Goal: Transaction & Acquisition: Purchase product/service

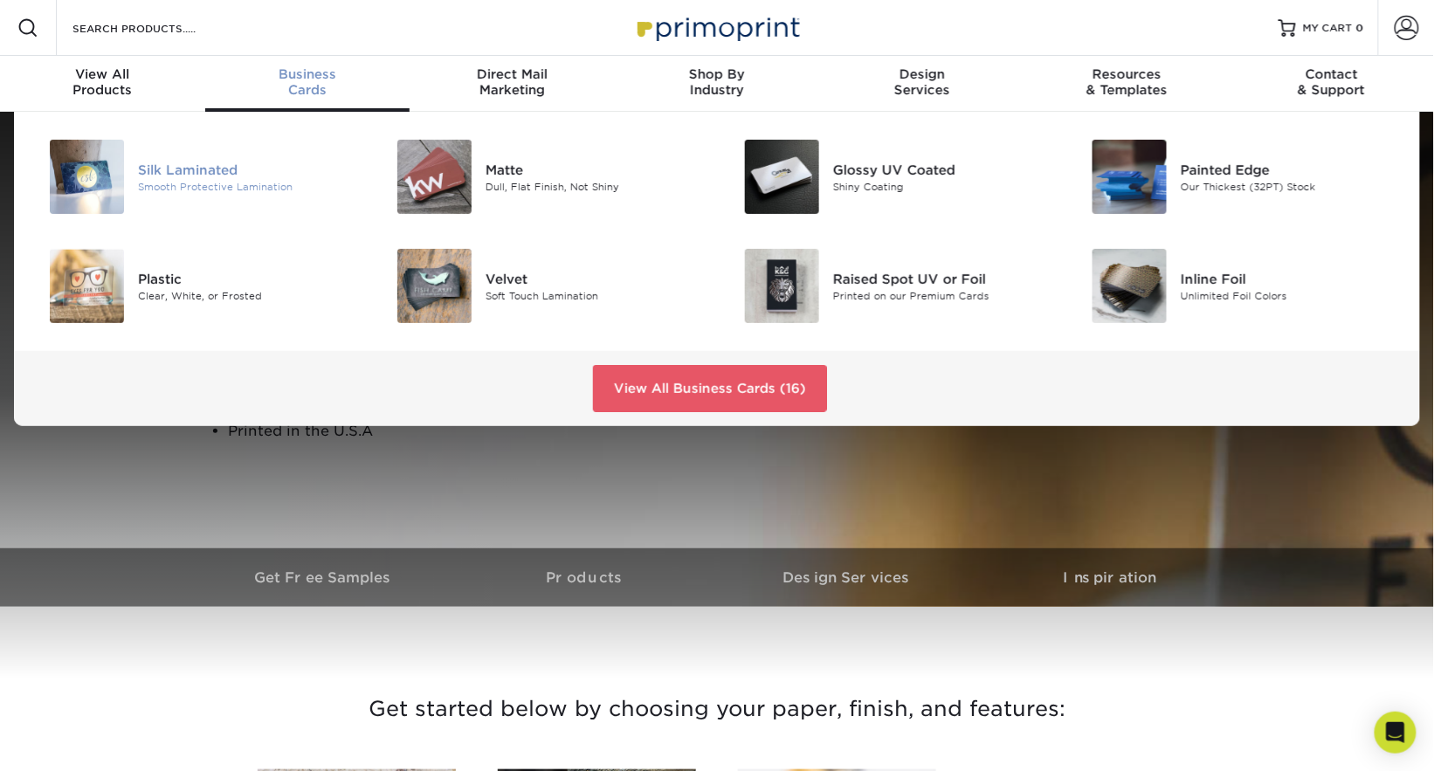
click at [240, 174] on div "Silk Laminated" at bounding box center [247, 169] width 218 height 19
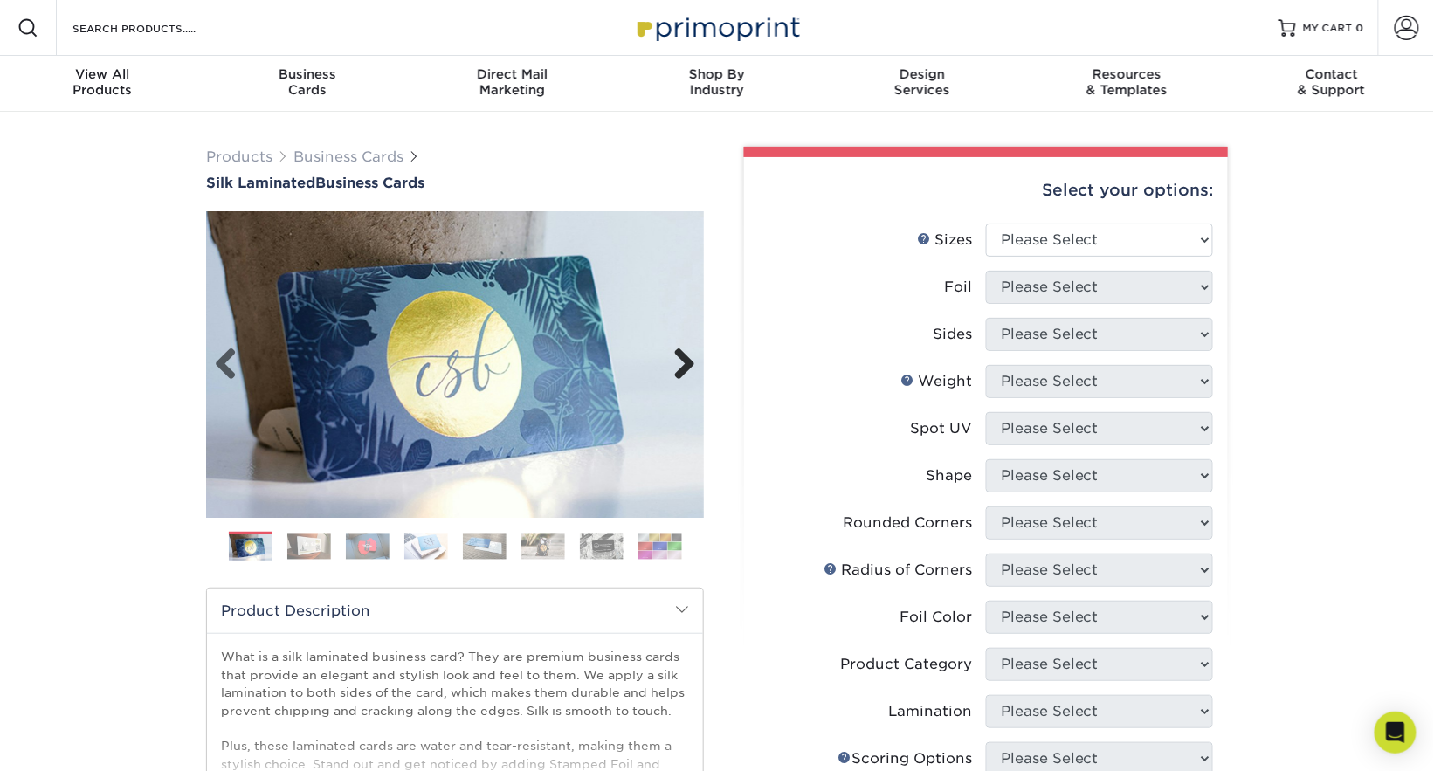
click at [693, 360] on link "Next" at bounding box center [677, 365] width 35 height 35
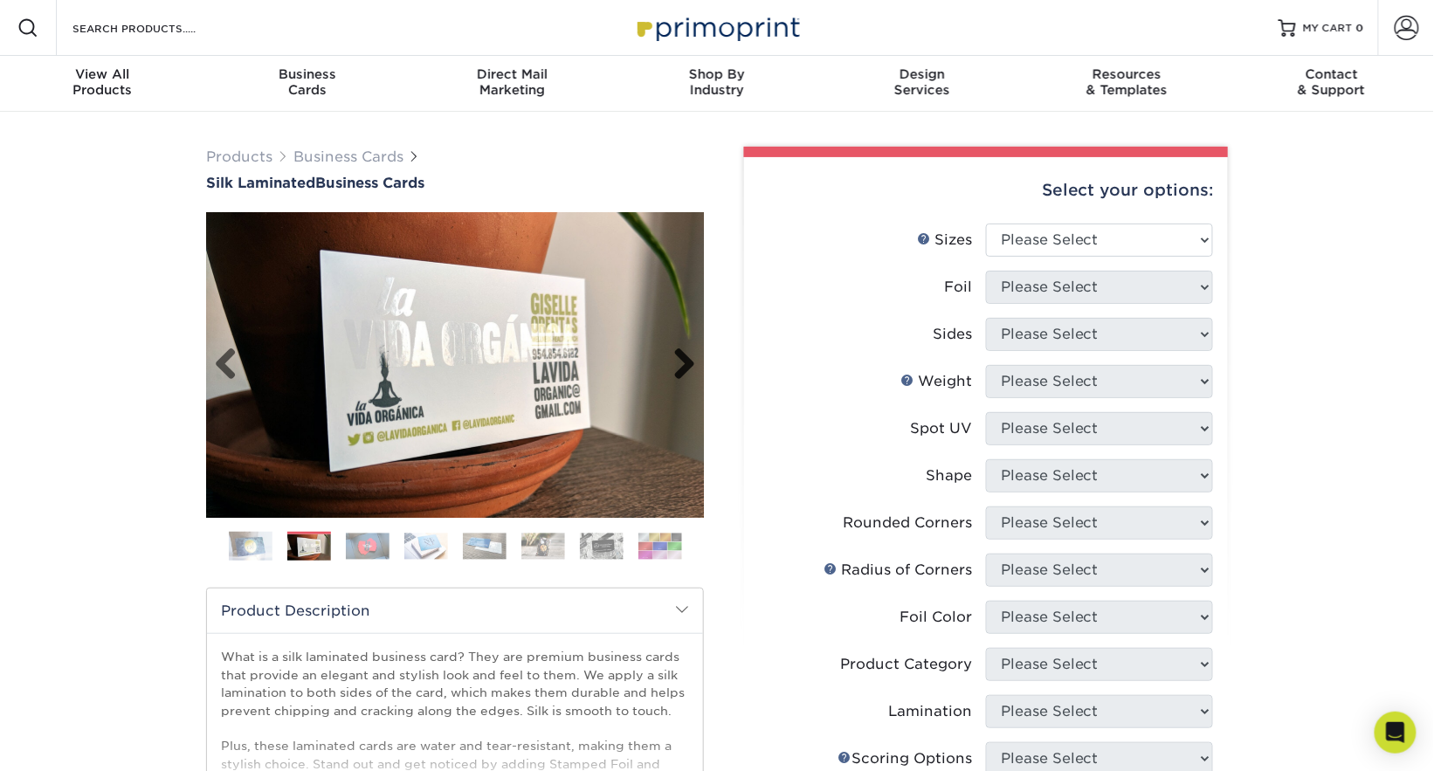
click at [693, 360] on link "Next" at bounding box center [677, 365] width 35 height 35
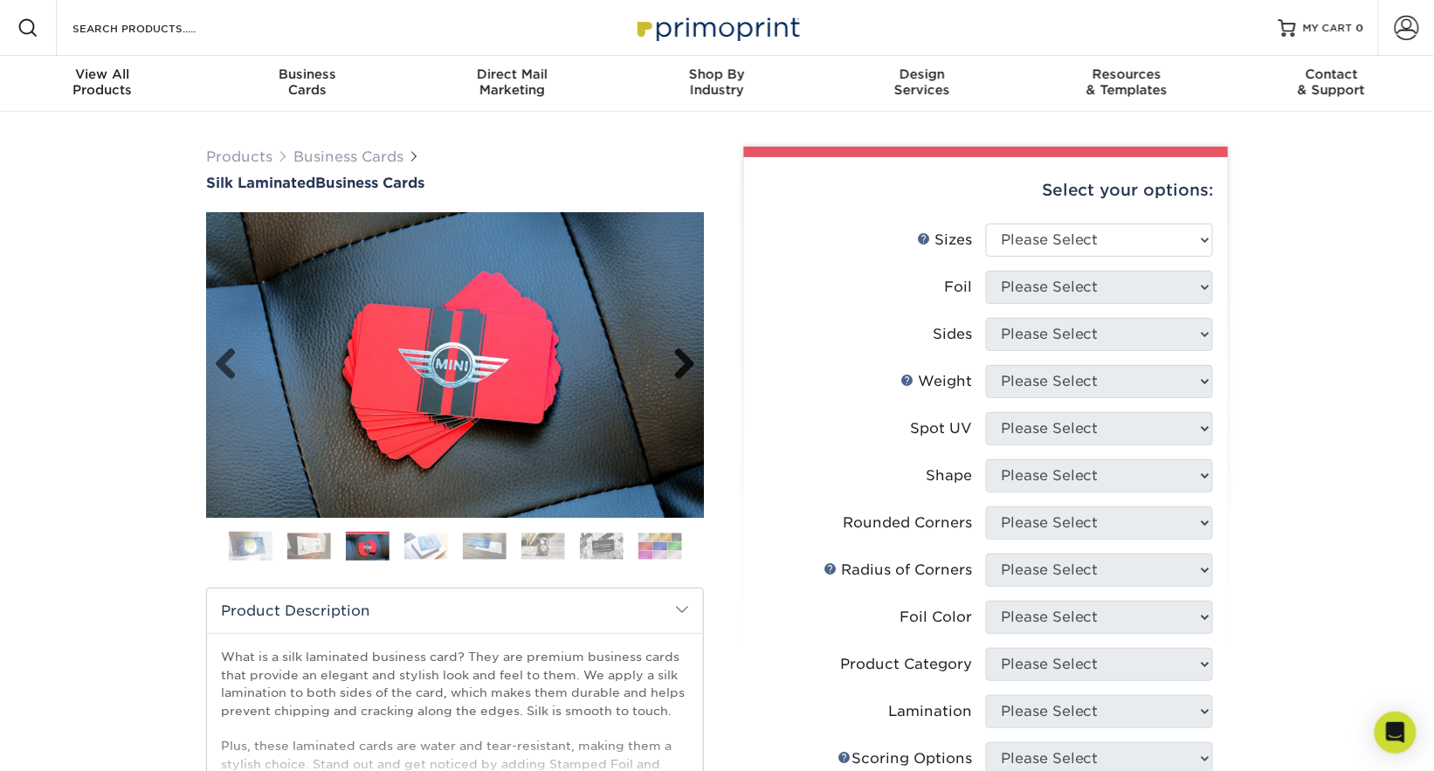
click at [693, 360] on link "Next" at bounding box center [677, 365] width 35 height 35
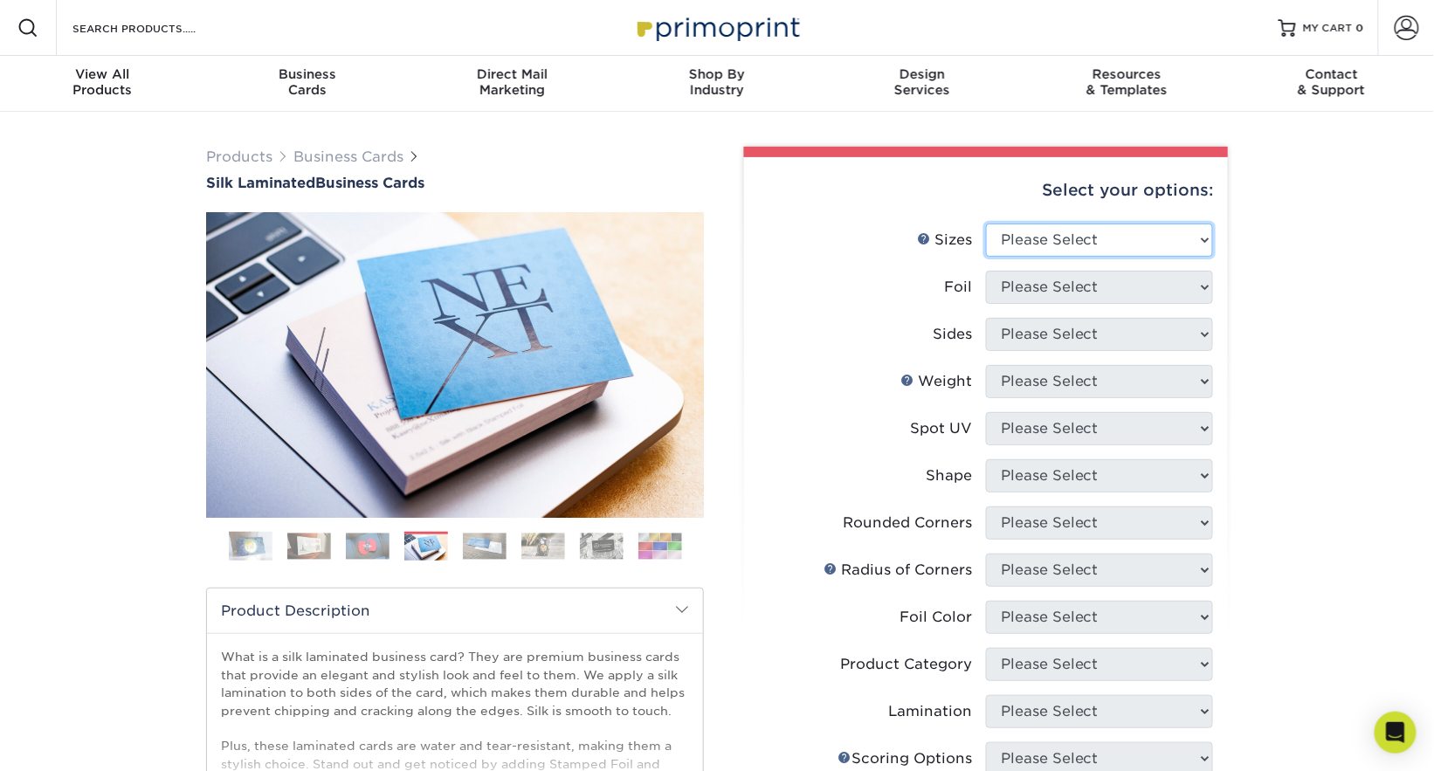
click at [1131, 239] on select "Please Select 1.5" x 3.5" - Mini 1.75" x 3.5" - Mini 2" x 2" - Square 2" x 3" -…" at bounding box center [1099, 240] width 227 height 33
select select "2.00x3.50"
click at [986, 224] on select "Please Select 1.5" x 3.5" - Mini 1.75" x 3.5" - Mini 2" x 2" - Square 2" x 3" -…" at bounding box center [1099, 240] width 227 height 33
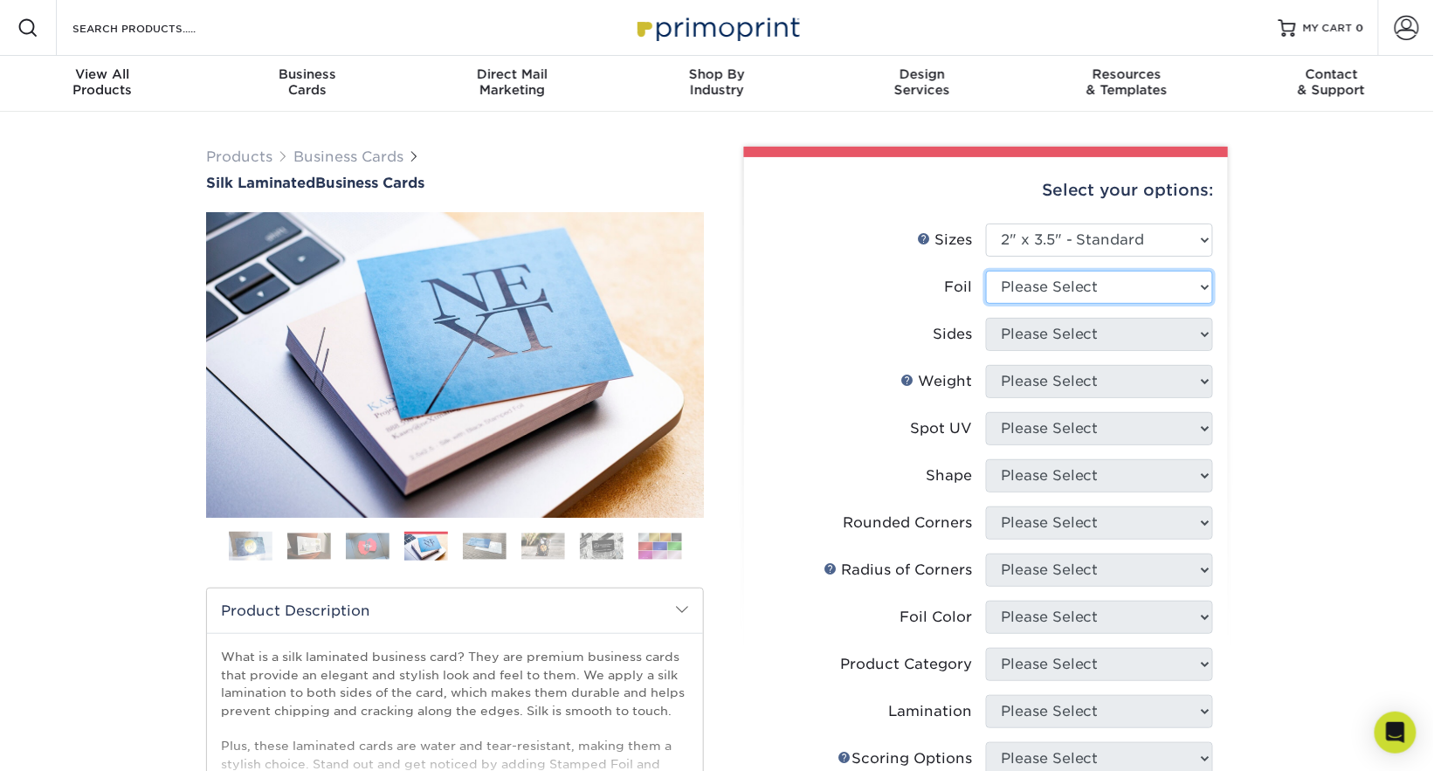
click at [1079, 301] on select "Please Select Yes No" at bounding box center [1099, 287] width 227 height 33
select select "0"
click at [986, 271] on select "Please Select Yes No" at bounding box center [1099, 287] width 227 height 33
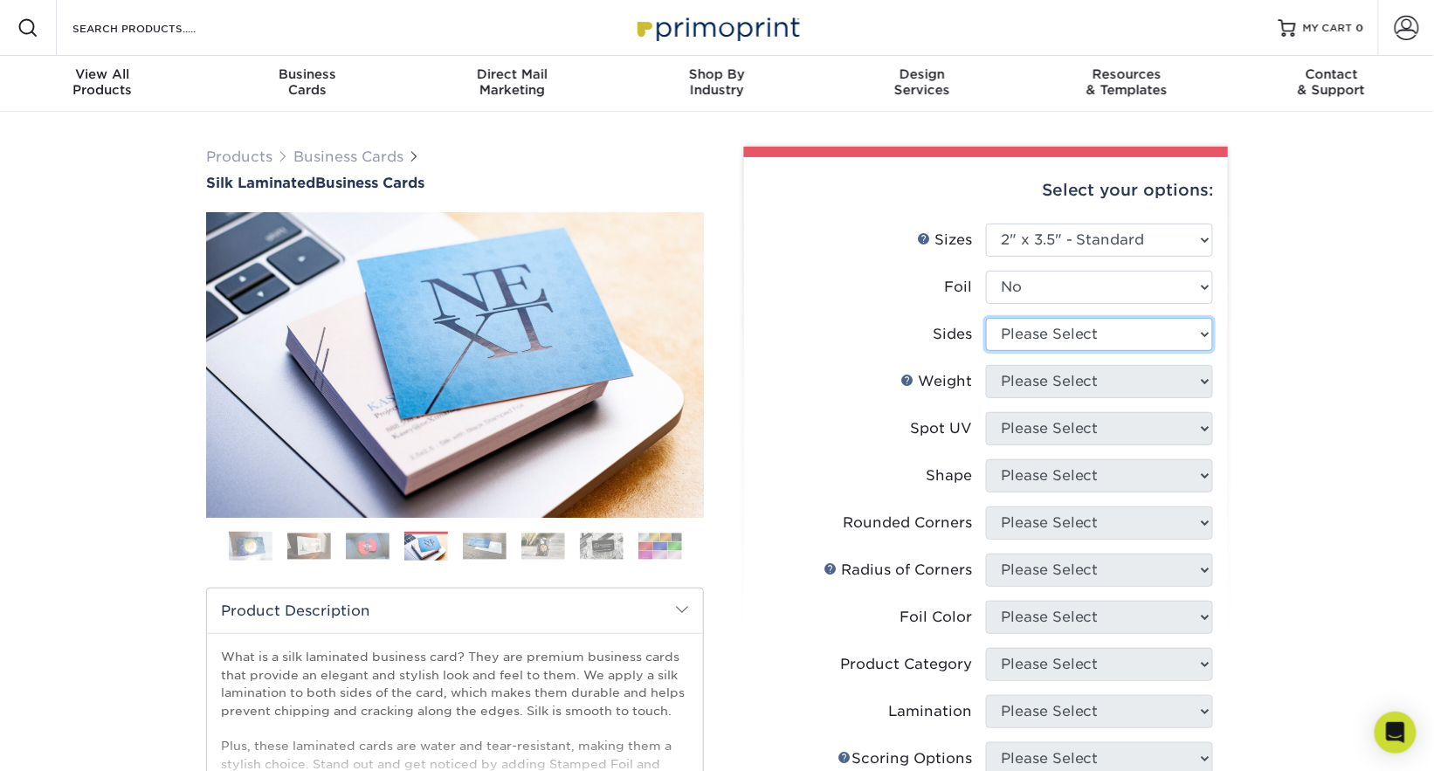
click at [1058, 326] on select "Please Select Print Both Sides Print Front Only" at bounding box center [1099, 334] width 227 height 33
select select "13abbda7-1d64-4f25-8bb2-c179b224825d"
click at [986, 318] on select "Please Select Print Both Sides Print Front Only" at bounding box center [1099, 334] width 227 height 33
click at [1065, 379] on select "Please Select 16PT" at bounding box center [1099, 381] width 227 height 33
select select "16PT"
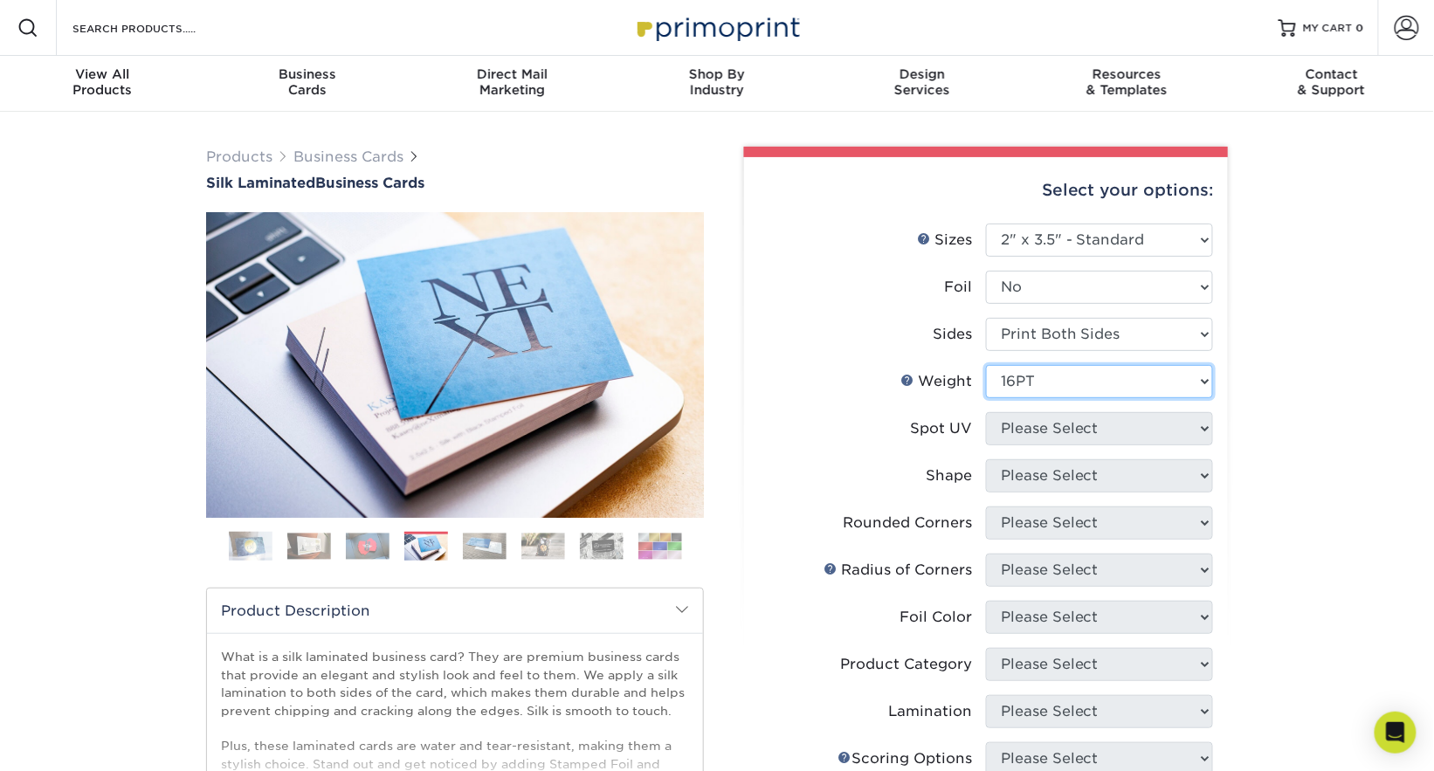
click at [986, 365] on select "Please Select 16PT" at bounding box center [1099, 381] width 227 height 33
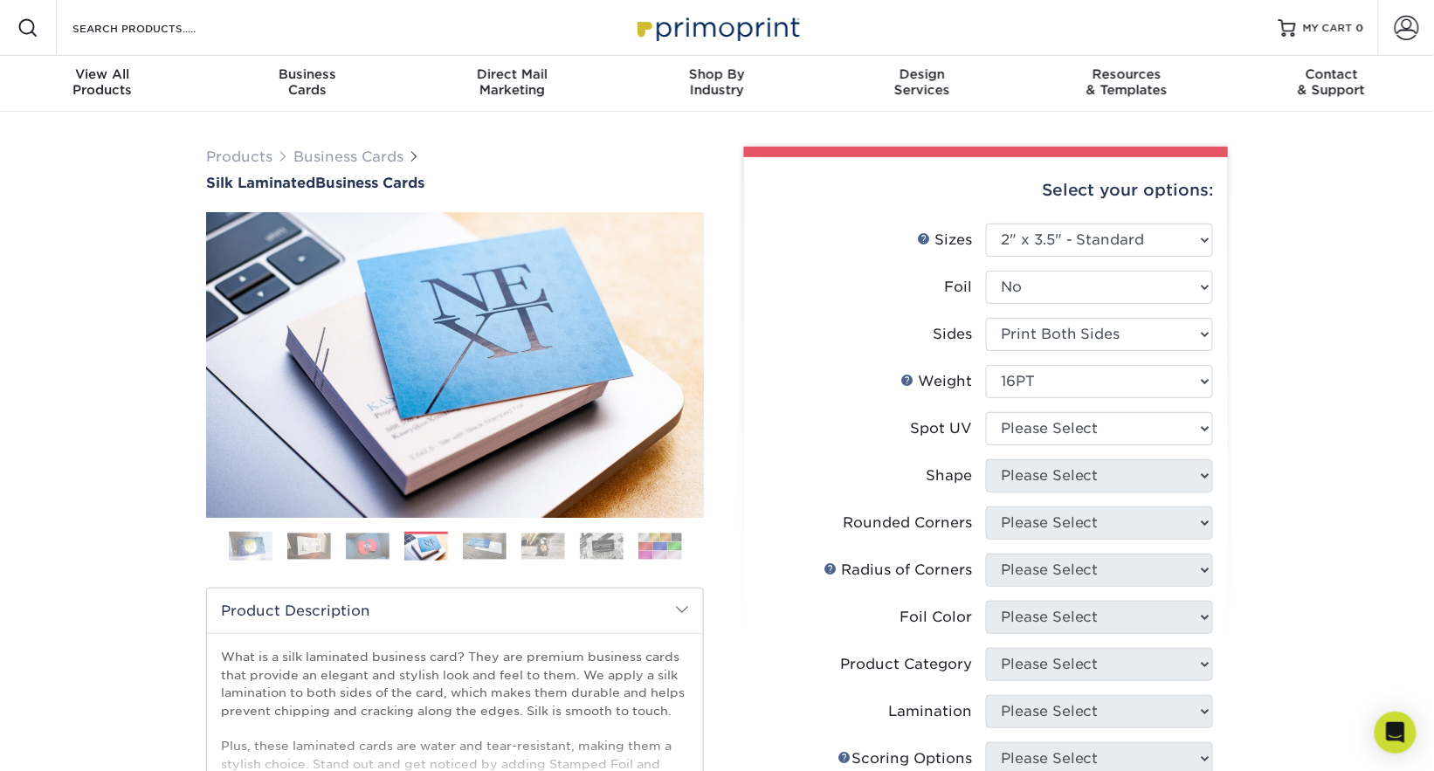
click at [866, 294] on label "Foil" at bounding box center [872, 287] width 227 height 33
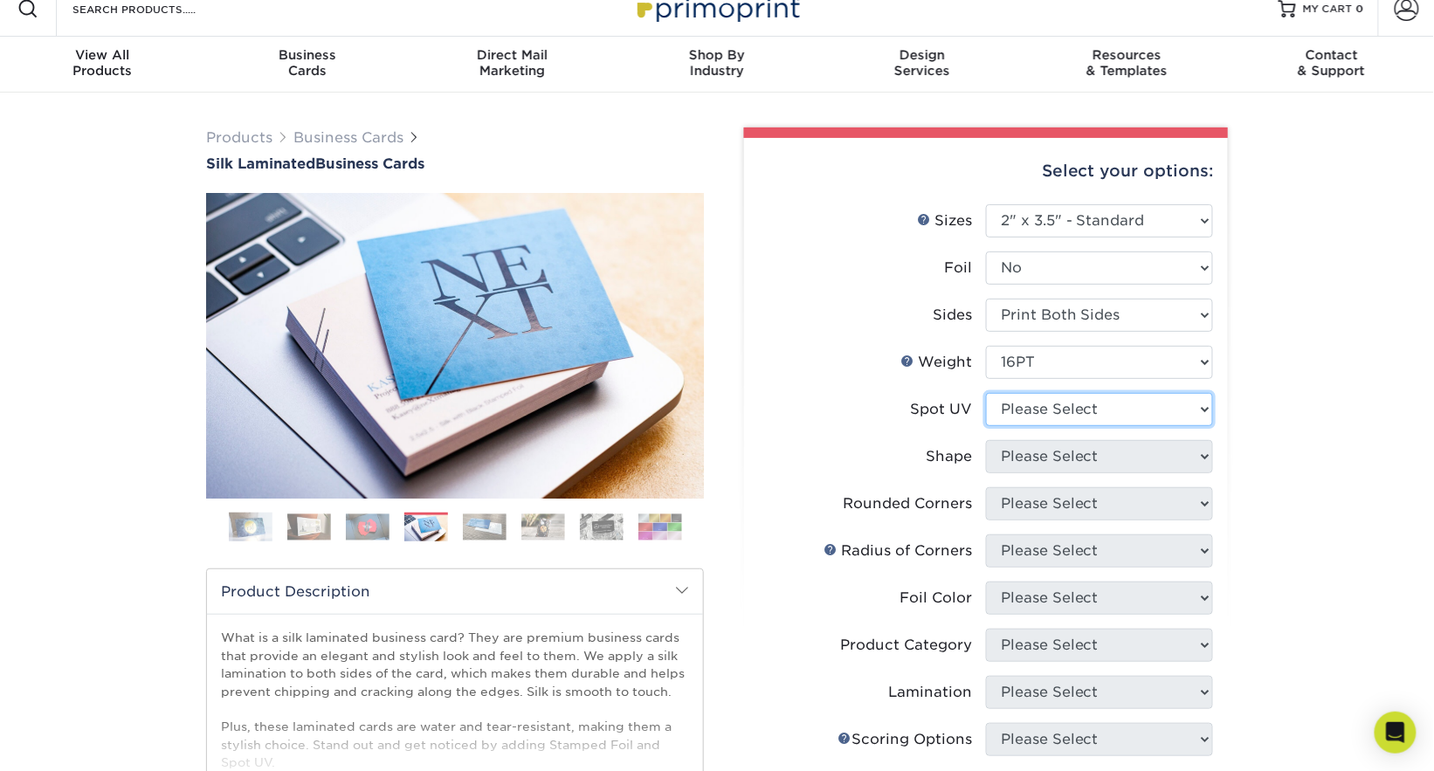
click at [1060, 416] on select "Please Select No Spot UV Front and Back (Both Sides) Front Only Back Only" at bounding box center [1099, 409] width 227 height 33
select select "3"
click at [986, 393] on select "Please Select No Spot UV Front and Back (Both Sides) Front Only Back Only" at bounding box center [1099, 409] width 227 height 33
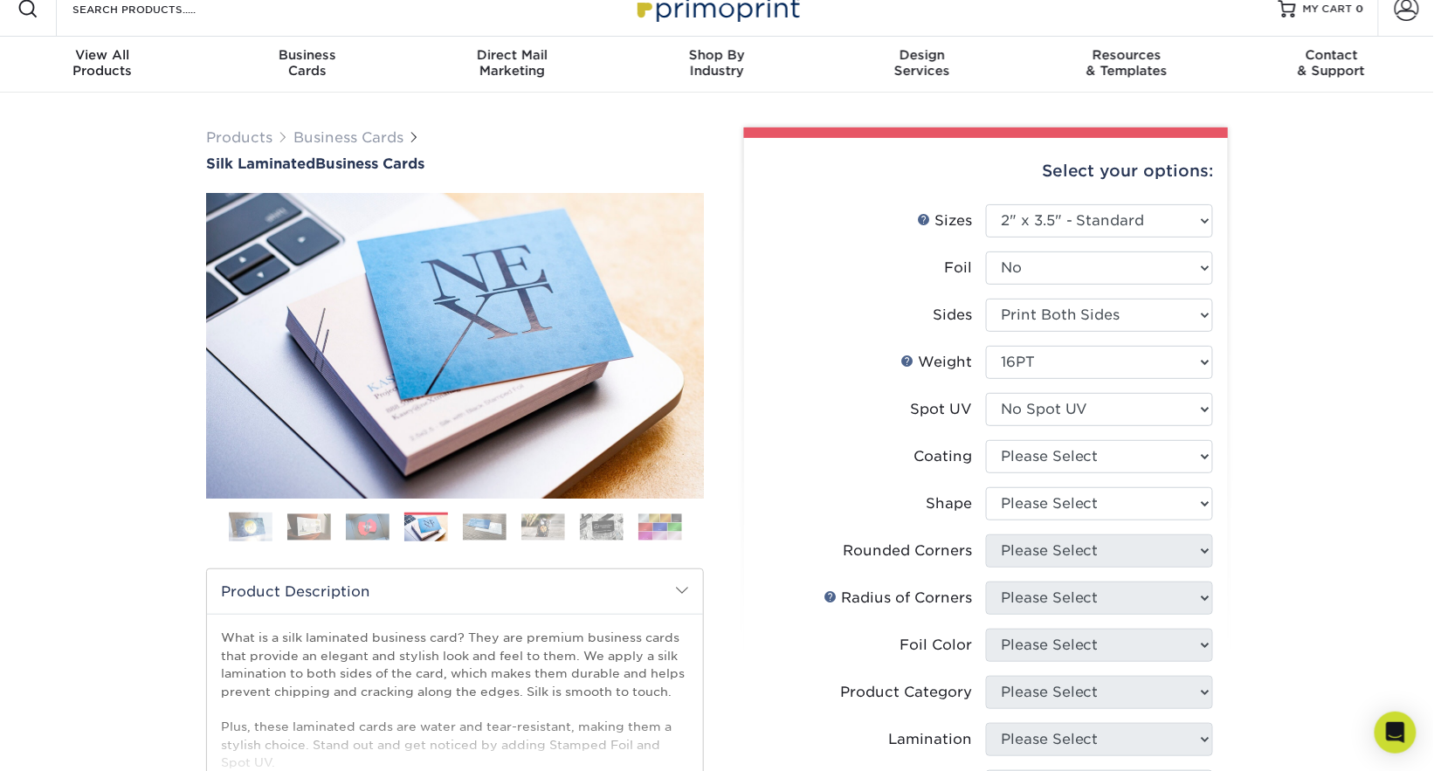
click at [911, 416] on div "Spot UV" at bounding box center [941, 409] width 62 height 21
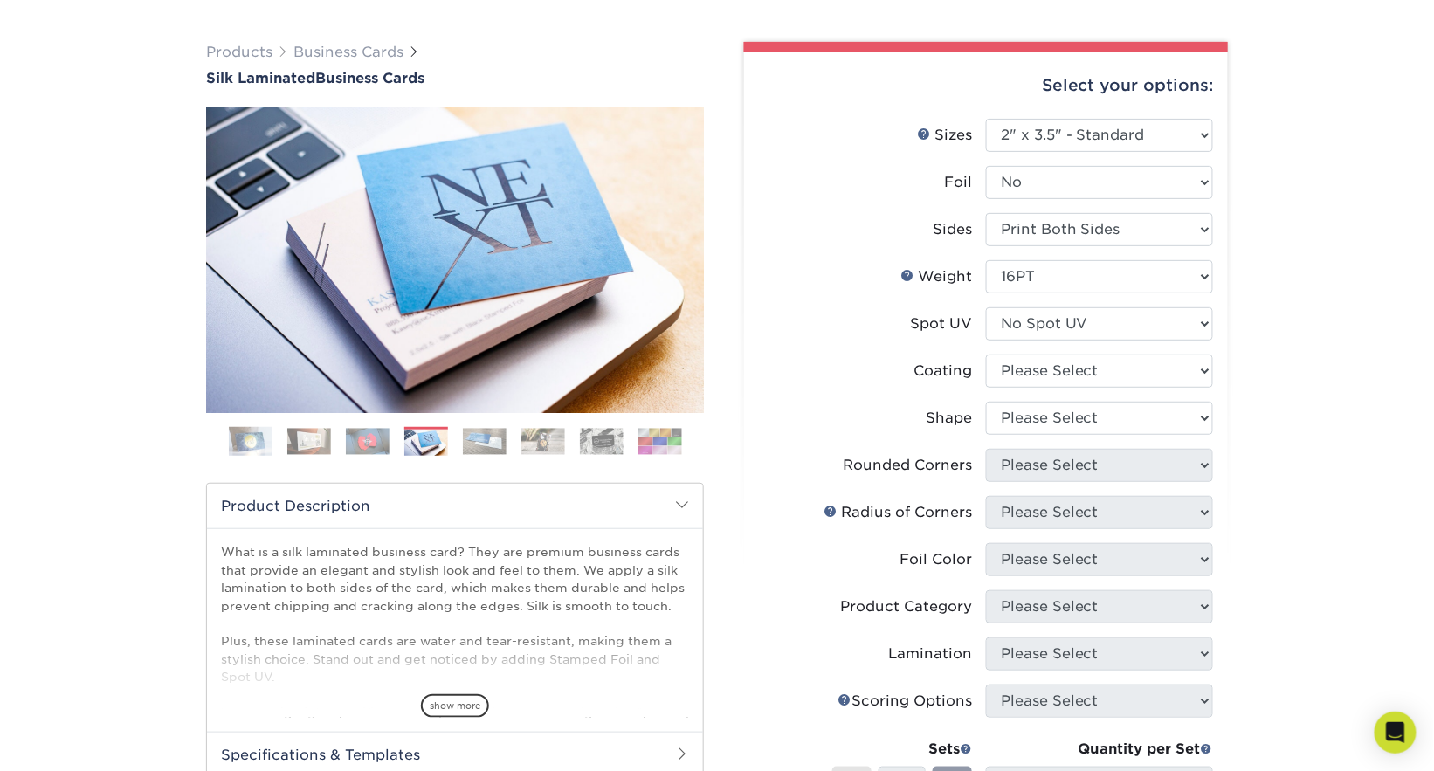
scroll to position [107, 0]
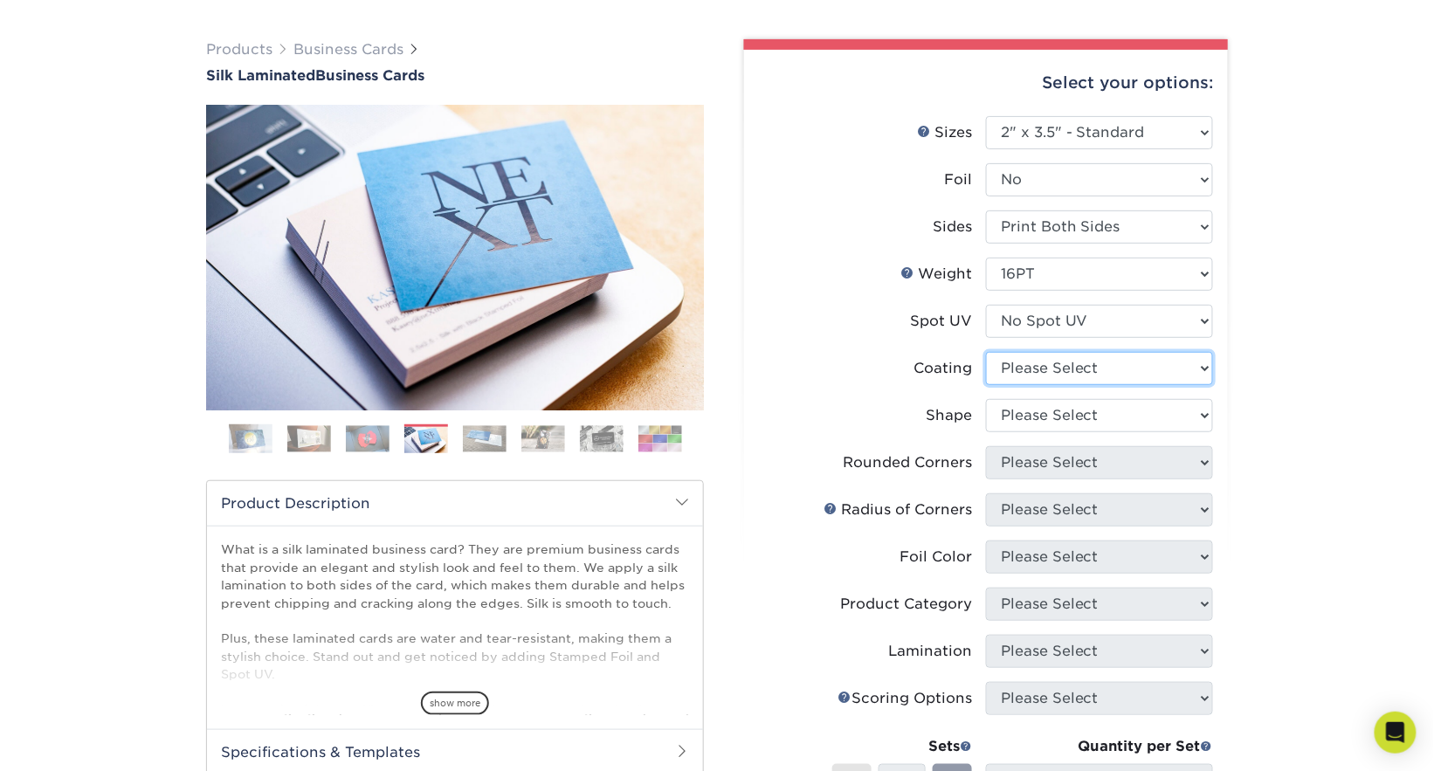
click at [1037, 367] on select at bounding box center [1099, 368] width 227 height 33
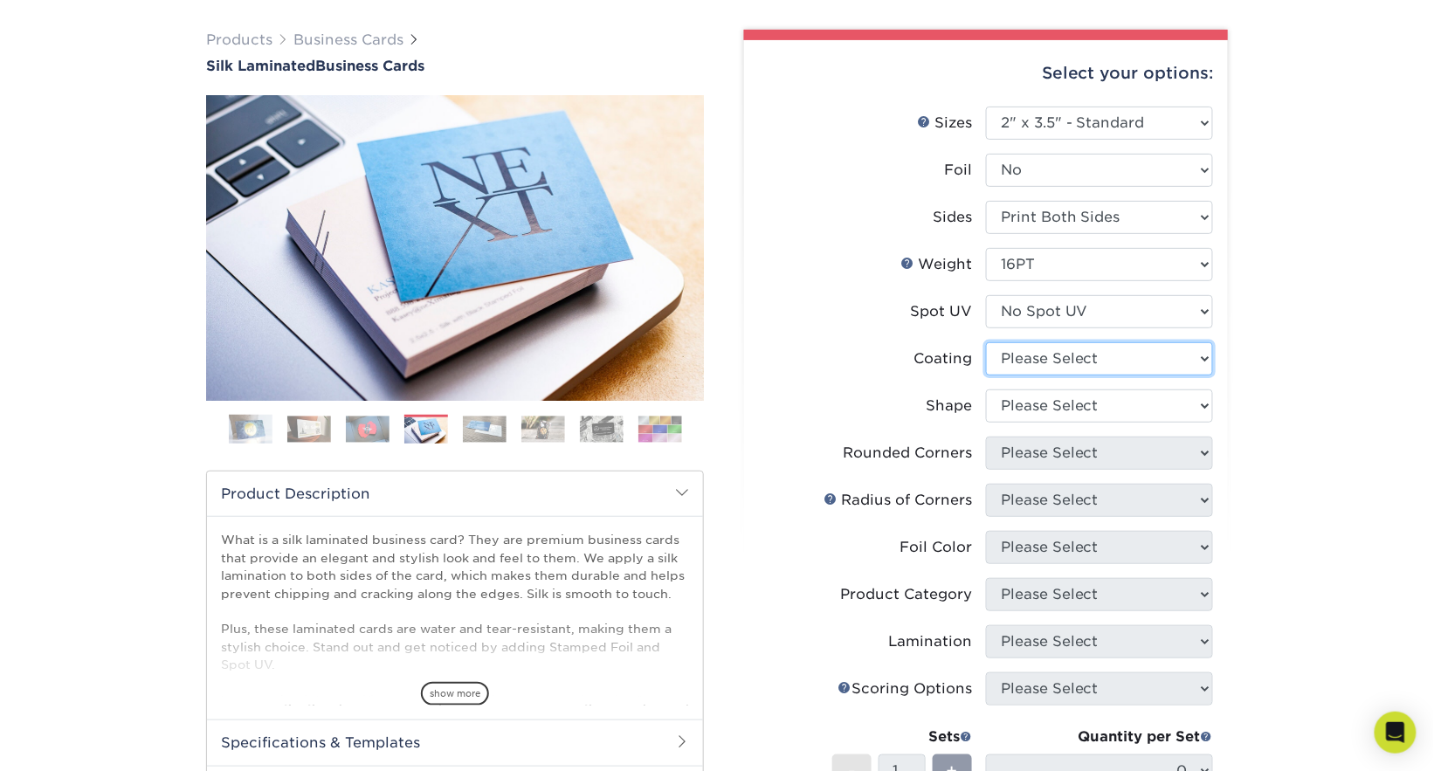
scroll to position [128, 0]
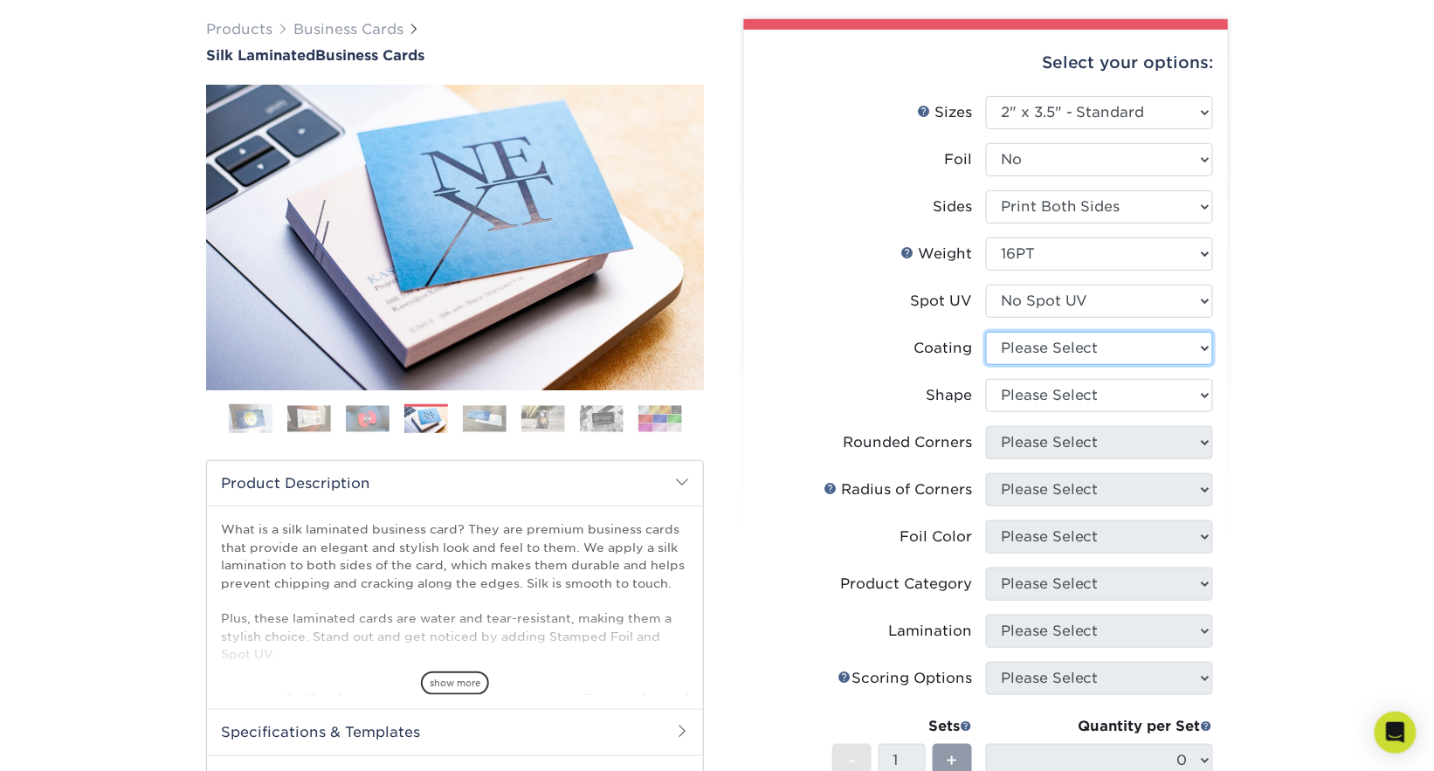
click at [1008, 341] on select at bounding box center [1099, 348] width 227 height 33
select select "3e7618de-abca-4bda-9f97-8b9129e913d8"
click at [986, 332] on select at bounding box center [1099, 348] width 227 height 33
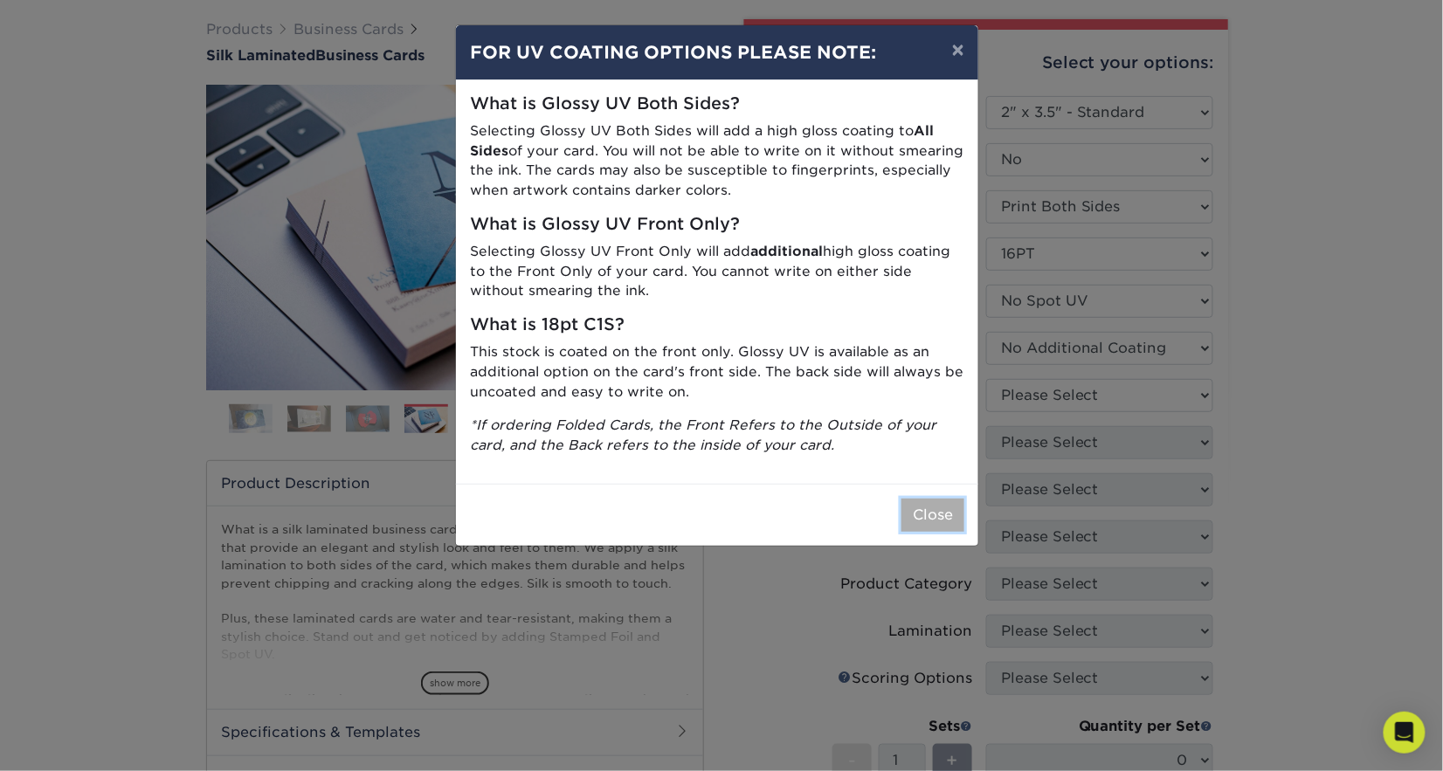
click at [954, 508] on button "Close" at bounding box center [932, 515] width 63 height 33
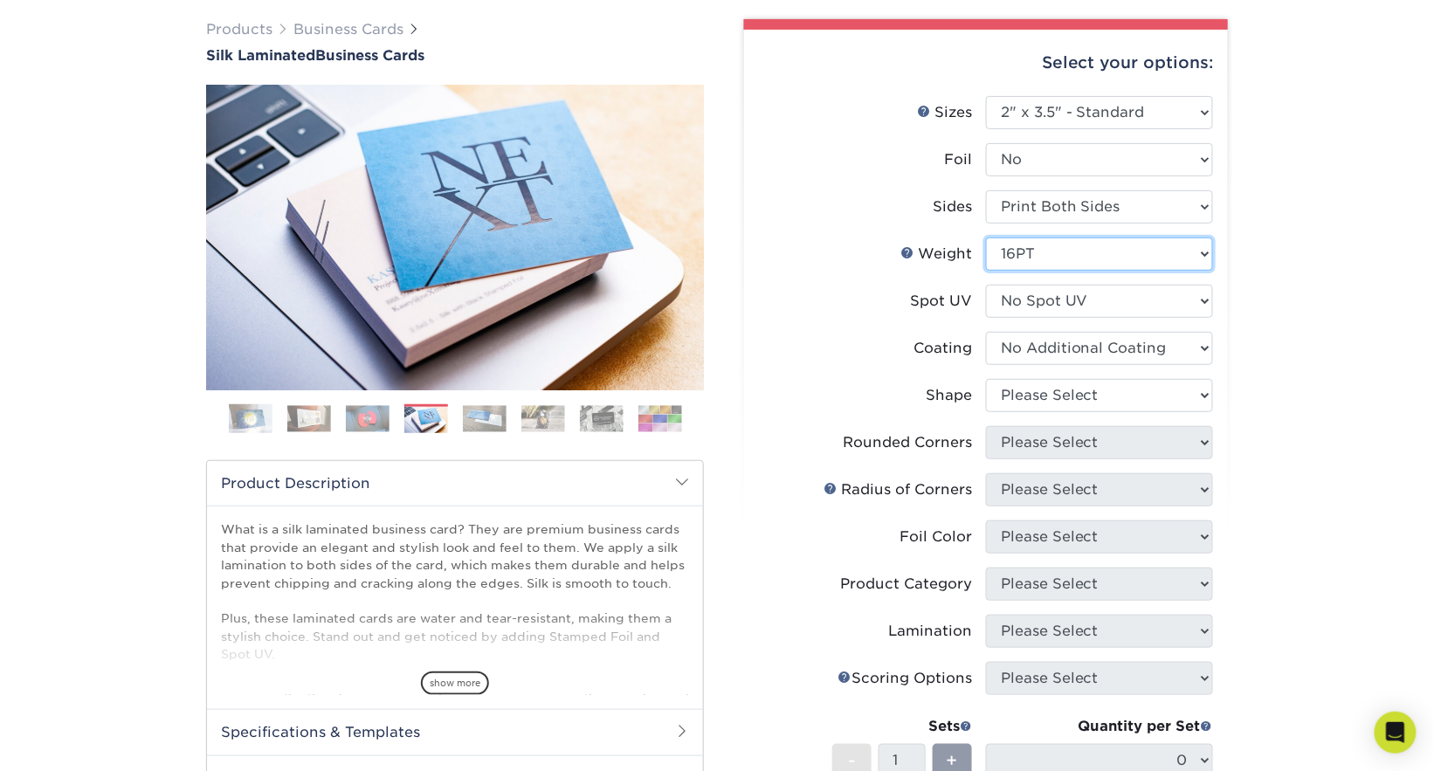
click at [1046, 257] on select "Please Select 16PT" at bounding box center [1099, 254] width 227 height 33
click at [986, 238] on select "Please Select 16PT" at bounding box center [1099, 254] width 227 height 33
drag, startPoint x: 1247, startPoint y: 338, endPoint x: 1233, endPoint y: 347, distance: 16.5
click at [1245, 338] on div "Products Business Cards Silk Laminated Business Cards Previous Next" at bounding box center [717, 560] width 1434 height 1152
click at [1124, 393] on select "Please Select Standard Oval" at bounding box center [1099, 395] width 227 height 33
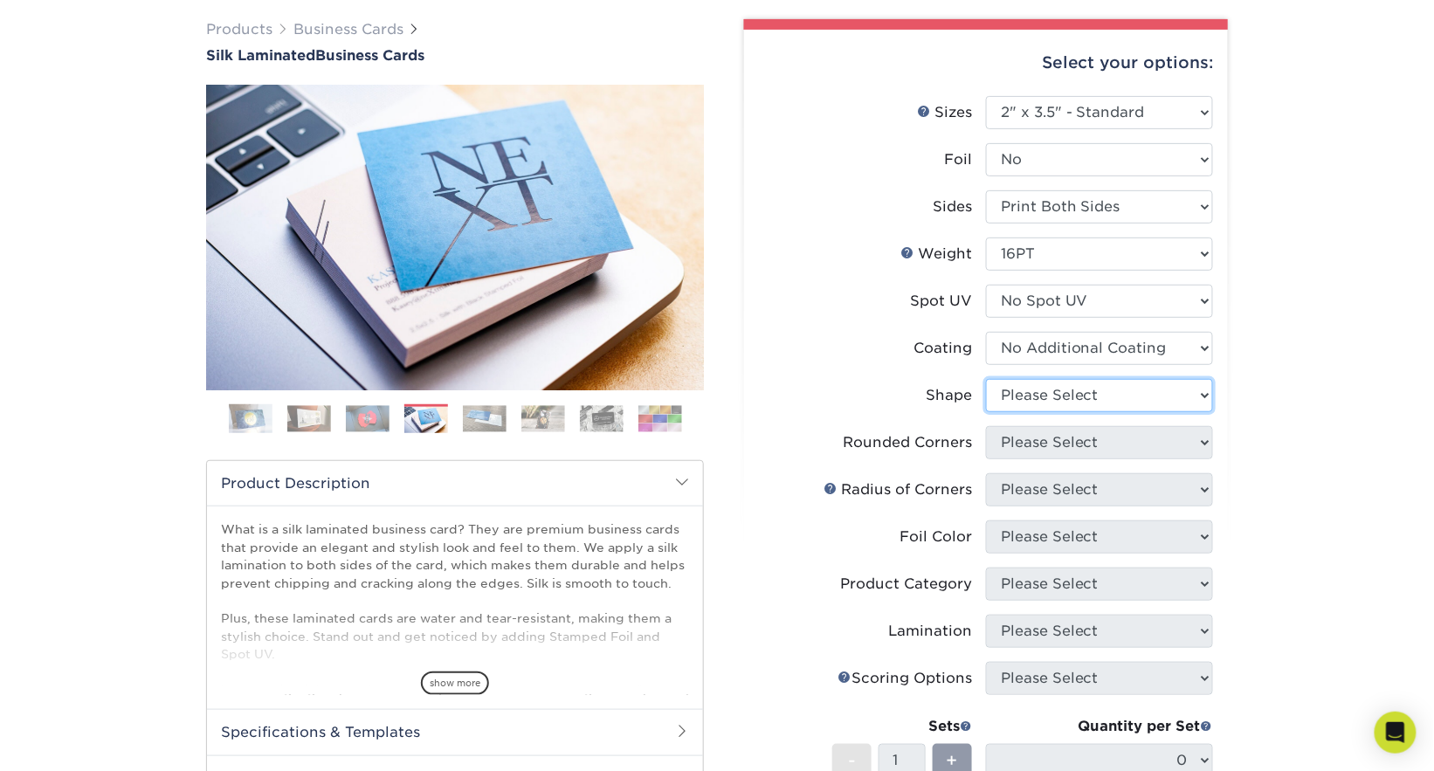
select select "standard"
click at [986, 379] on select "Please Select Standard Oval" at bounding box center [1099, 395] width 227 height 33
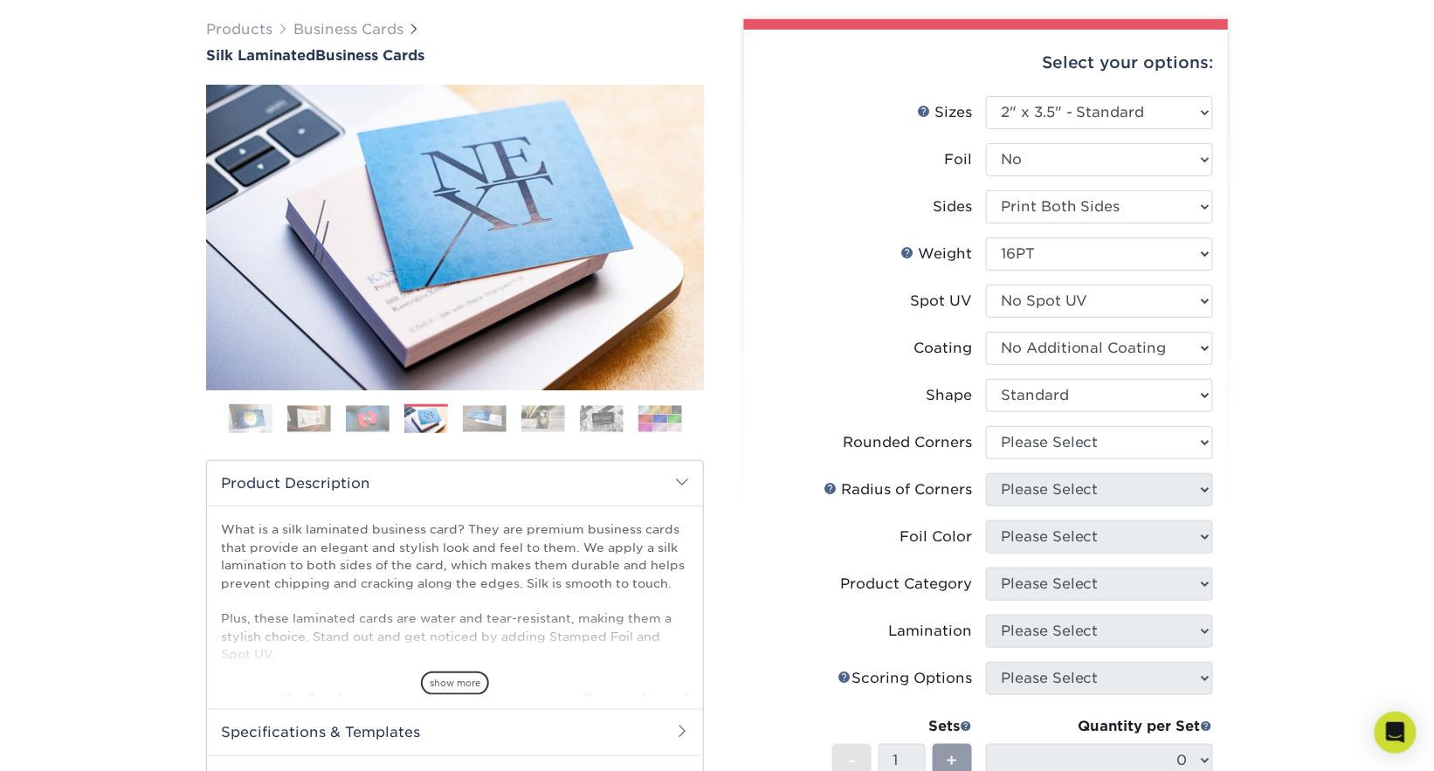
click at [1276, 405] on div "Products Business Cards Silk Laminated Business Cards Previous Next" at bounding box center [717, 560] width 1434 height 1152
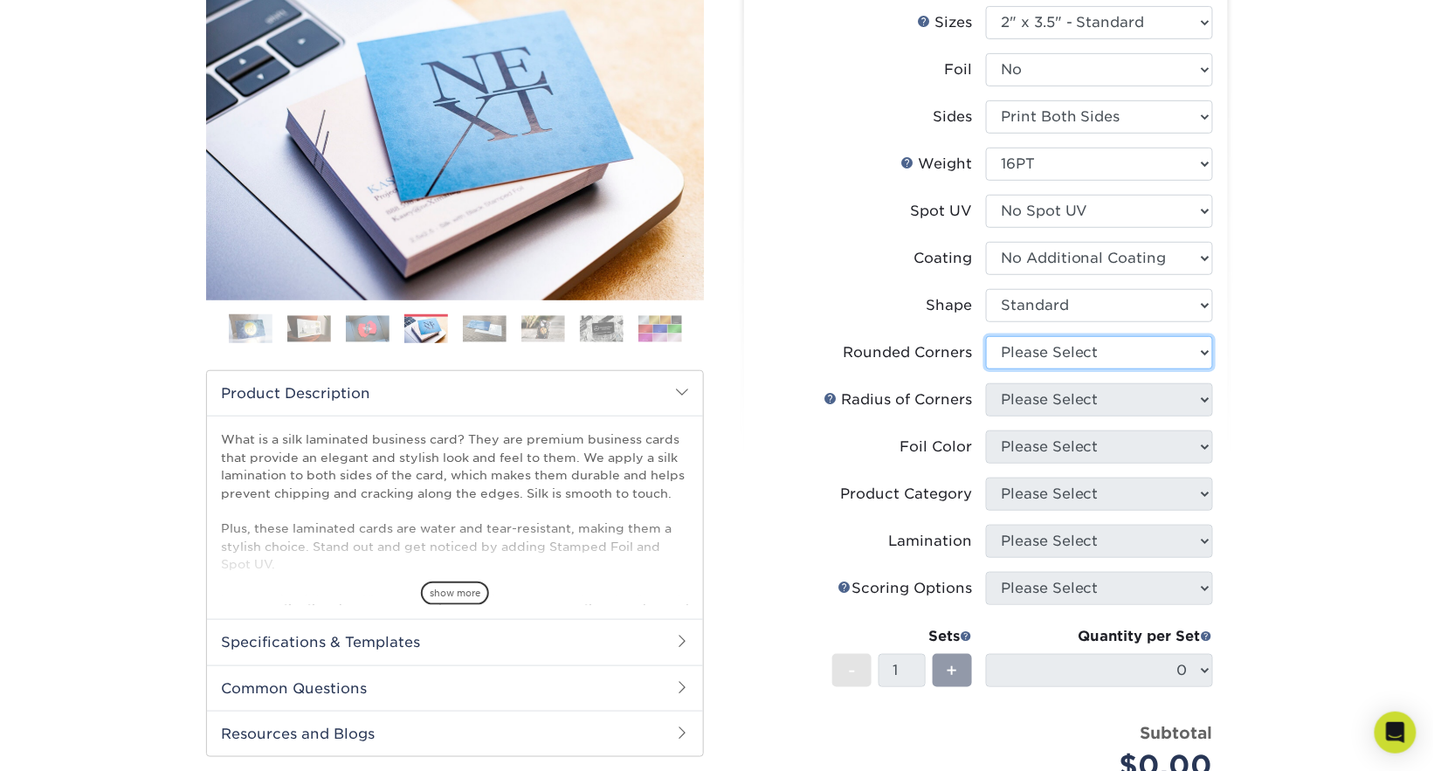
click at [1078, 346] on select "Please Select Yes - Round 2 Corners Yes - Round 4 Corners No" at bounding box center [1099, 352] width 227 height 33
select select "7672df9e-0e0a-464d-8e1f-920c575e4da3"
click at [986, 336] on select "Please Select Yes - Round 2 Corners Yes - Round 4 Corners No" at bounding box center [1099, 352] width 227 height 33
click at [1251, 403] on div "Products Business Cards Silk Laminated Business Cards Previous Next" at bounding box center [717, 470] width 1434 height 1152
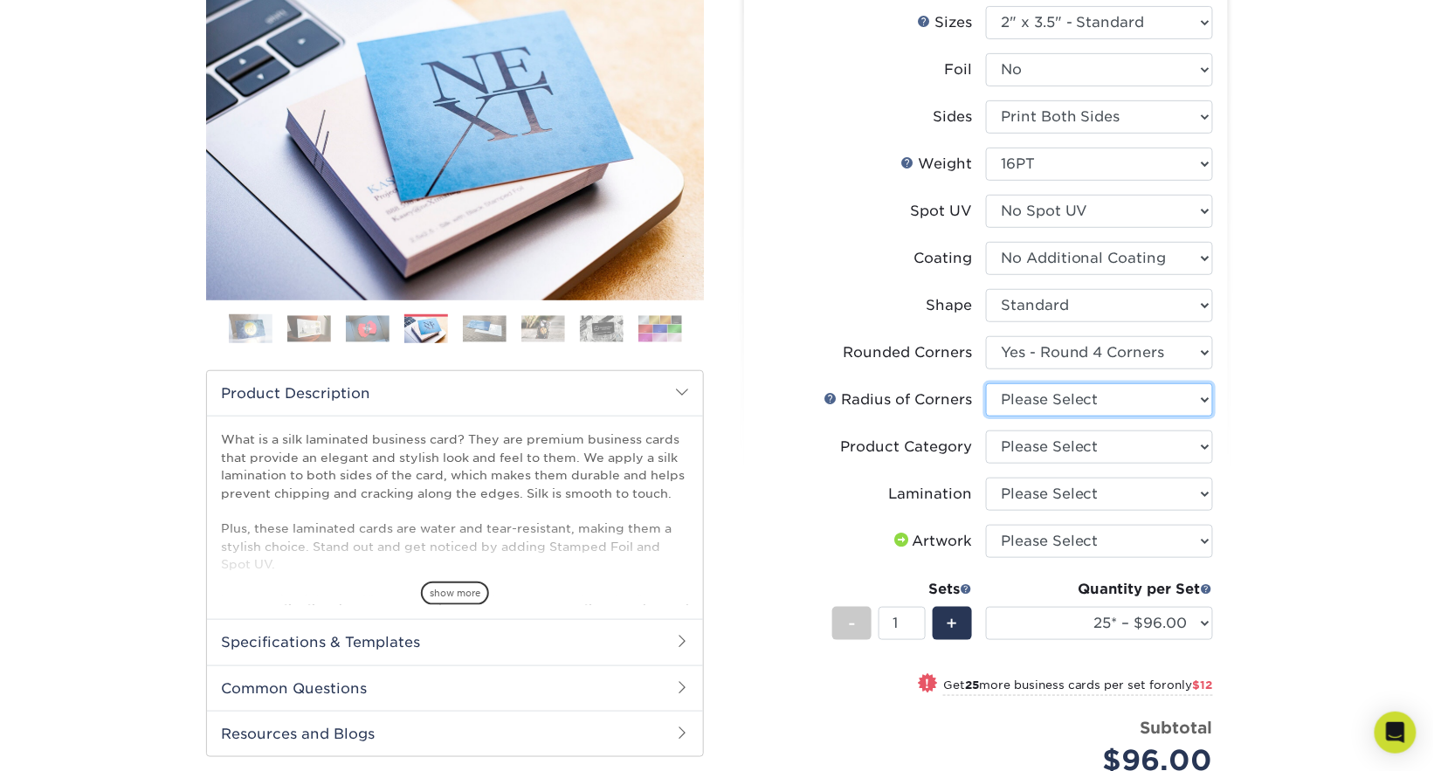
click at [1012, 403] on select "Please Select Rounded 1/8" Rounded 1/4"" at bounding box center [1099, 399] width 227 height 33
select select "589680c7-ee9a-431b-9d12-d7aeb1386a97"
click at [986, 383] on select "Please Select Rounded 1/8" Rounded 1/4"" at bounding box center [1099, 399] width 227 height 33
click at [1281, 417] on div "Products Business Cards Silk Laminated Business Cards Previous Next" at bounding box center [717, 485] width 1434 height 1182
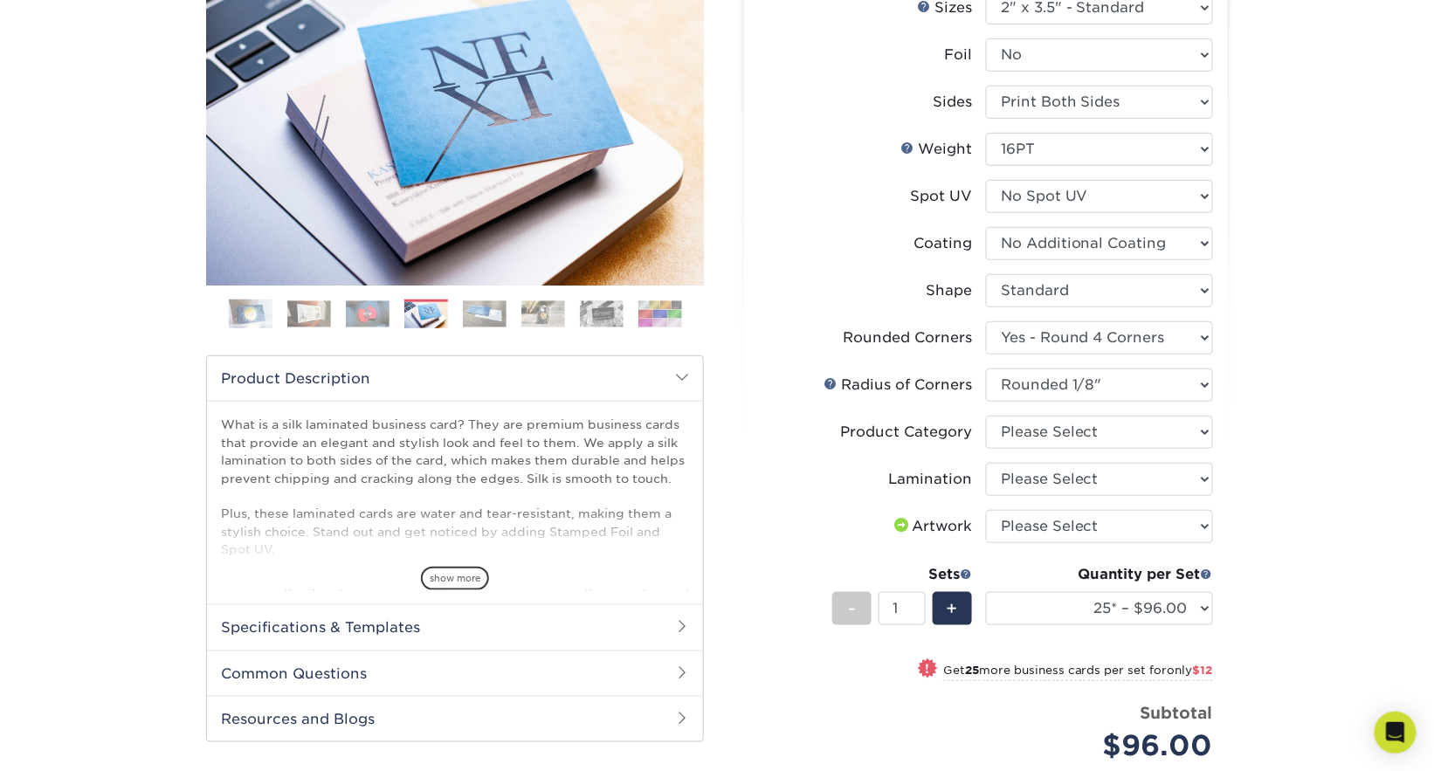
scroll to position [233, 0]
click at [1124, 421] on select "Please Select Business Cards" at bounding box center [1099, 431] width 227 height 33
select select "3b5148f1-0588-4f88-a218-97bcfdce65c1"
click at [986, 415] on select "Please Select Business Cards" at bounding box center [1099, 431] width 227 height 33
click at [1096, 476] on select "Please Select Silk" at bounding box center [1099, 478] width 227 height 33
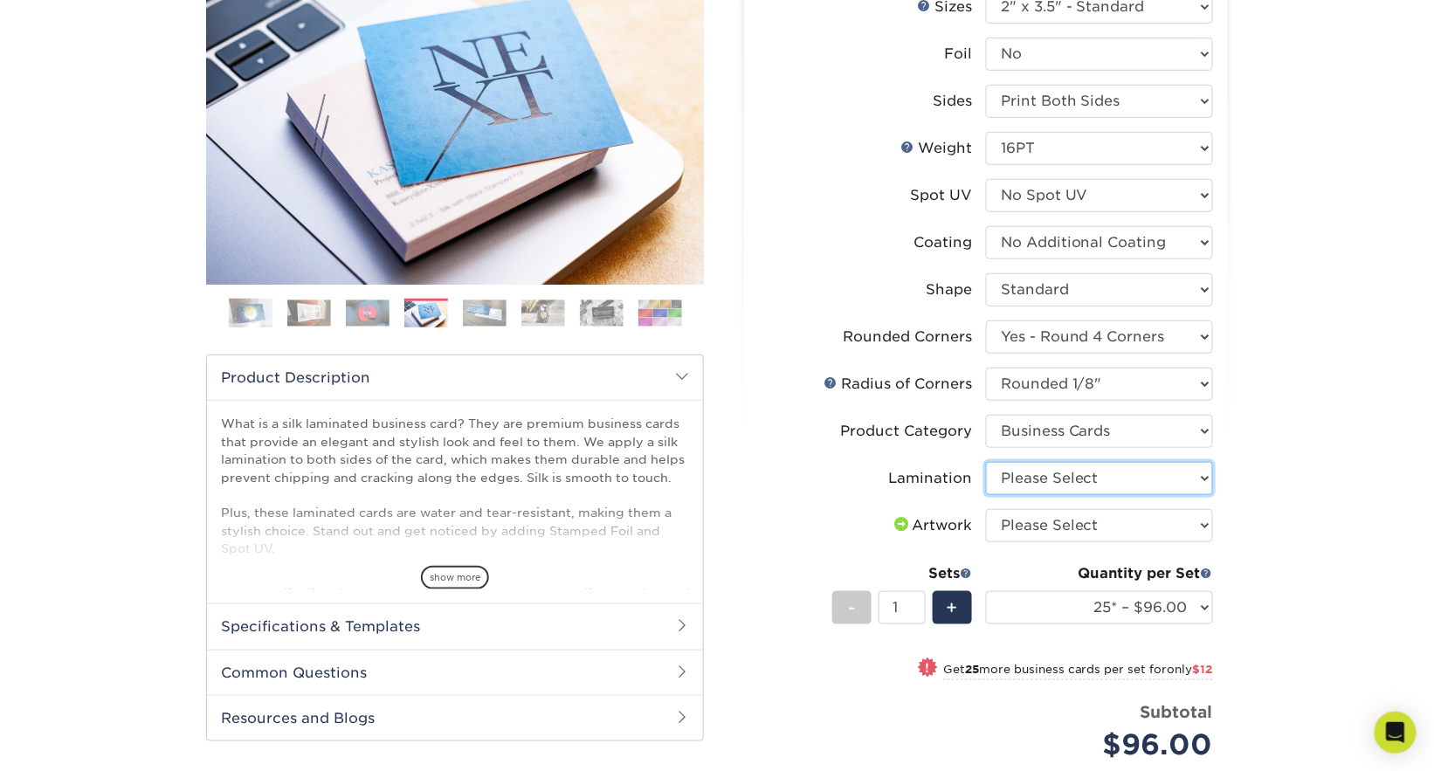
select select "ccacb42f-45f7-42d3-bbd3-7c8421cf37f0"
click at [986, 462] on select "Please Select Silk" at bounding box center [1099, 478] width 227 height 33
click at [1238, 515] on div "Select your options: Sizes Help Sizes Please Select 1.5" x 3.5" - Mini -" at bounding box center [979, 463] width 524 height 1098
click at [1162, 527] on select "Please Select I will upload files I need a design - $100" at bounding box center [1099, 525] width 227 height 33
select select "upload"
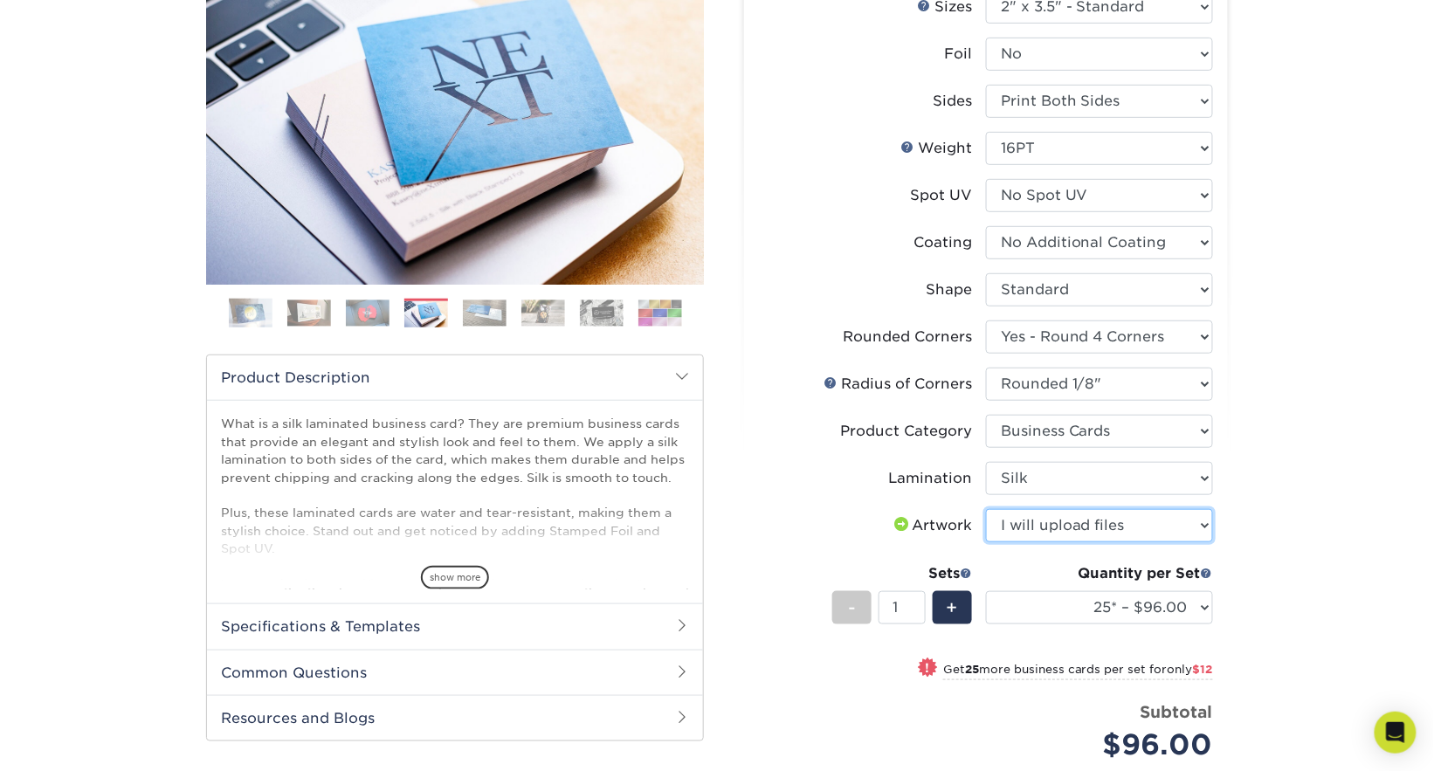
click at [986, 509] on select "Please Select I will upload files I need a design - $100" at bounding box center [1099, 525] width 227 height 33
click at [1262, 521] on div "Products Business Cards Silk Laminated Business Cards Previous Next" at bounding box center [717, 470] width 1434 height 1182
click at [1217, 521] on div "Select your options: Sizes Help Sizes Please Select 1.5" x 3.5" - Mini 1.75" x …" at bounding box center [986, 467] width 484 height 1087
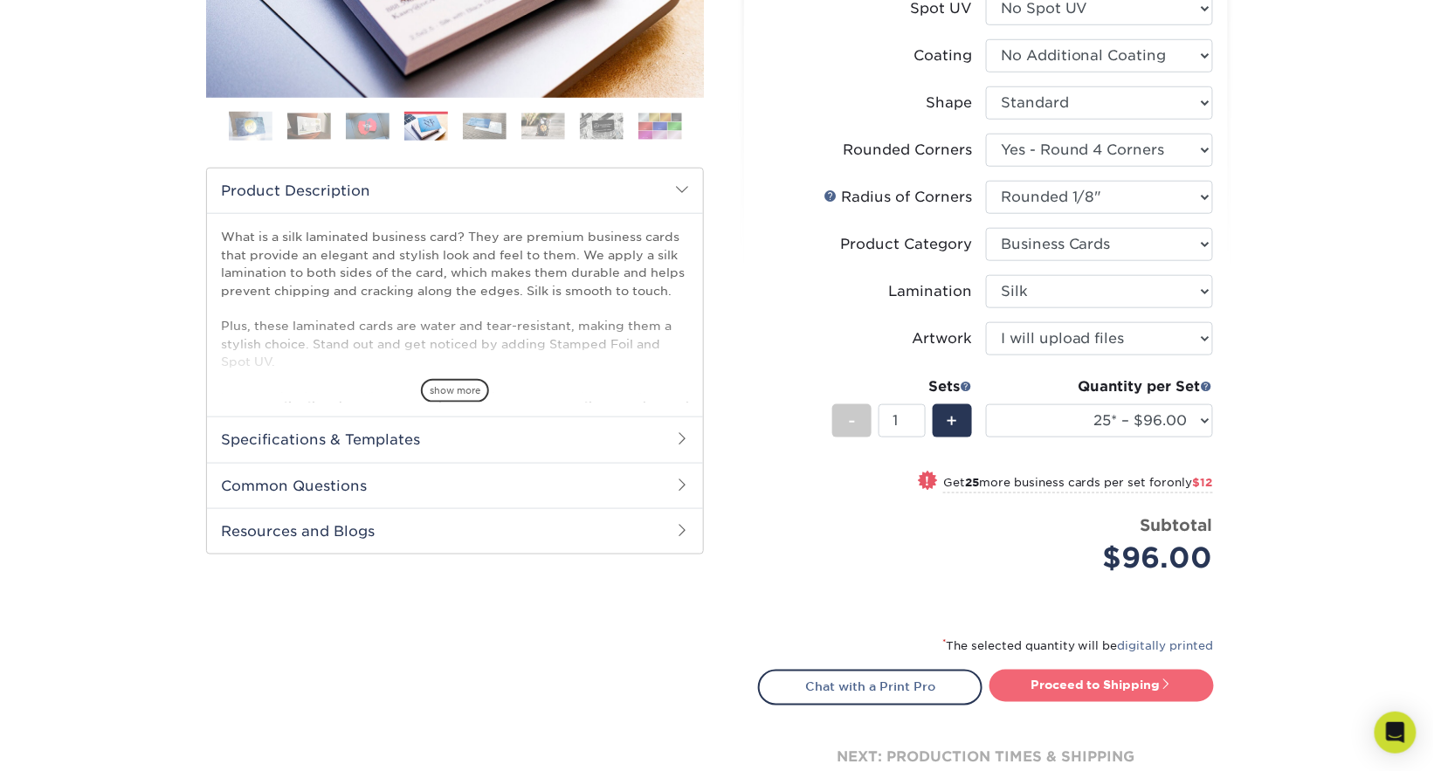
click at [1045, 695] on link "Proceed to Shipping" at bounding box center [1101, 685] width 224 height 31
type input "Set 1"
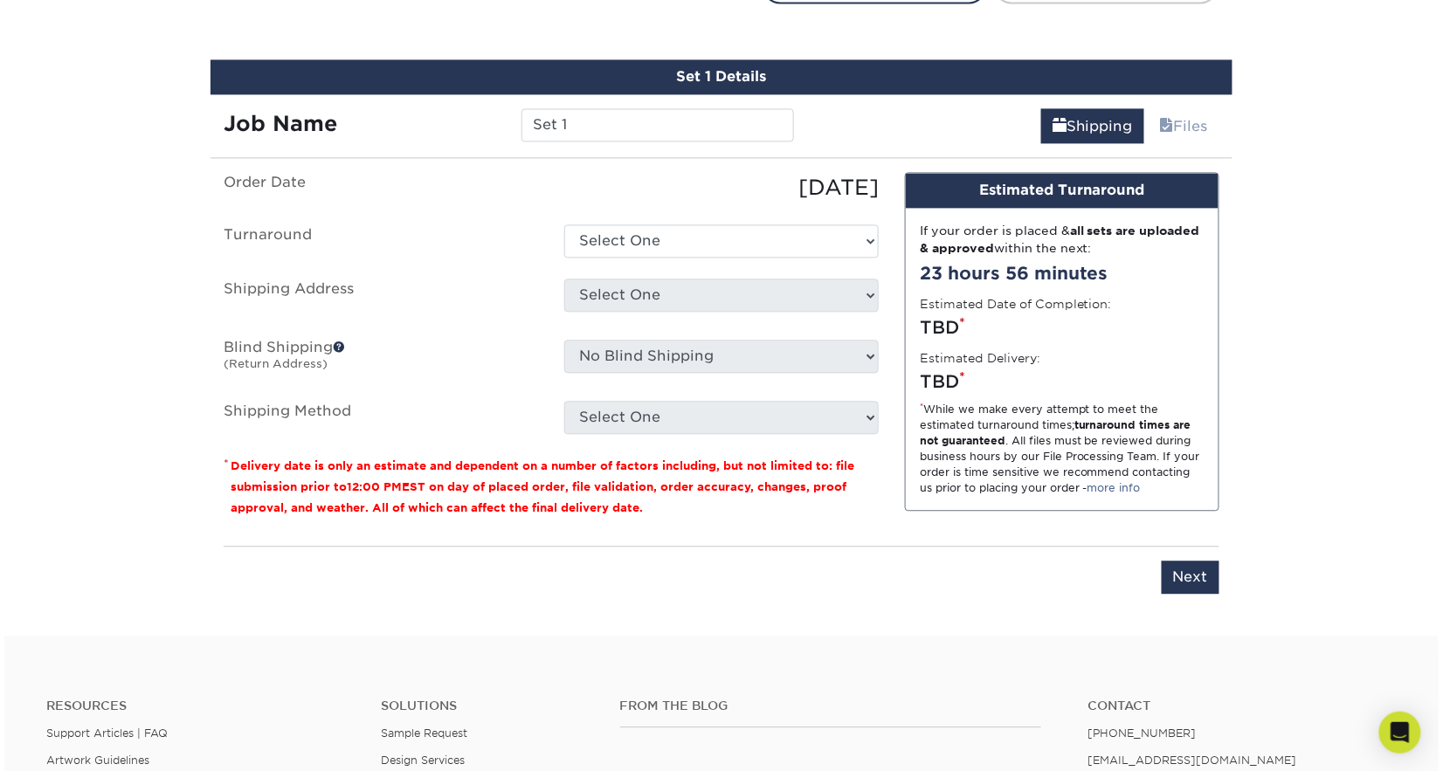
scroll to position [1137, 0]
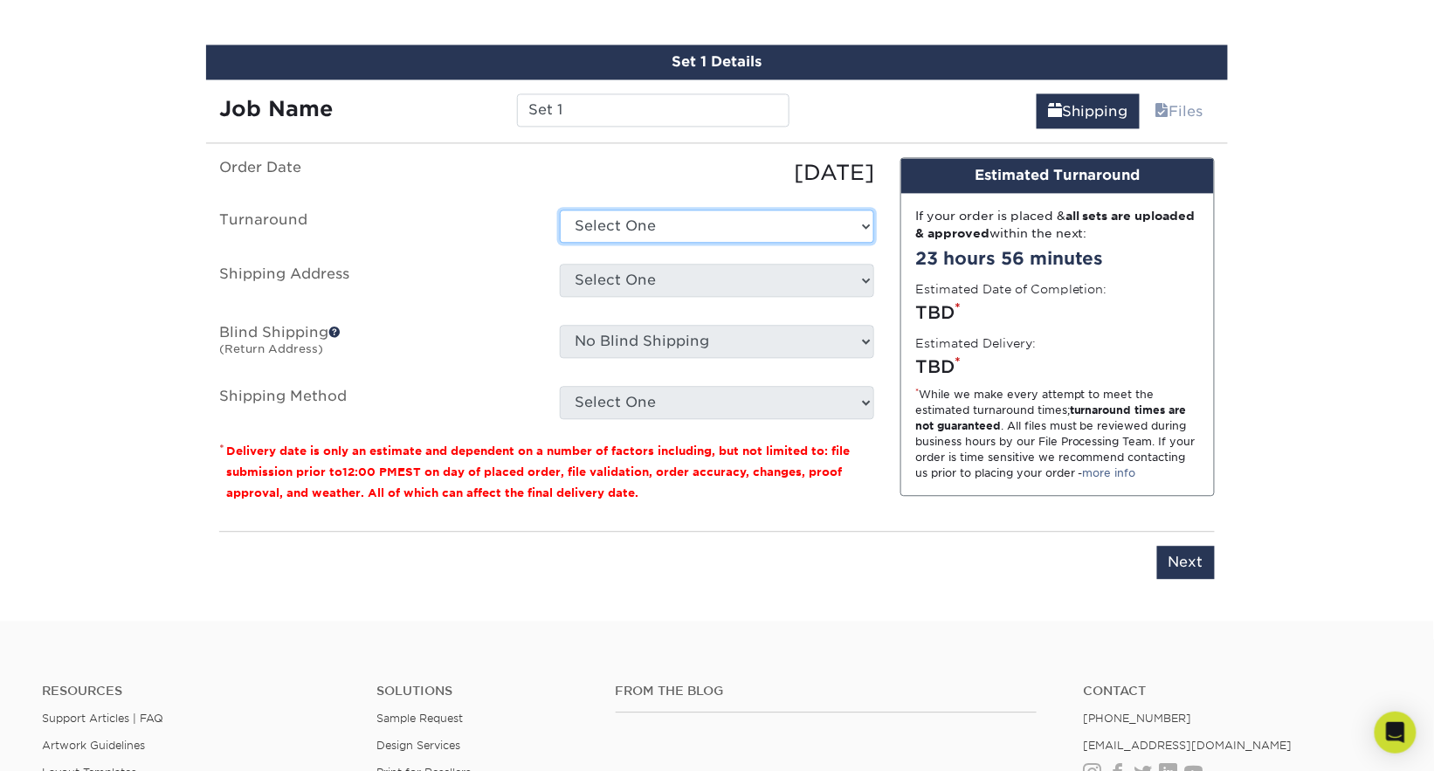
click at [602, 221] on select "Select One 2-4 Business Days 2 Day Next Business Day" at bounding box center [717, 226] width 314 height 33
select select "96c664a7-fcb1-400e-b4a5-12f8c137f412"
click at [560, 210] on select "Select One 2-4 Business Days 2 Day Next Business Day" at bounding box center [717, 226] width 314 height 33
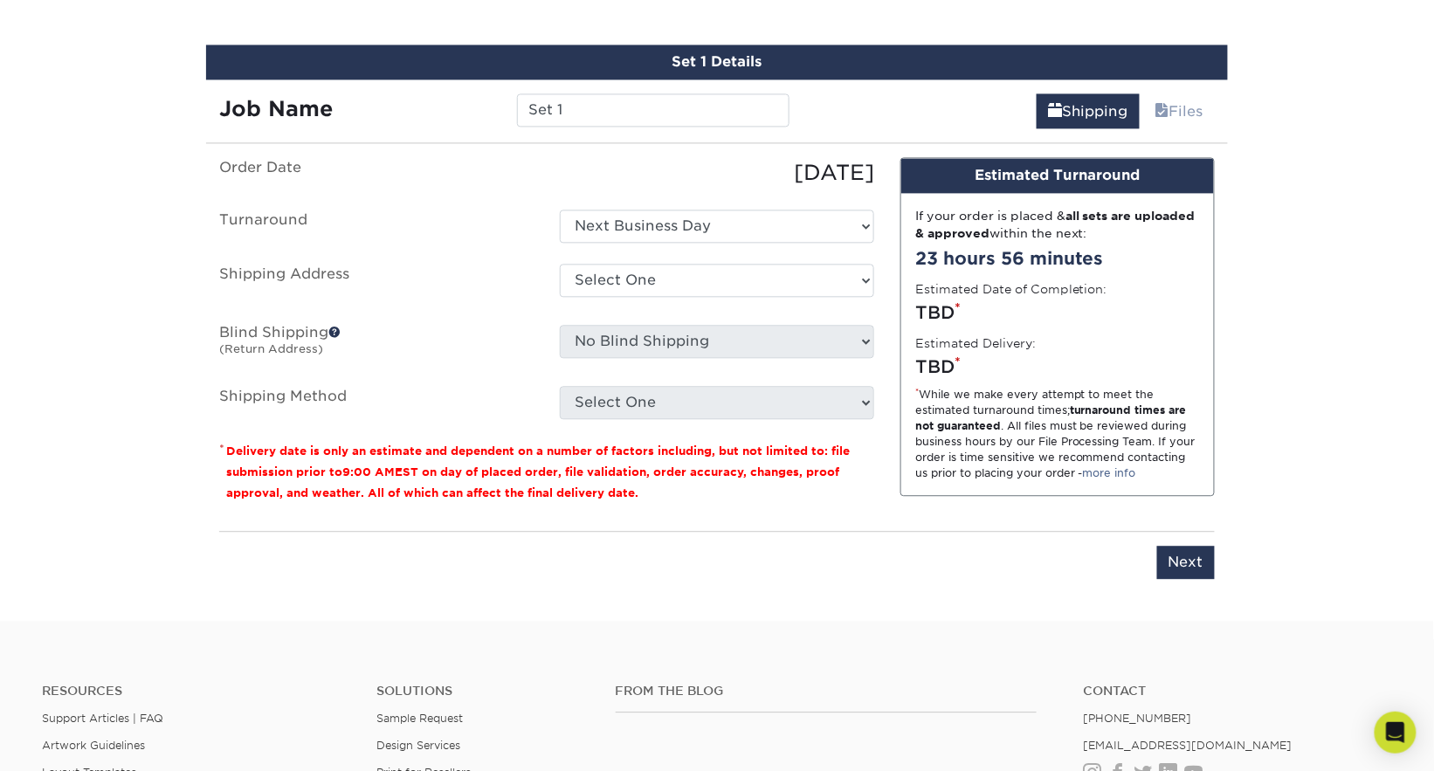
click at [457, 293] on label "Shipping Address" at bounding box center [376, 284] width 341 height 40
click at [597, 281] on select "Select One + Add New Address - Login" at bounding box center [717, 280] width 314 height 33
select select "newaddress"
click at [560, 264] on select "Select One + Add New Address - Login" at bounding box center [717, 280] width 314 height 33
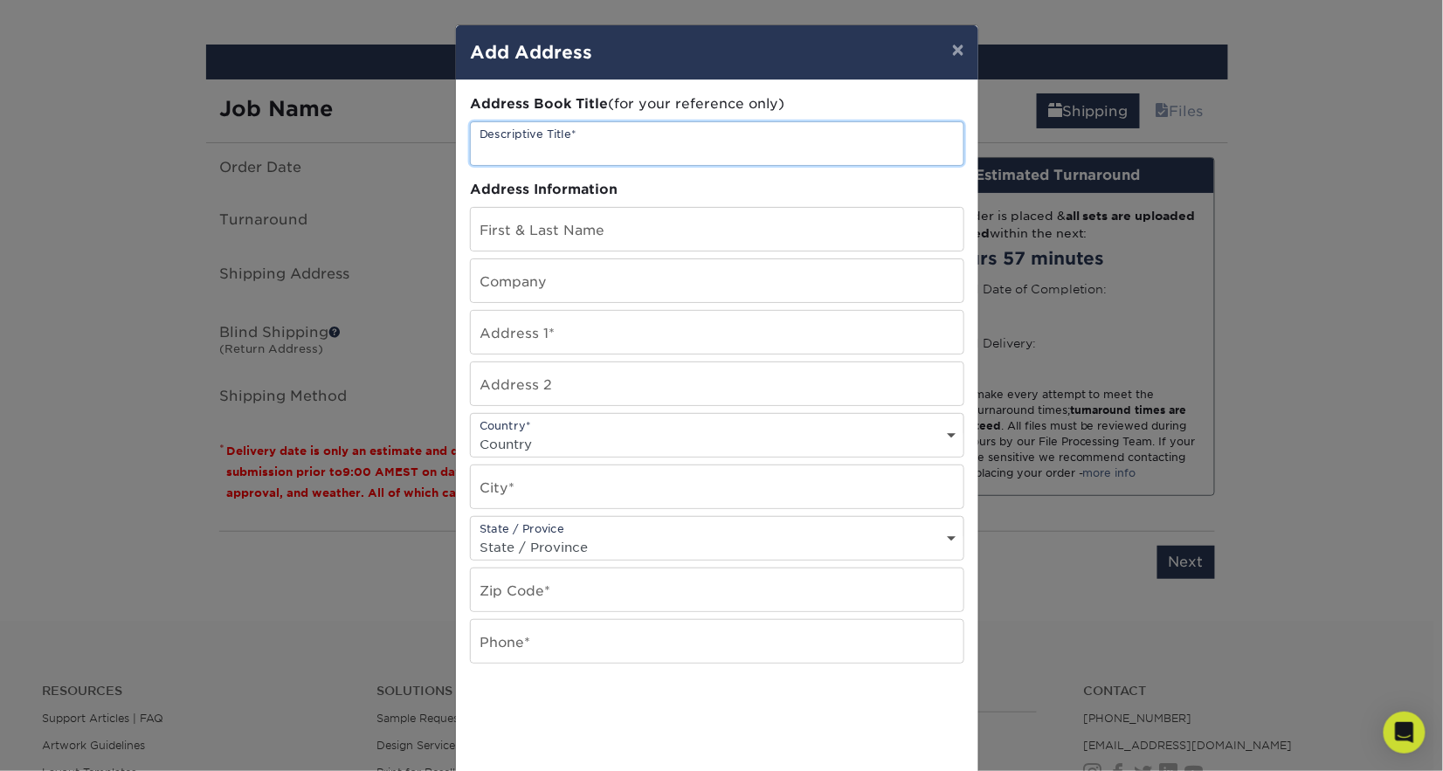
click at [521, 142] on input "text" at bounding box center [717, 143] width 493 height 43
type input "A"
type input "Biomedic"
click at [731, 258] on div "Address Book Title (for your reference only) Descriptive Title* Biomedic Addres…" at bounding box center [717, 471] width 494 height 754
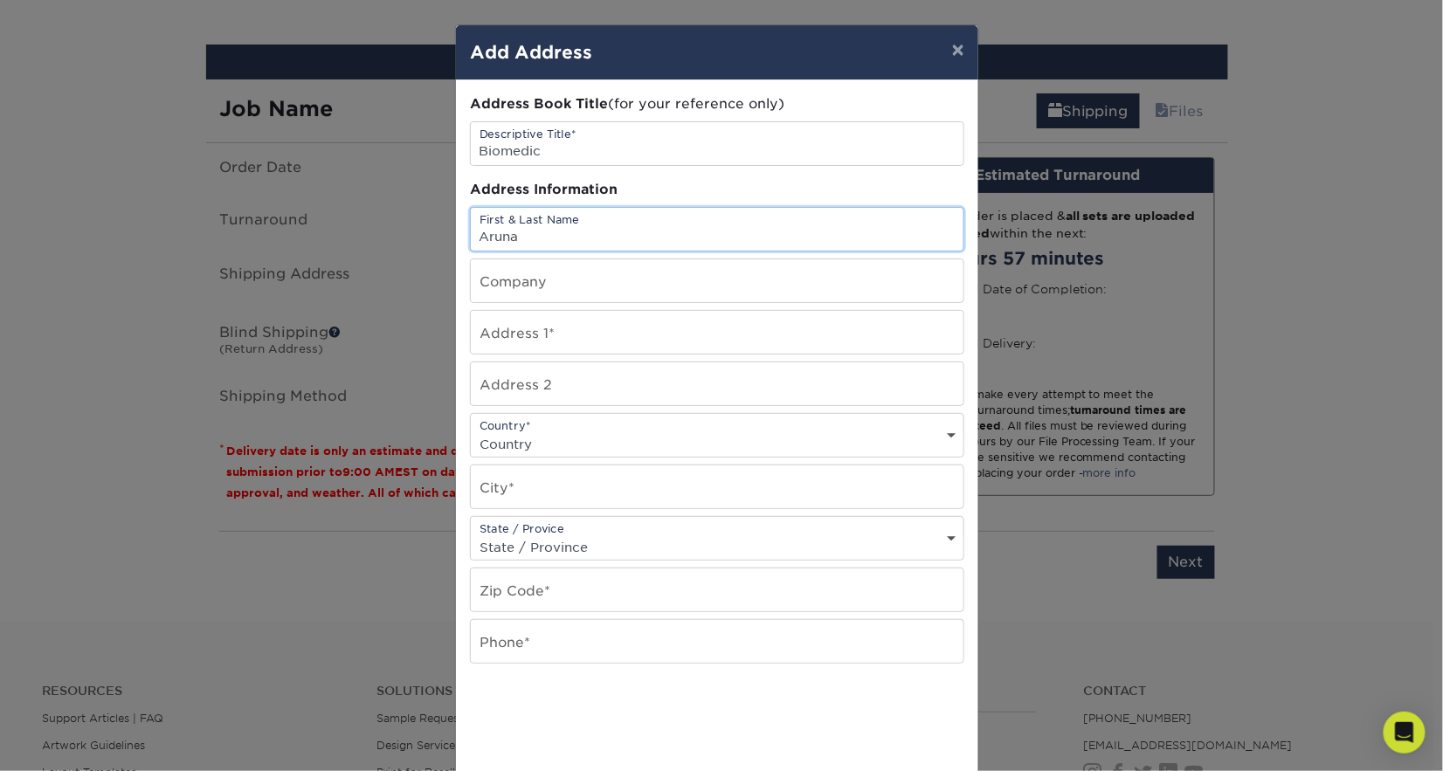
click at [734, 241] on input "Aruna" at bounding box center [717, 229] width 493 height 43
type input "Aruna Joseph"
type input "Biomedic"
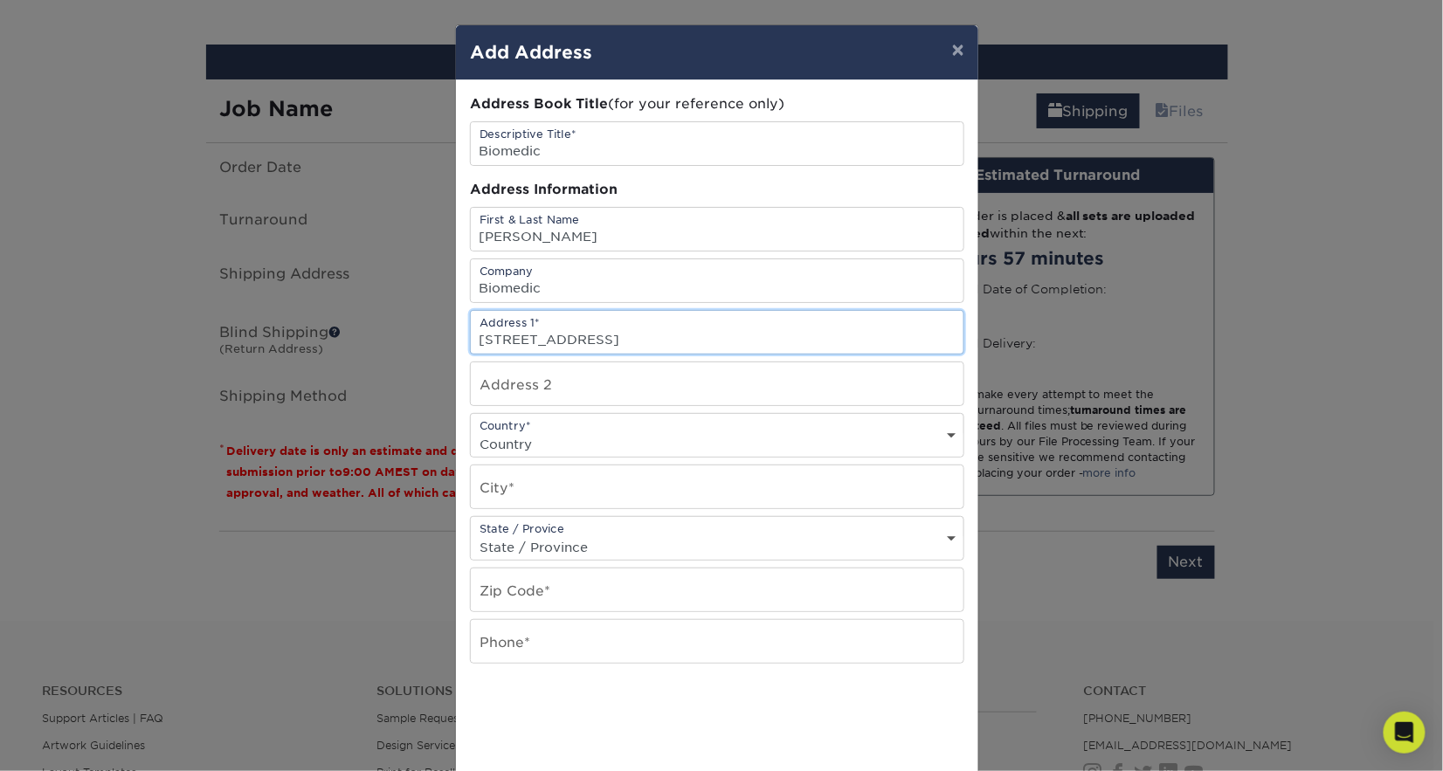
type input "1104 Highland Beach Dr"
type input "Apt 2"
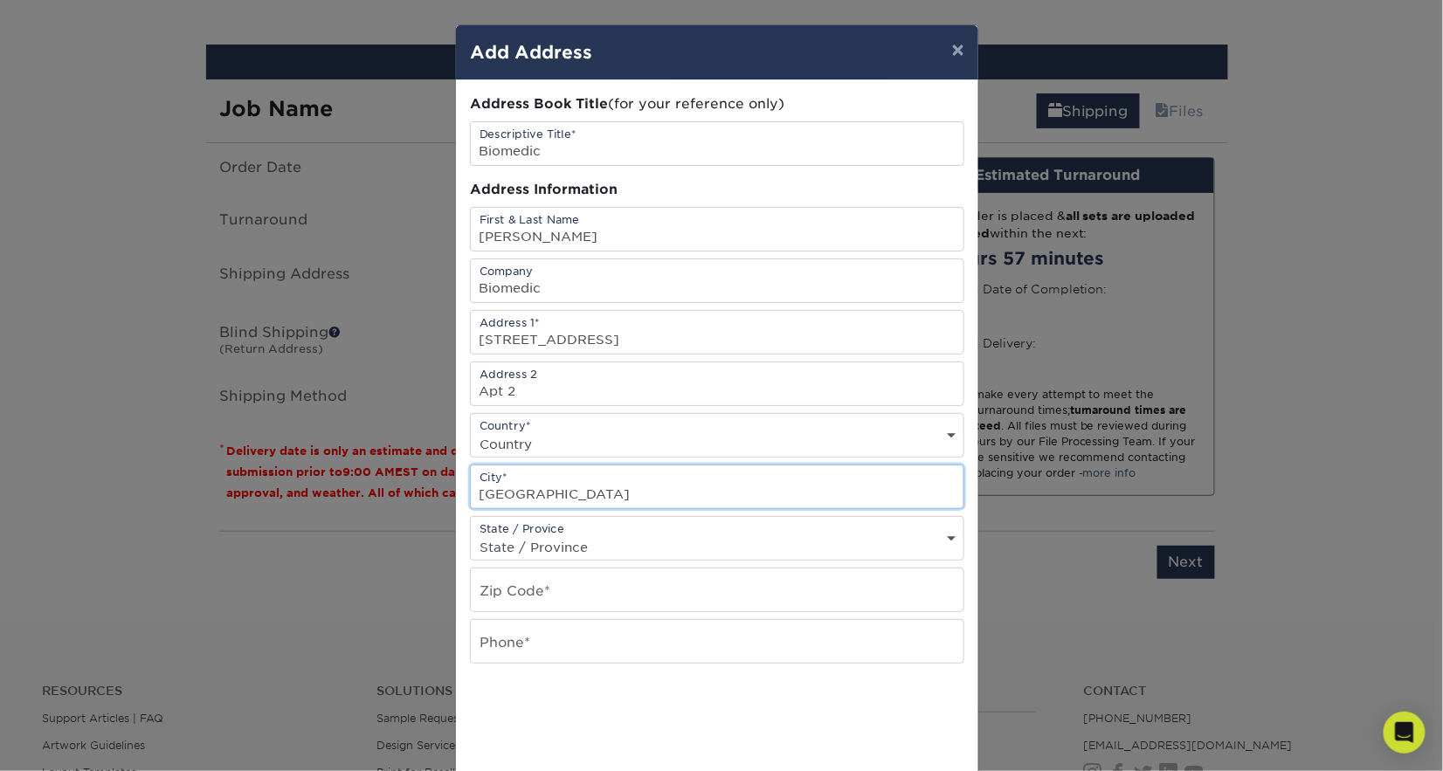
type input "Highland Beach"
click at [803, 538] on select "State / Province Alabama Alaska Arizona Arkansas California Colorado Connecticu…" at bounding box center [717, 546] width 493 height 25
select select "FL"
click at [471, 534] on select "State / Province Alabama Alaska Arizona Arkansas California Colorado Connecticu…" at bounding box center [717, 546] width 493 height 25
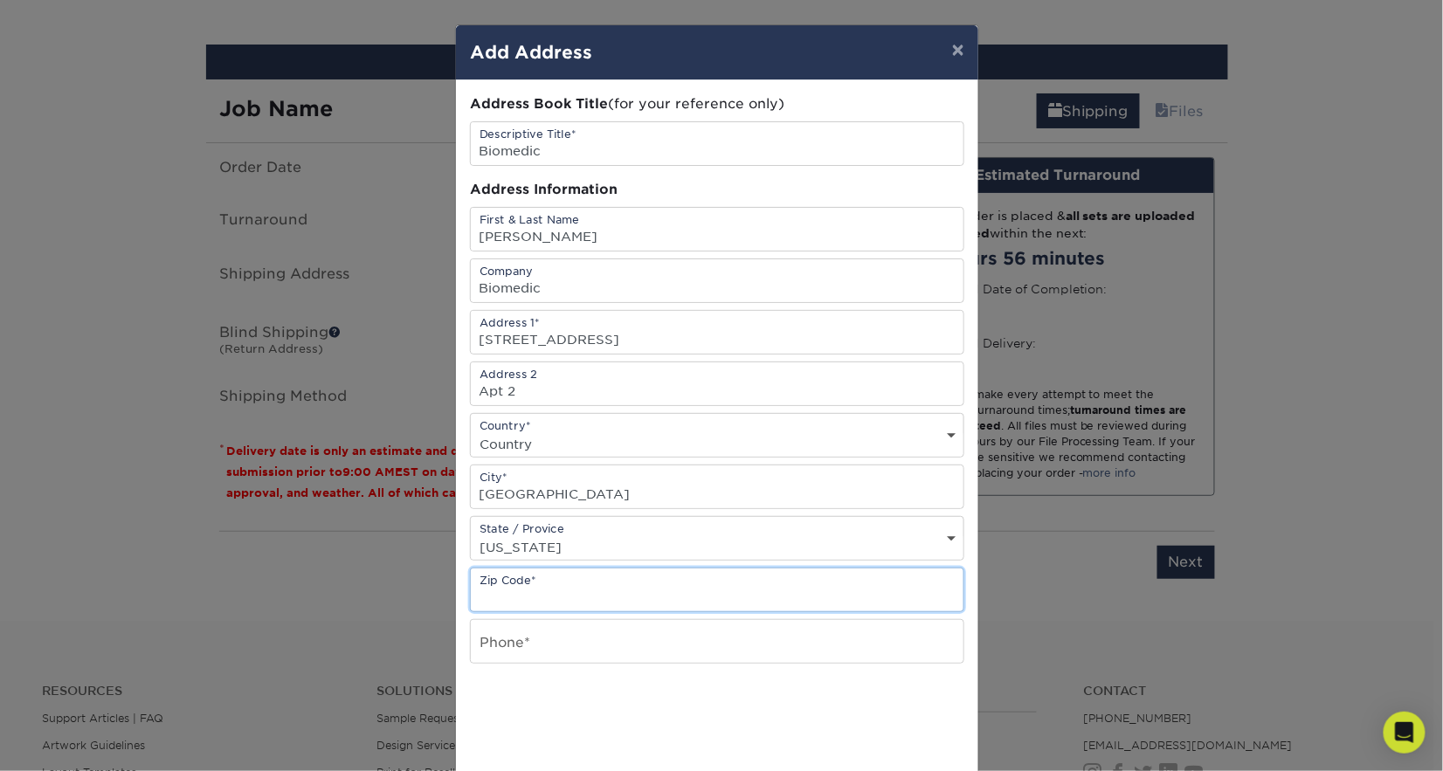
click at [754, 597] on input "text" at bounding box center [717, 590] width 493 height 43
type input "33487"
click at [686, 660] on input "text" at bounding box center [717, 641] width 493 height 43
type input "5618177779"
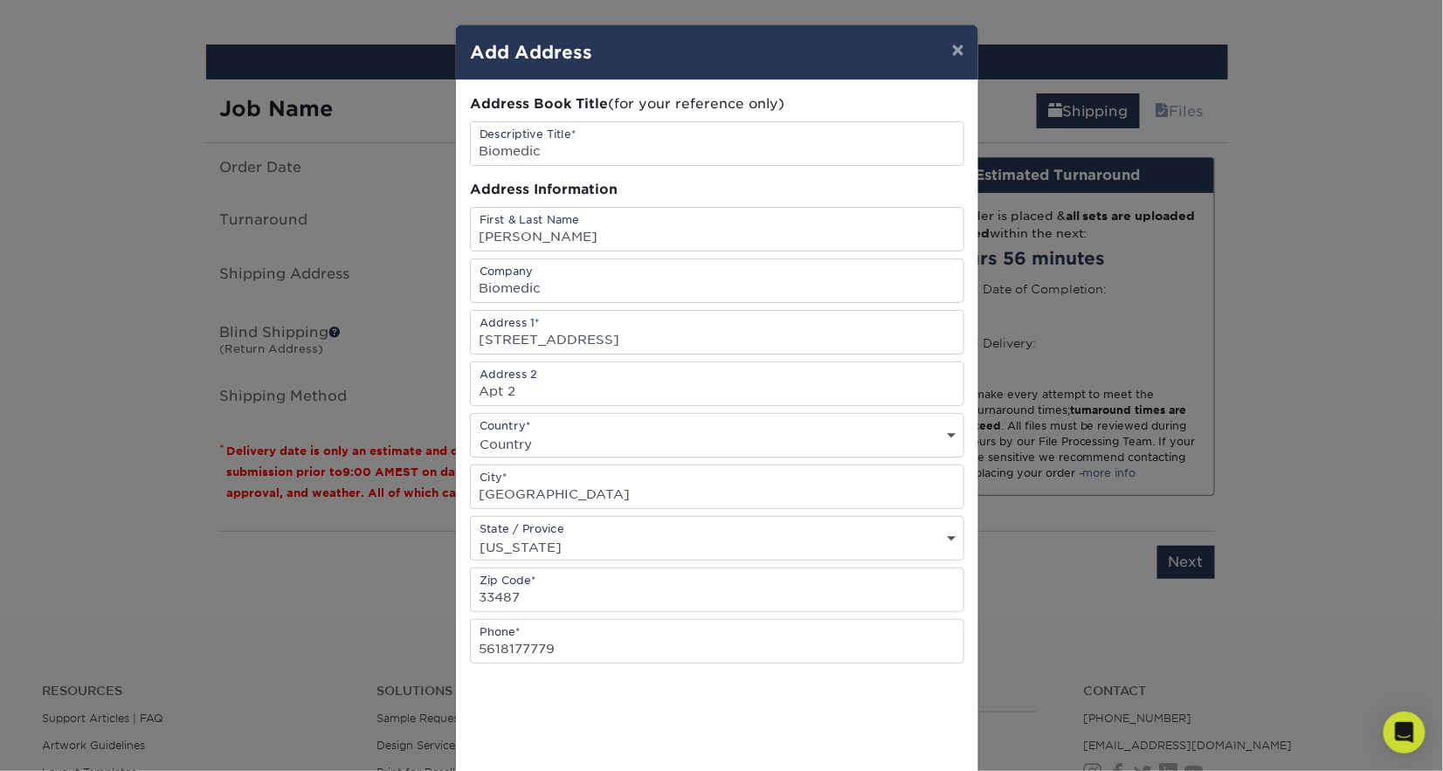
click at [878, 724] on div at bounding box center [717, 719] width 494 height 68
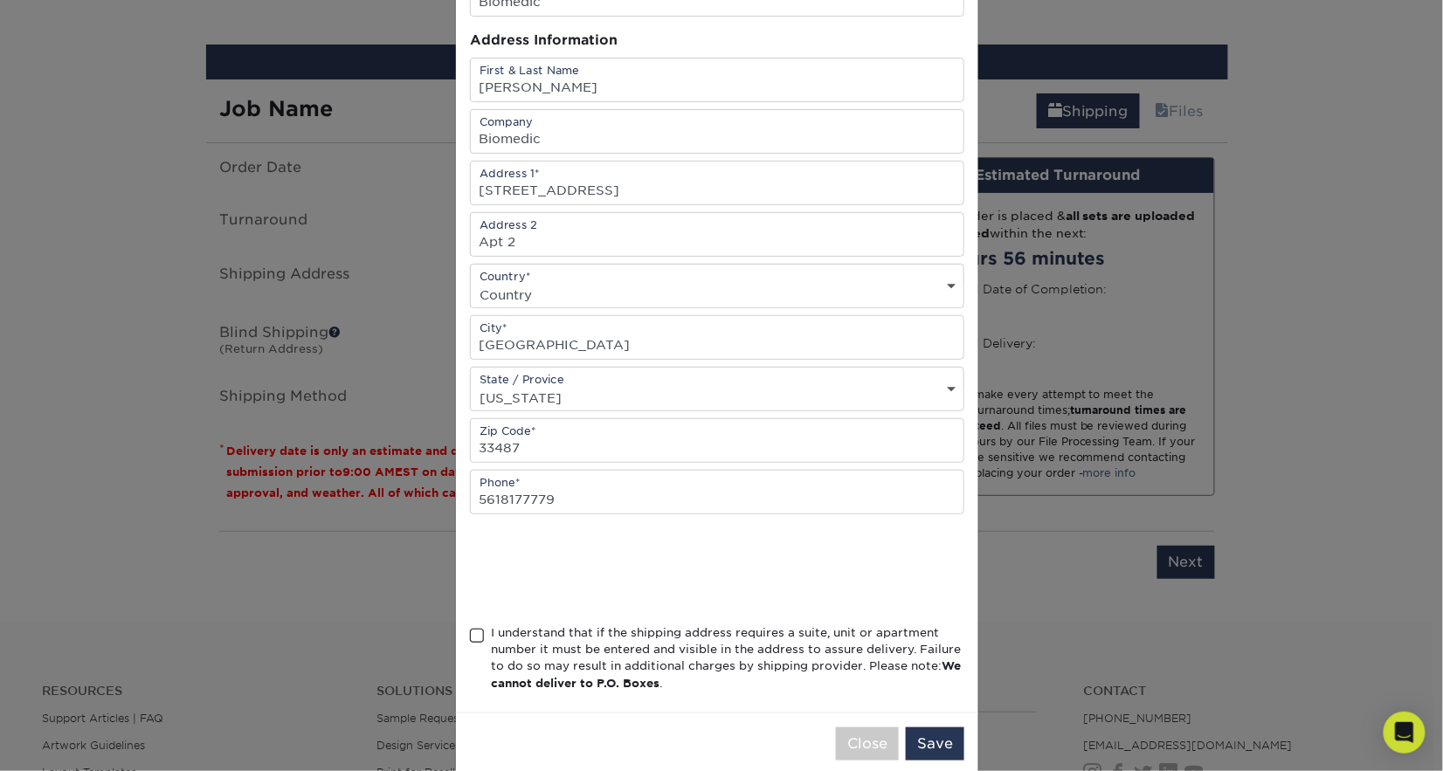
scroll to position [171, 0]
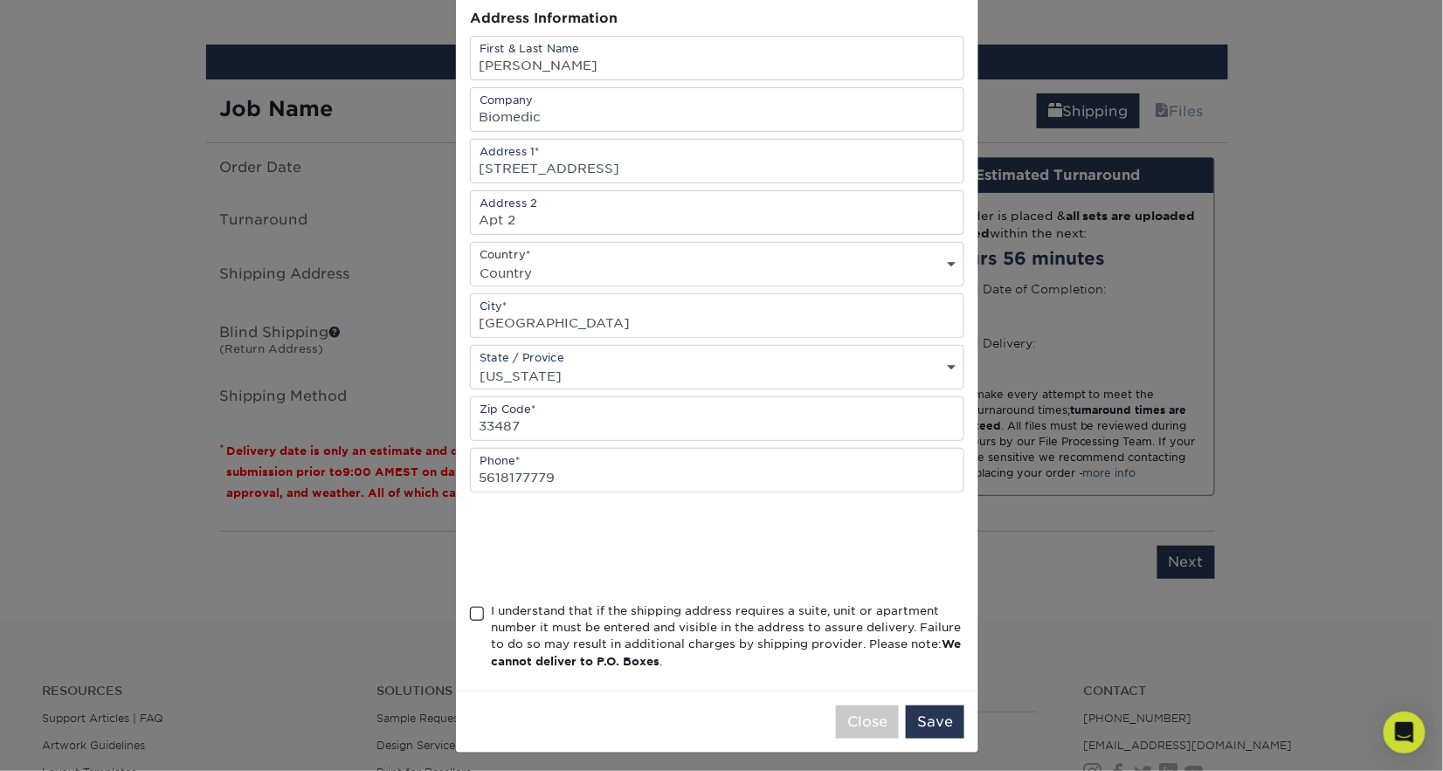
click at [465, 614] on div "Address Book Title (for your reference only) Descriptive Title* Biomedic Addres…" at bounding box center [717, 300] width 522 height 782
click at [482, 615] on div "I understand that if the shipping address requires a suite, unit or apartment n…" at bounding box center [717, 640] width 494 height 75
click at [470, 617] on span at bounding box center [477, 614] width 15 height 17
click at [0, 0] on input "I understand that if the shipping address requires a suite, unit or apartment n…" at bounding box center [0, 0] width 0 height 0
click at [922, 728] on button "Save" at bounding box center [935, 722] width 59 height 33
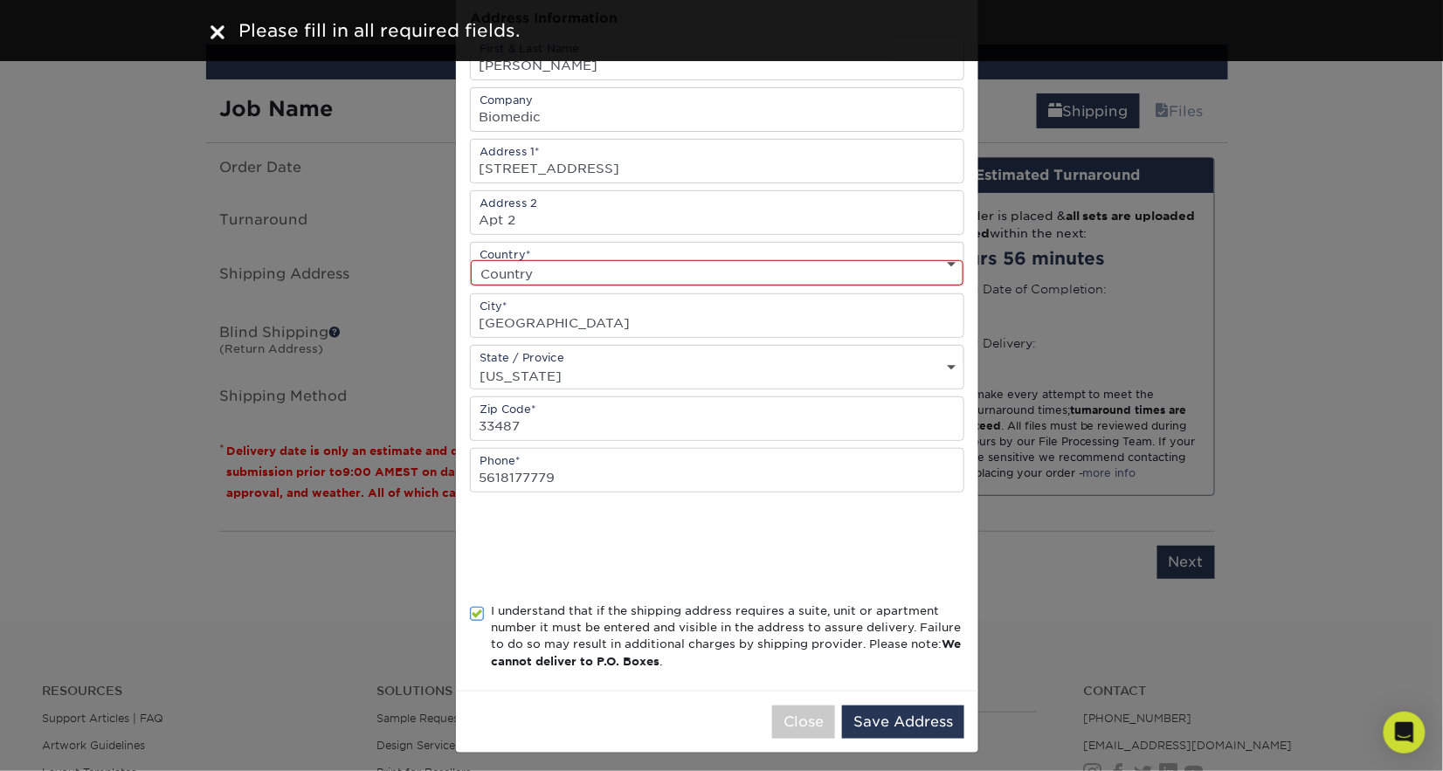
click at [690, 281] on select "Country United States Canada ----------------------------- Afghanistan Albania …" at bounding box center [717, 272] width 493 height 25
select select "US"
click at [471, 260] on select "Country United States Canada ----------------------------- Afghanistan Albania …" at bounding box center [717, 272] width 493 height 25
click at [881, 730] on button "Save Address" at bounding box center [903, 722] width 122 height 33
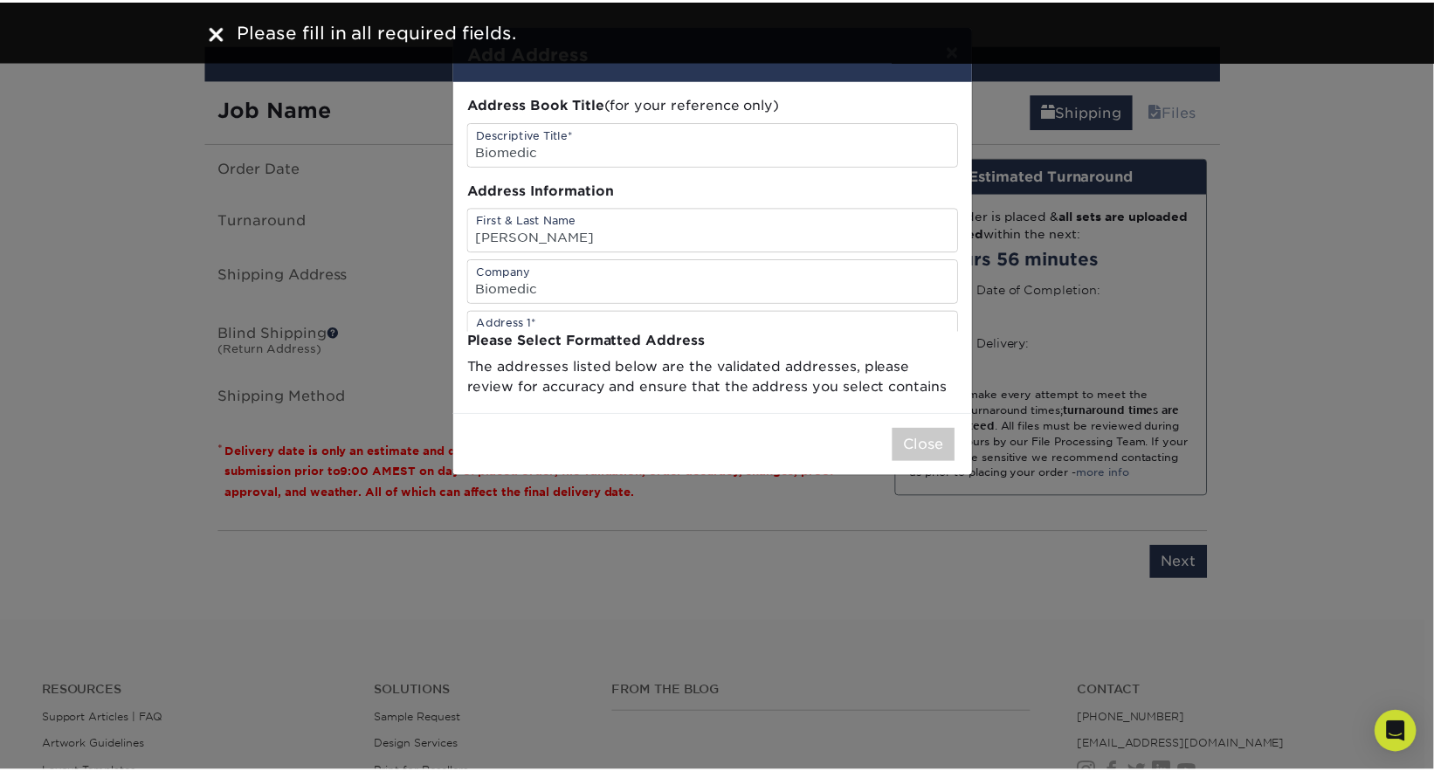
scroll to position [0, 0]
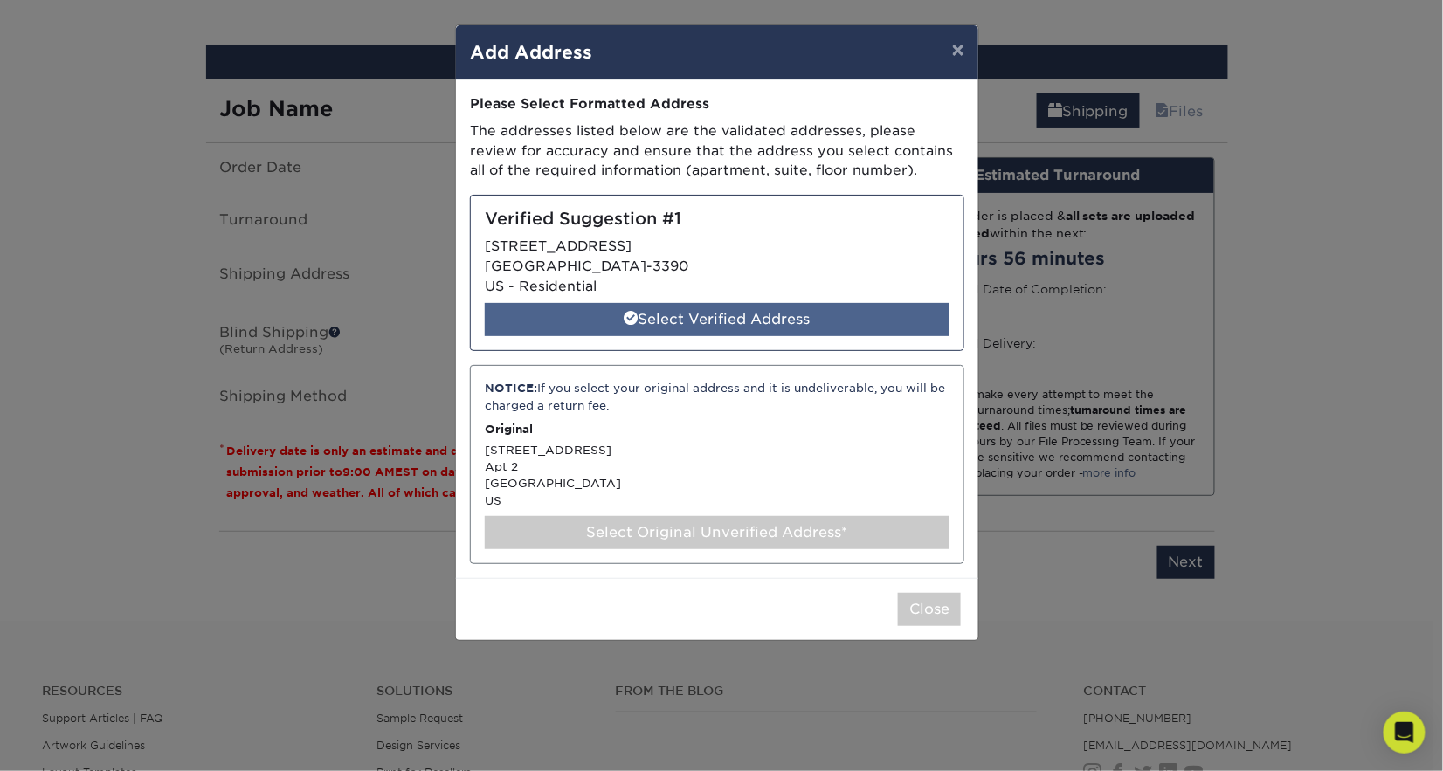
click at [655, 330] on div "Select Verified Address" at bounding box center [717, 319] width 465 height 33
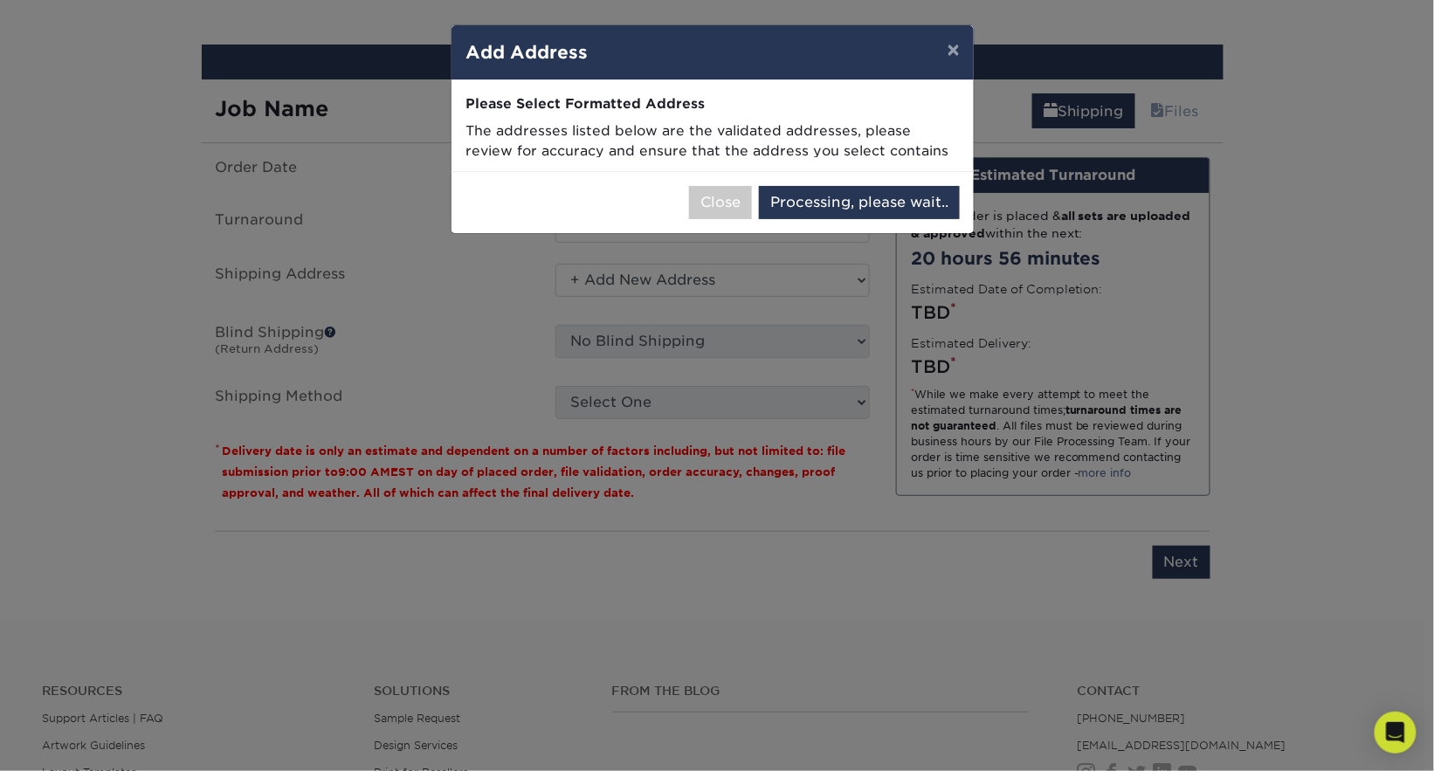
select select "286858"
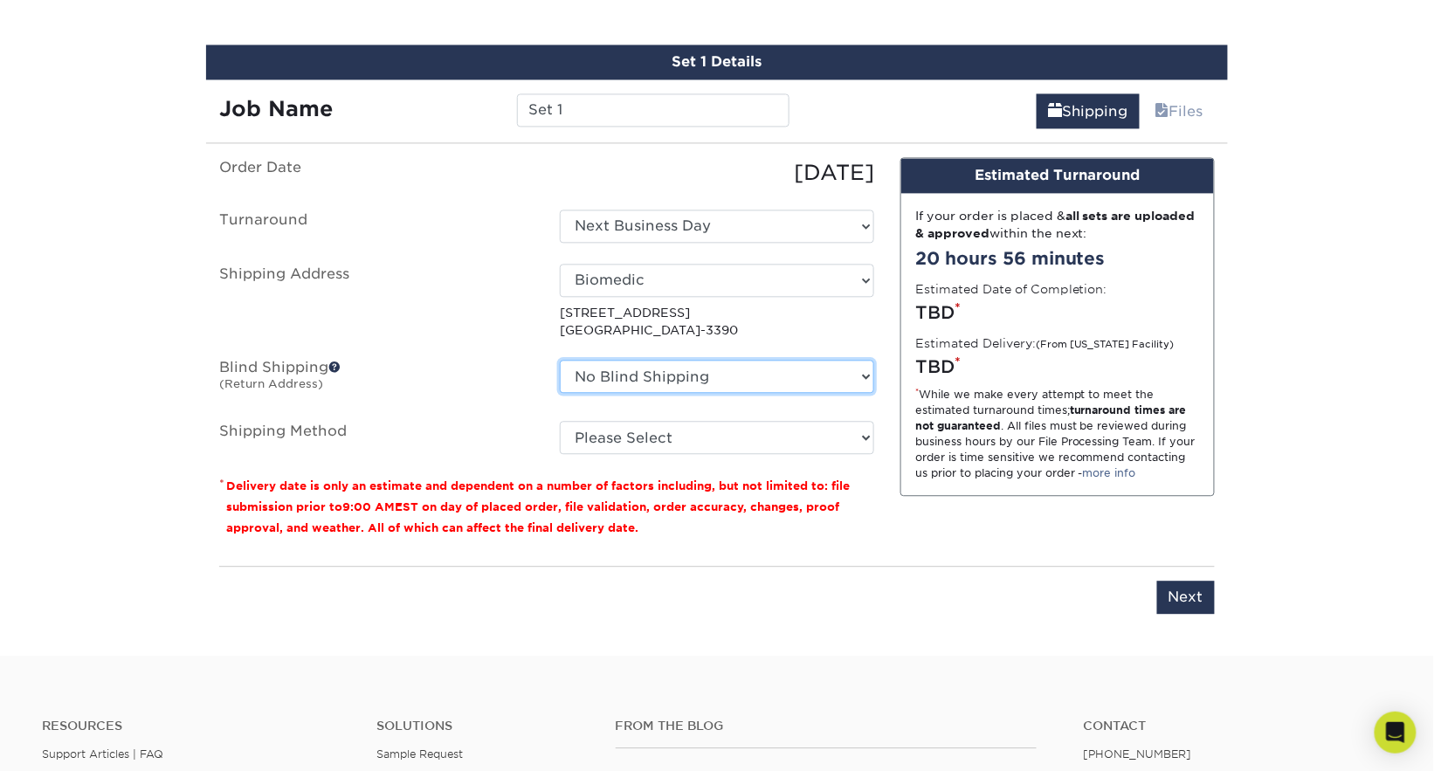
click at [643, 367] on select "No Blind Shipping + Add New Address" at bounding box center [717, 376] width 314 height 33
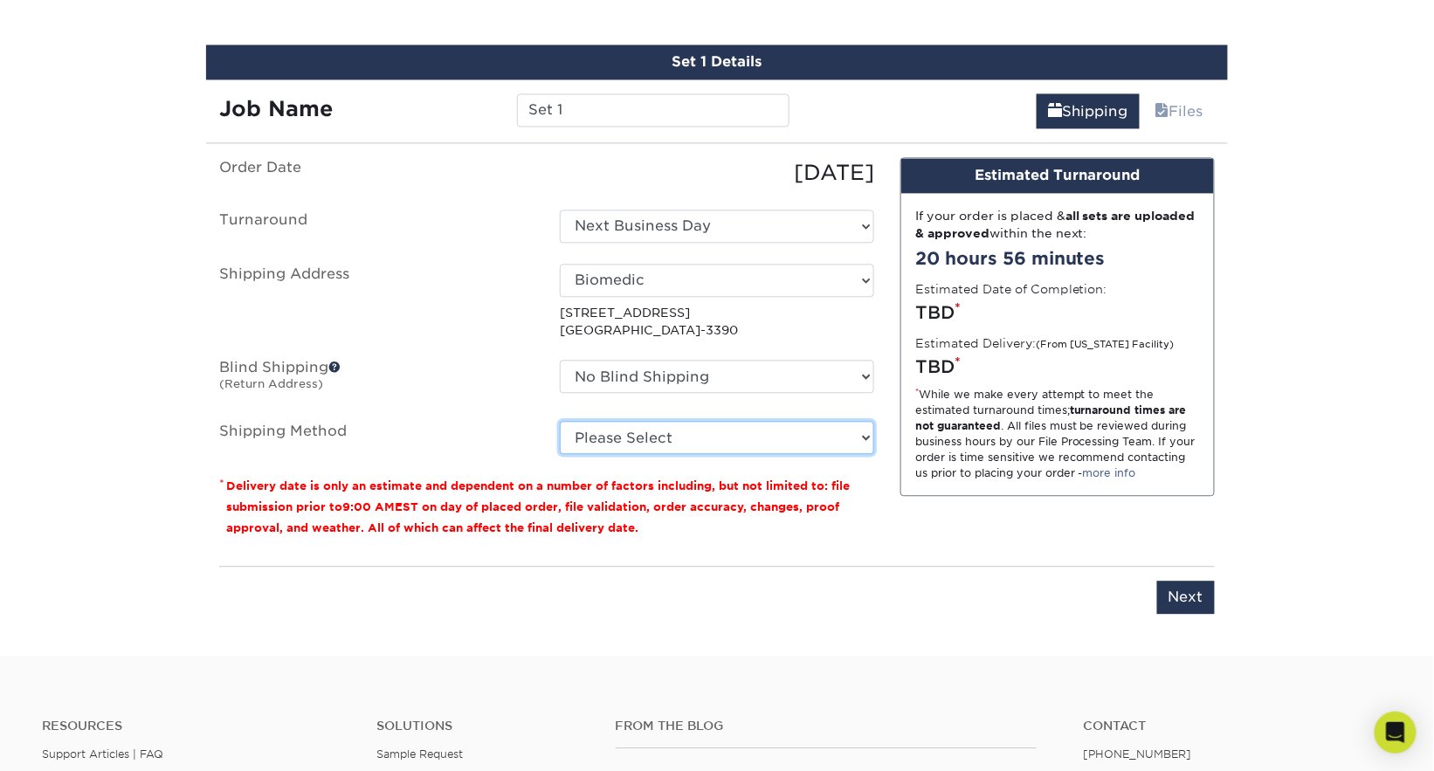
click at [607, 447] on select "Please Select Ground Shipping (+$7.84) 3 Day Shipping Service (+$20.07) 2 Day A…" at bounding box center [717, 437] width 314 height 33
select select "01"
click at [560, 421] on select "Please Select Ground Shipping (+$7.84) 3 Day Shipping Service (+$20.07) 2 Day A…" at bounding box center [717, 437] width 314 height 33
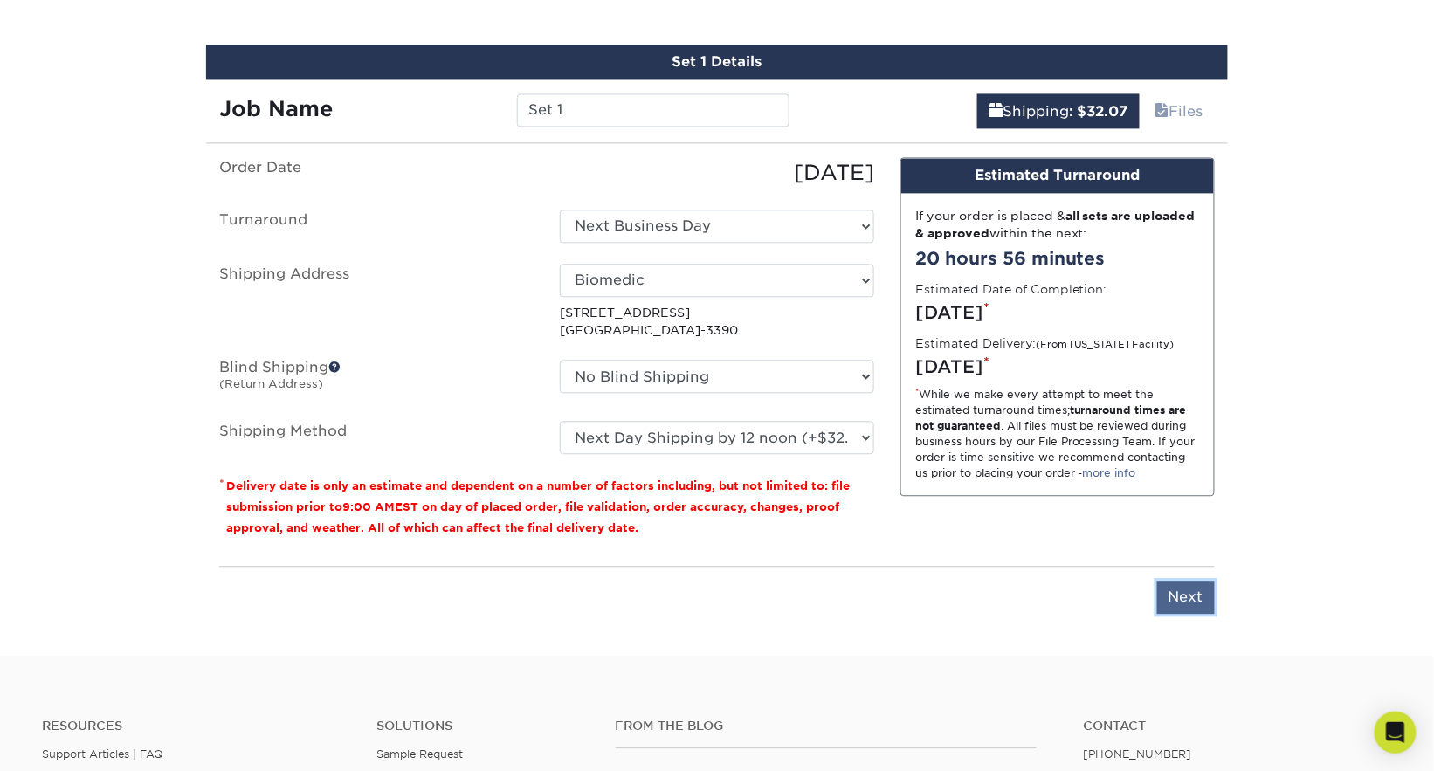
click at [1175, 600] on input "Next" at bounding box center [1186, 597] width 58 height 33
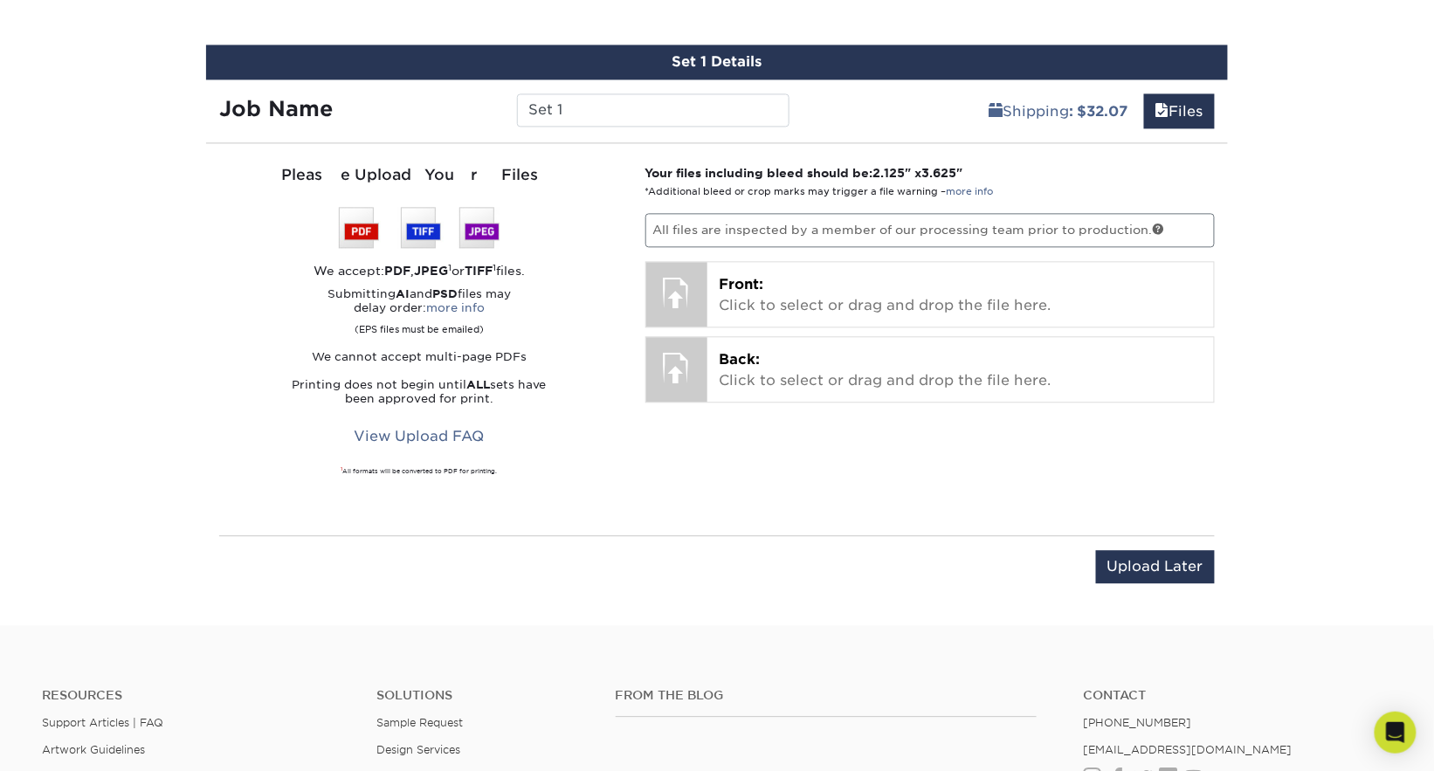
click at [714, 237] on p "All files are inspected by a member of our processing team prior to production." at bounding box center [930, 229] width 570 height 33
click at [614, 278] on div "We accept: PDF , JPEG 1 or TIFF 1 files." at bounding box center [419, 270] width 400 height 17
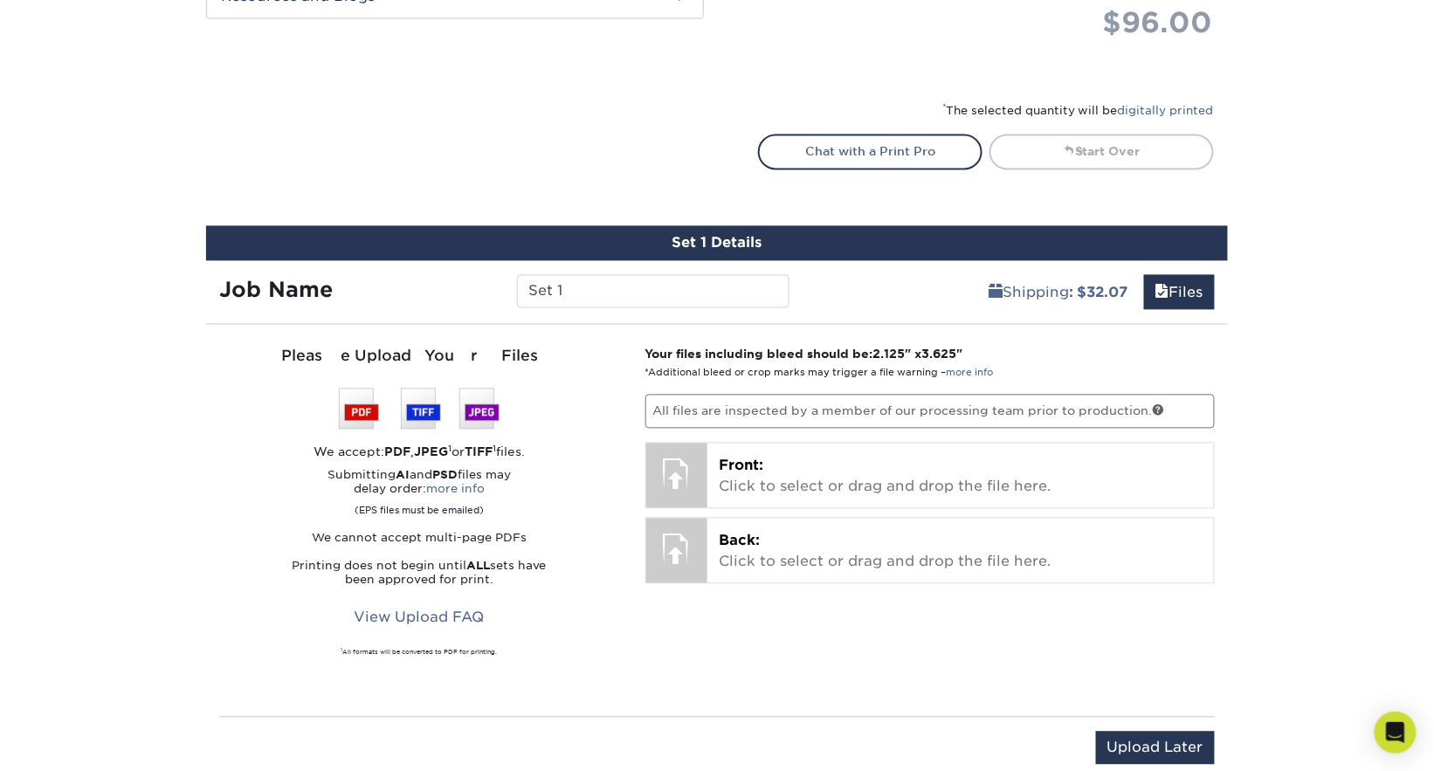
scroll to position [943, 0]
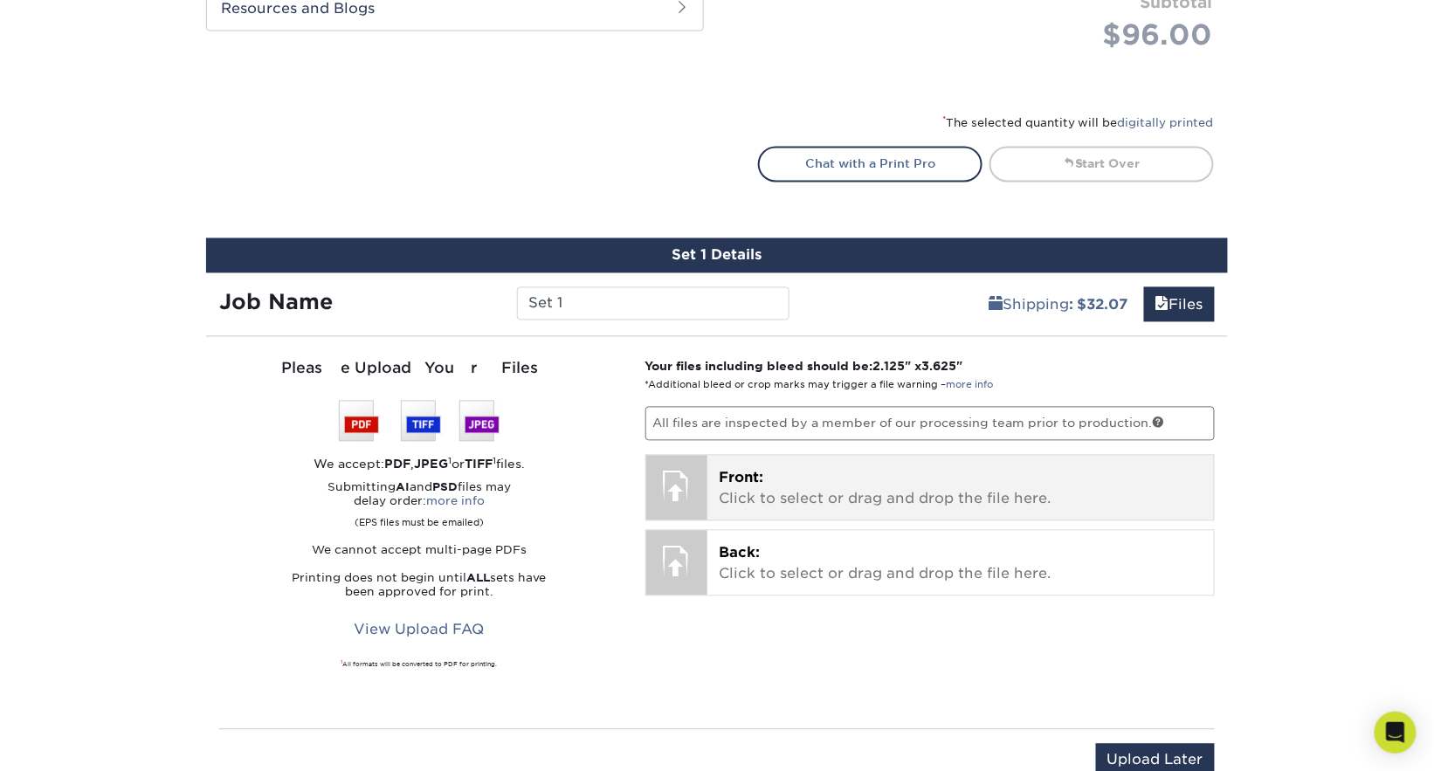
click at [730, 486] on p "Front: Click to select or drag and drop the file here." at bounding box center [961, 489] width 483 height 42
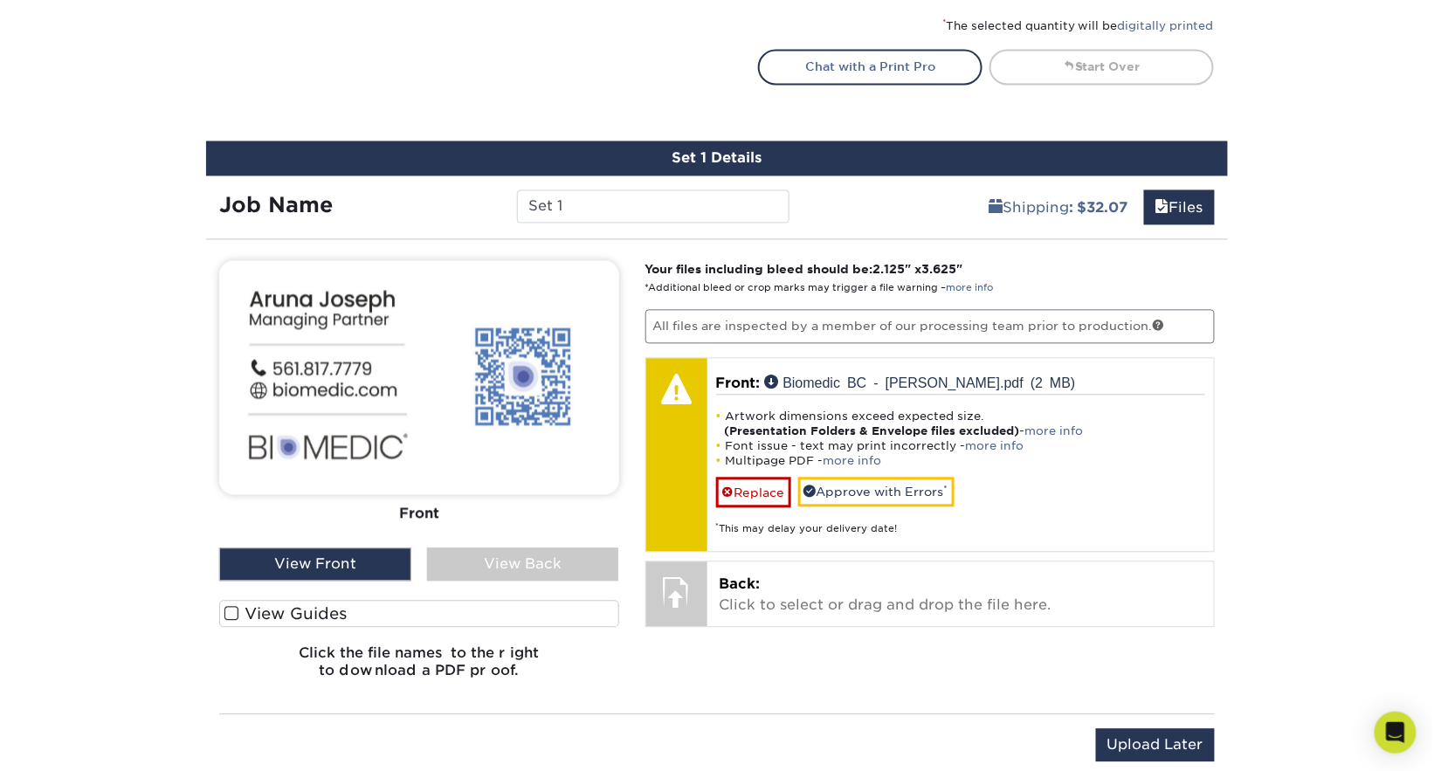
scroll to position [1041, 0]
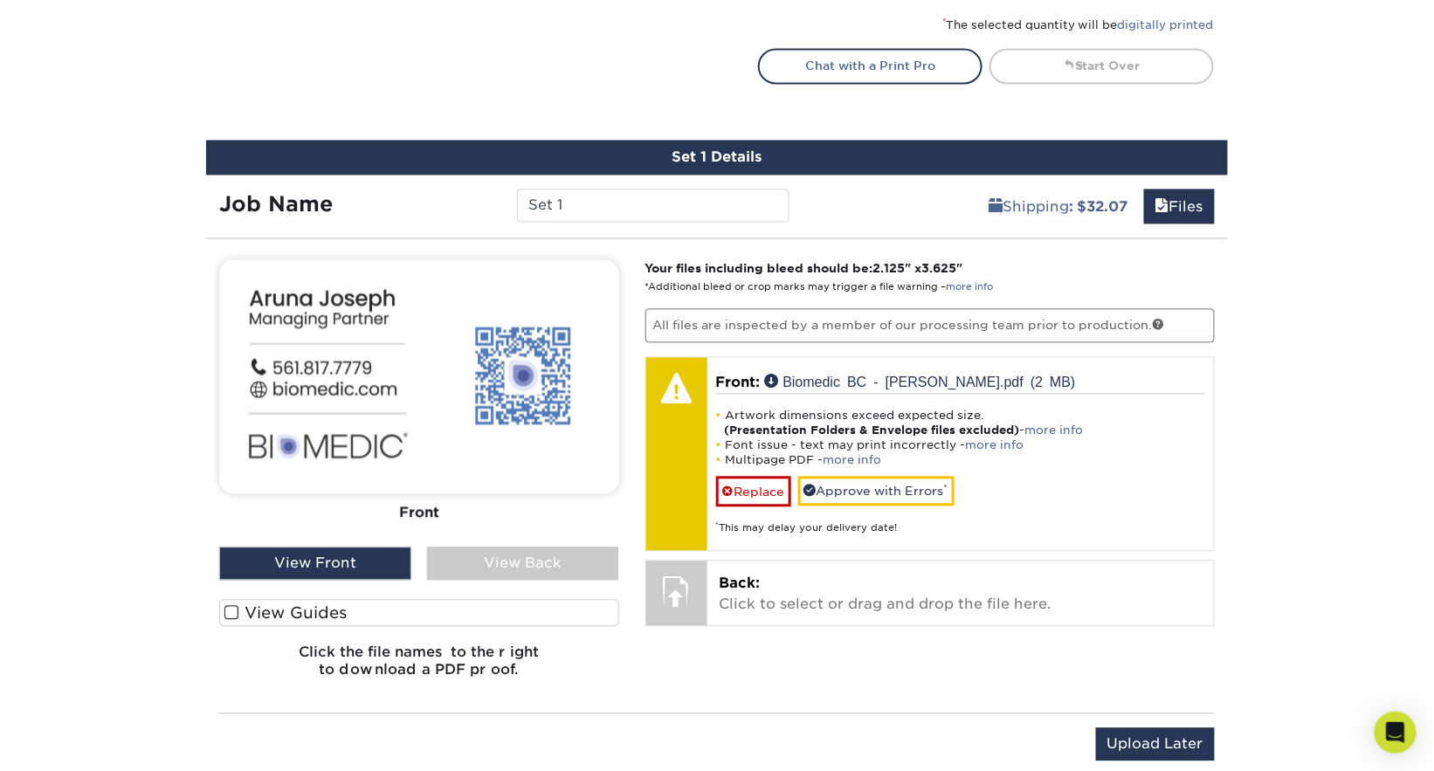
click at [539, 564] on div "View Back" at bounding box center [523, 564] width 192 height 33
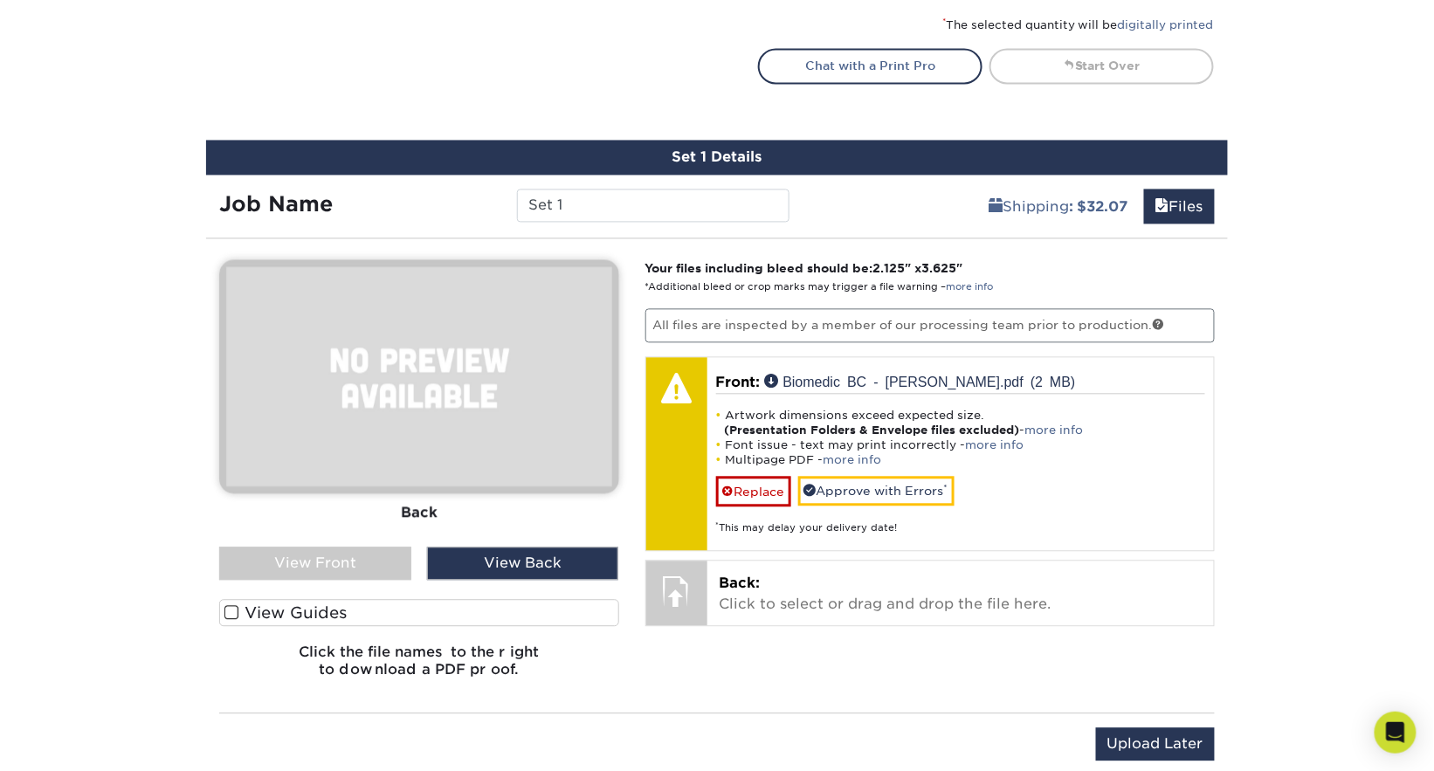
click at [349, 569] on div "View Front" at bounding box center [315, 564] width 192 height 33
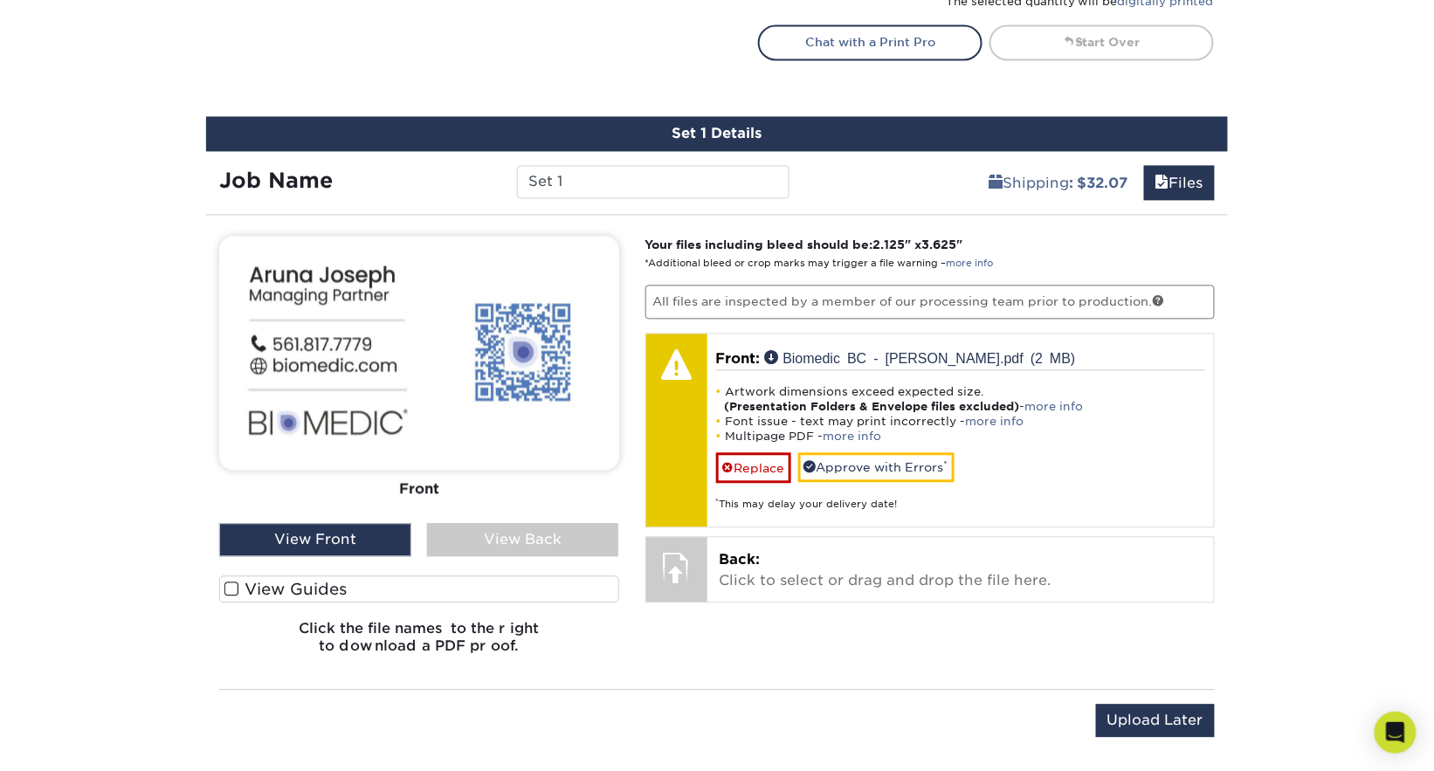
scroll to position [1082, 0]
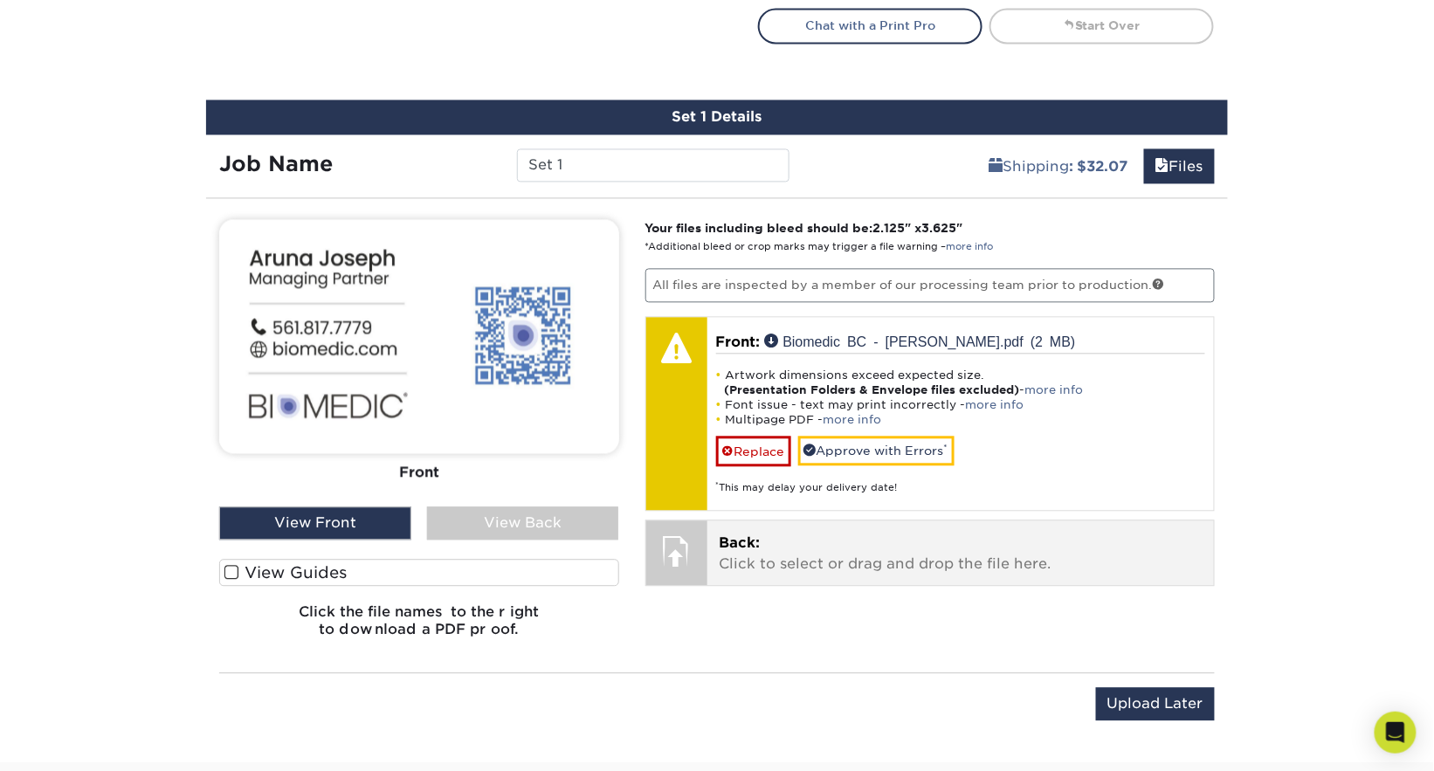
click at [747, 549] on p "Back: Click to select or drag and drop the file here." at bounding box center [961, 554] width 483 height 42
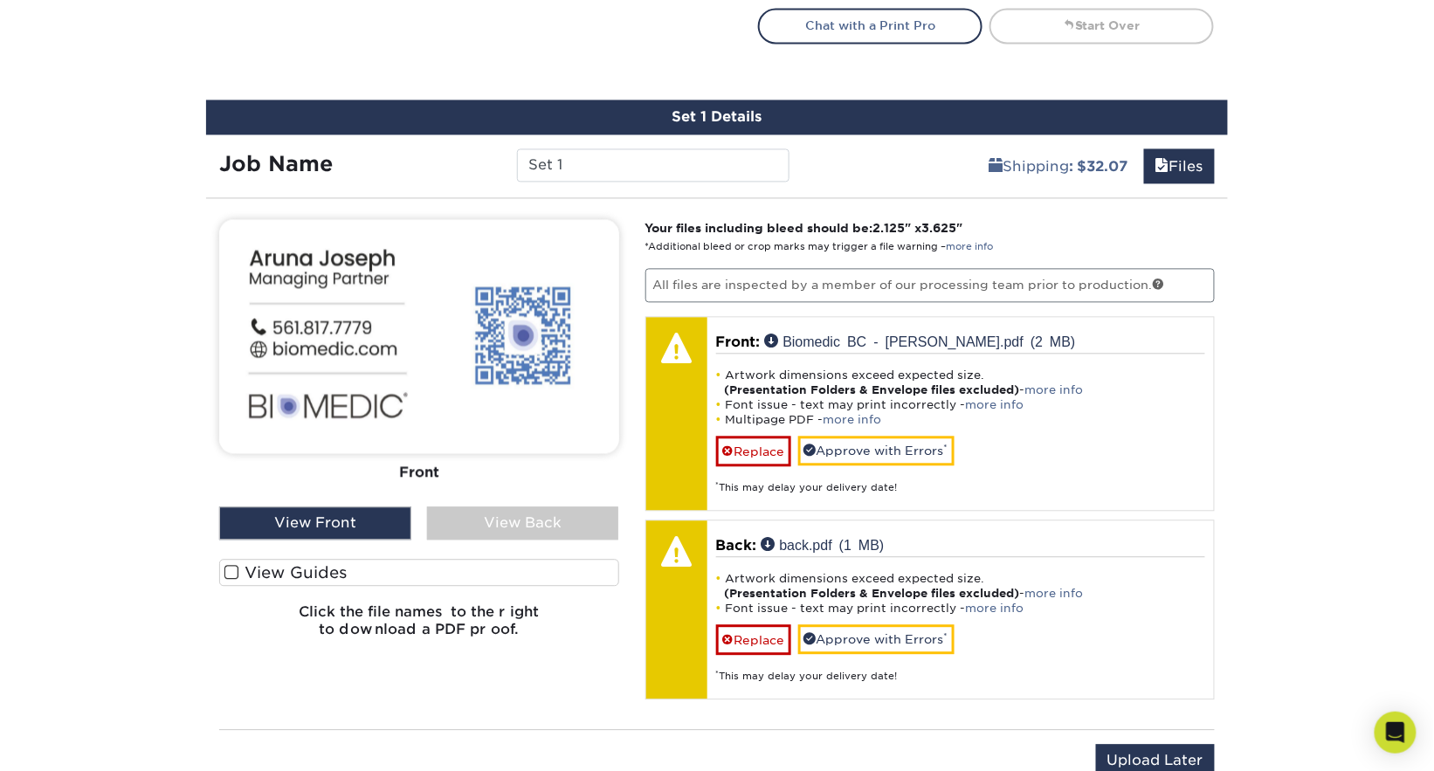
click at [522, 525] on div "View Back" at bounding box center [523, 523] width 192 height 33
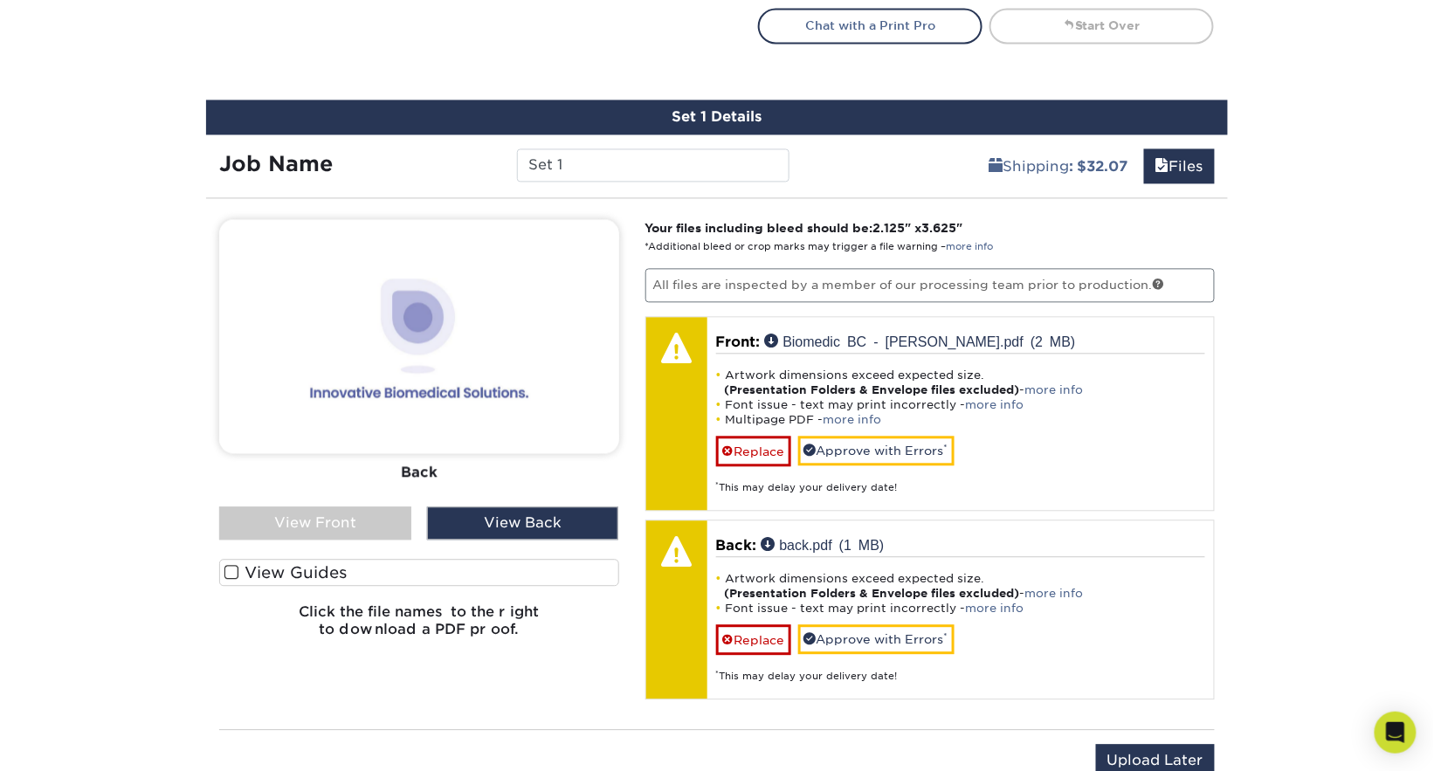
click at [400, 527] on div "View Front" at bounding box center [315, 523] width 192 height 33
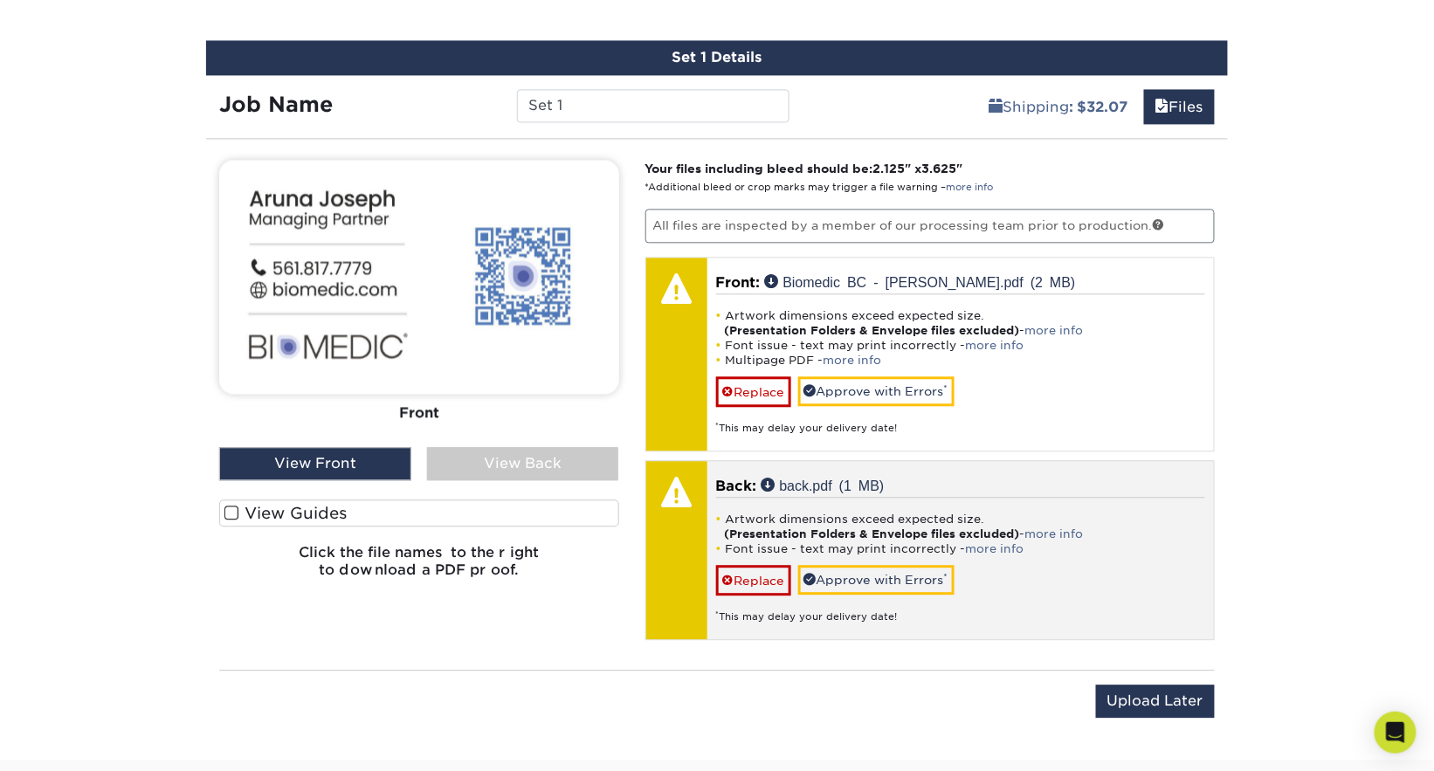
scroll to position [1173, 0]
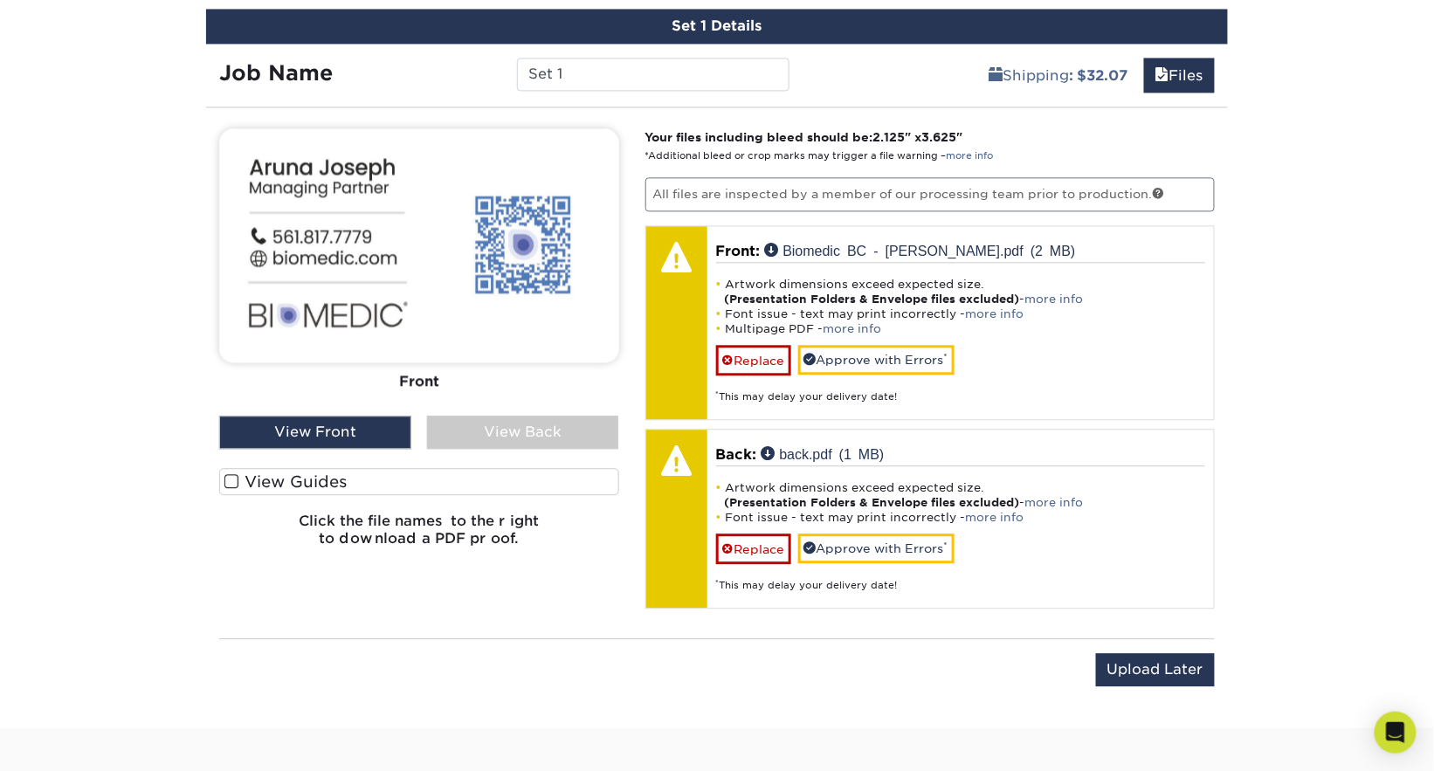
click at [607, 439] on div "View Back" at bounding box center [523, 432] width 192 height 33
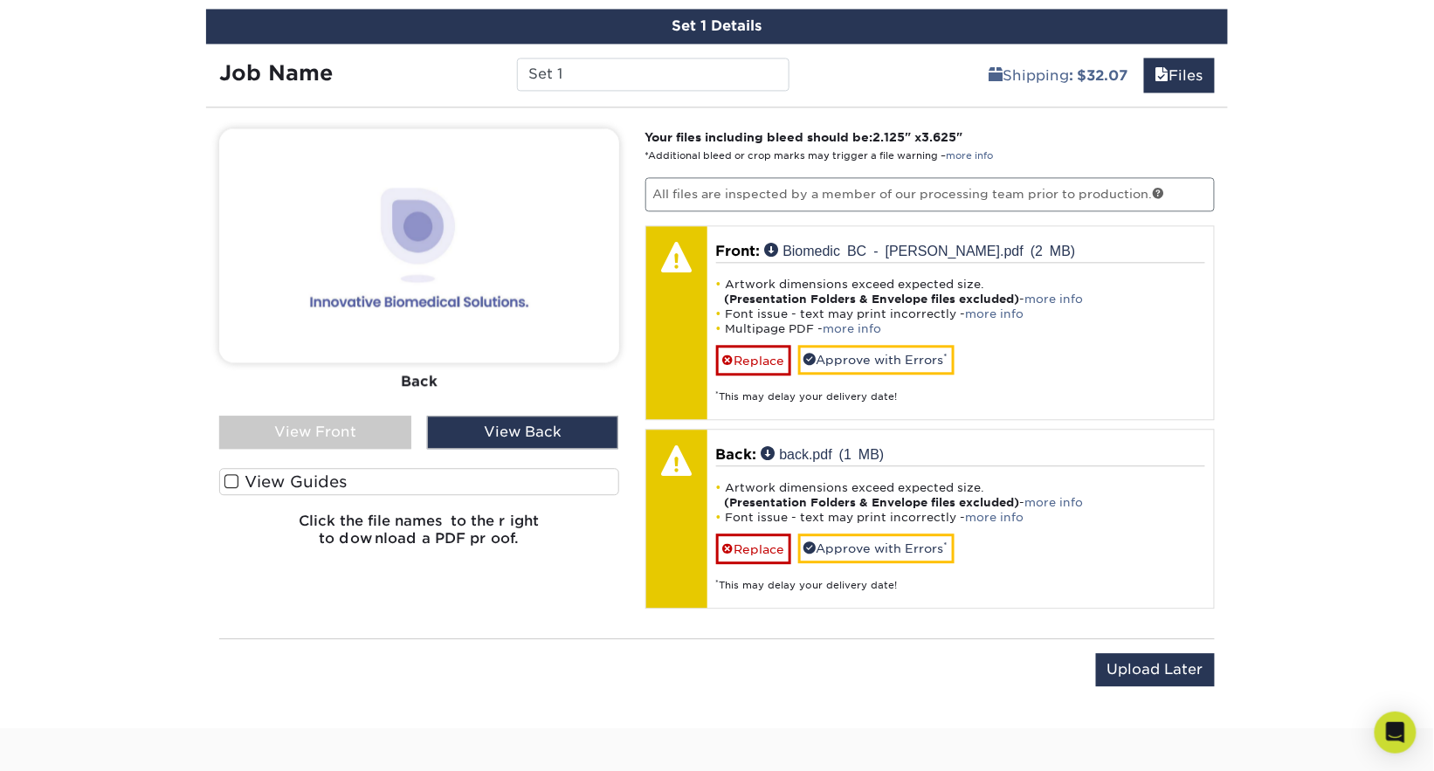
click at [363, 418] on div "View Front" at bounding box center [315, 432] width 192 height 33
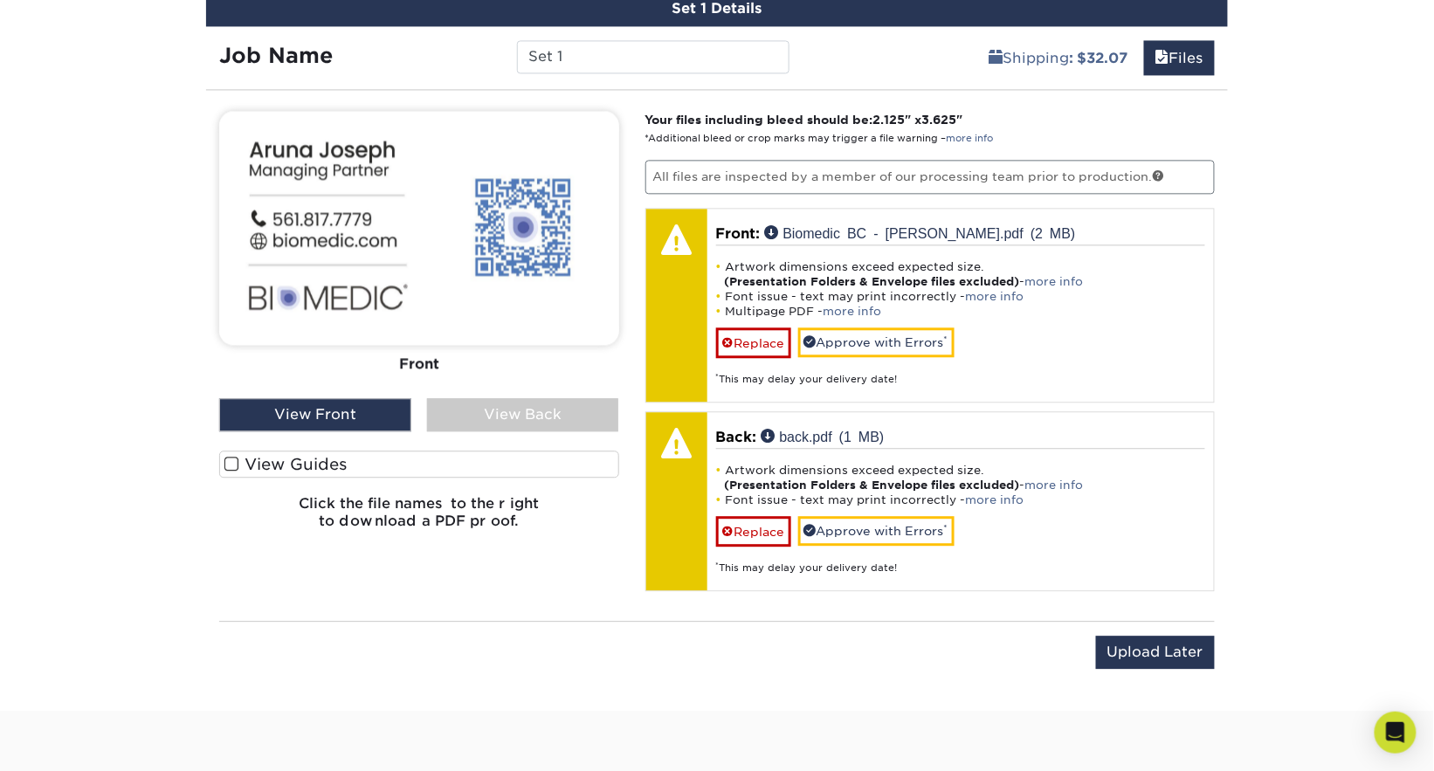
scroll to position [965, 0]
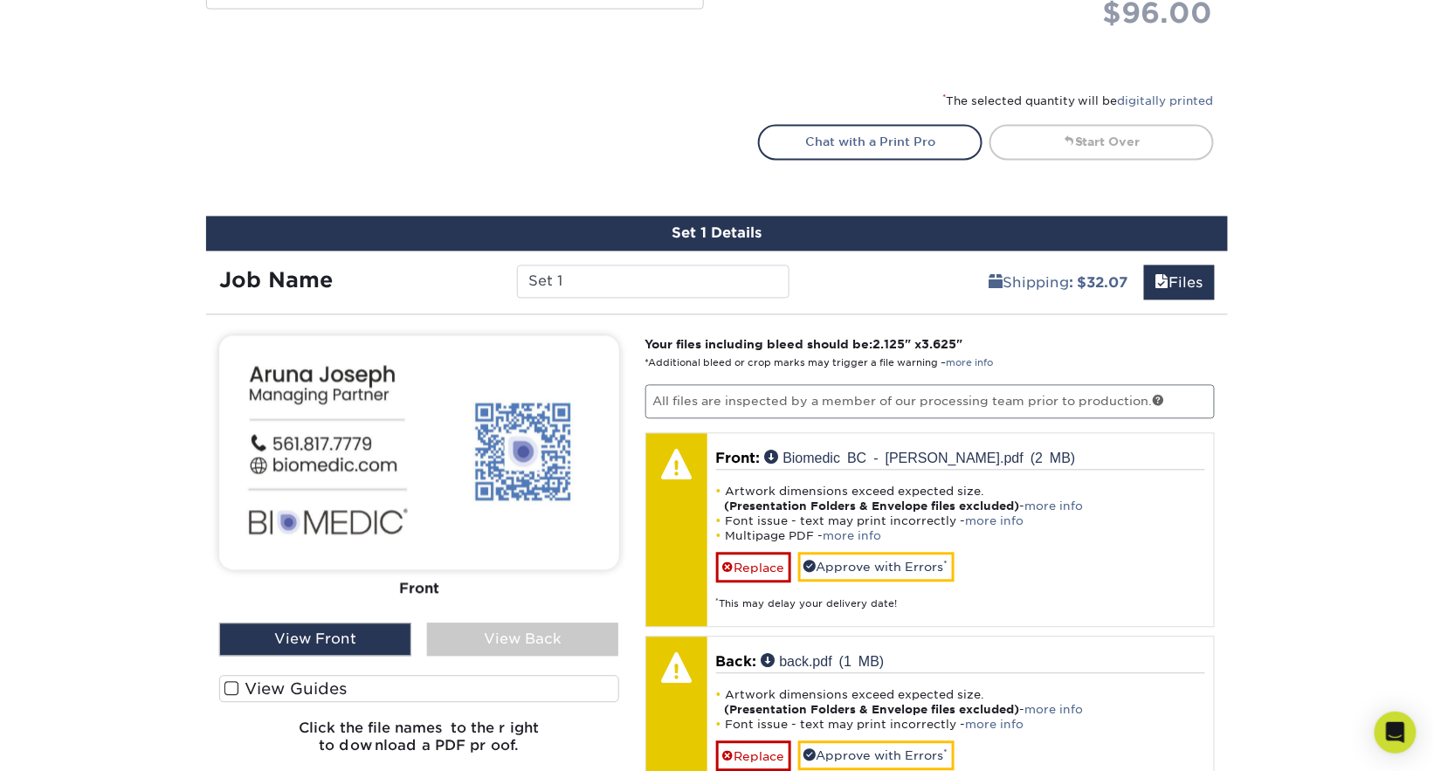
click at [562, 628] on div "View Back" at bounding box center [523, 640] width 192 height 33
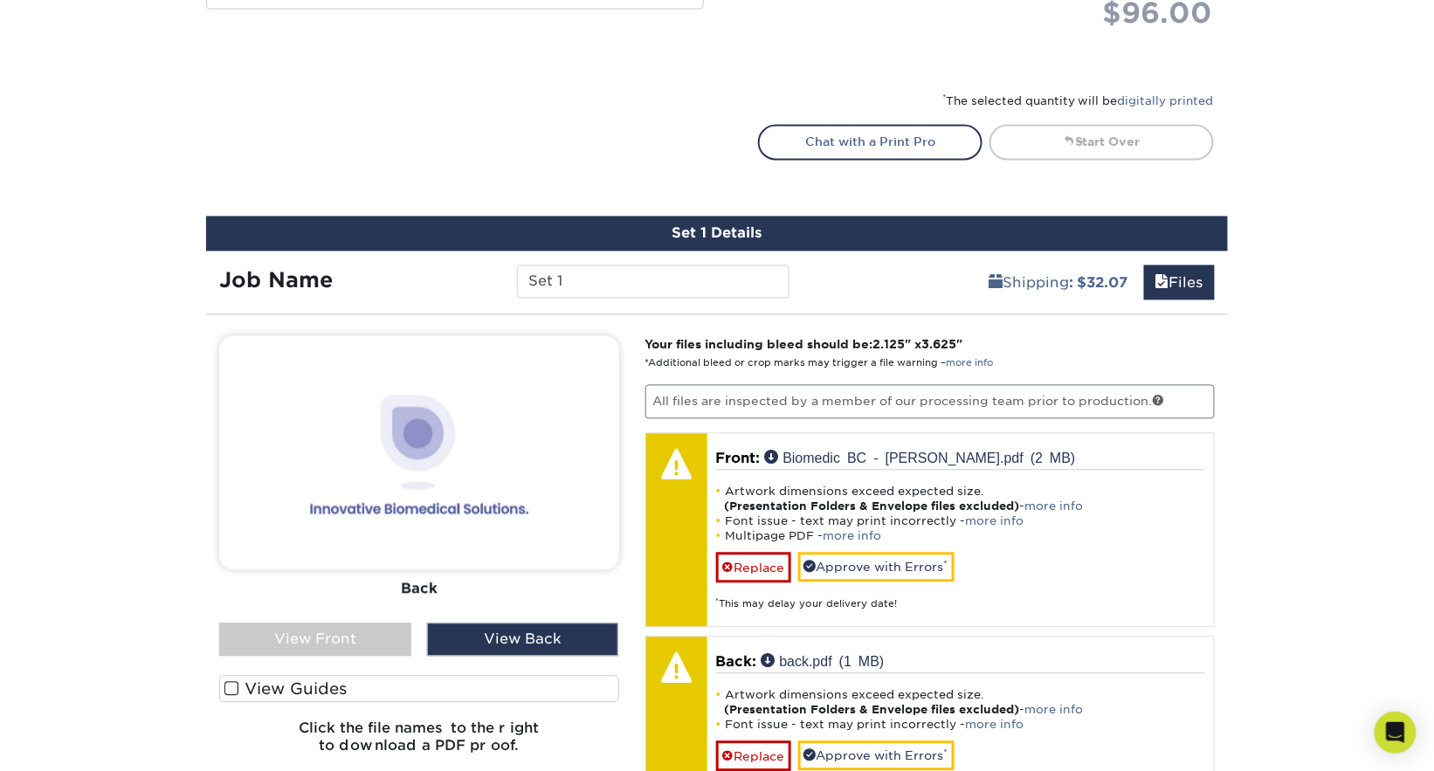
click at [563, 628] on div "View Back" at bounding box center [523, 640] width 192 height 33
click at [567, 629] on div "View Back" at bounding box center [523, 640] width 192 height 33
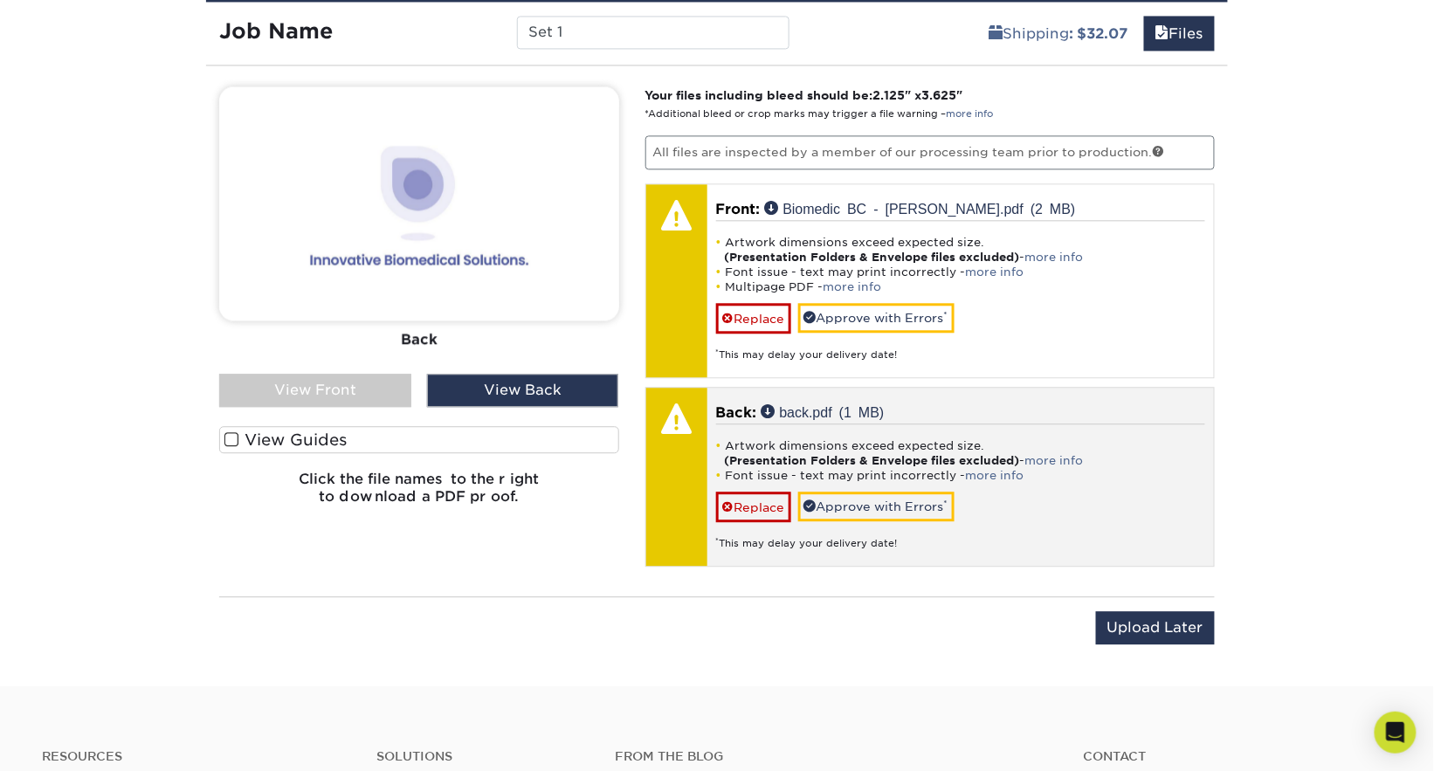
scroll to position [1079, 0]
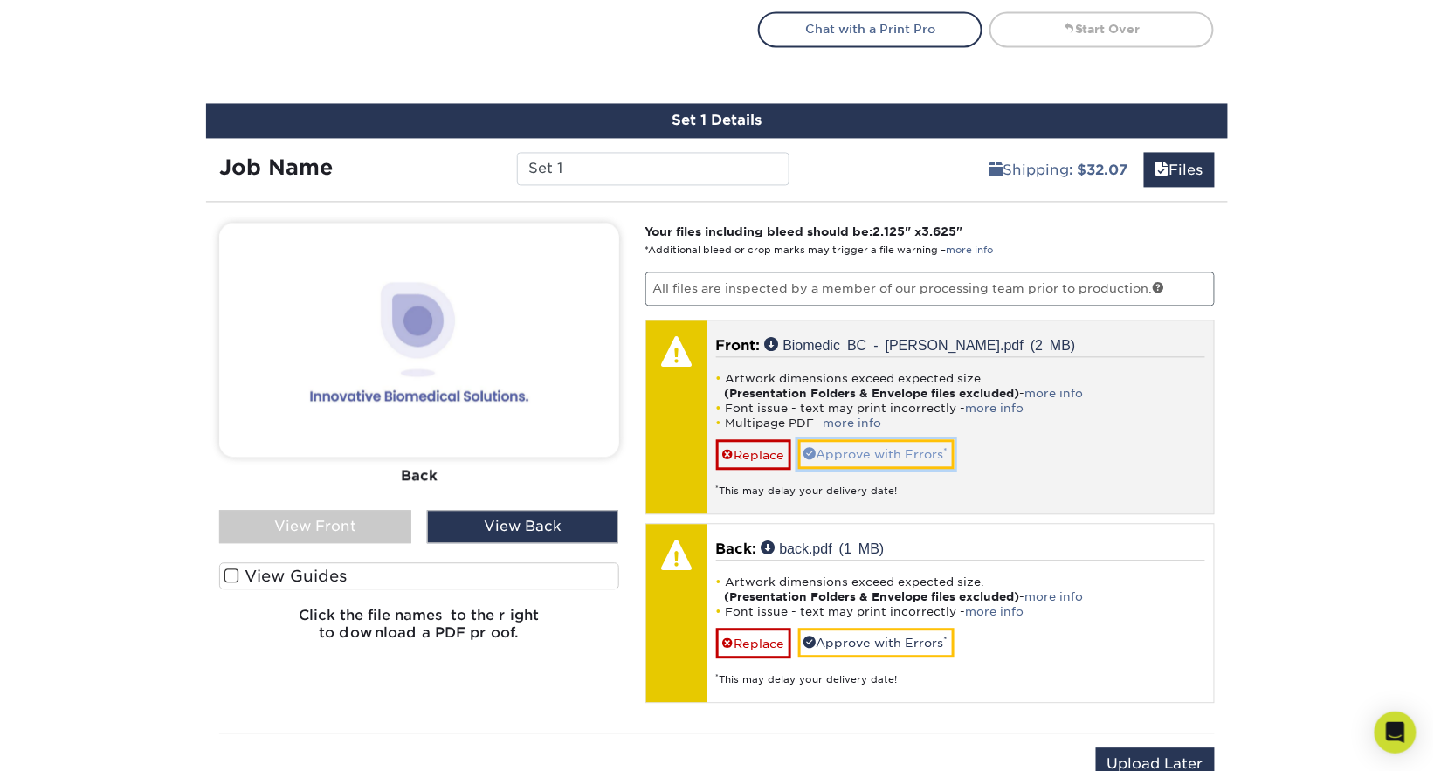
click at [884, 451] on link "Approve with Errors *" at bounding box center [876, 454] width 156 height 30
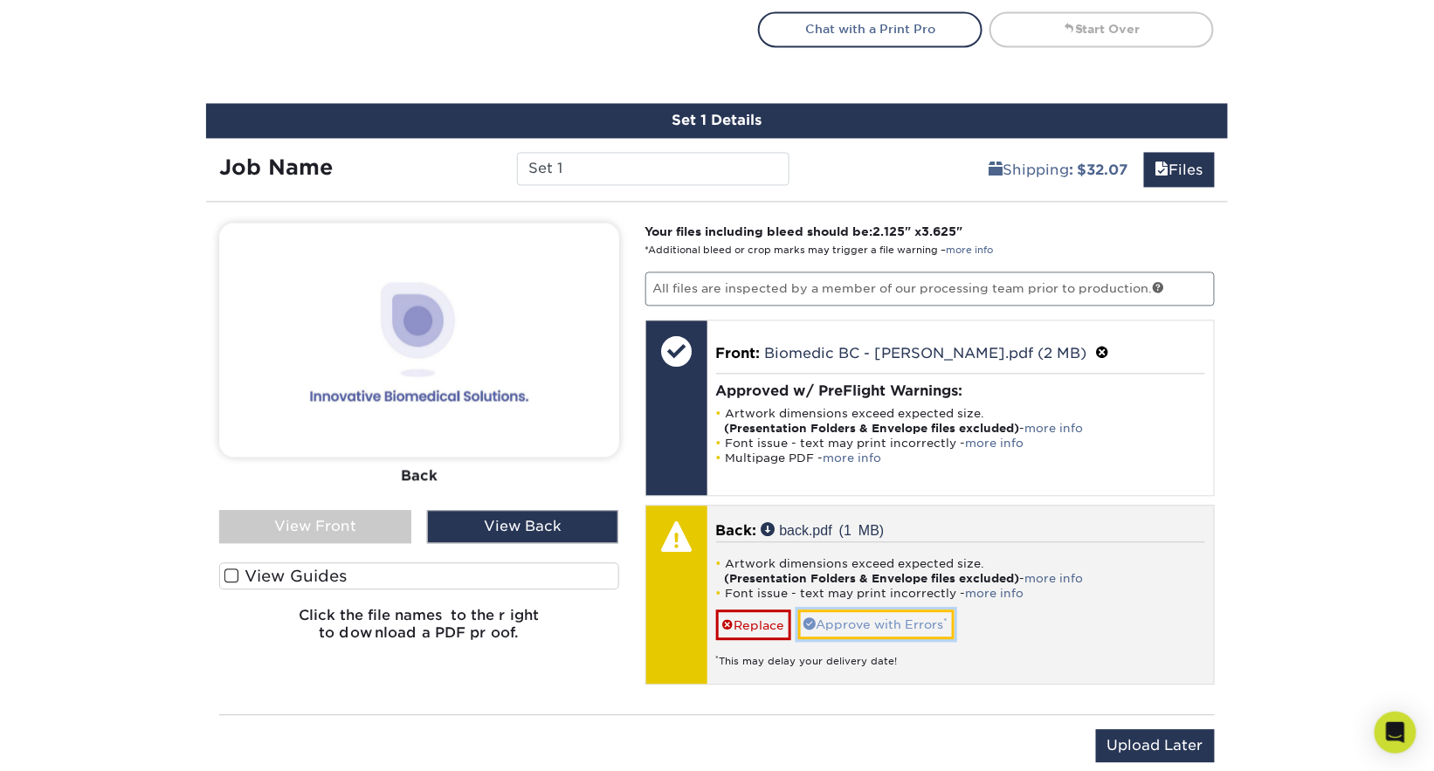
click at [884, 623] on link "Approve with Errors *" at bounding box center [876, 625] width 156 height 30
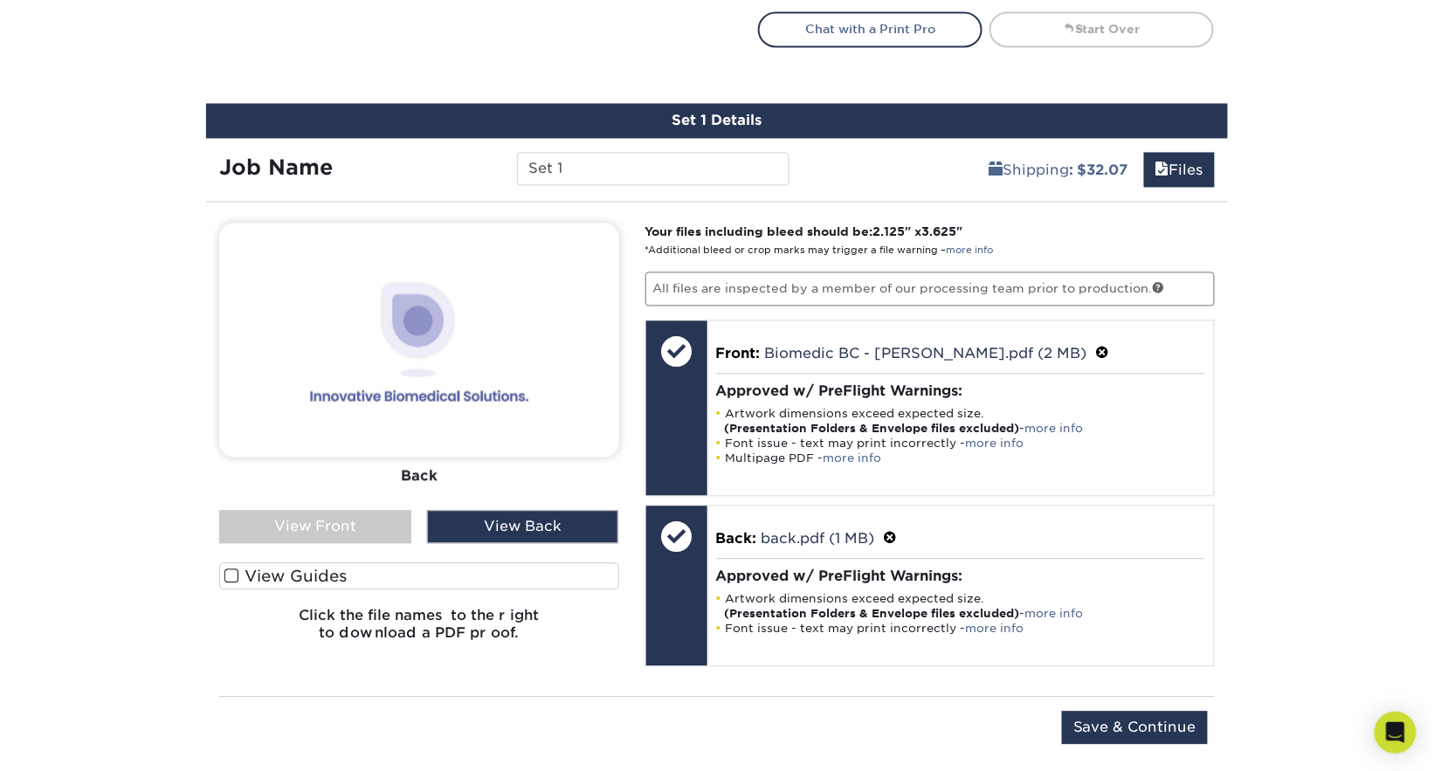
click at [351, 527] on div "View Front" at bounding box center [315, 526] width 192 height 33
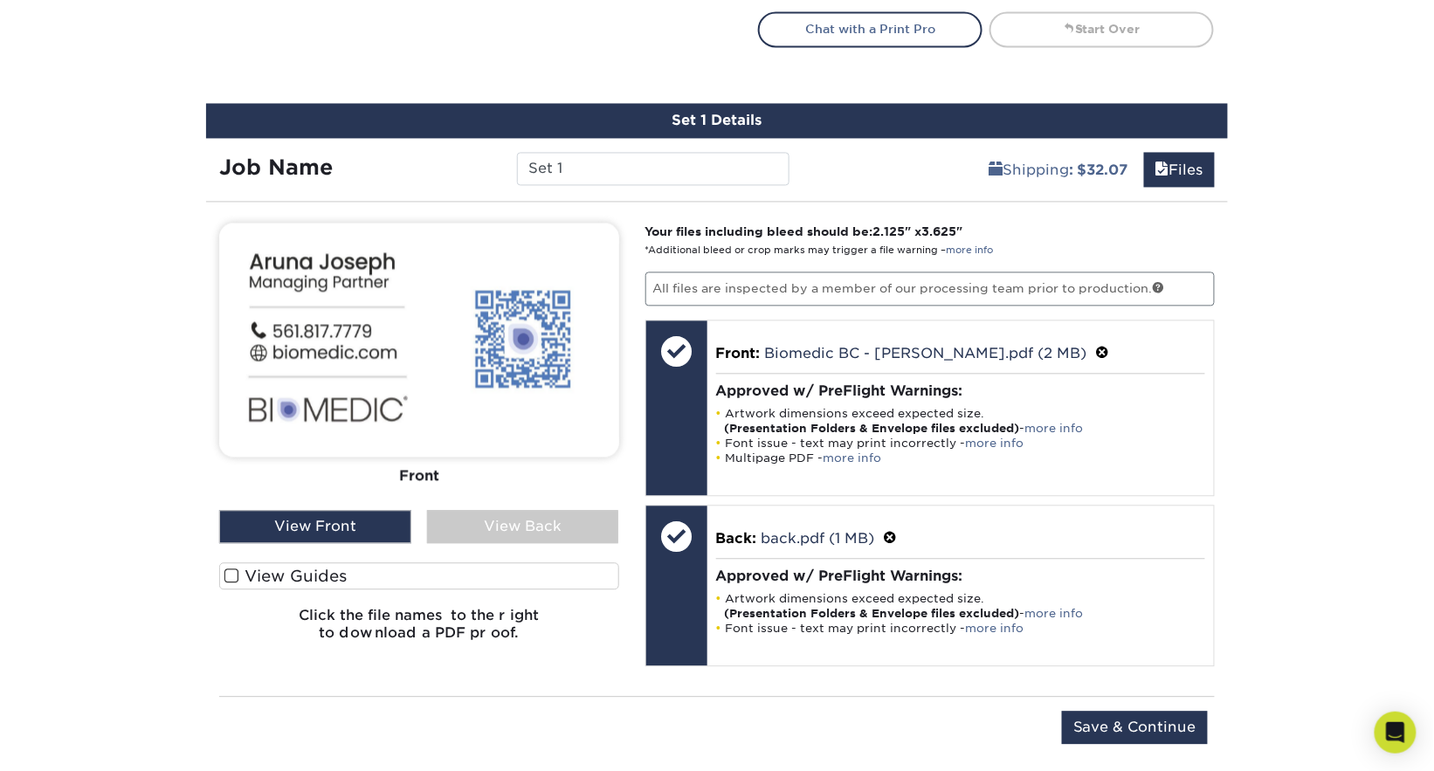
click at [383, 588] on div "View Guides" at bounding box center [419, 580] width 400 height 36
click at [376, 583] on label "View Guides" at bounding box center [419, 575] width 400 height 27
click at [0, 0] on input "View Guides" at bounding box center [0, 0] width 0 height 0
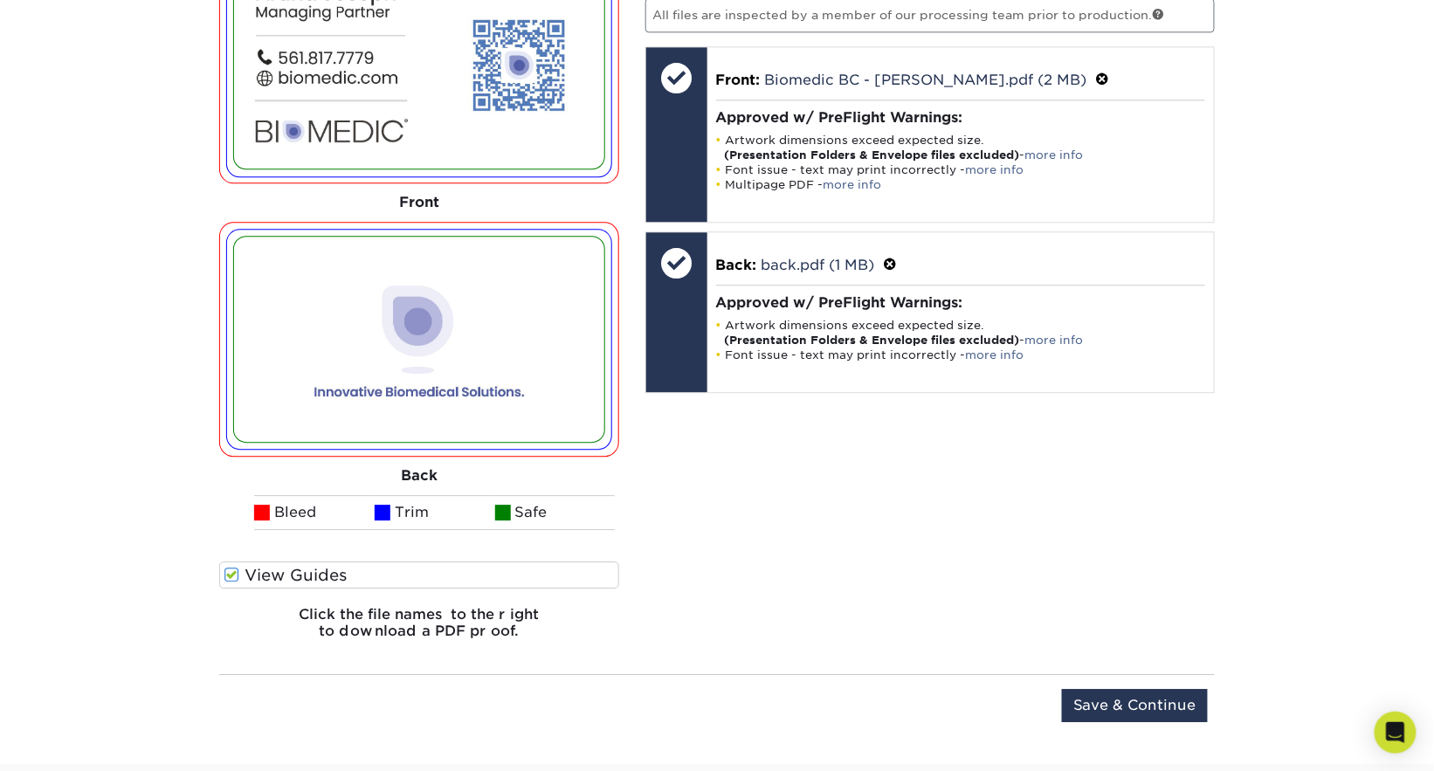
scroll to position [1617, 0]
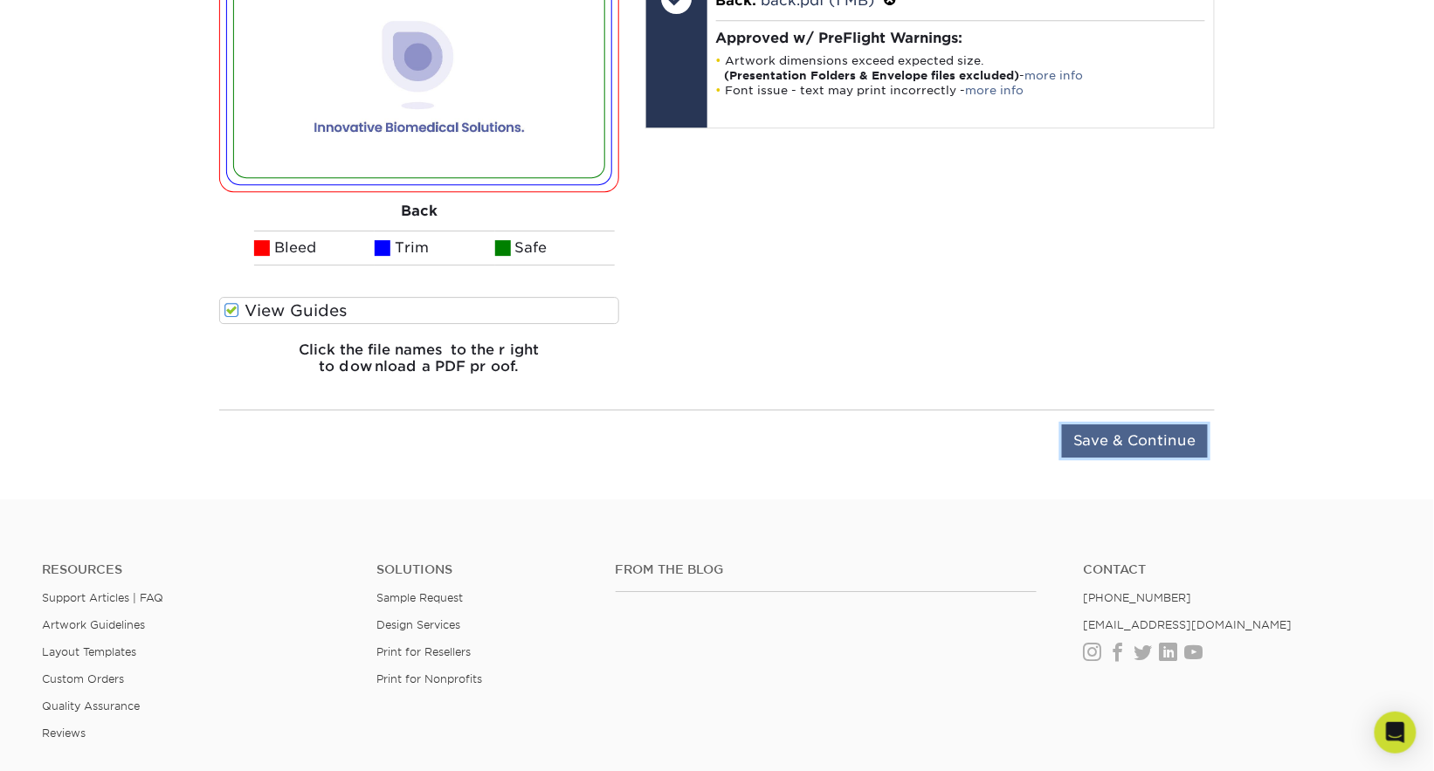
click at [1132, 454] on input "Save & Continue" at bounding box center [1135, 440] width 146 height 33
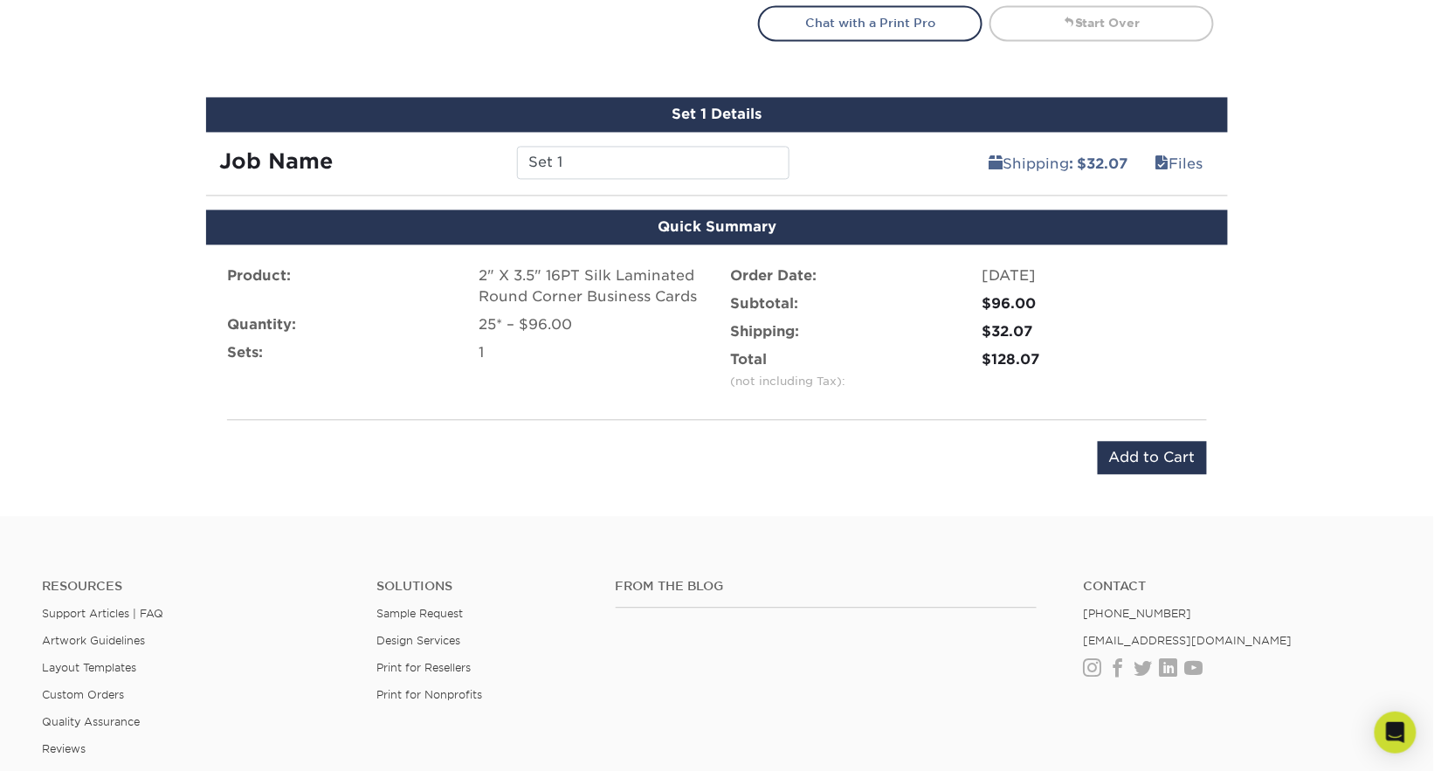
scroll to position [1028, 0]
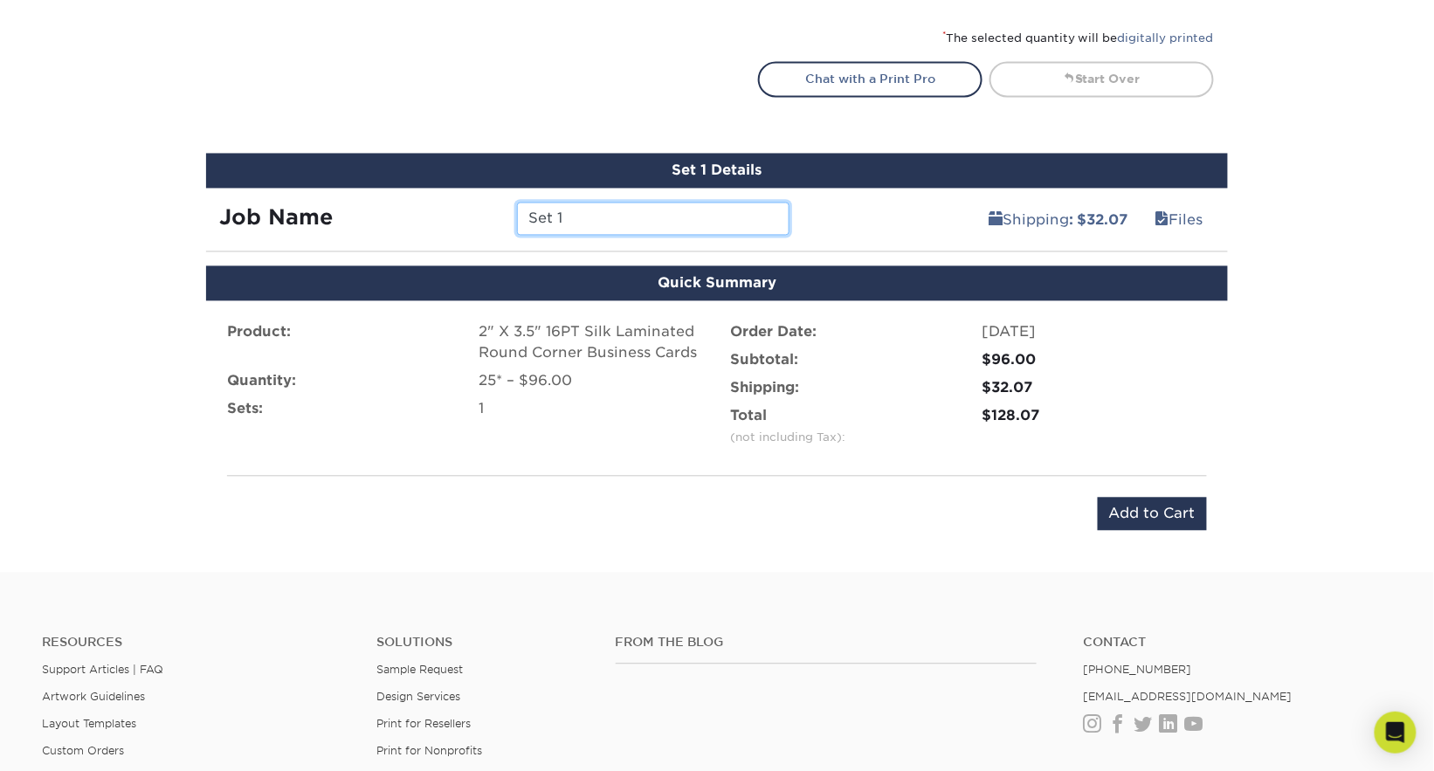
click at [667, 221] on input "Set 1" at bounding box center [653, 219] width 272 height 33
click at [666, 221] on input "Set 1" at bounding box center [653, 219] width 272 height 33
click at [670, 208] on input "Set 1" at bounding box center [653, 219] width 272 height 33
drag, startPoint x: 672, startPoint y: 223, endPoint x: 505, endPoint y: 212, distance: 167.1
click at [504, 212] on div "Job Name Set 1" at bounding box center [504, 219] width 596 height 33
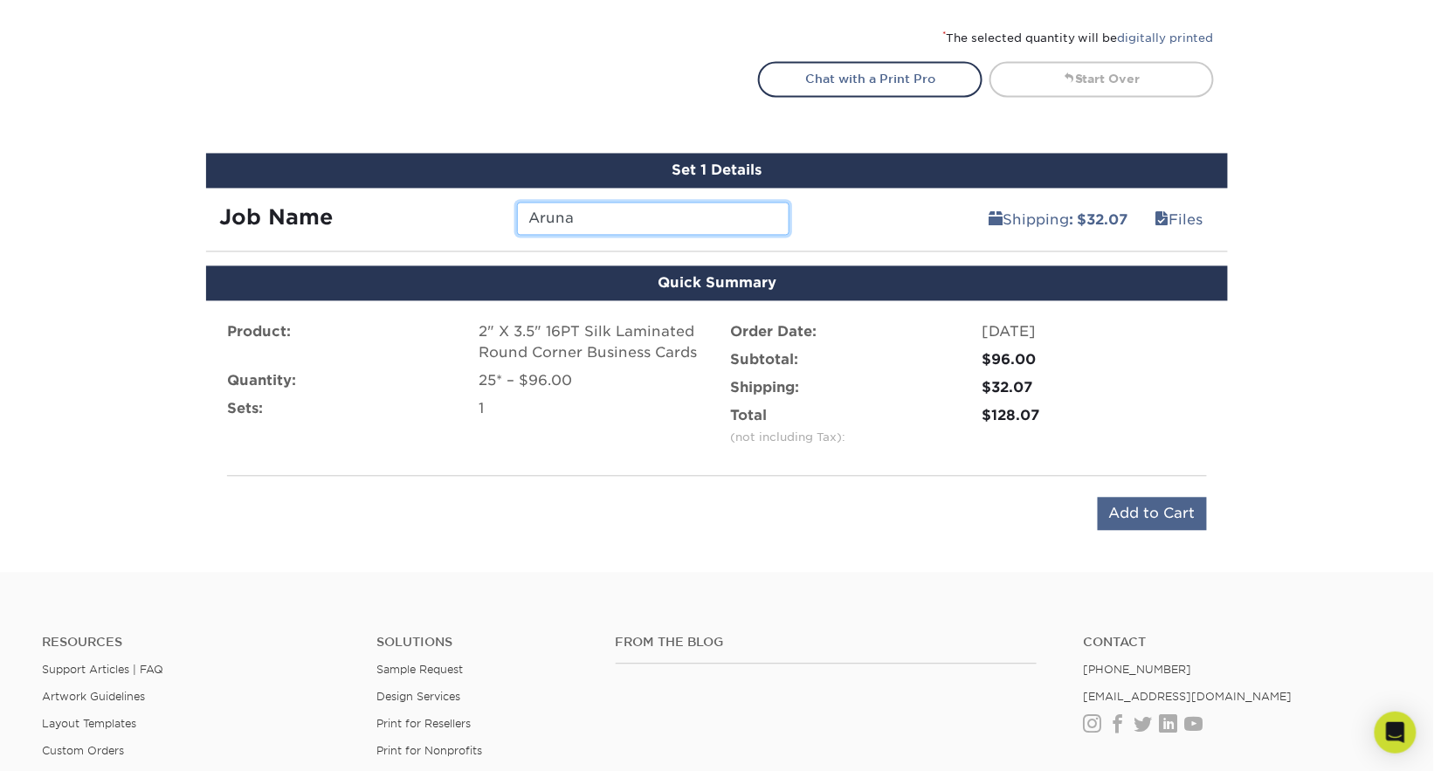
type input "Aruna"
click at [1110, 506] on input "Add to Cart" at bounding box center [1152, 514] width 109 height 33
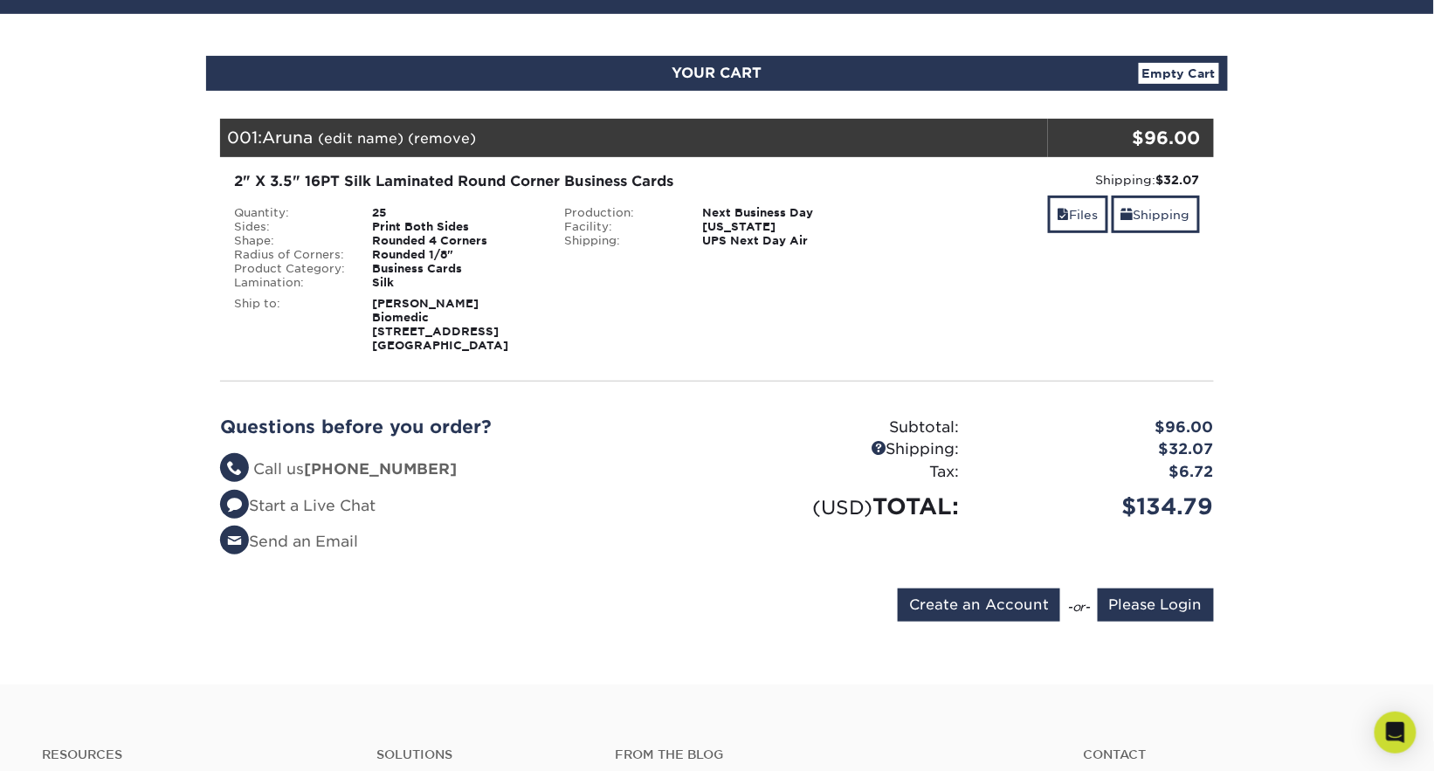
scroll to position [169, 0]
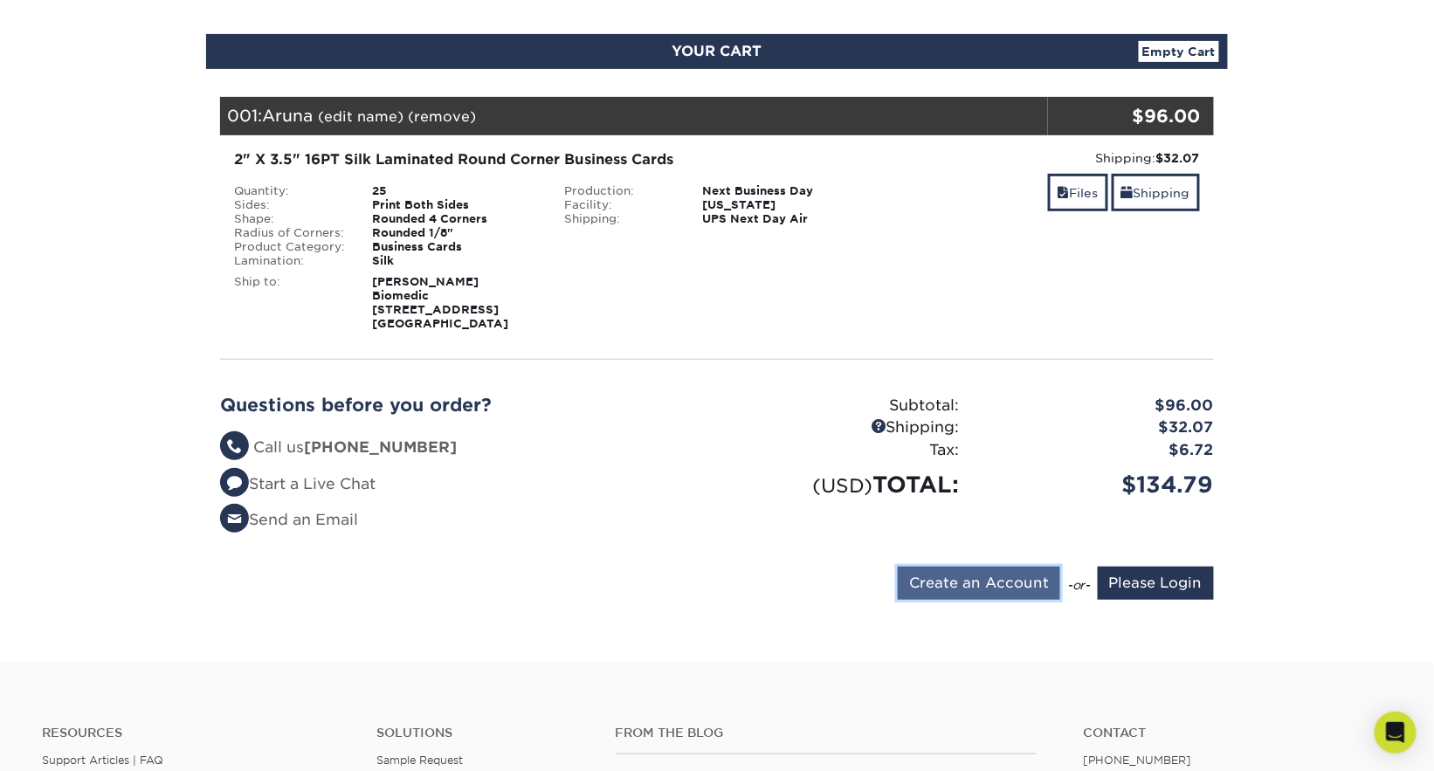
click at [954, 569] on input "Create an Account" at bounding box center [979, 583] width 162 height 33
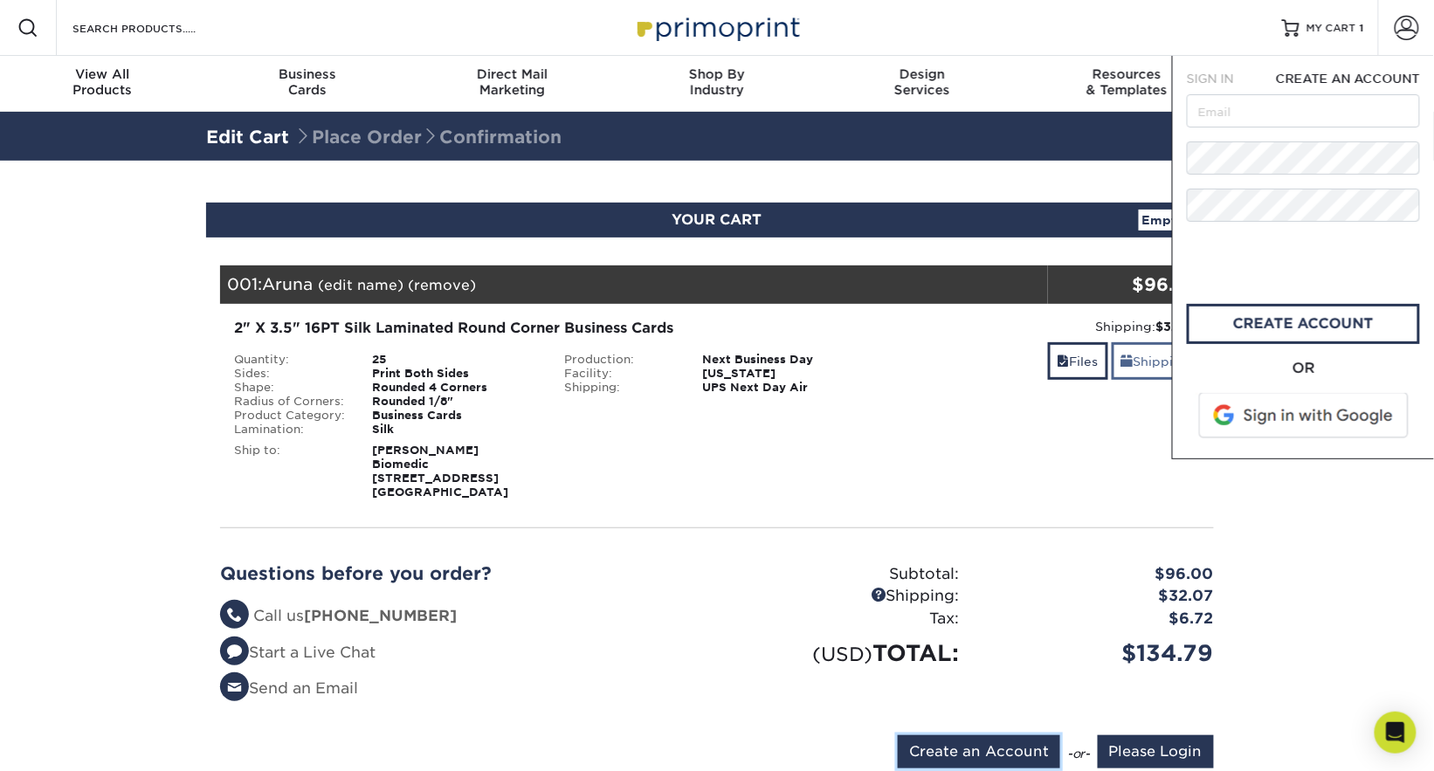
scroll to position [0, 0]
click at [1272, 114] on input "text" at bounding box center [1303, 110] width 233 height 33
click at [1306, 81] on span "CREATE AN ACCOUNT" at bounding box center [1348, 79] width 144 height 14
click at [1290, 106] on input "text" at bounding box center [1303, 110] width 233 height 33
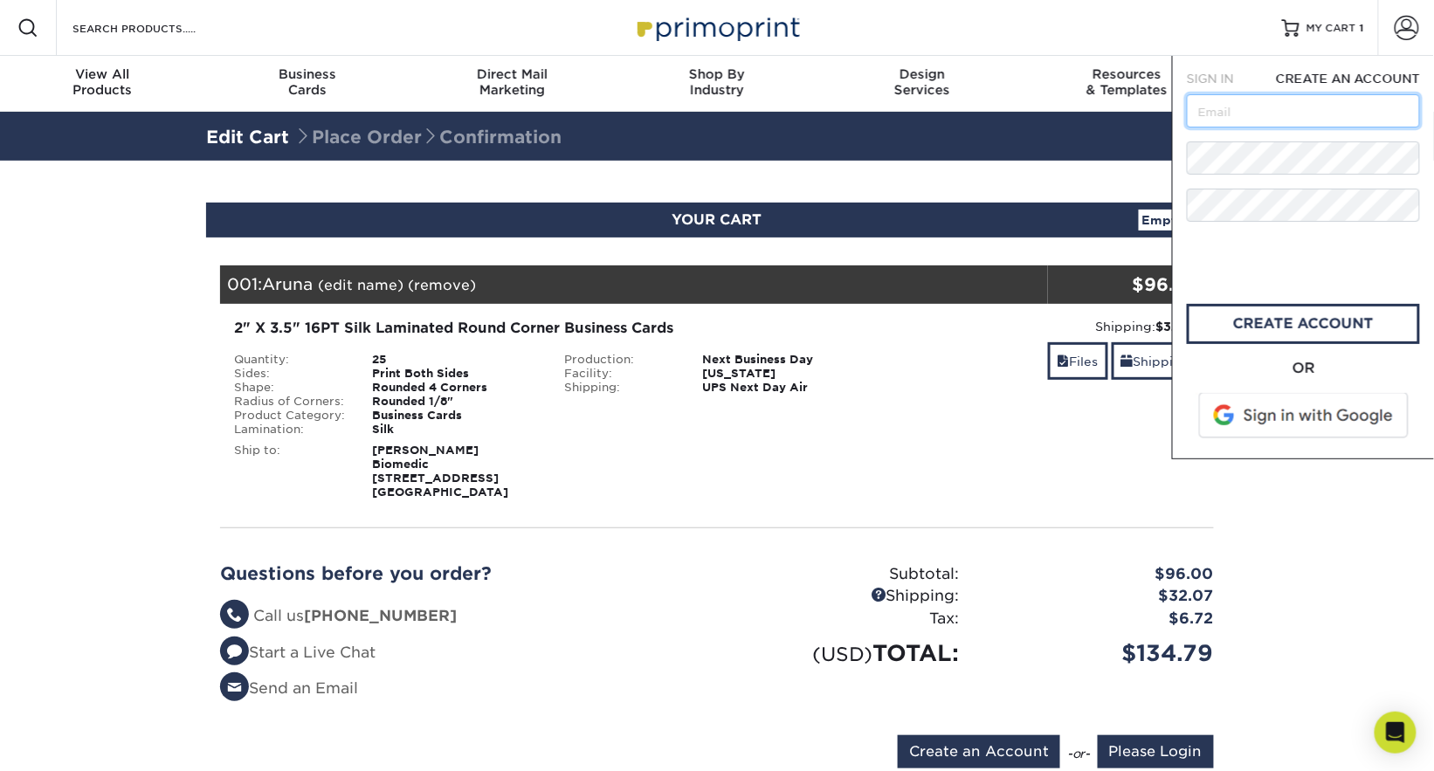
type input "[EMAIL_ADDRESS][DOMAIN_NAME]"
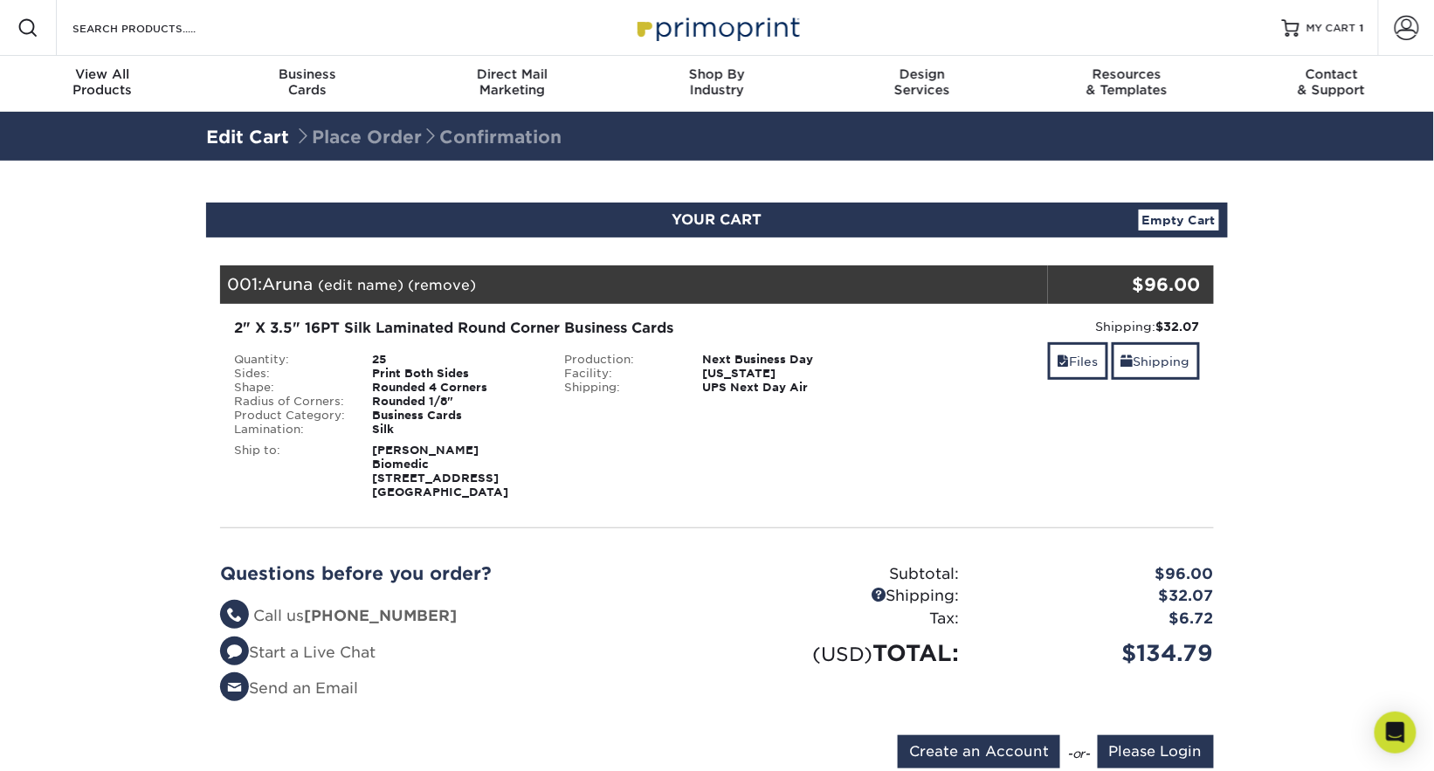
click at [1267, 406] on section "YOUR CART Empty Cart Your Cart is Empty Account Login Create Account Contact Us…" at bounding box center [717, 496] width 1434 height 671
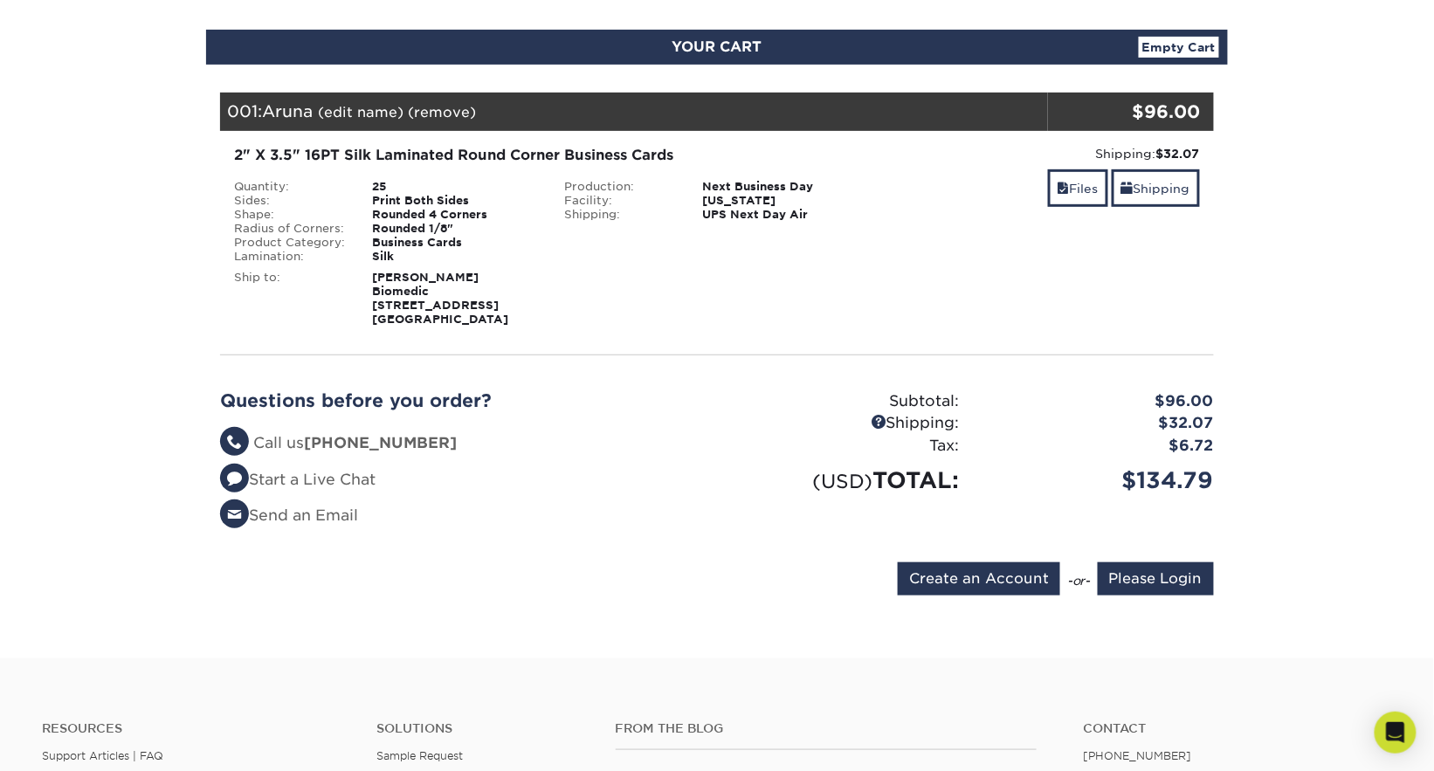
scroll to position [370, 0]
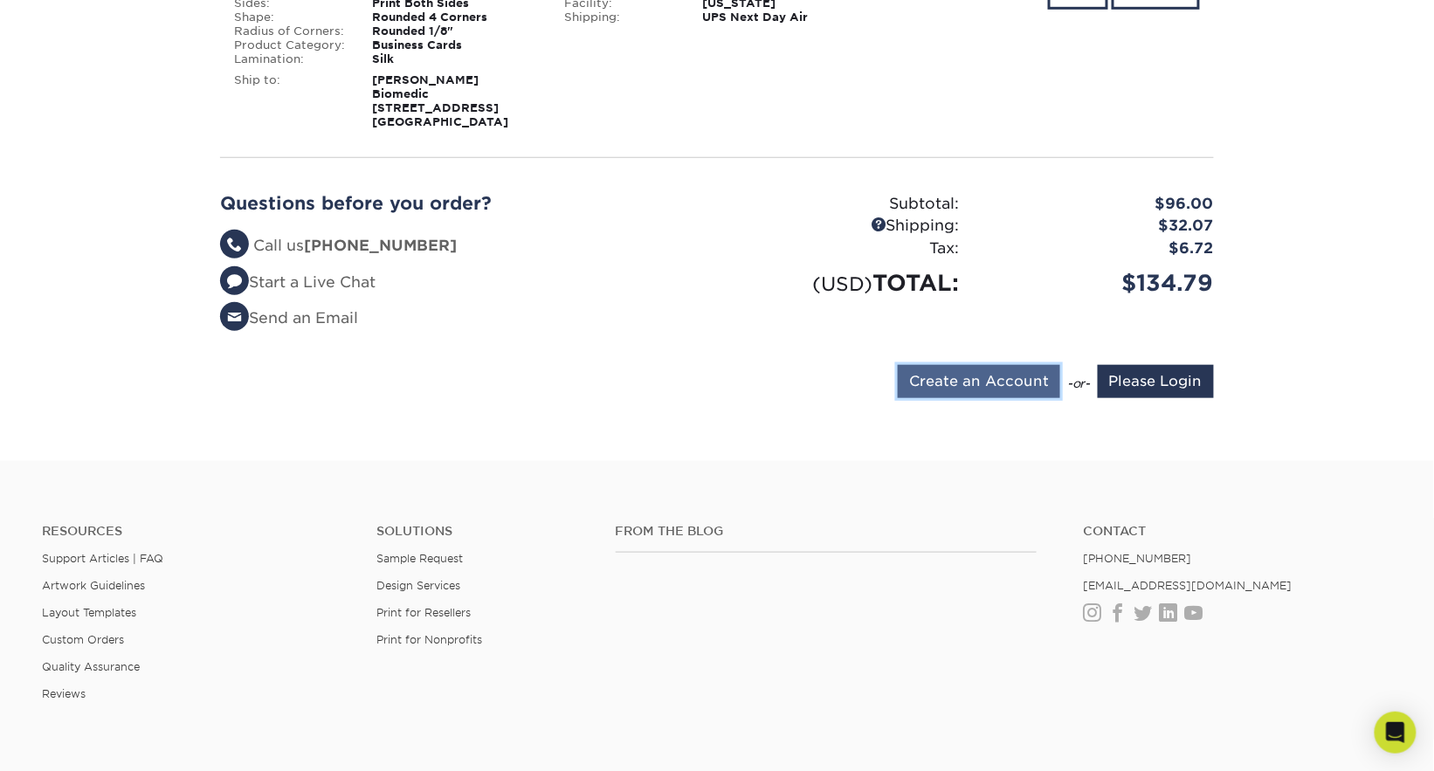
click at [1010, 380] on input "Create an Account" at bounding box center [979, 381] width 162 height 33
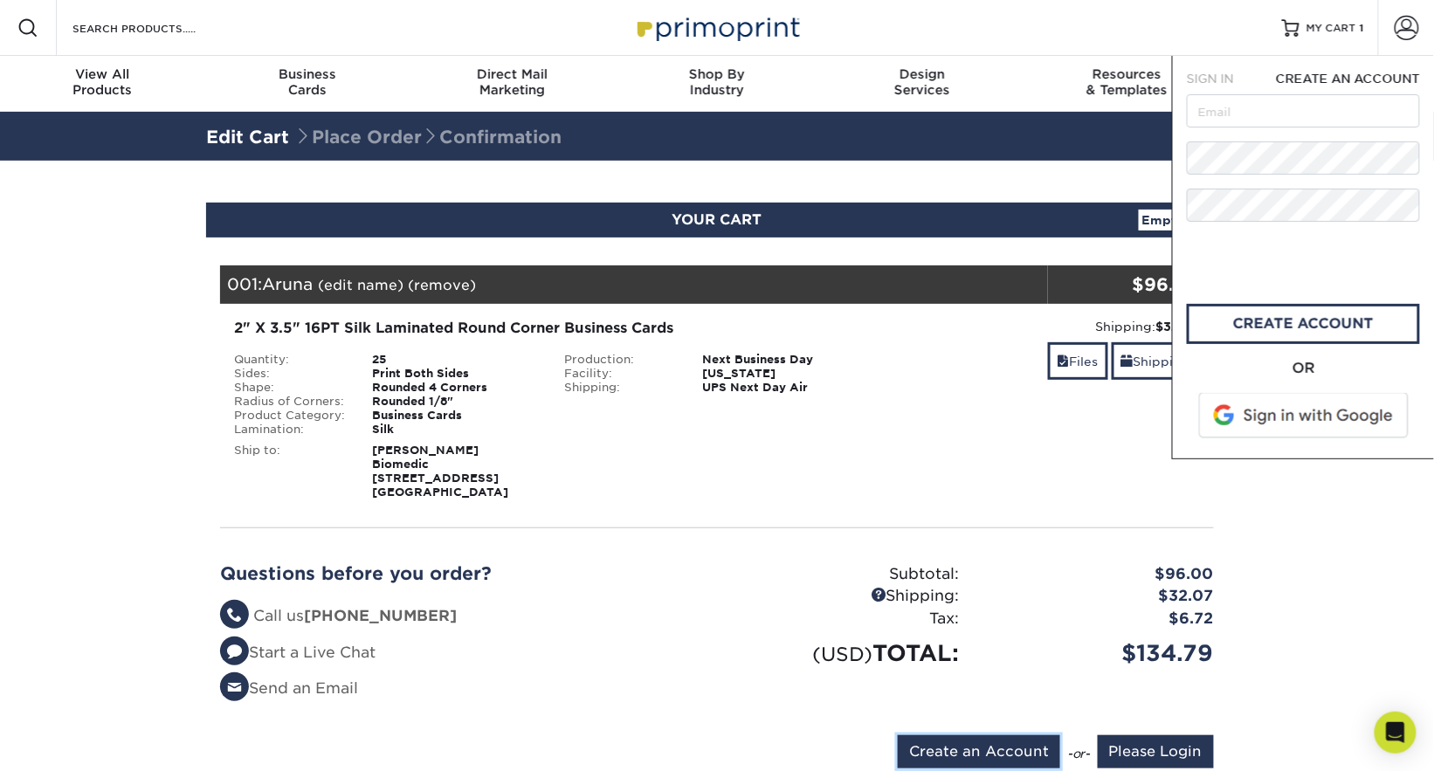
scroll to position [0, 0]
click at [1228, 111] on input "text" at bounding box center [1303, 110] width 233 height 33
type input "aj@biomedic.com"
click at [1289, 326] on link "create account" at bounding box center [1303, 324] width 233 height 40
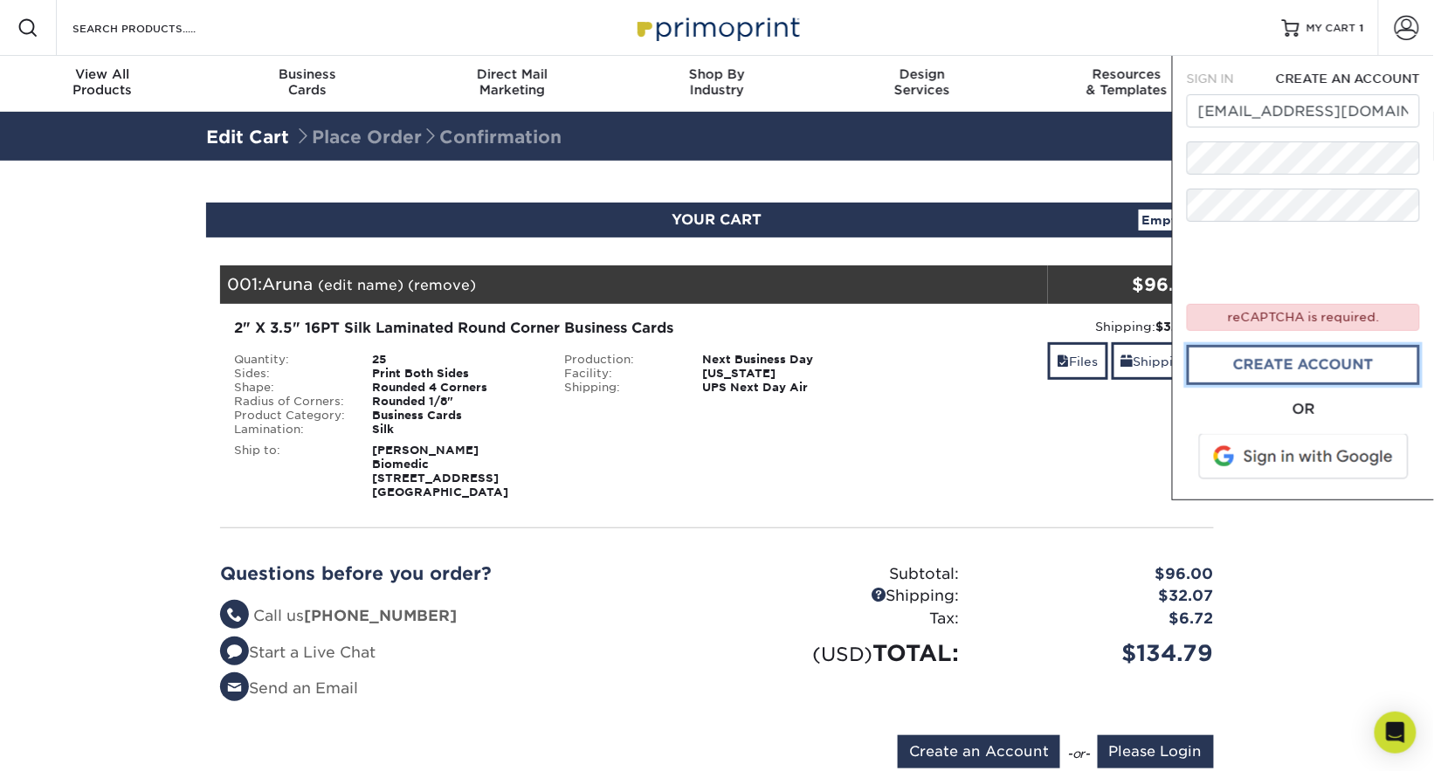
click at [1312, 366] on link "create account" at bounding box center [1303, 365] width 233 height 40
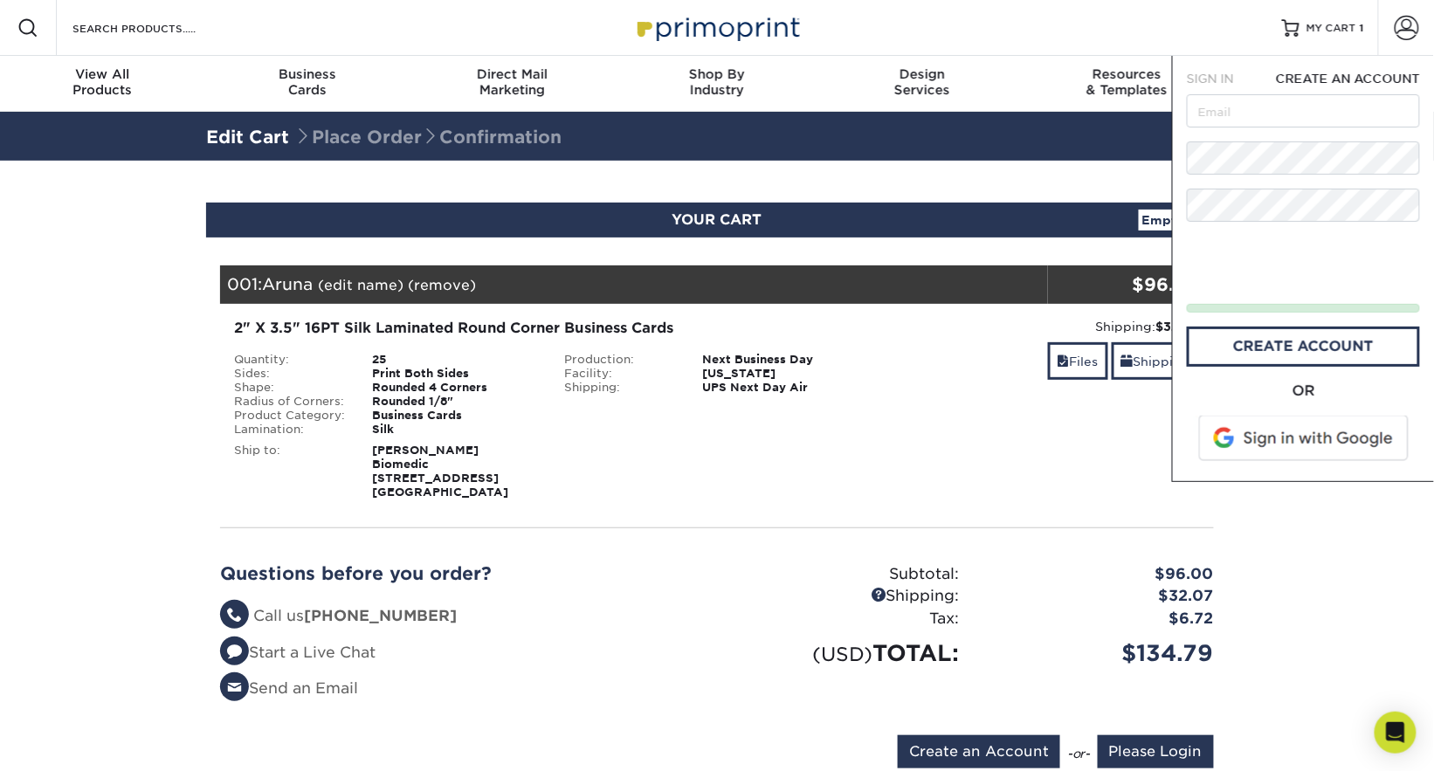
drag, startPoint x: 897, startPoint y: 373, endPoint x: 914, endPoint y: 380, distance: 18.0
click at [897, 374] on div "Files Shipping" at bounding box center [1047, 362] width 305 height 41
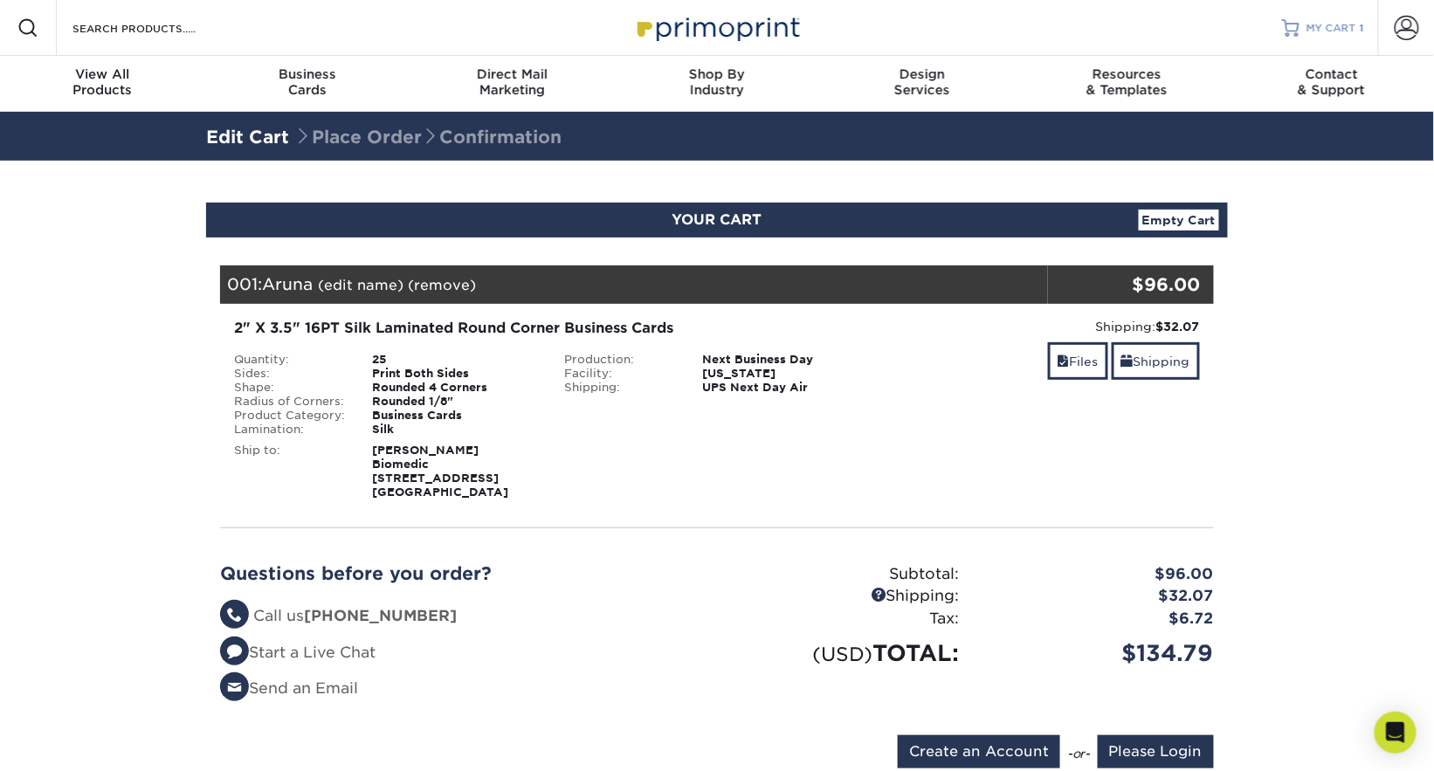
click at [1333, 33] on span "MY CART" at bounding box center [1332, 28] width 50 height 15
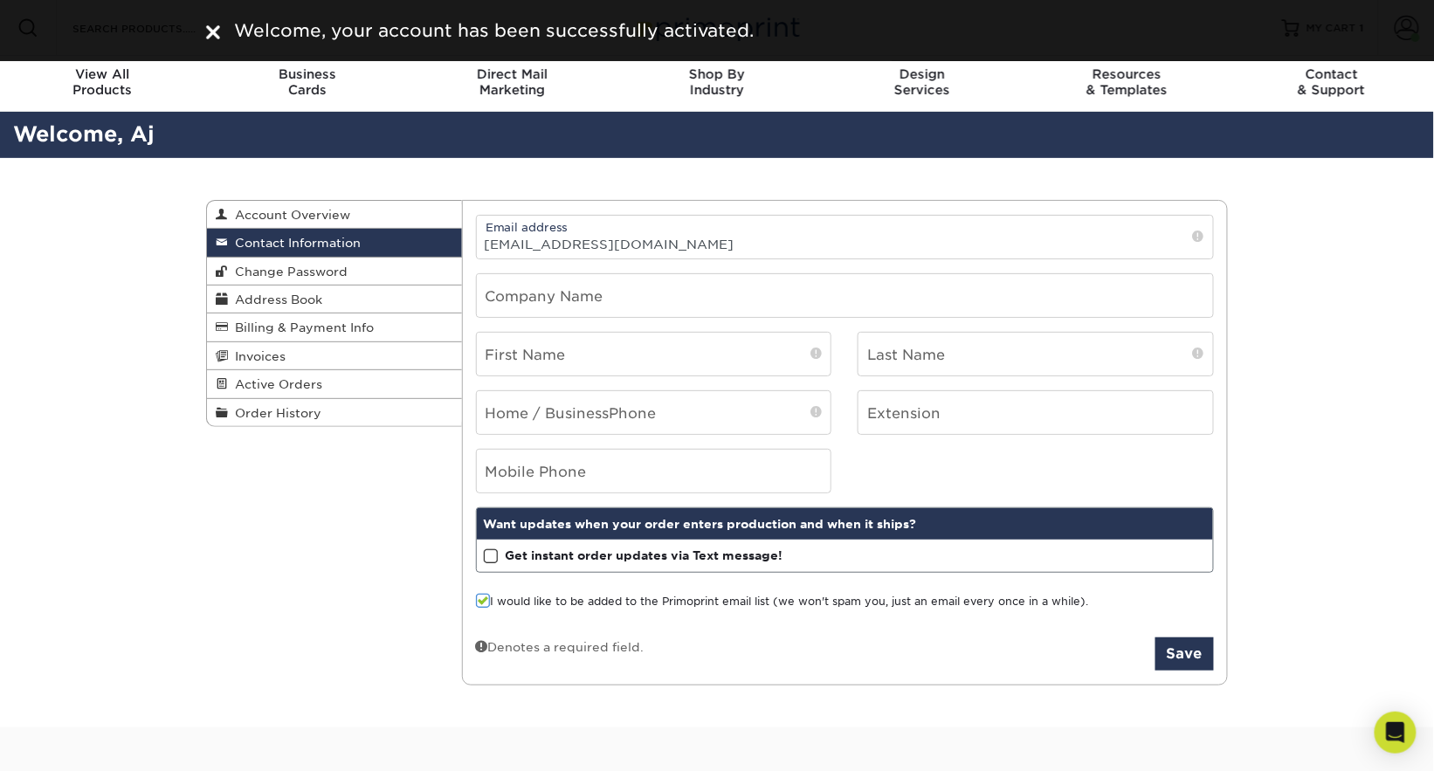
scroll to position [17, 0]
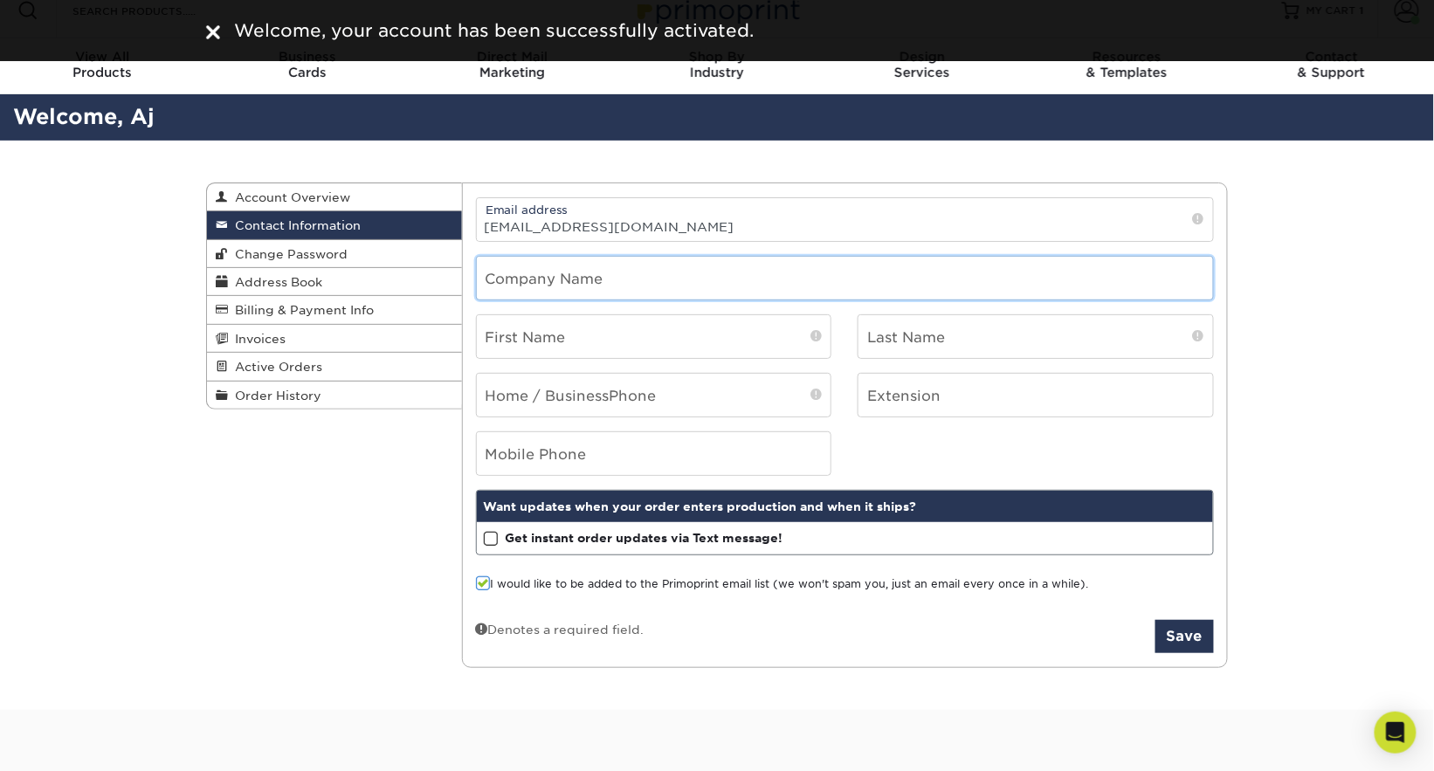
click at [582, 284] on input "text" at bounding box center [845, 278] width 737 height 43
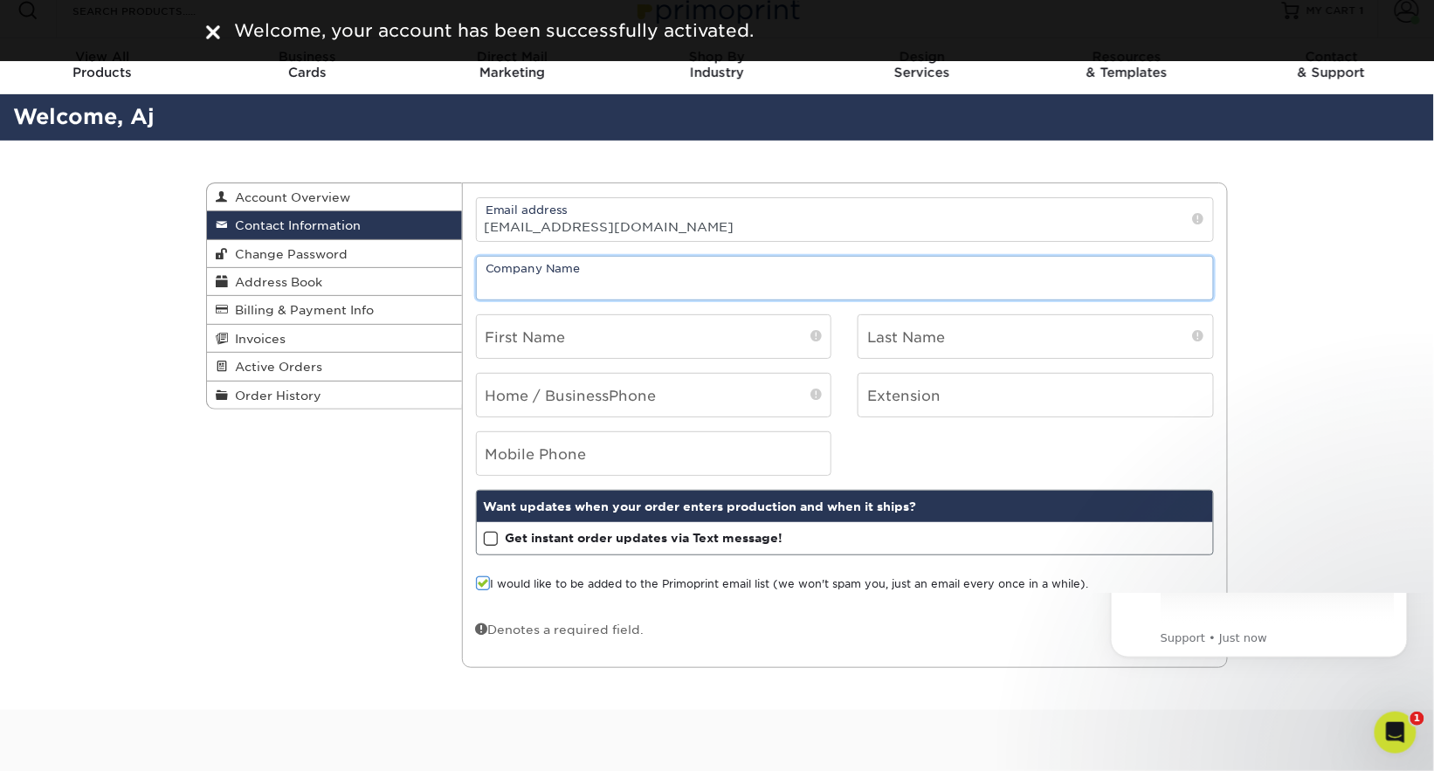
scroll to position [0, 0]
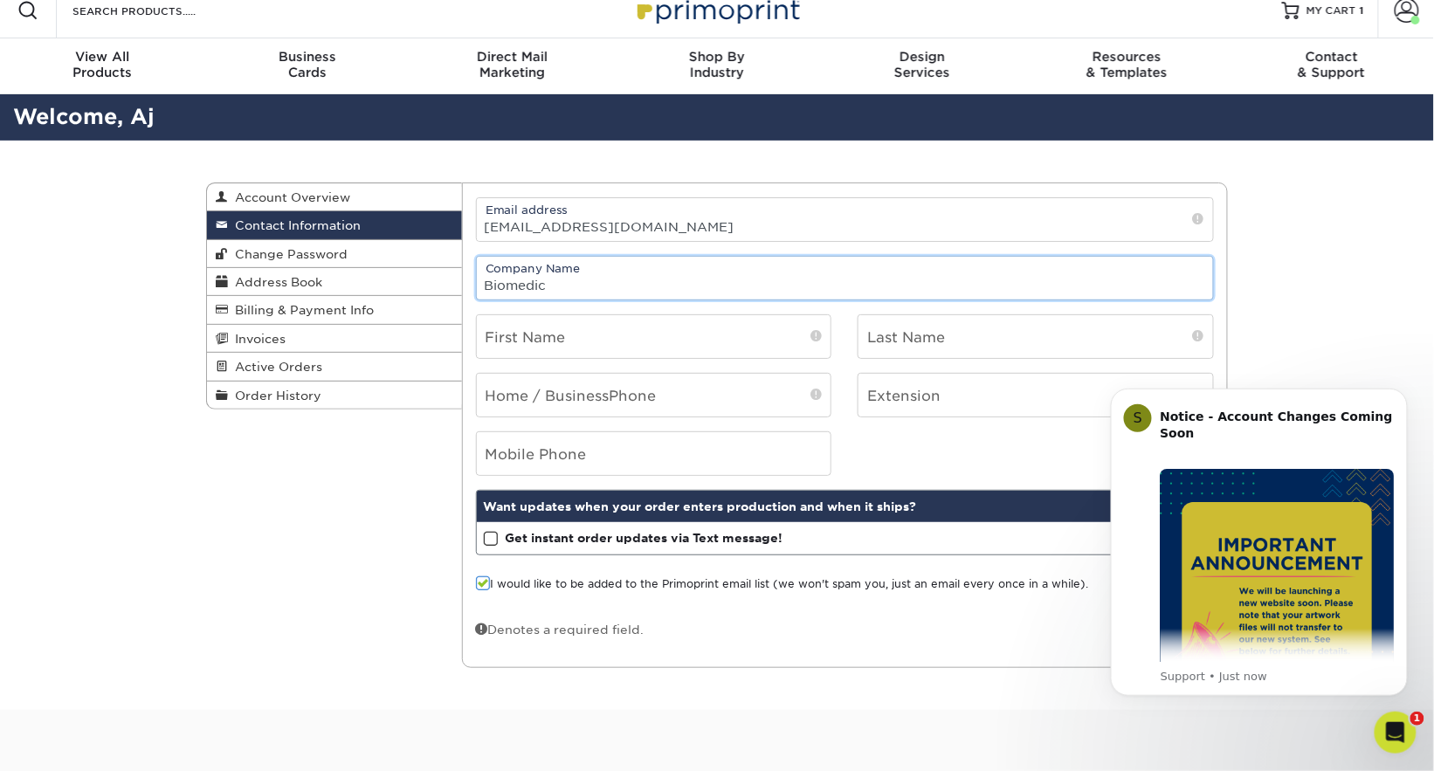
type input "Biomedic"
type input "Aruna"
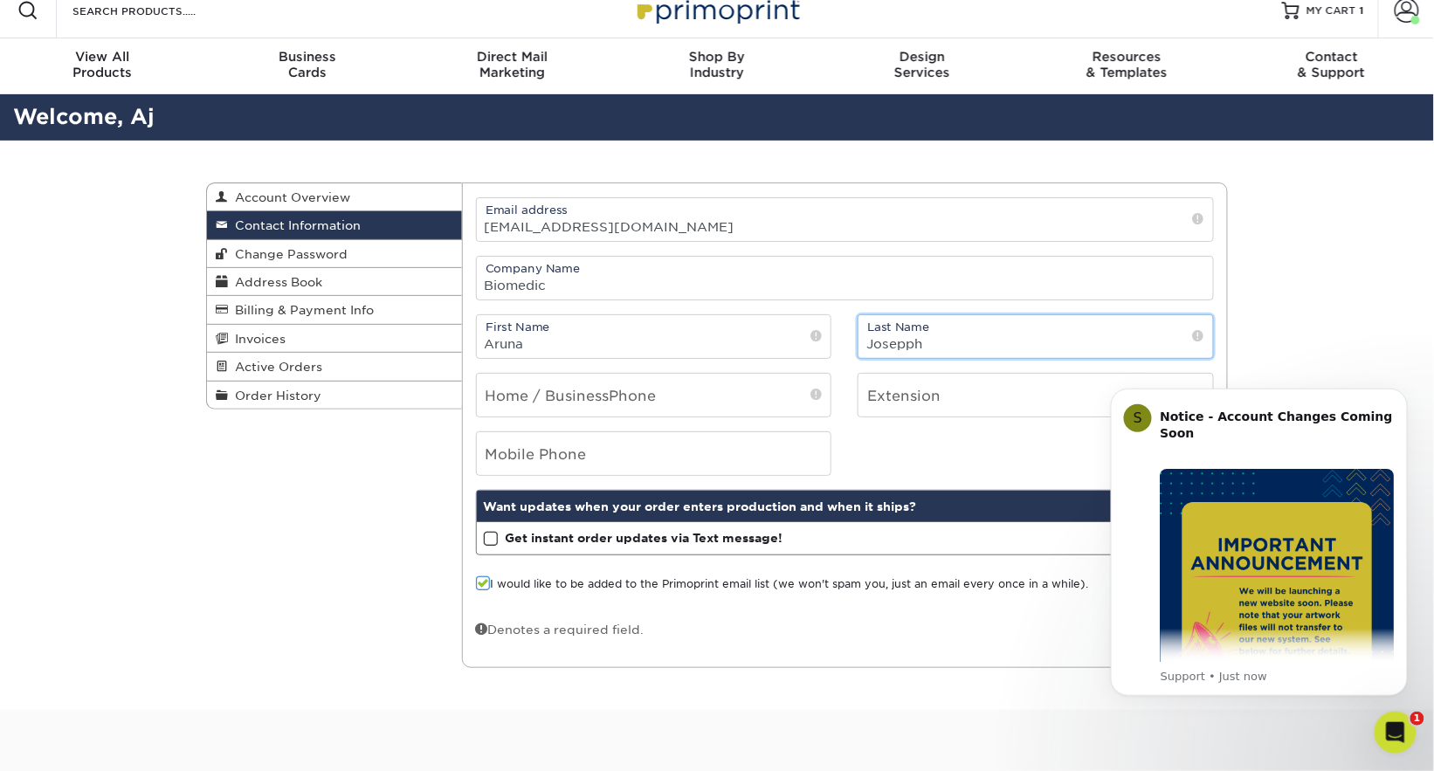
type input "Josepph"
type input "5618177779"
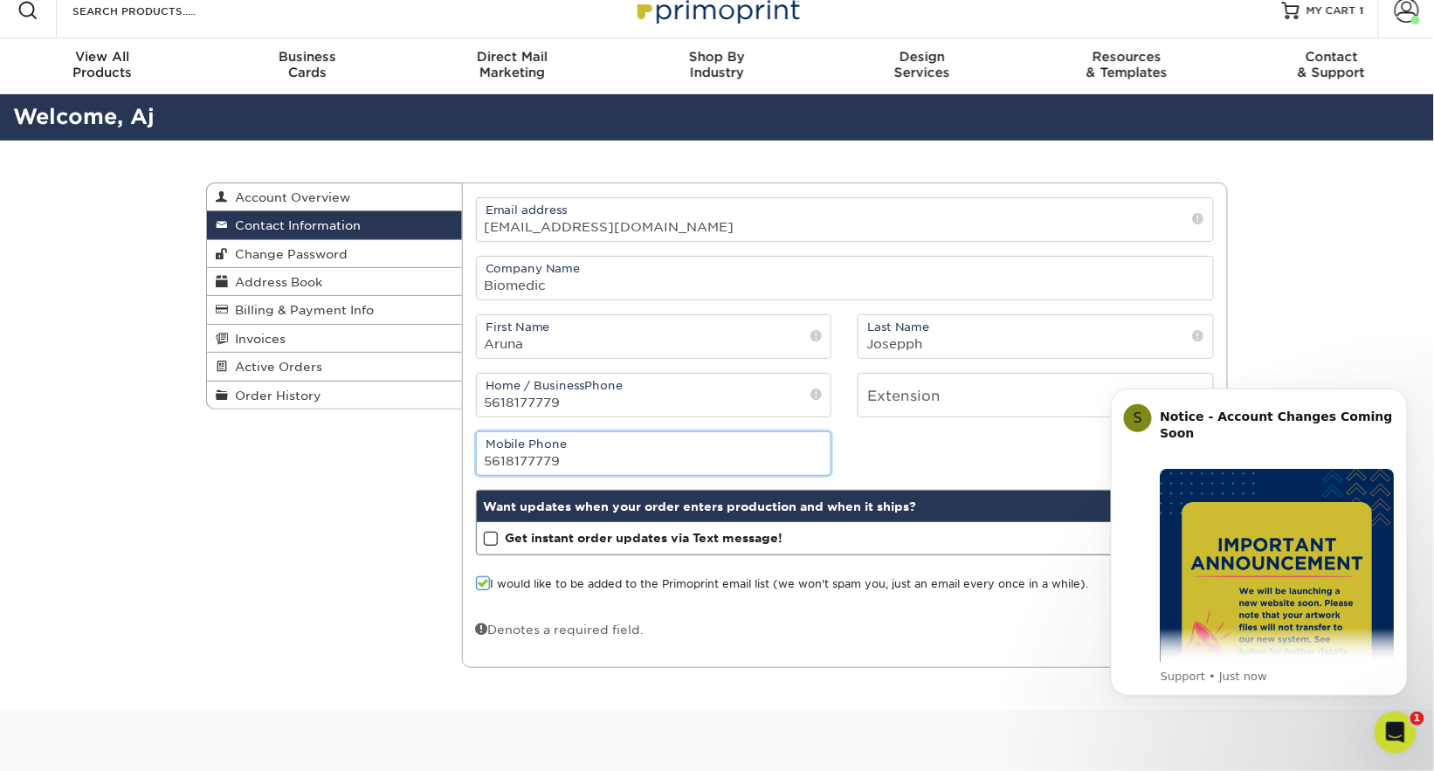
type input "5618177779"
click at [577, 690] on div "Contact Information Account Overview Contact Information Change Password Addres…" at bounding box center [717, 426] width 1048 height 570
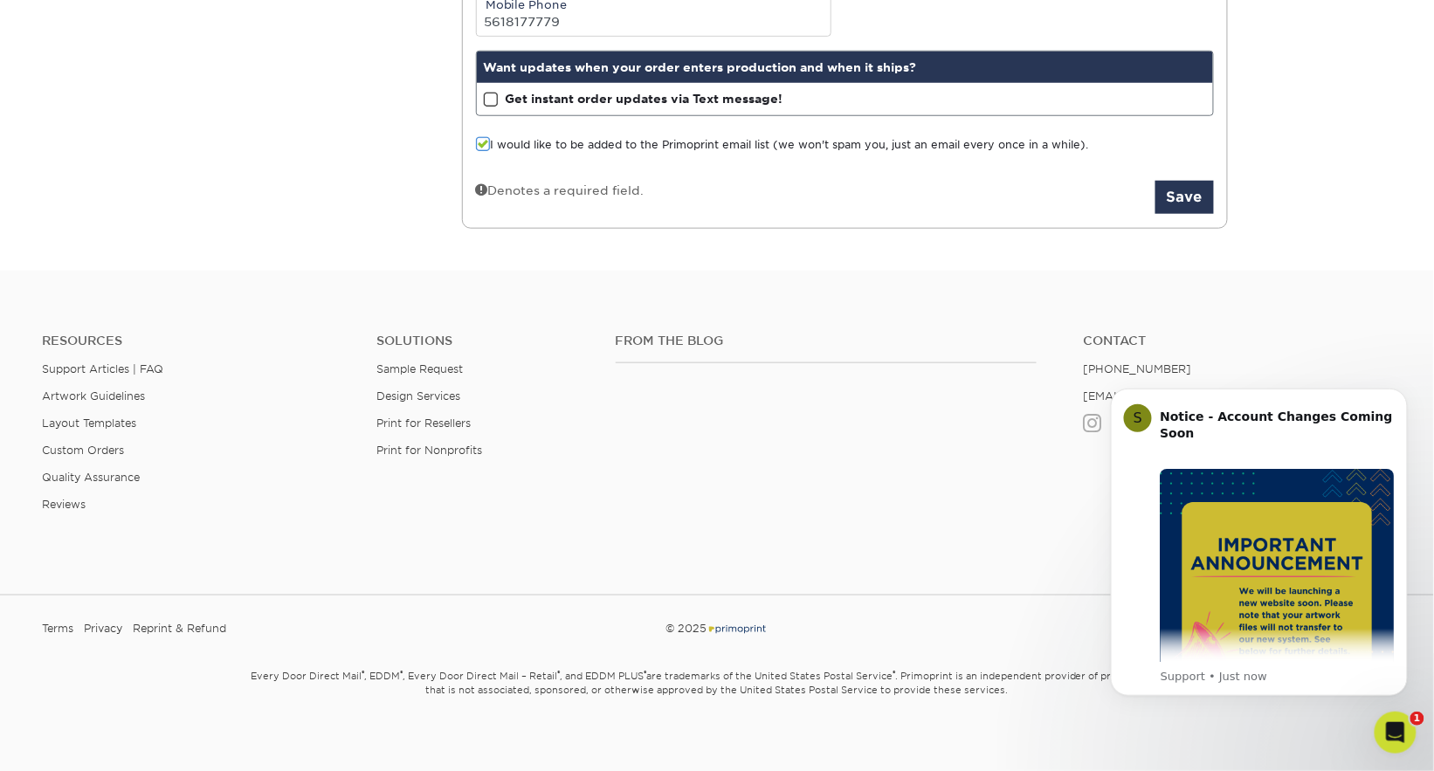
scroll to position [463, 0]
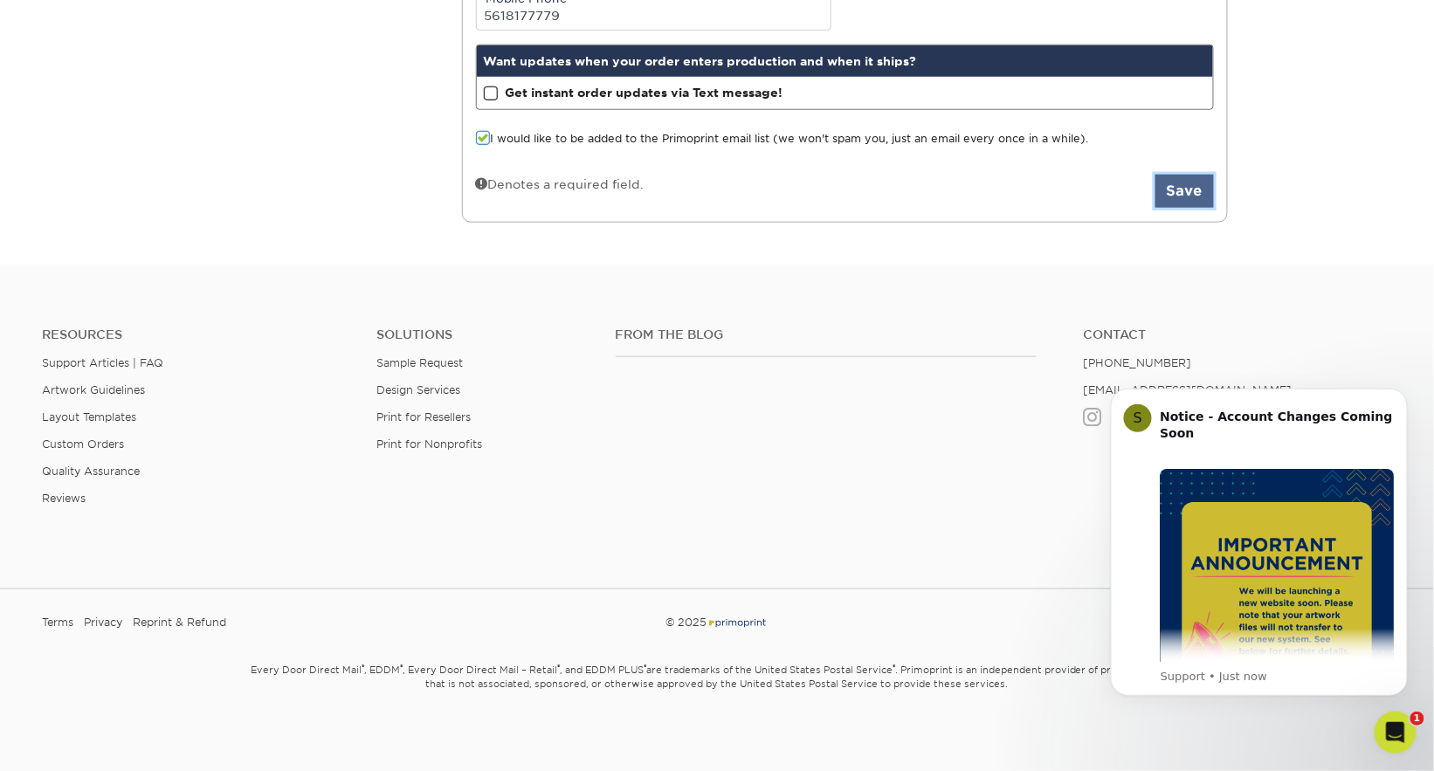
click at [1157, 198] on button "Save" at bounding box center [1184, 191] width 59 height 33
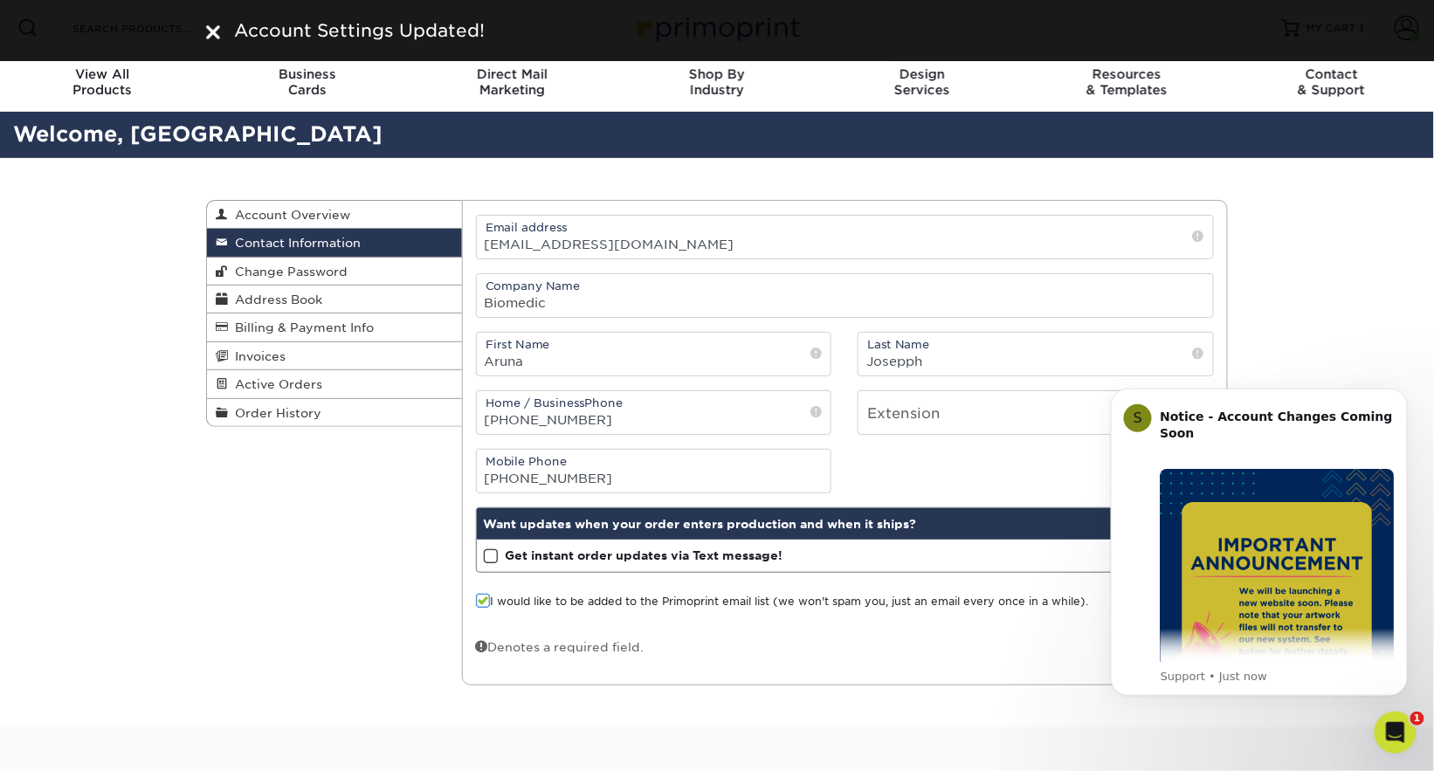
click at [484, 597] on span at bounding box center [483, 601] width 15 height 17
click at [0, 0] on input "I would like to be added to the Primoprint email list (we won't spam you, just …" at bounding box center [0, 0] width 0 height 0
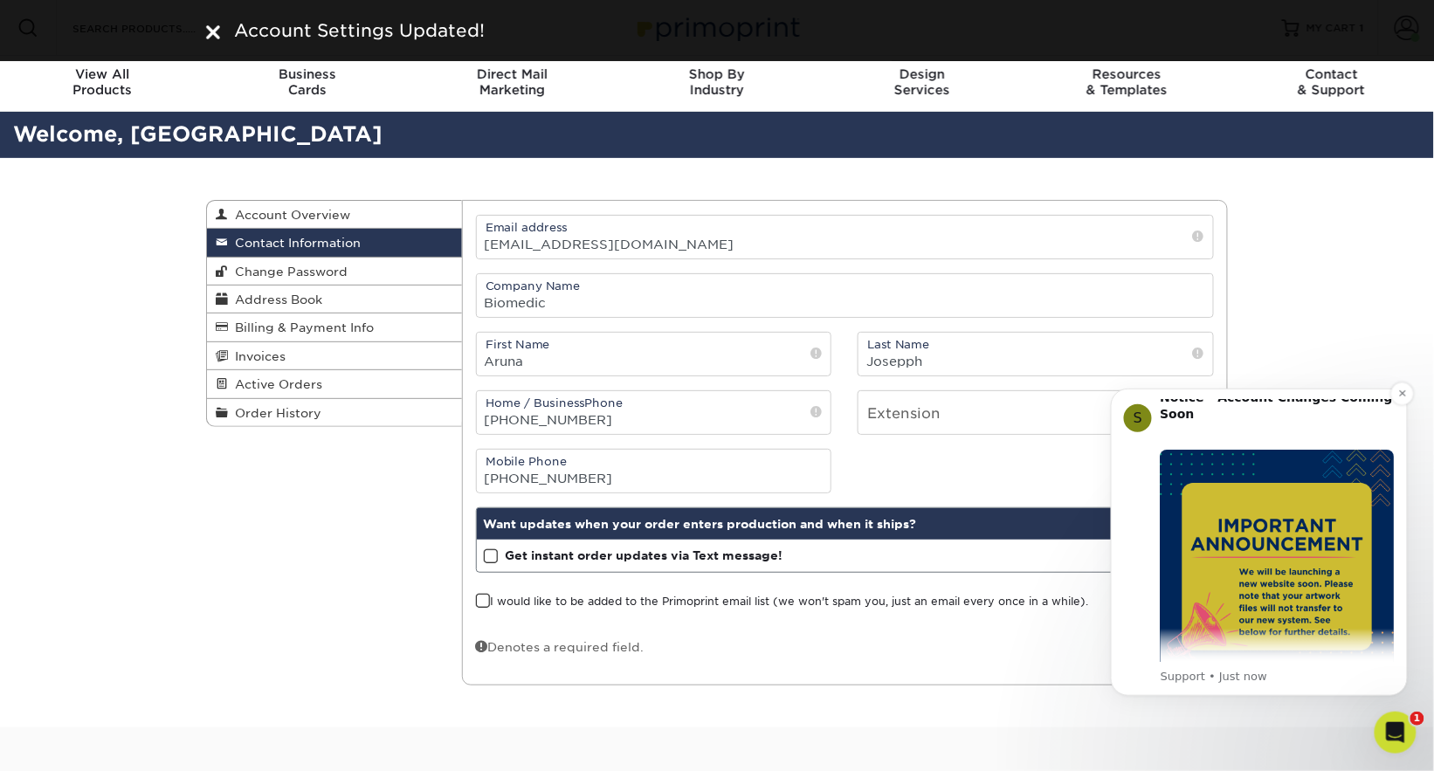
scroll to position [79, 0]
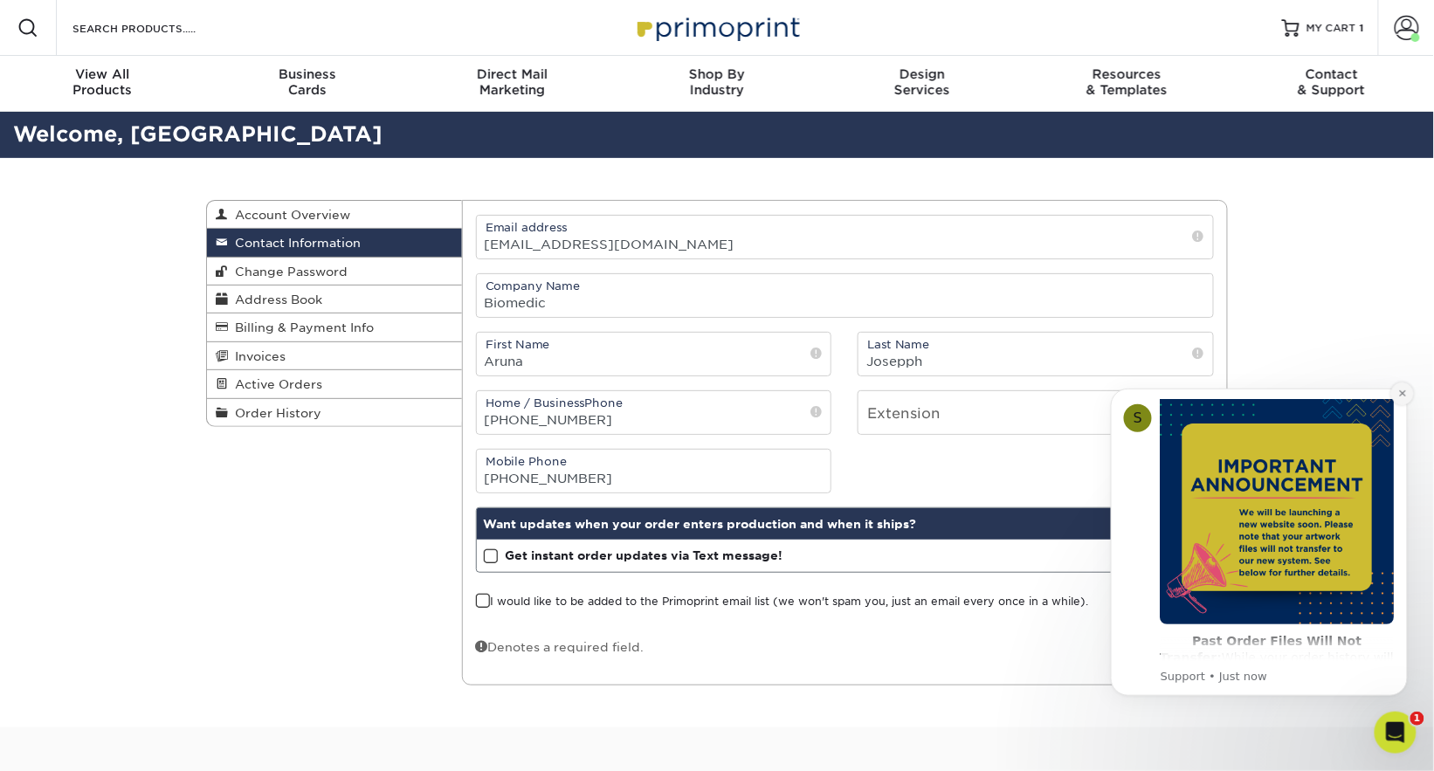
click at [1398, 393] on icon "Dismiss notification" at bounding box center [1402, 393] width 10 height 10
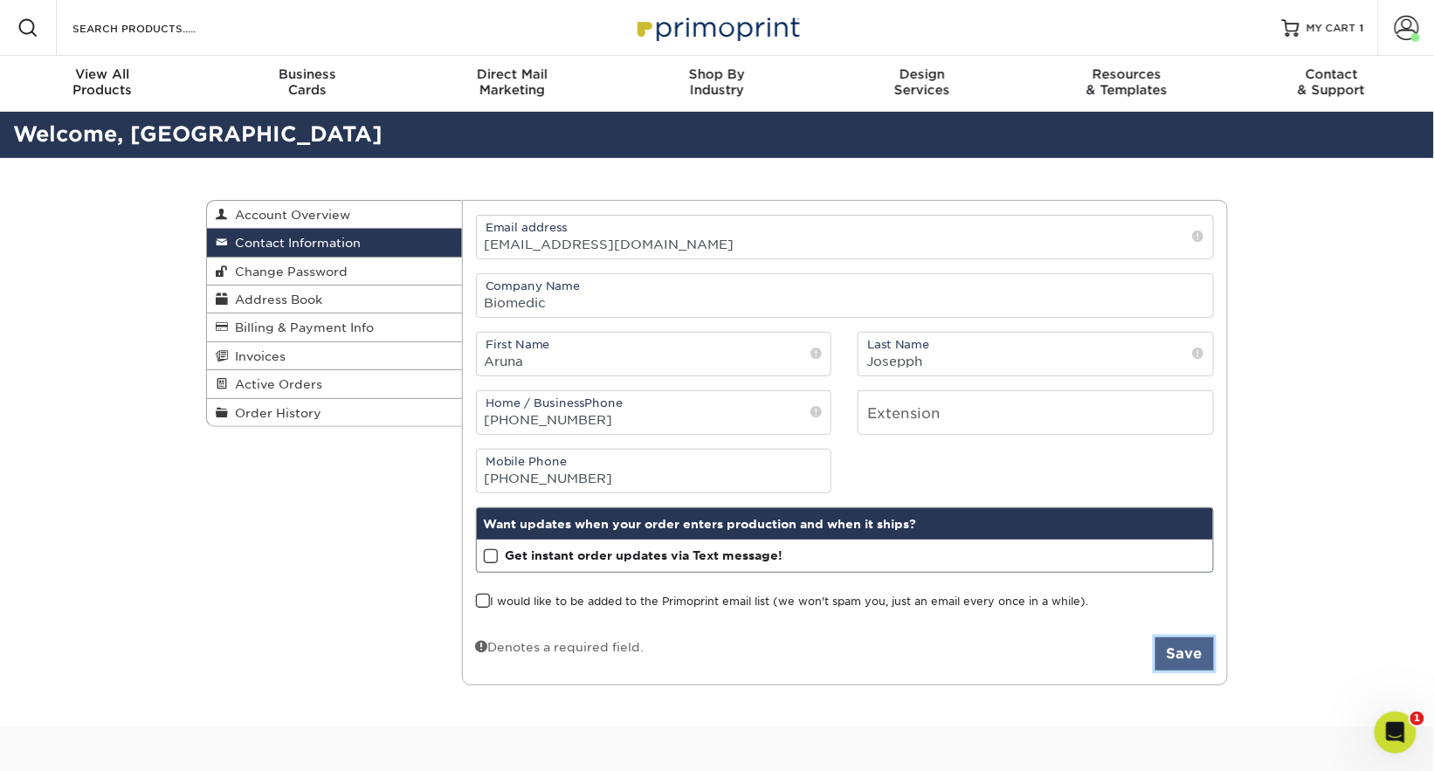
click at [1193, 658] on button "Save" at bounding box center [1184, 654] width 59 height 33
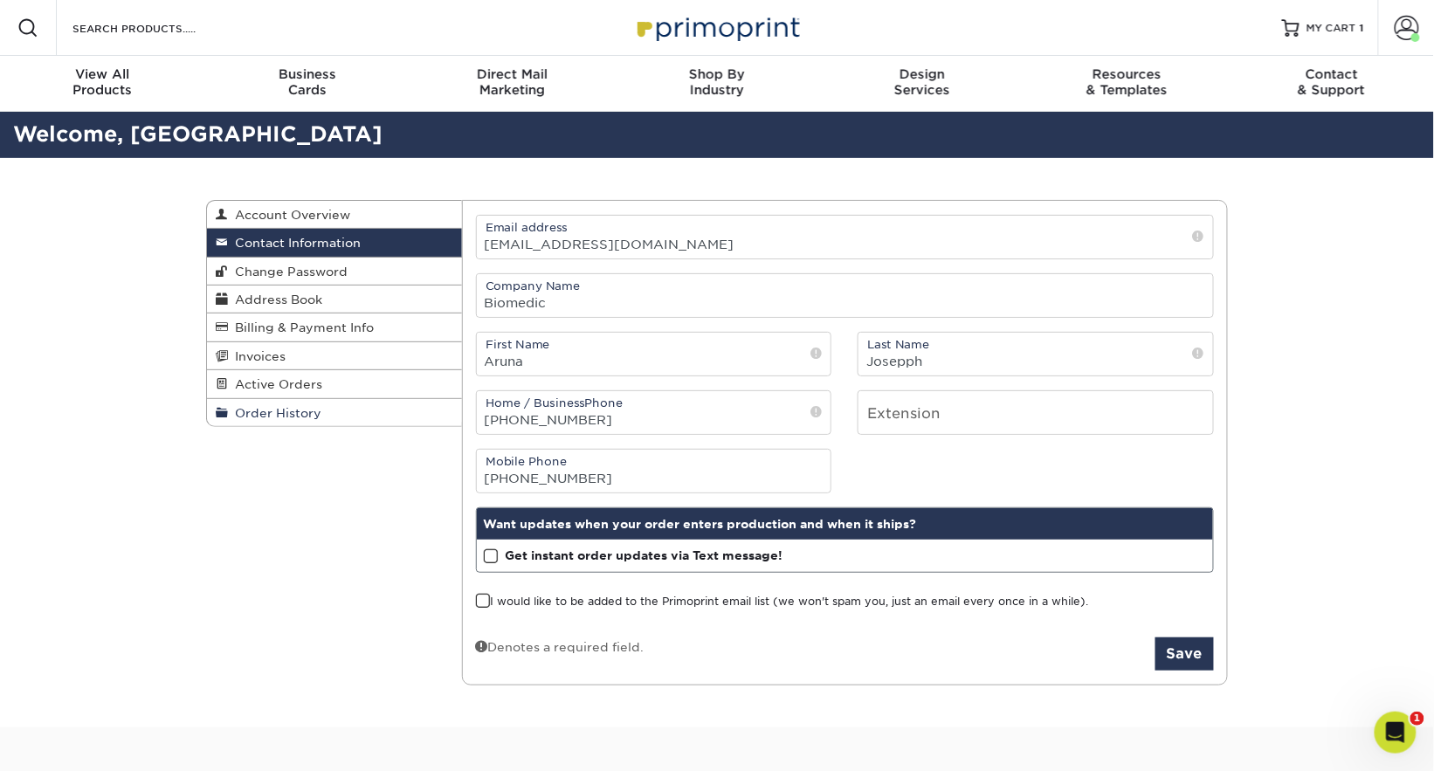
click at [307, 413] on span "Order History" at bounding box center [274, 413] width 93 height 14
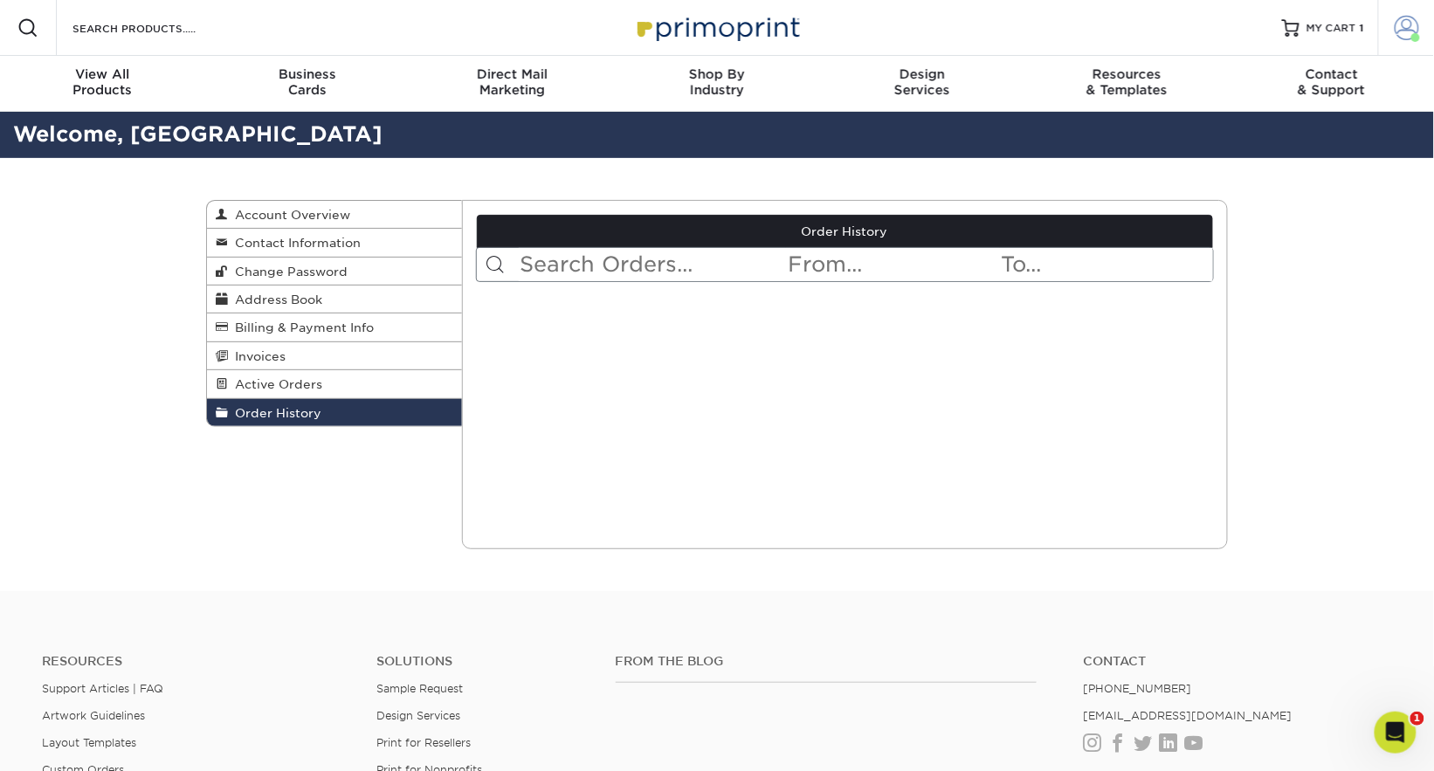
click at [1415, 31] on span at bounding box center [1407, 28] width 24 height 24
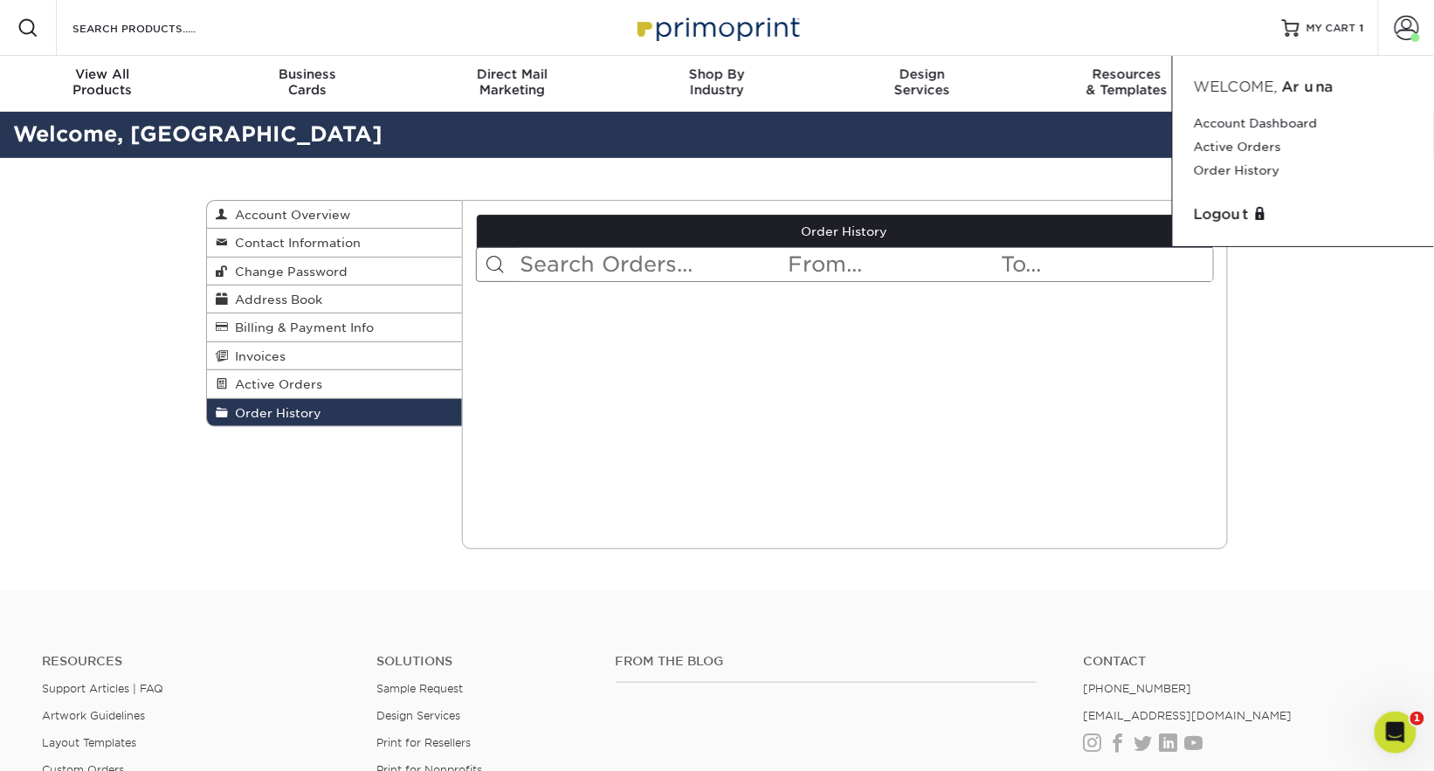
drag, startPoint x: 864, startPoint y: 518, endPoint x: 869, endPoint y: 507, distance: 12.5
click at [869, 508] on div "Current Orders 0 Active 0 Missing Files" at bounding box center [845, 374] width 767 height 349
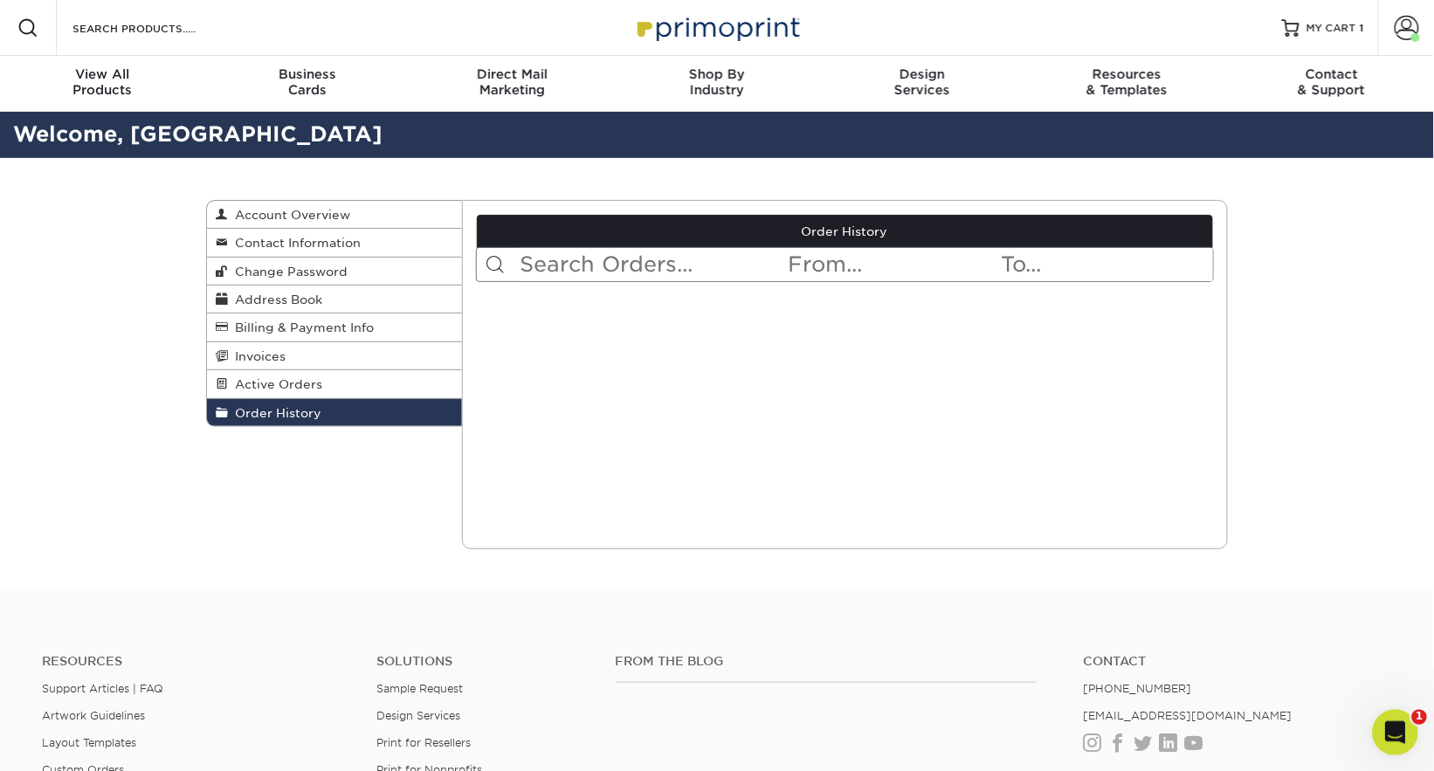
click at [1389, 729] on icon "Open Intercom Messenger" at bounding box center [1392, 730] width 29 height 29
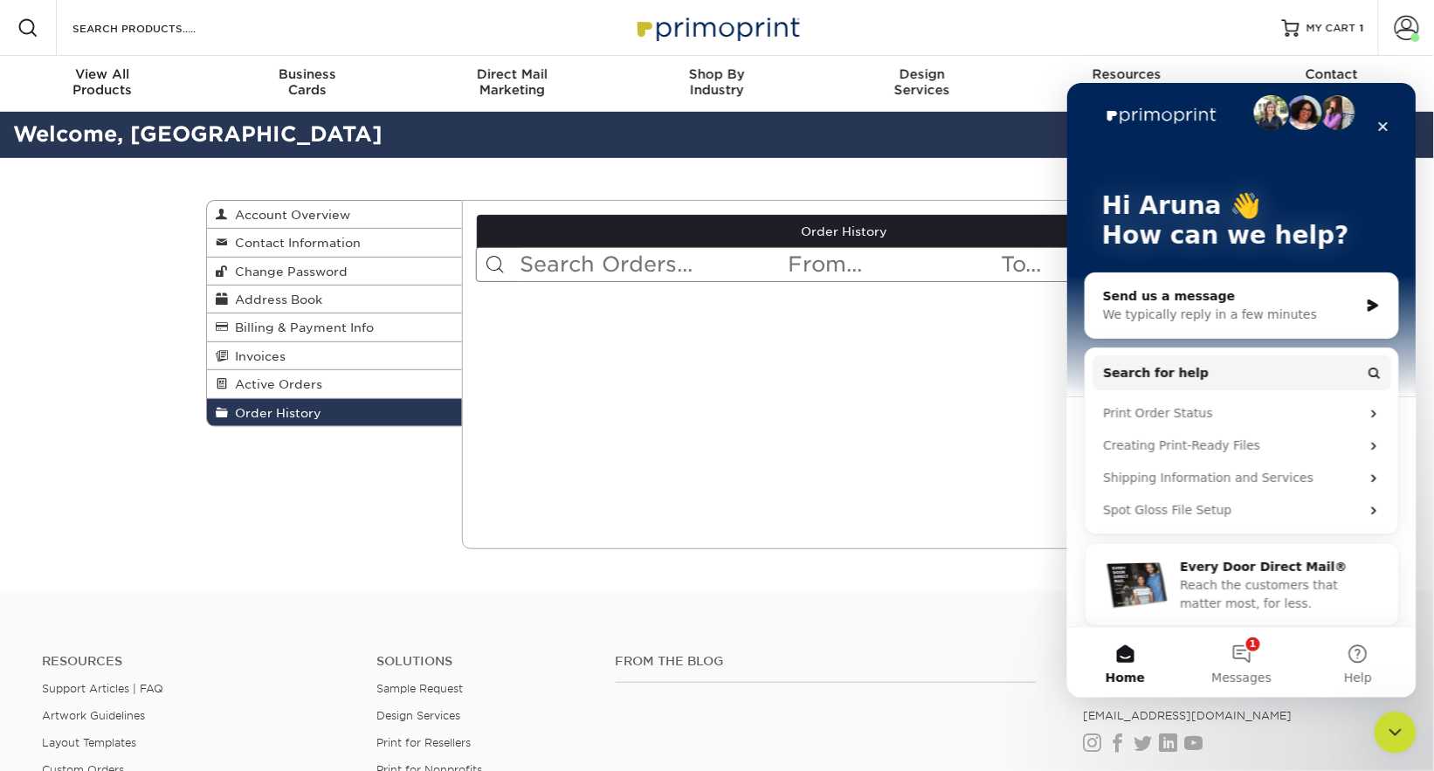
scroll to position [24, 0]
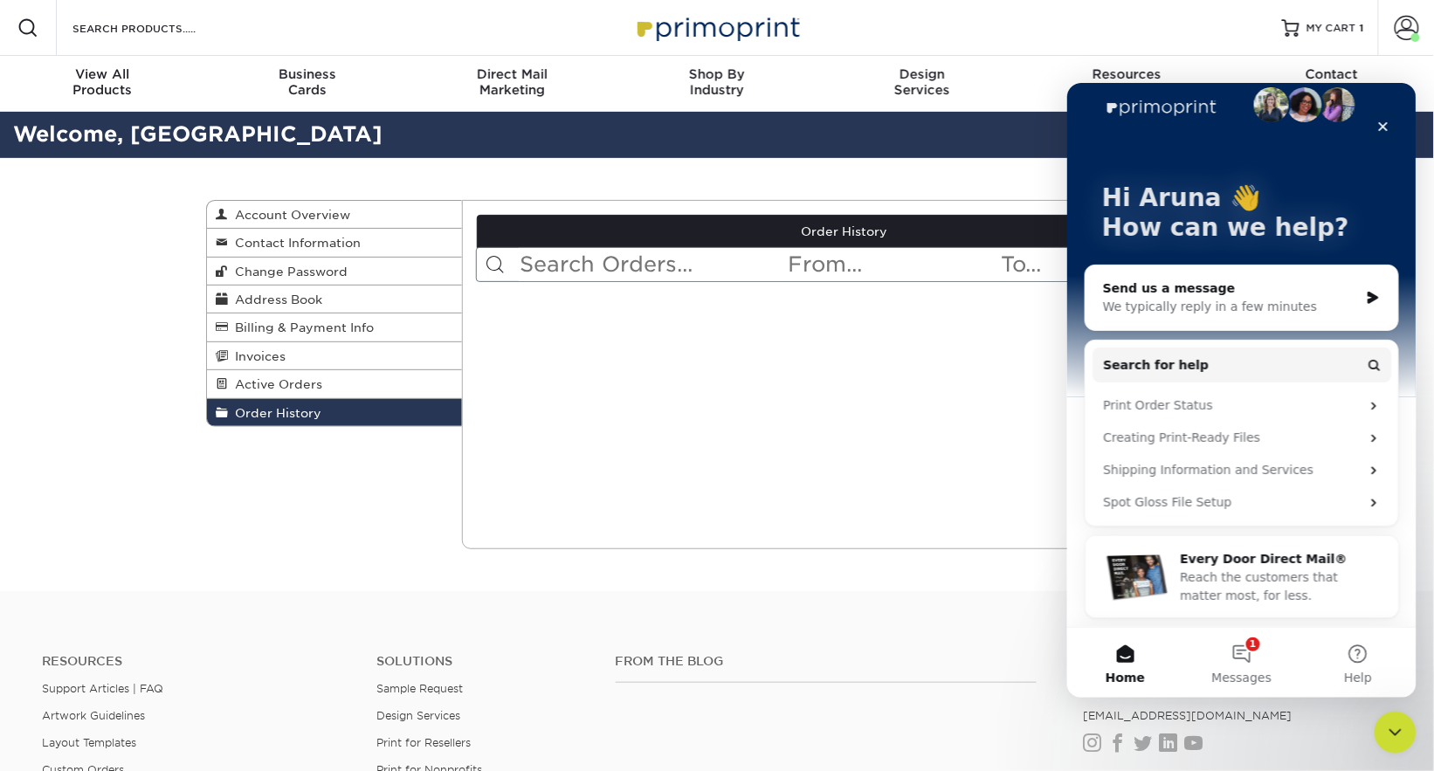
click at [560, 322] on div "Current Orders 0 Active 0 Missing Files" at bounding box center [845, 374] width 767 height 349
click at [602, 580] on div "Order History Account Overview Contact Information Change Password Address Book…" at bounding box center [717, 374] width 1048 height 433
click at [1388, 129] on icon "Close" at bounding box center [1383, 126] width 14 height 14
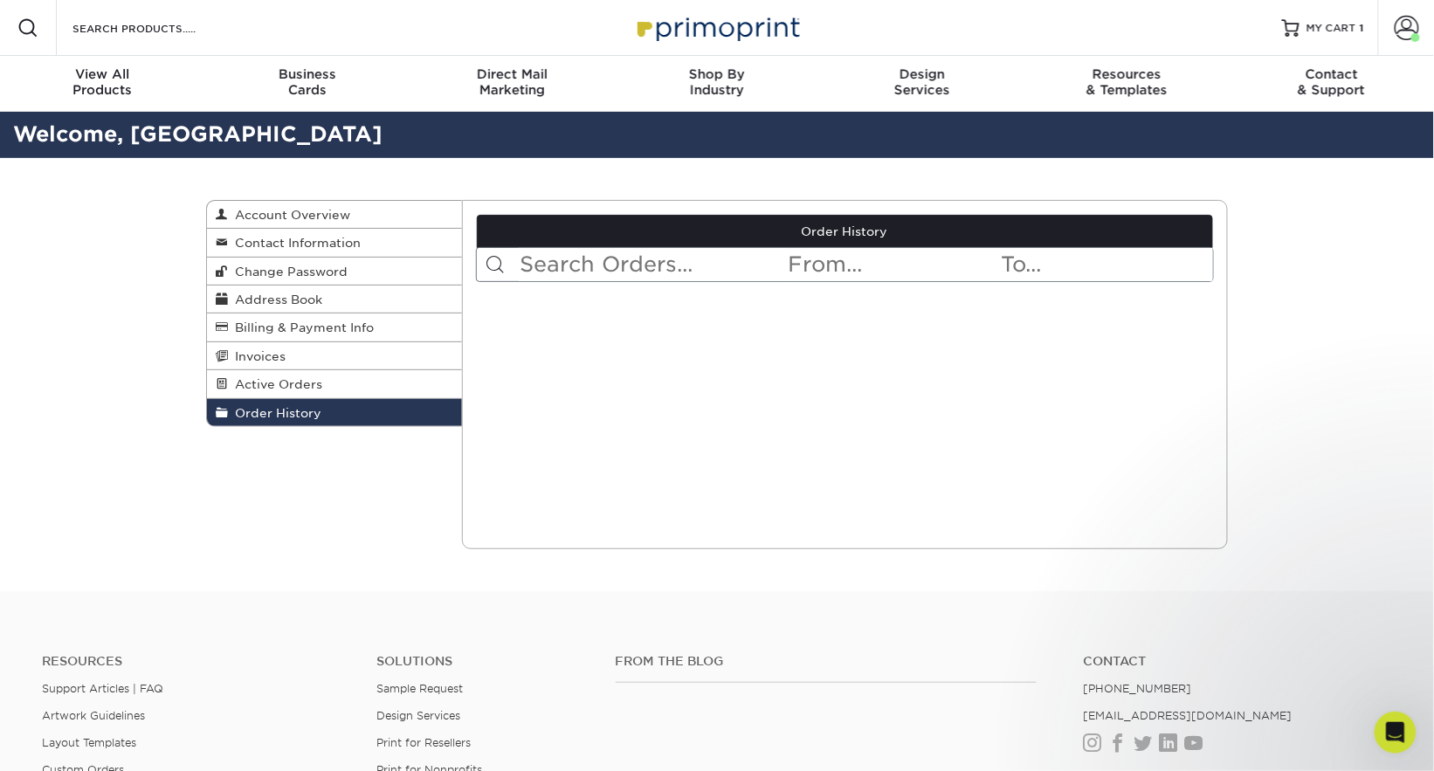
scroll to position [0, 0]
drag, startPoint x: 1360, startPoint y: 23, endPoint x: 1118, endPoint y: 2, distance: 242.8
click at [1280, 467] on div "Order History Account Overview Contact Information Change Password Address Book…" at bounding box center [717, 374] width 1434 height 433
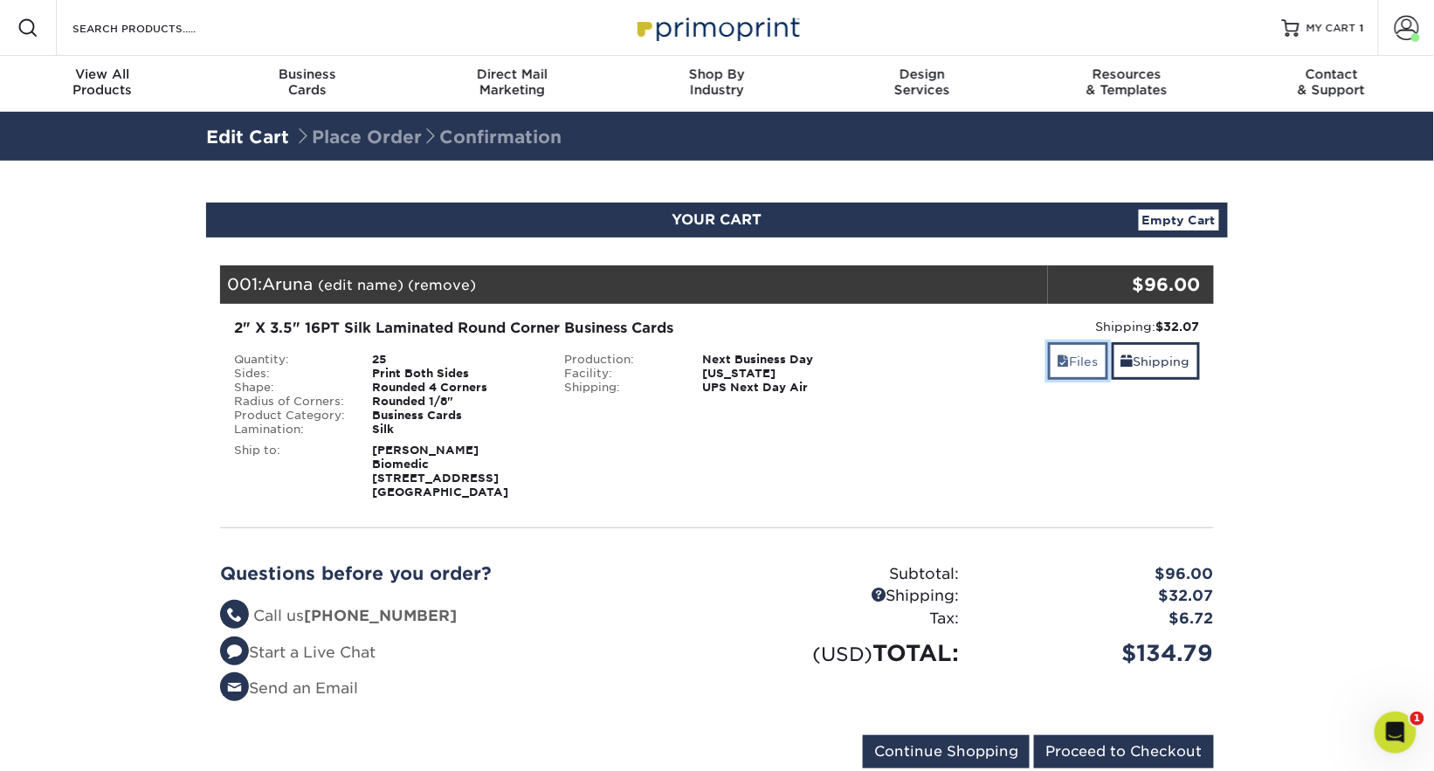
click at [1071, 369] on link "Files" at bounding box center [1078, 361] width 60 height 38
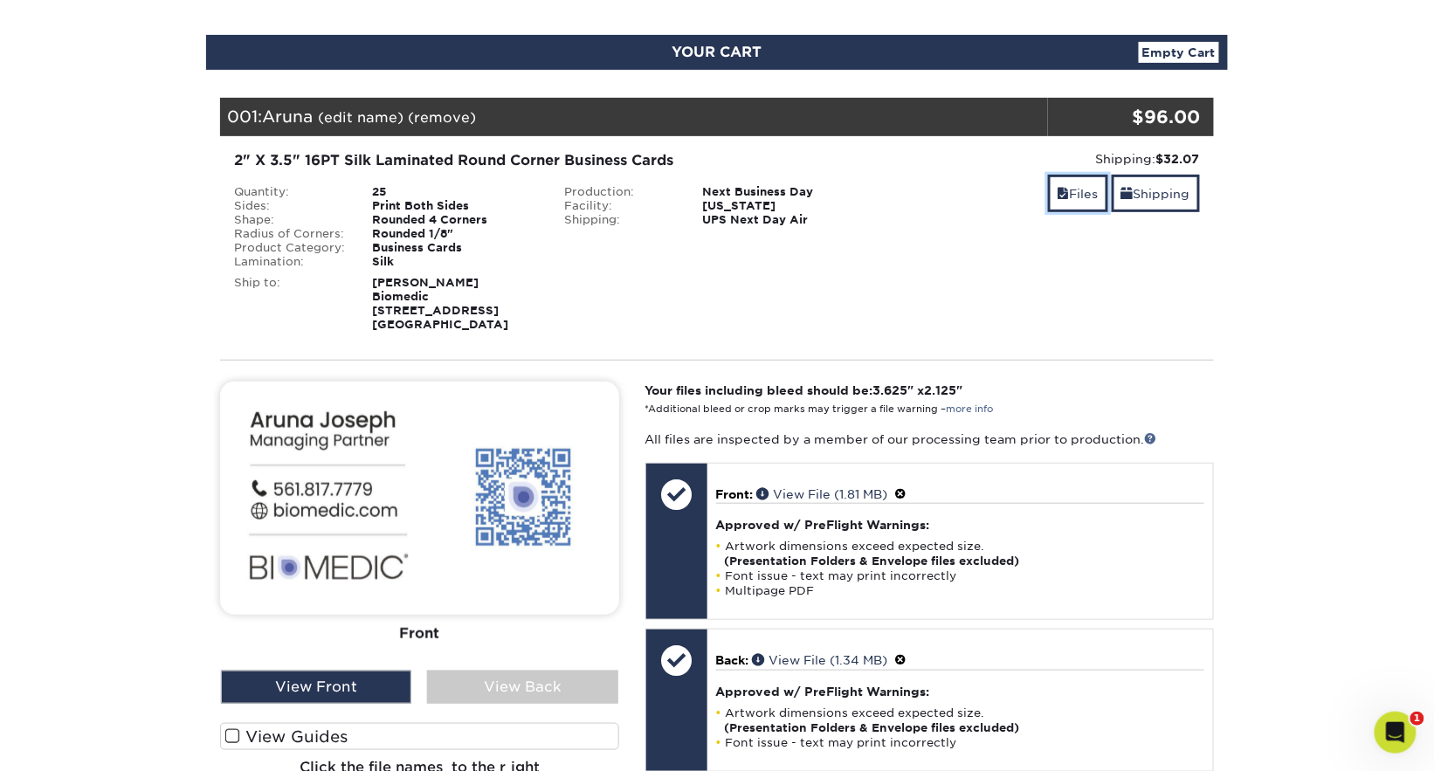
scroll to position [364, 0]
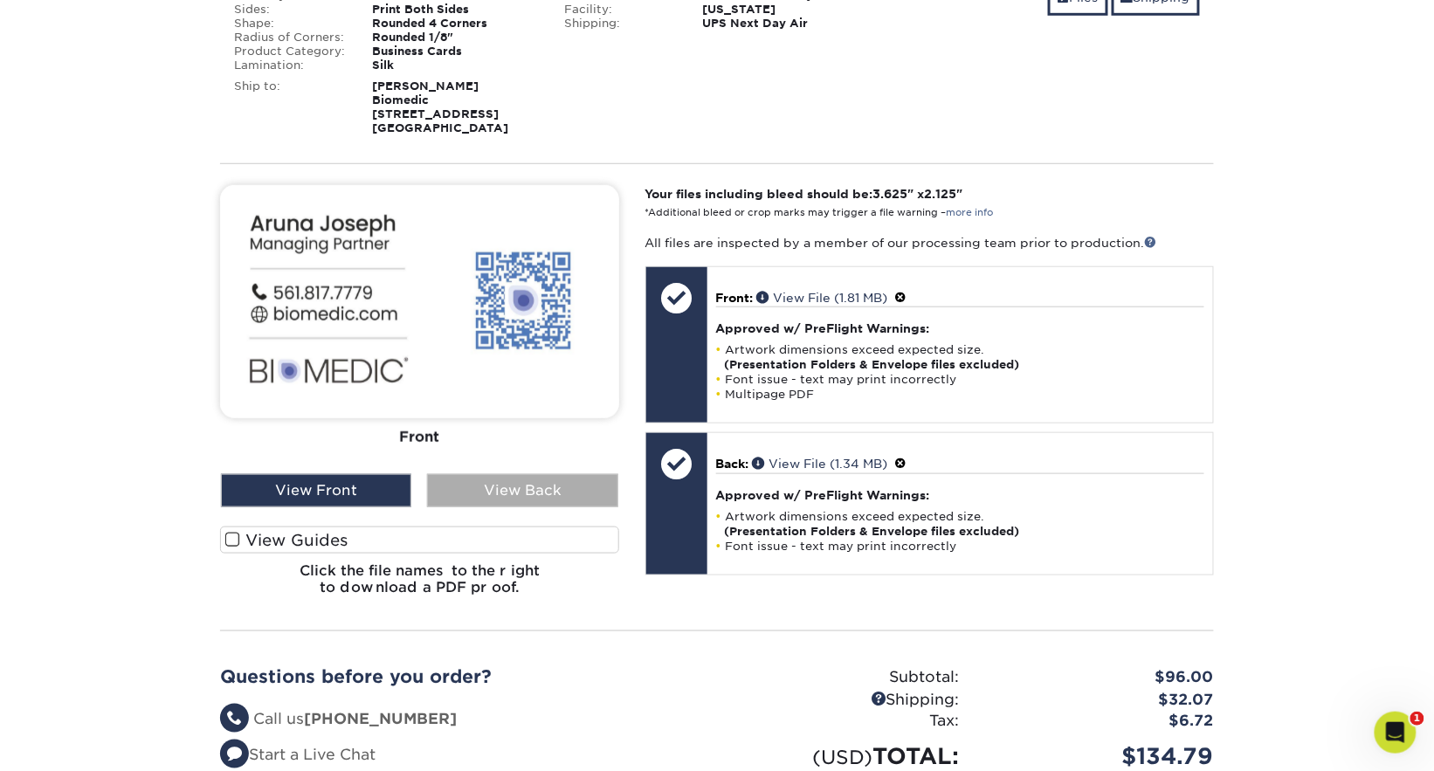
click at [506, 492] on div "View Back" at bounding box center [522, 490] width 190 height 33
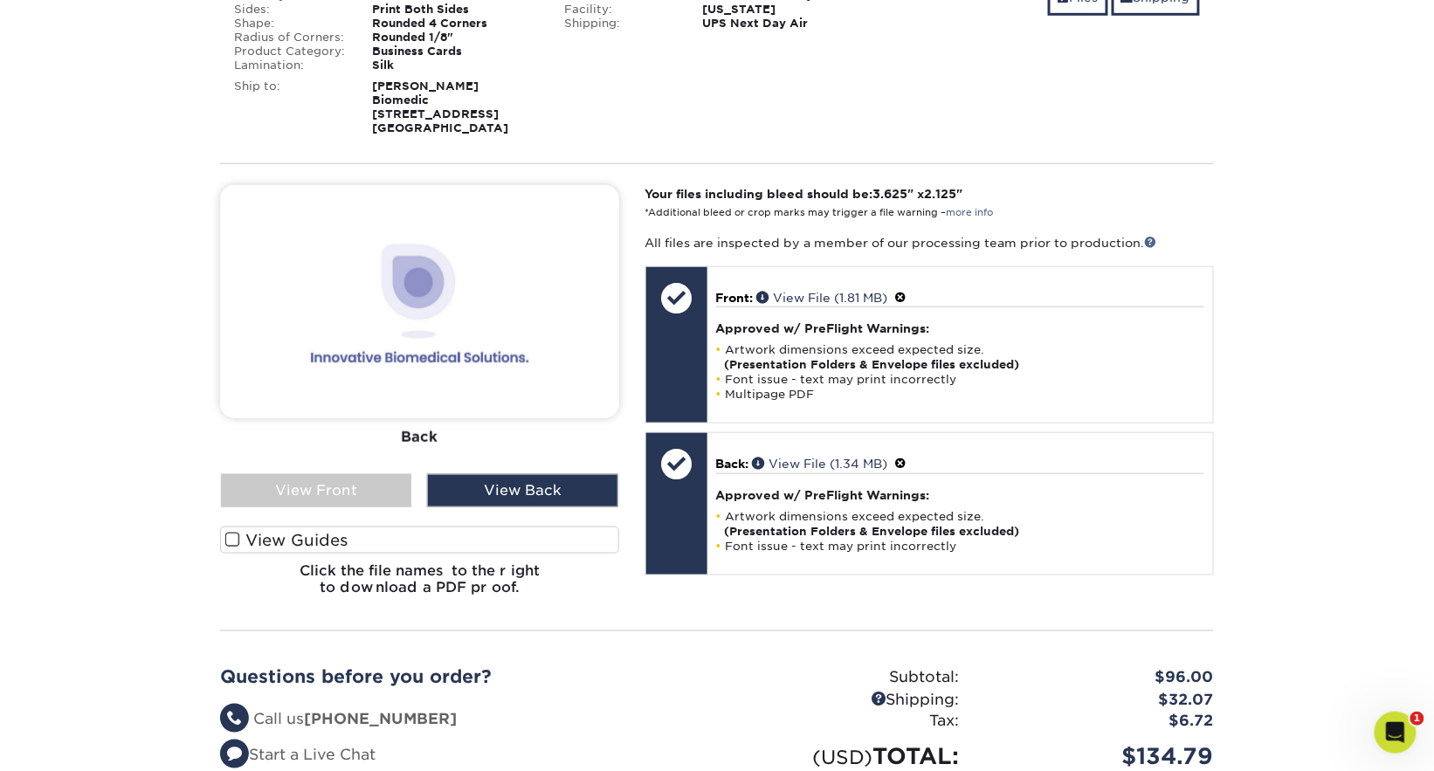
click at [449, 346] on img at bounding box center [419, 301] width 399 height 233
click at [380, 492] on div "View Front" at bounding box center [316, 490] width 190 height 33
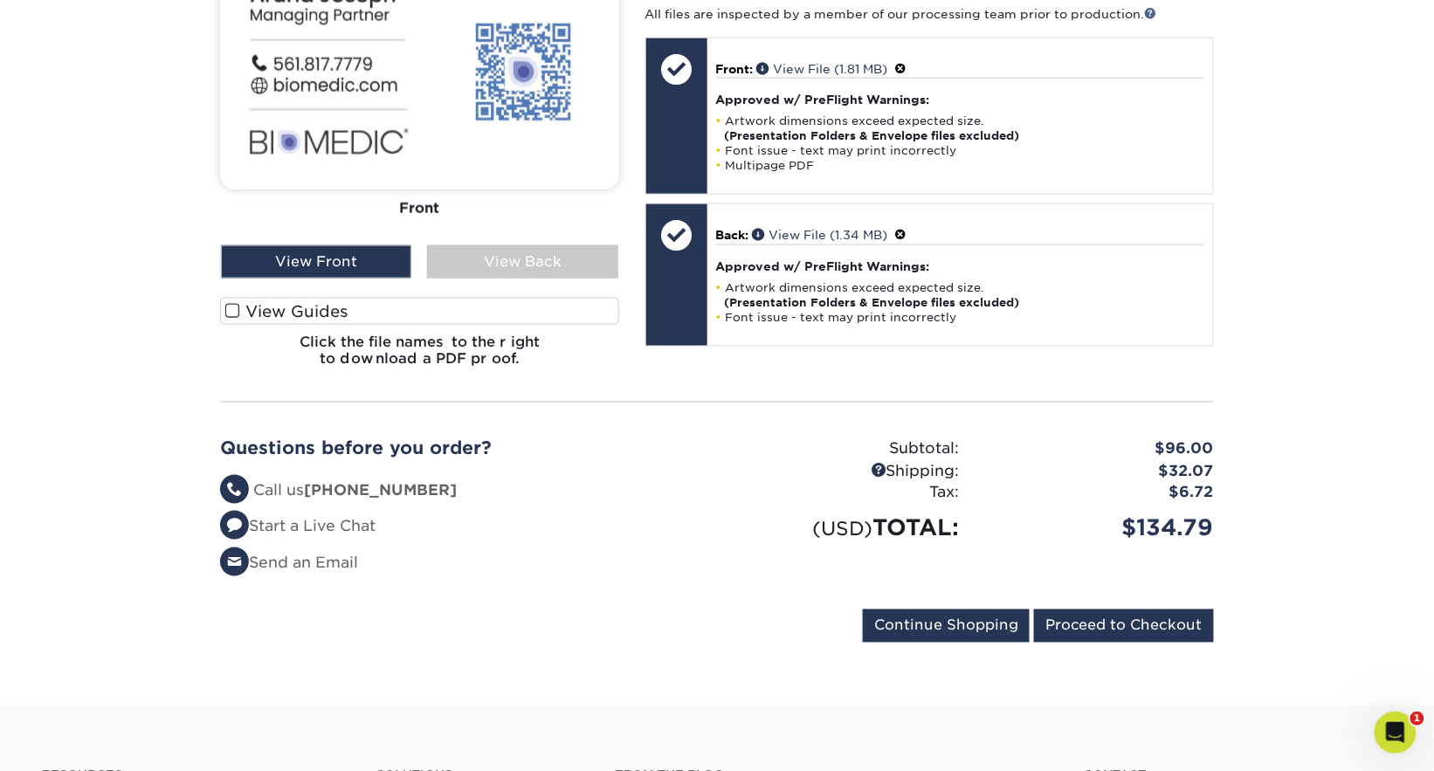
scroll to position [652, 0]
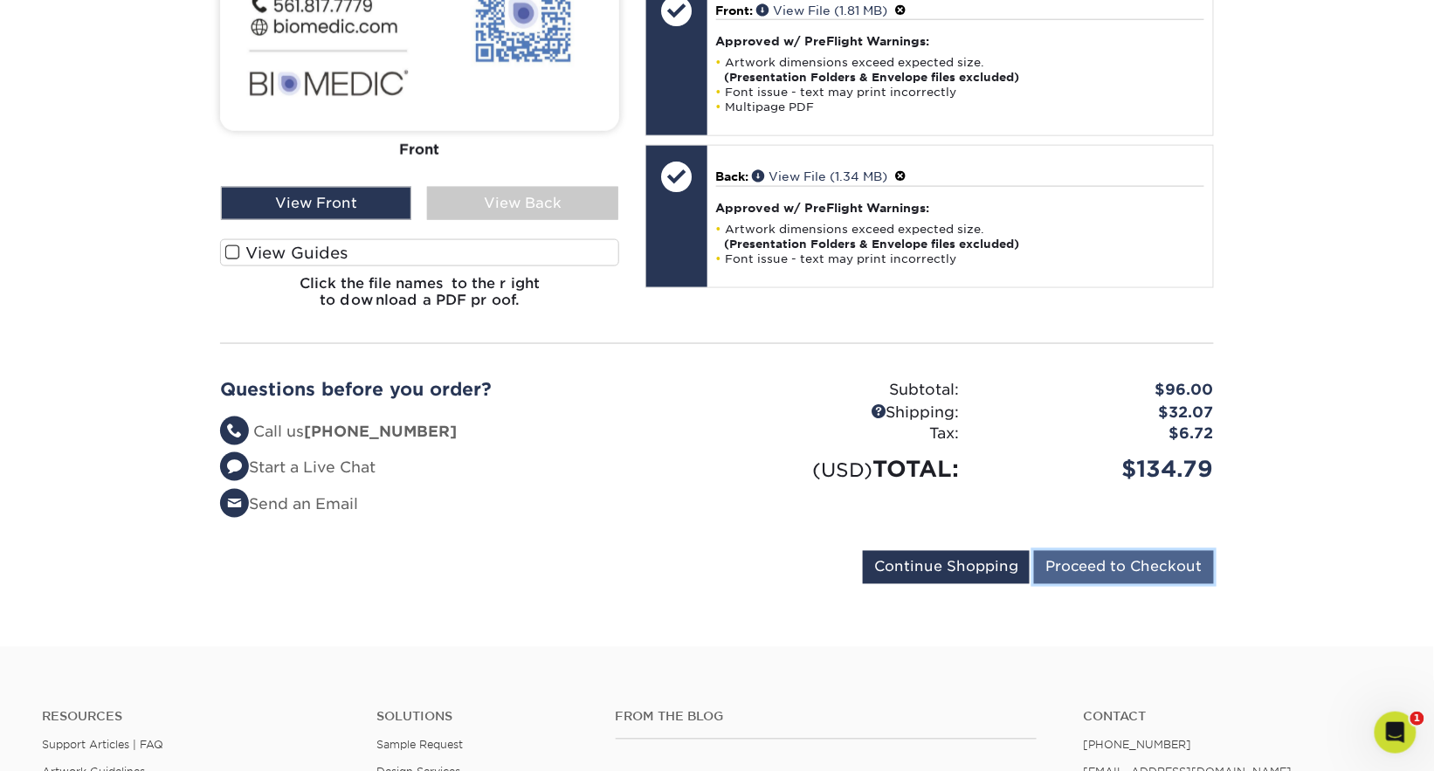
click at [1162, 577] on input "Proceed to Checkout" at bounding box center [1124, 567] width 180 height 33
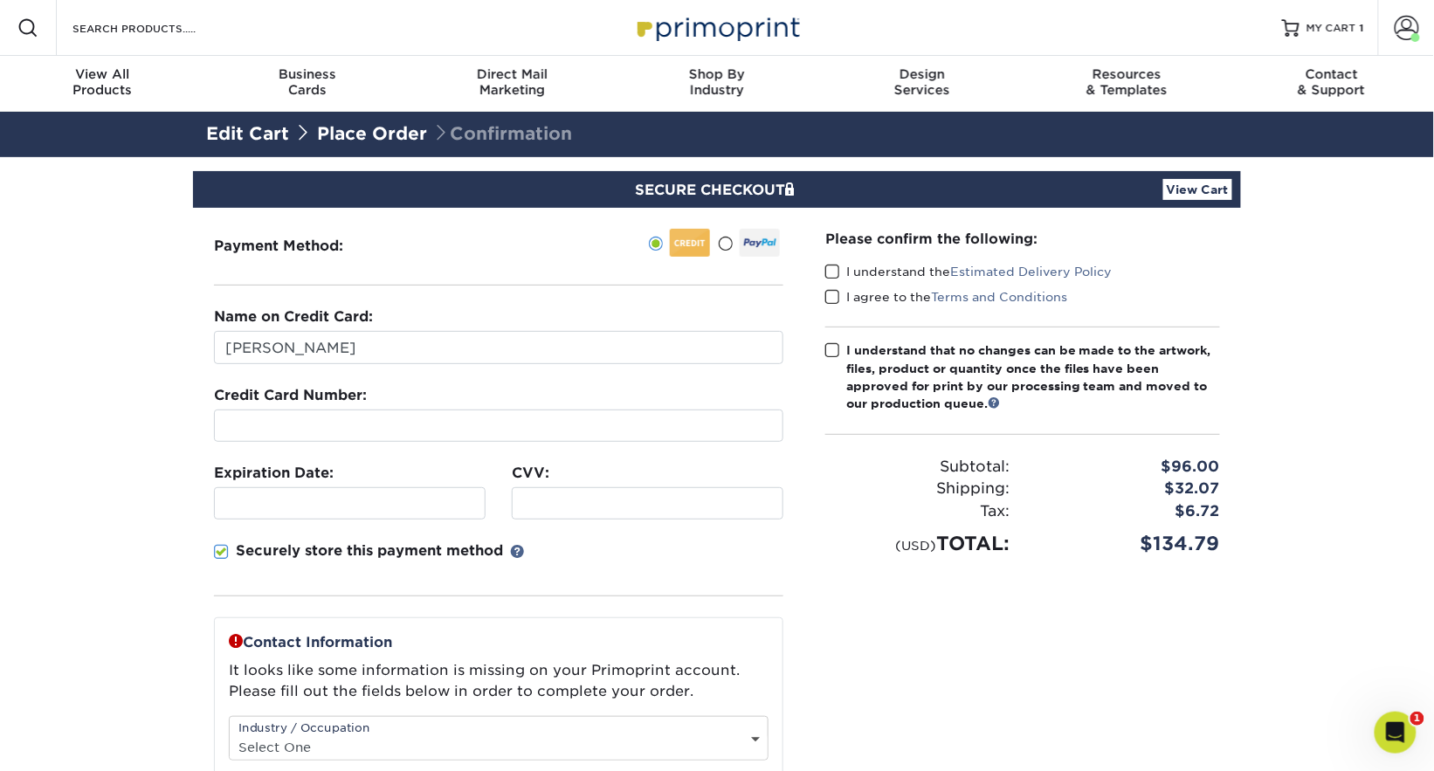
click at [731, 249] on span at bounding box center [725, 244] width 15 height 17
click at [0, 0] on input "radio" at bounding box center [0, 0] width 0 height 0
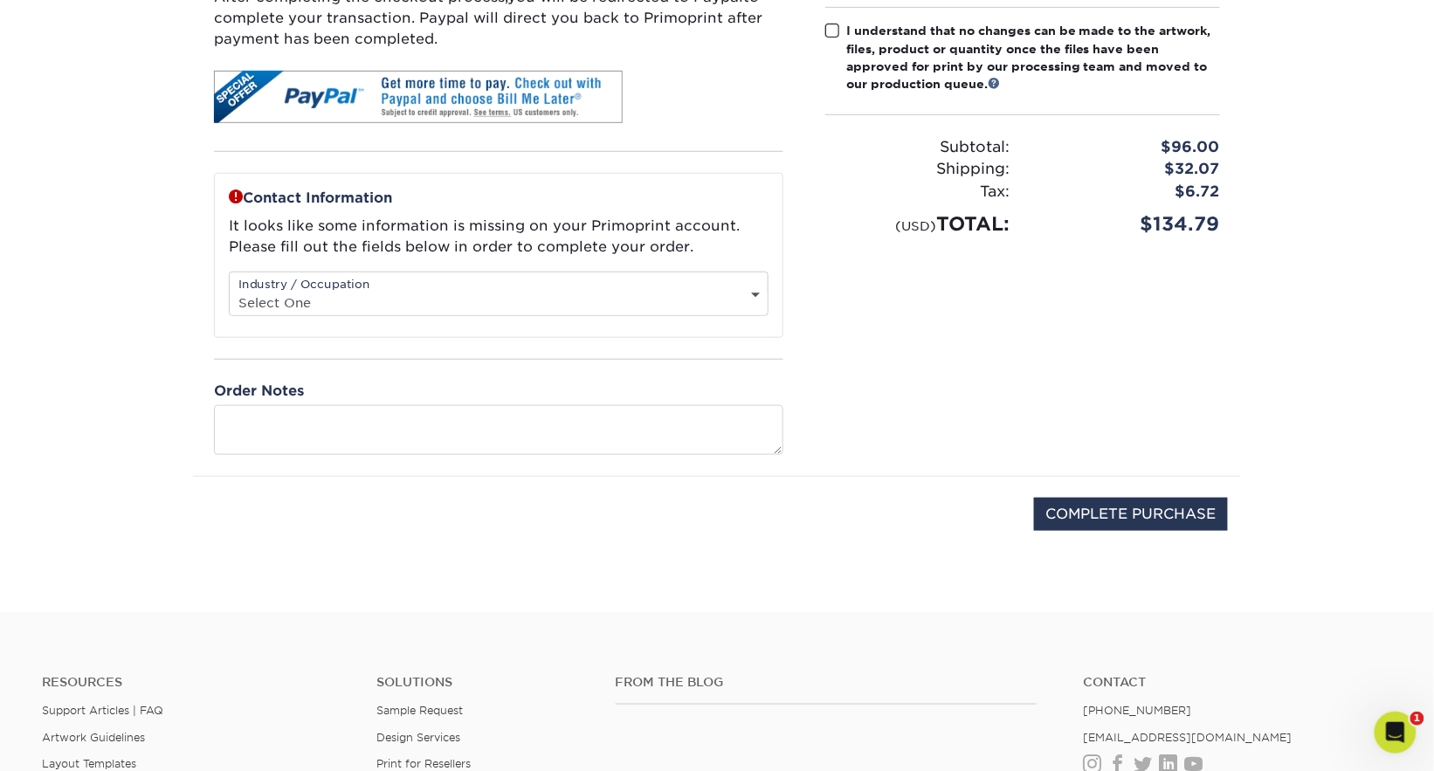
scroll to position [175, 0]
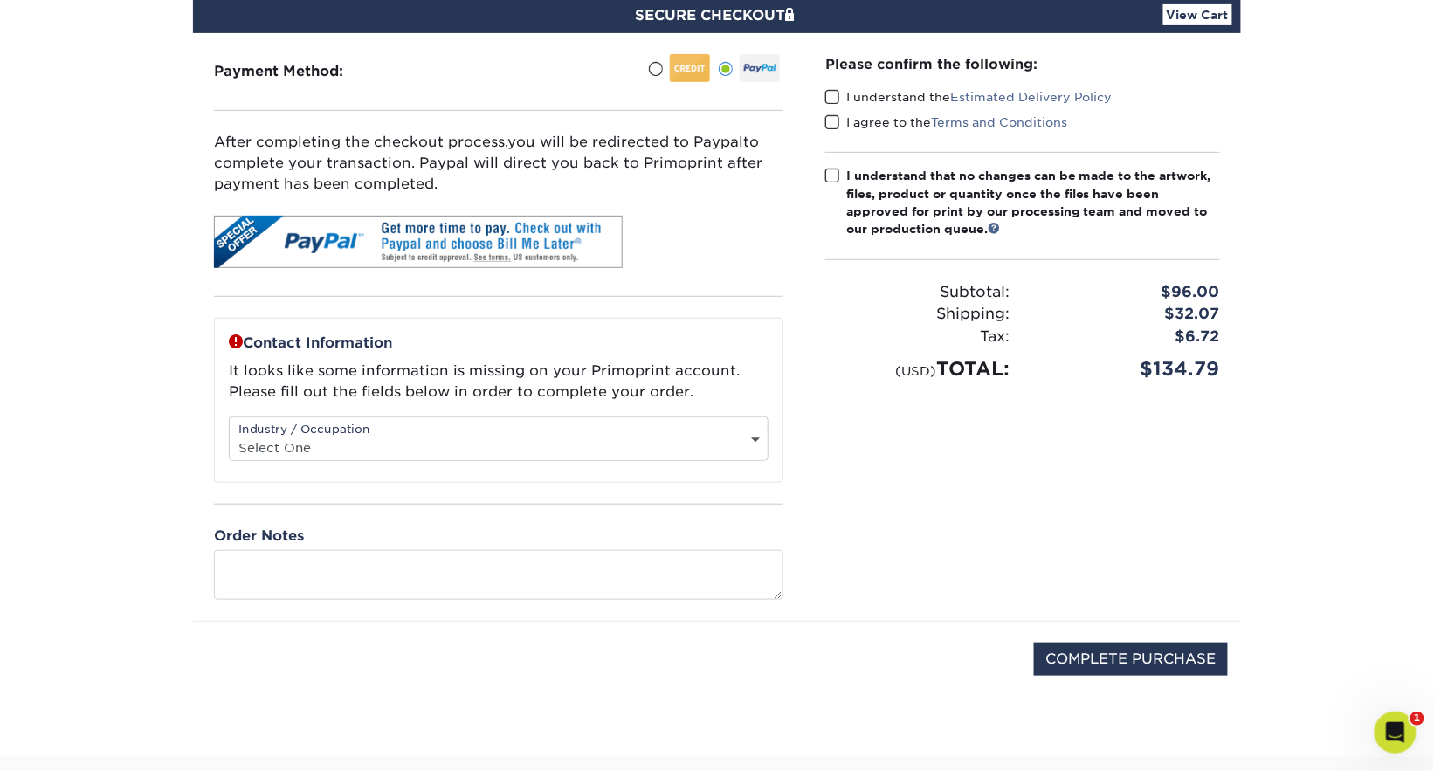
click at [556, 429] on div "Industry / Occupation Select One Administrative Executive Human Resources Const…" at bounding box center [499, 439] width 540 height 45
click at [606, 438] on select "Select One Administrative Executive Human Resources Construction Education Ente…" at bounding box center [499, 447] width 538 height 25
select select "3"
click at [230, 435] on select "Select One Administrative Executive Human Resources Construction Education Ente…" at bounding box center [499, 447] width 538 height 25
click at [820, 473] on div "Please confirm the following: I understand the Estimated Delivery Policy I agre…" at bounding box center [1022, 327] width 437 height 588
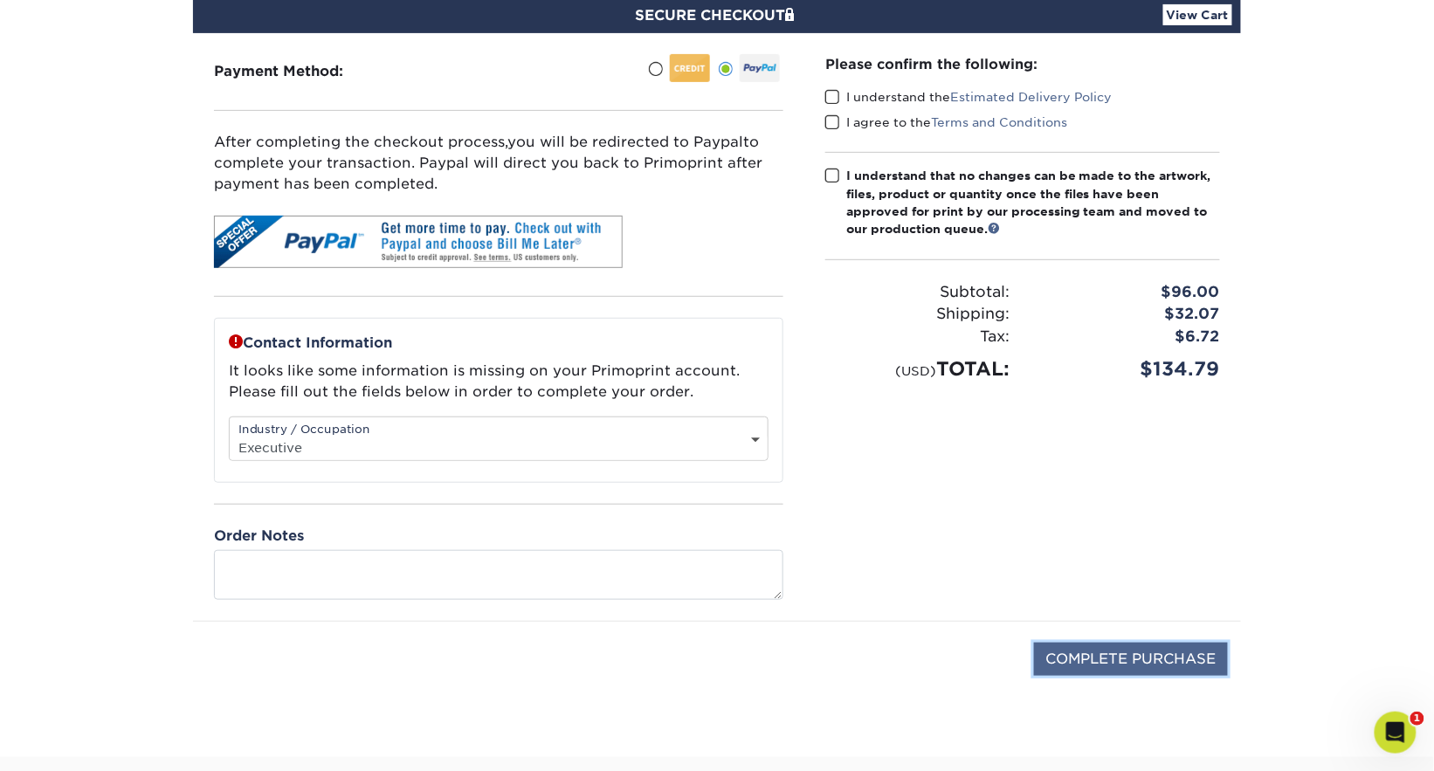
click at [1155, 663] on input "COMPLETE PURCHASE" at bounding box center [1131, 659] width 194 height 33
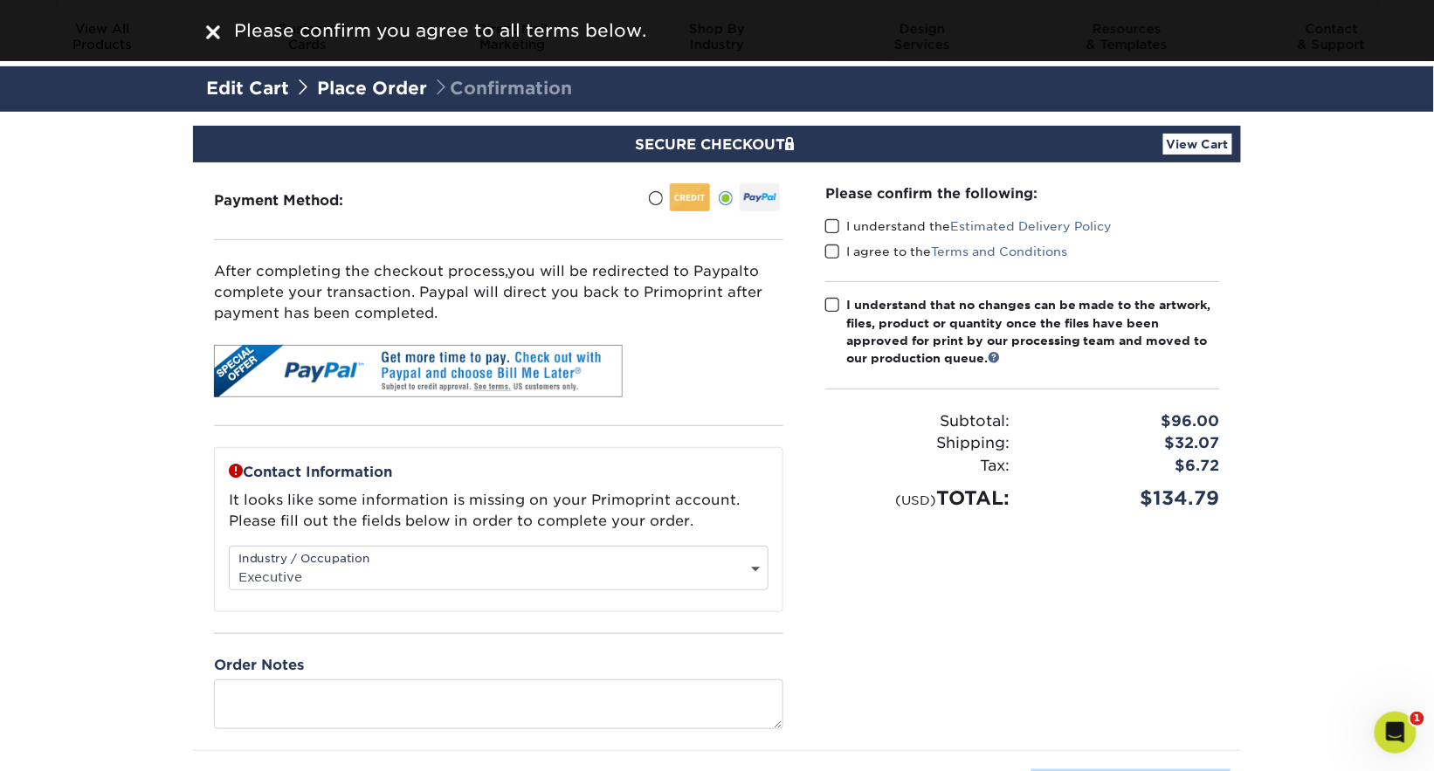
scroll to position [0, 0]
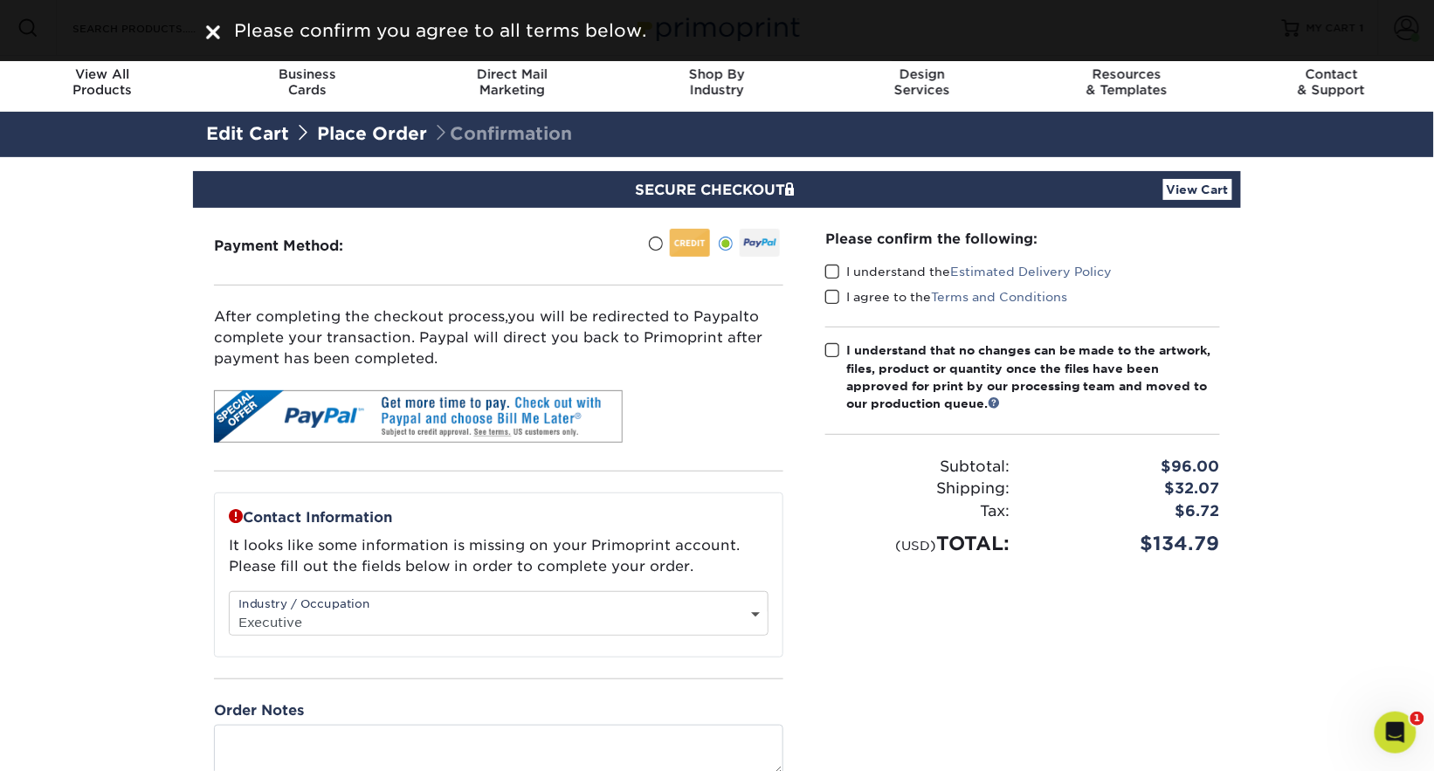
click at [835, 274] on span at bounding box center [832, 272] width 15 height 17
click at [0, 0] on input "I understand the Estimated Delivery Policy" at bounding box center [0, 0] width 0 height 0
click at [830, 295] on span at bounding box center [832, 297] width 15 height 17
click at [0, 0] on input "I agree to the Terms and Conditions" at bounding box center [0, 0] width 0 height 0
click at [837, 354] on span at bounding box center [832, 350] width 15 height 17
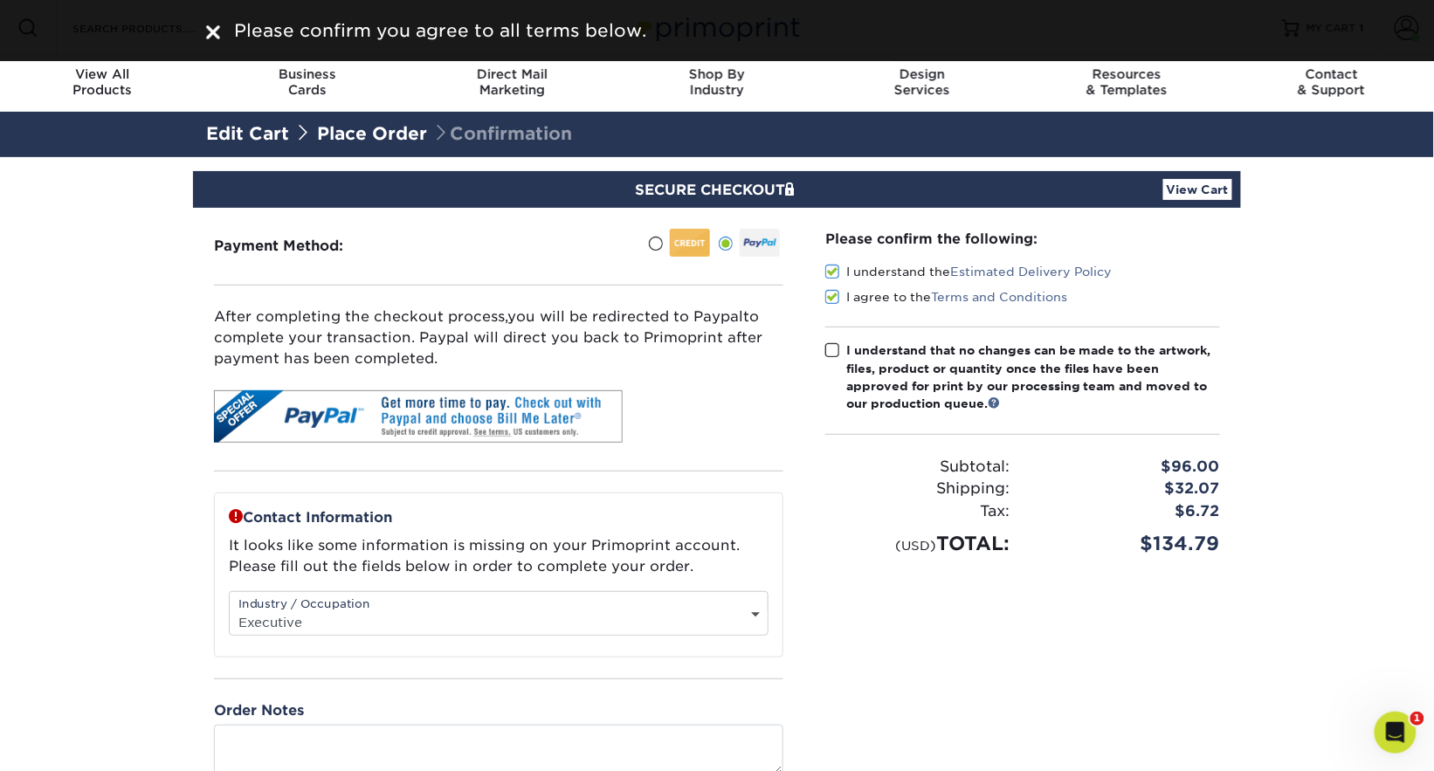
click at [0, 0] on input "I understand that no changes can be made to the artwork, files, product or quan…" at bounding box center [0, 0] width 0 height 0
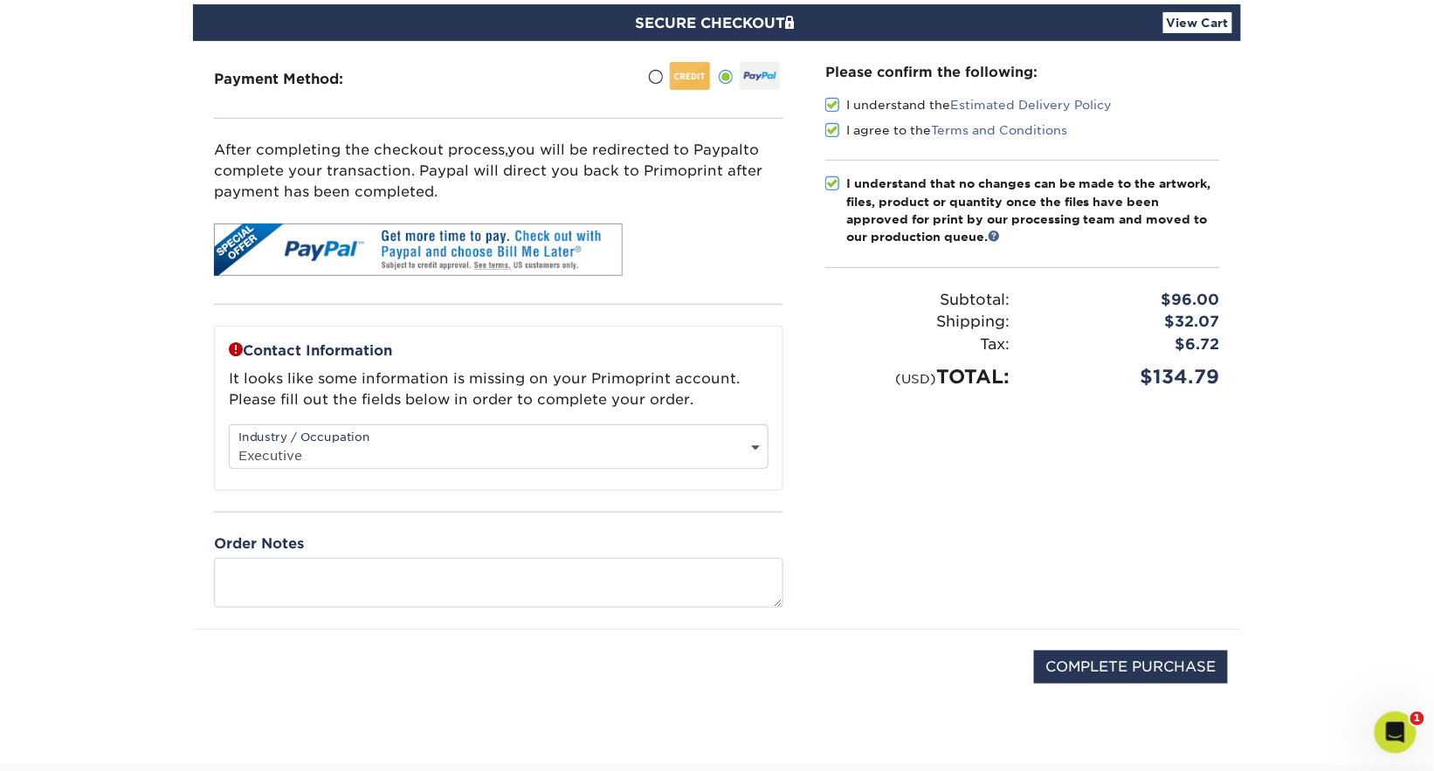
scroll to position [237, 0]
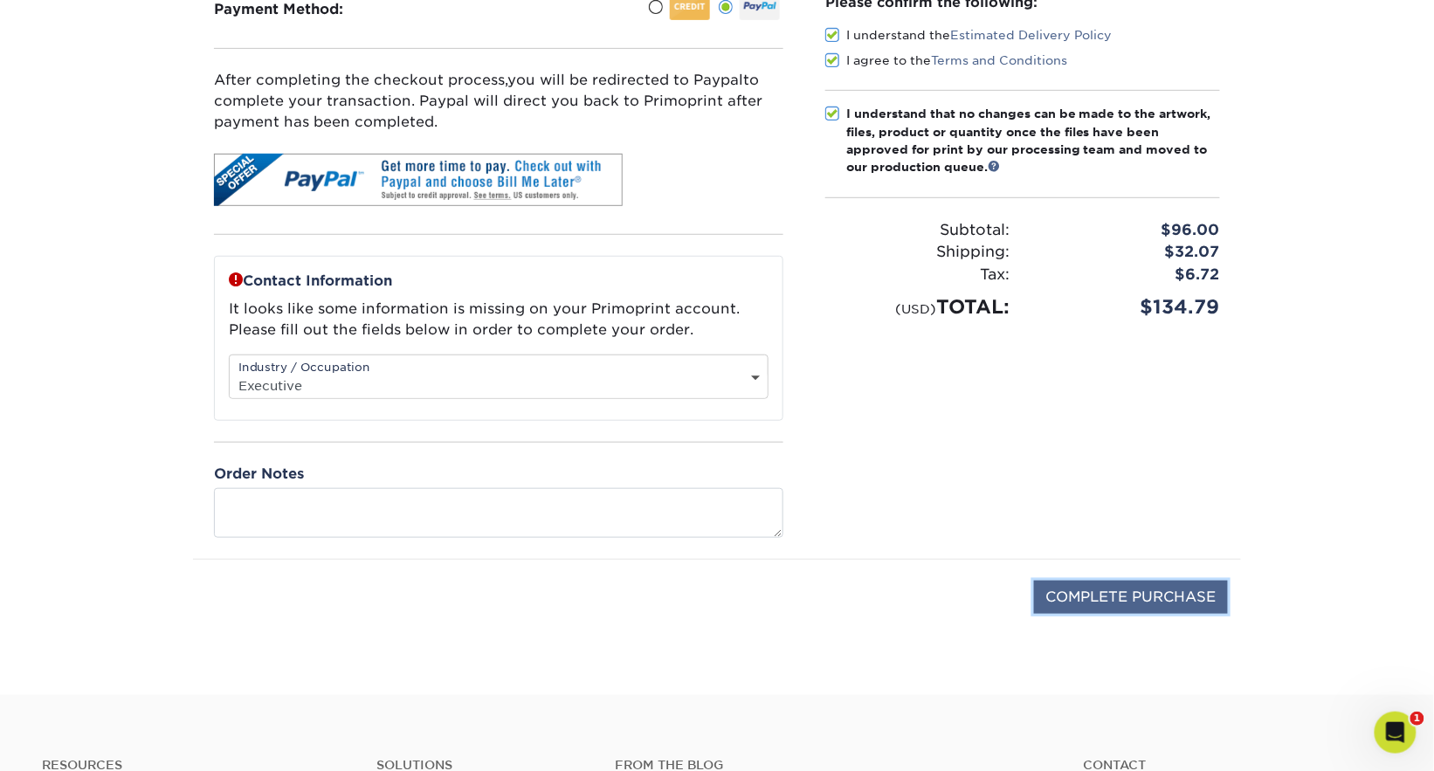
click at [1169, 602] on input "COMPLETE PURCHASE" at bounding box center [1131, 597] width 194 height 33
type input "PROCESSING, PLEASE WAIT..."
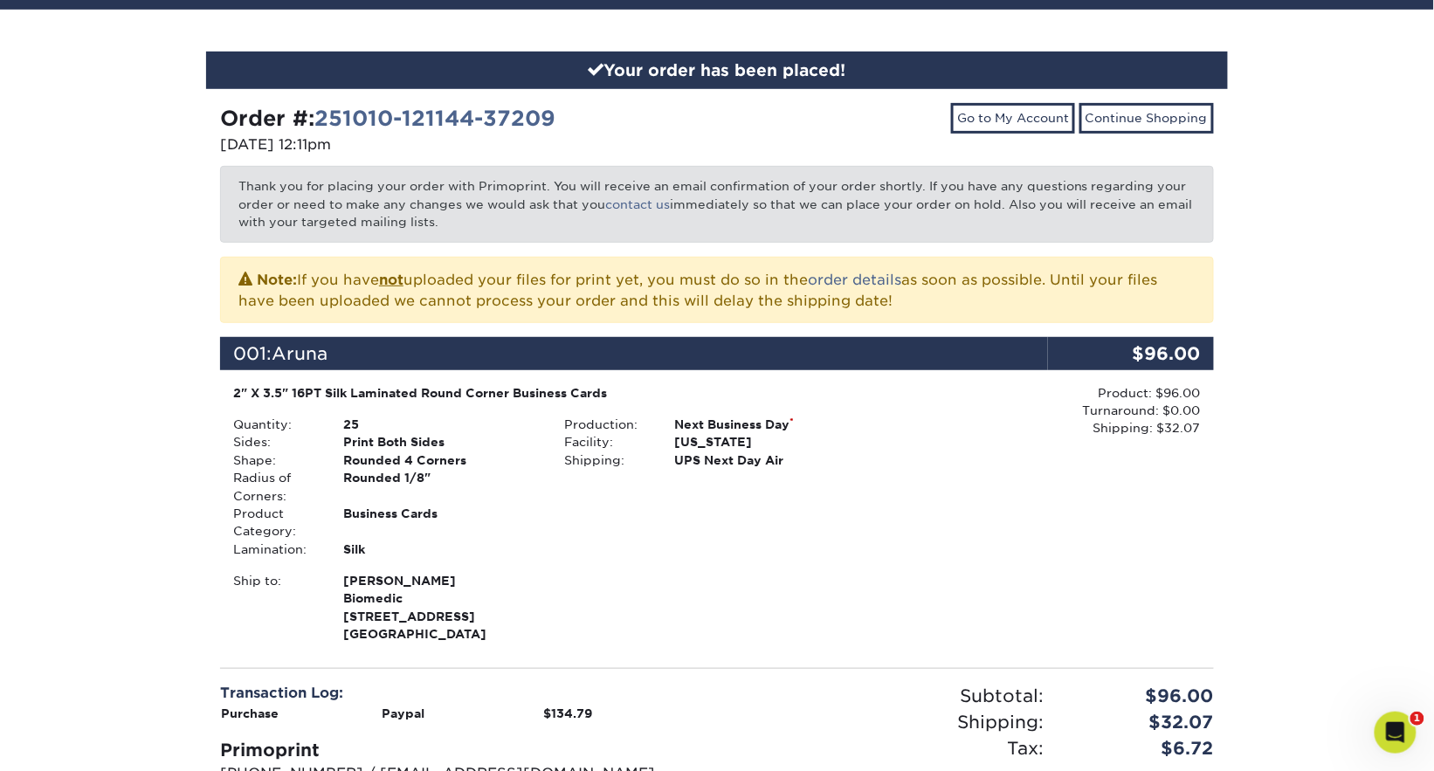
scroll to position [231, 0]
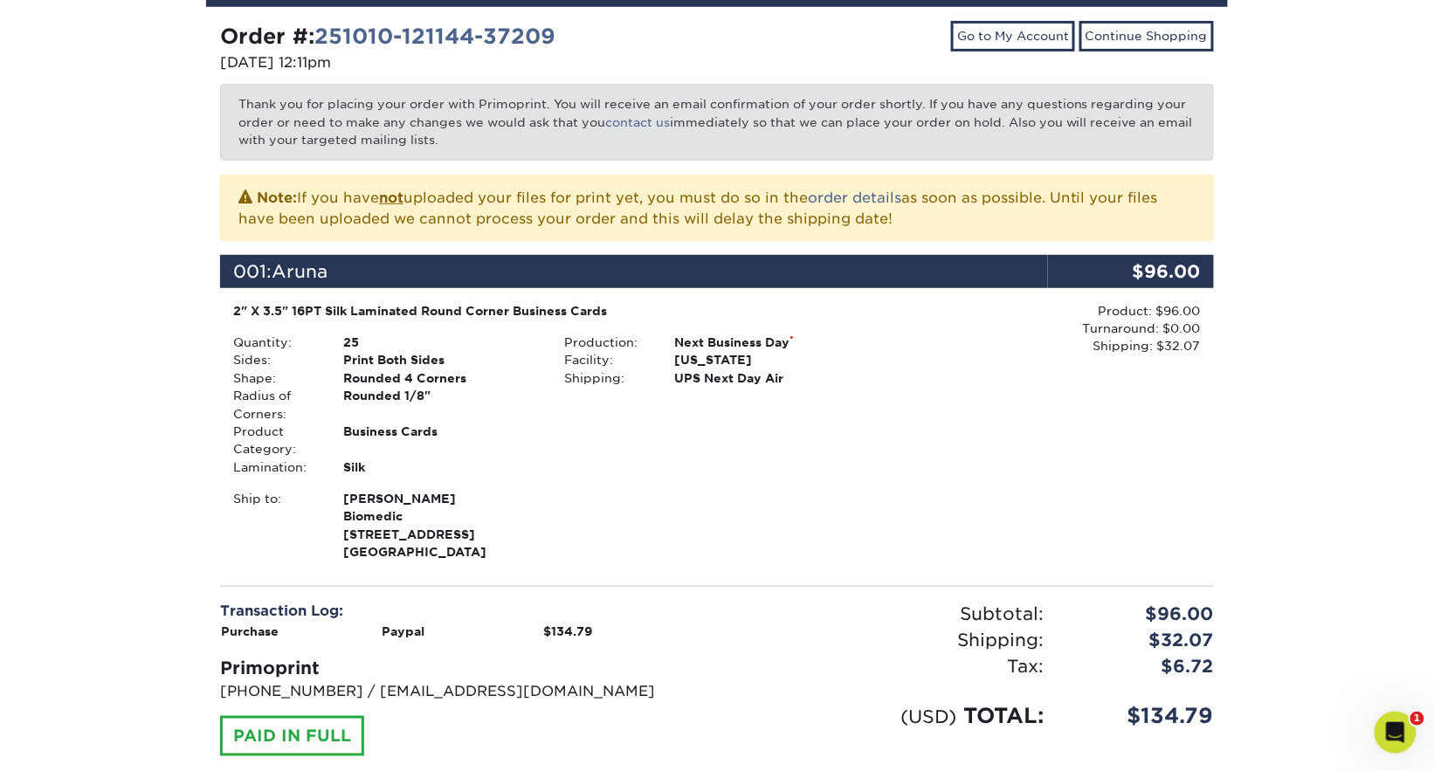
click at [446, 542] on div "Aruna Joseph Biomedic 1104 Highland Beach Dr Highland Beach, FL 33487" at bounding box center [440, 526] width 221 height 72
click at [566, 546] on div "Ship to: Aruna Joseph Biomedic 1104 Highland Beach Dr" at bounding box center [551, 526] width 663 height 72
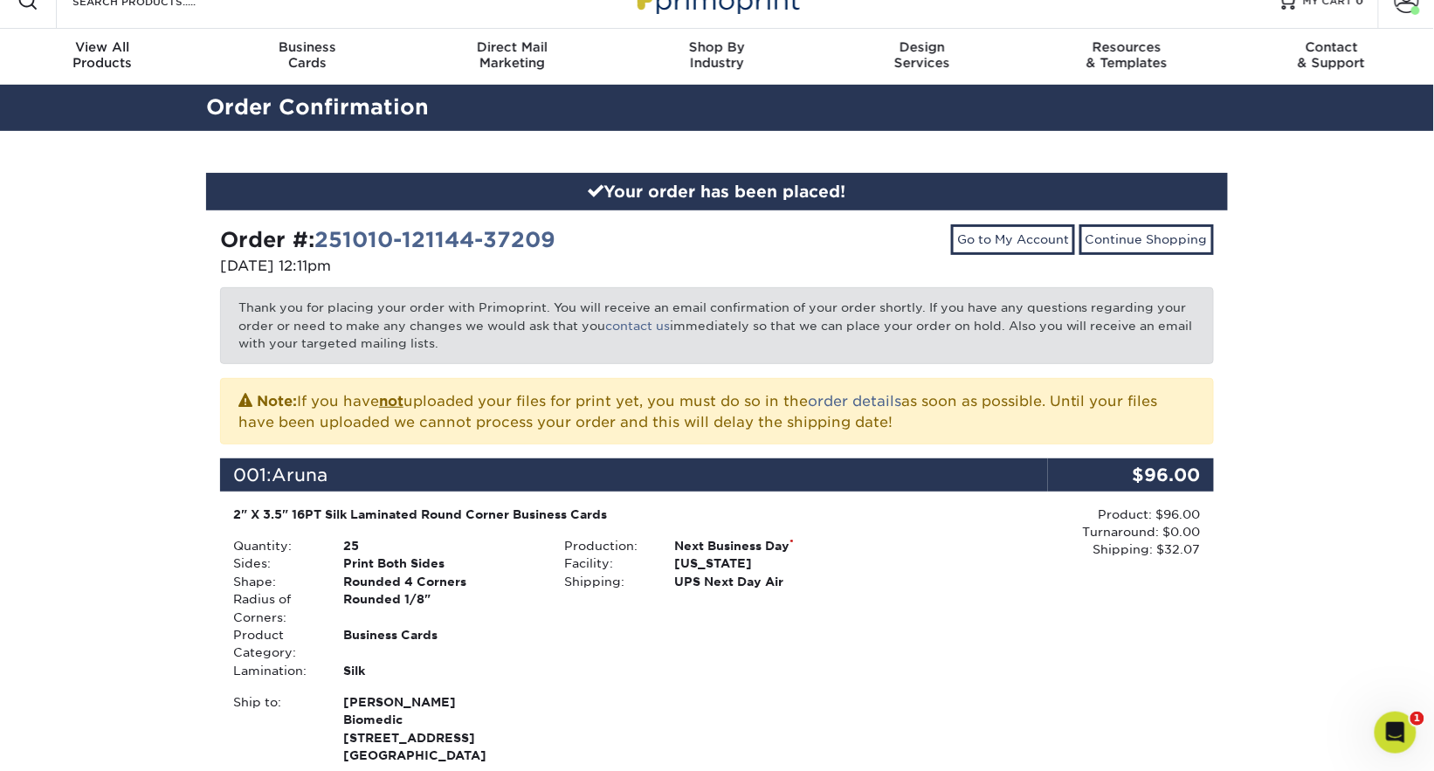
scroll to position [0, 0]
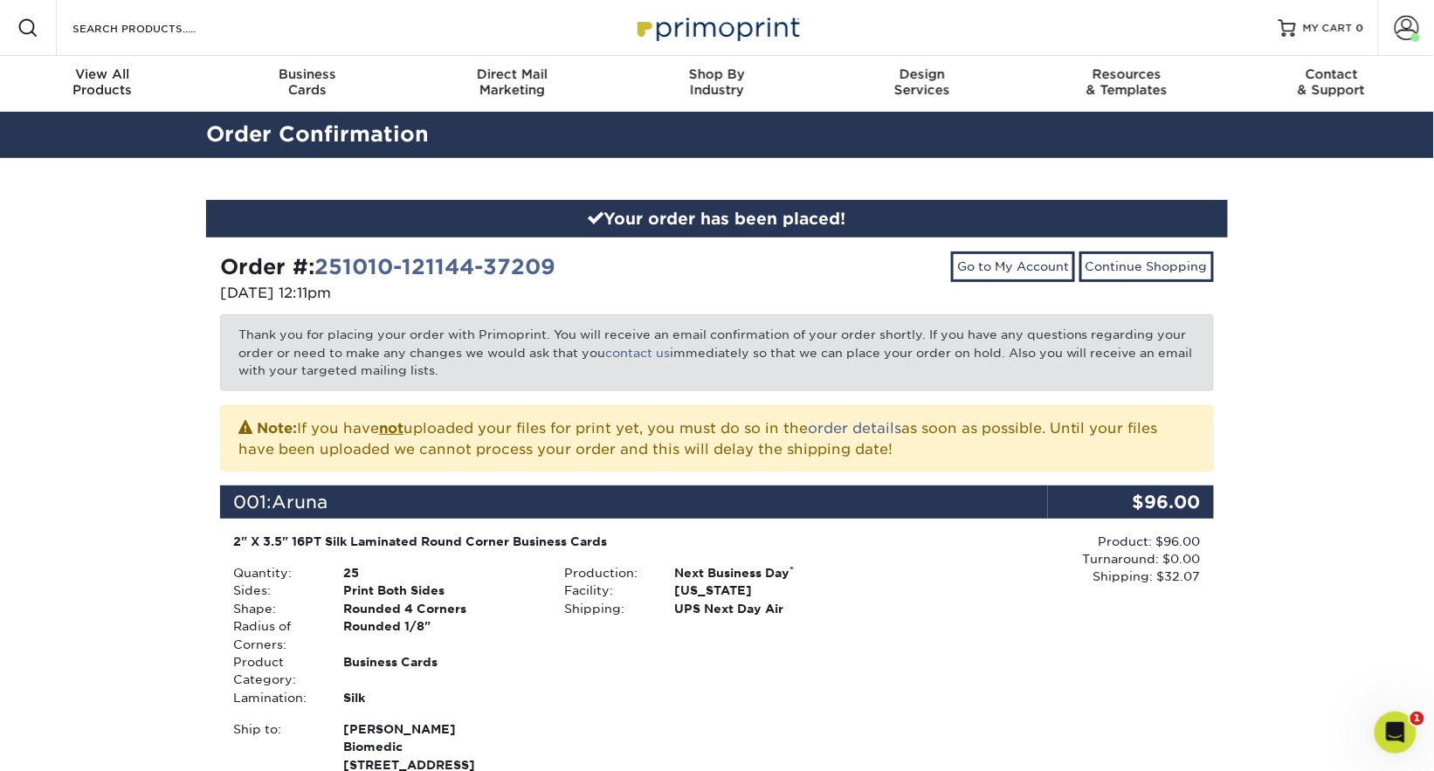
click at [472, 262] on link "251010-121144-37209" at bounding box center [434, 266] width 241 height 25
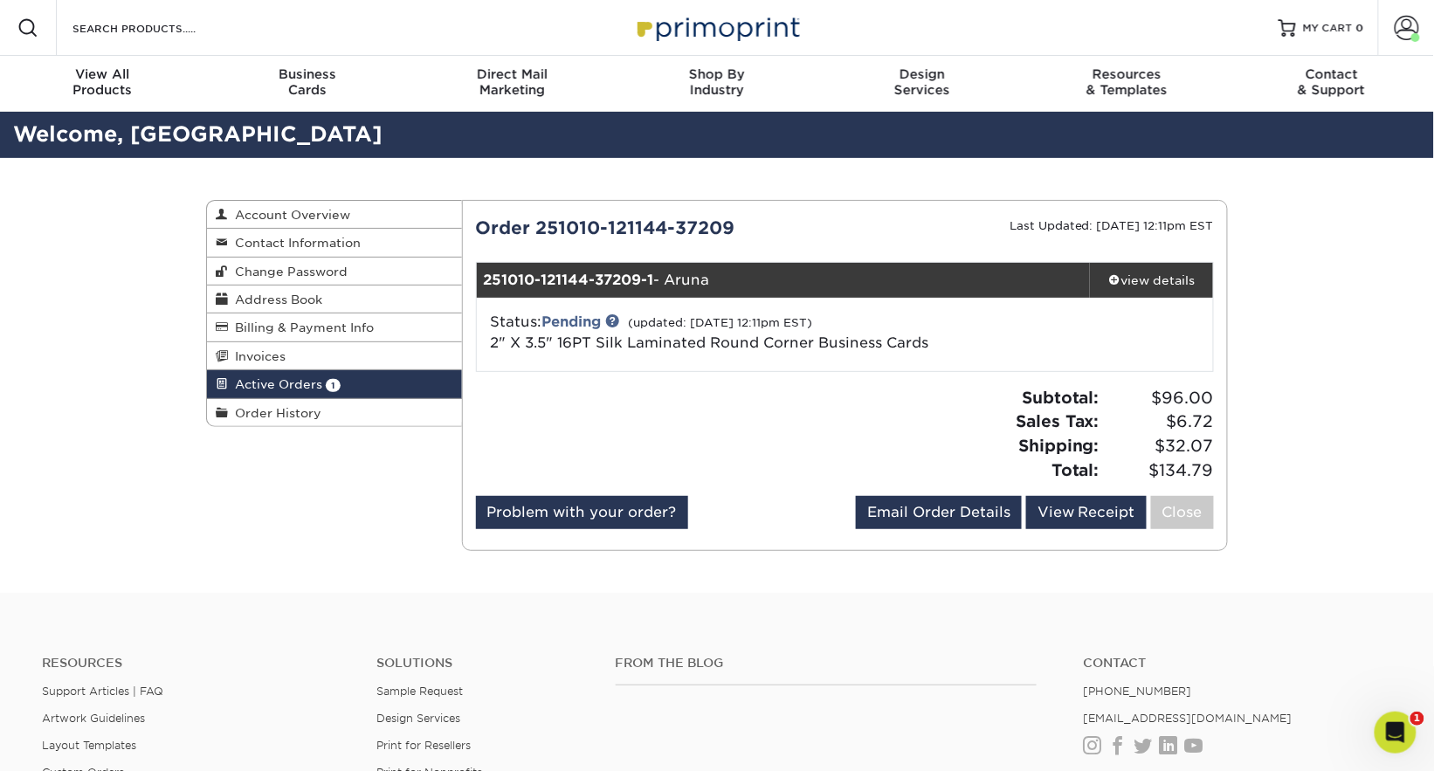
click at [828, 398] on div at bounding box center [654, 441] width 383 height 110
click at [581, 347] on link "2" X 3.5" 16PT Silk Laminated Round Corner Business Cards" at bounding box center [710, 342] width 438 height 17
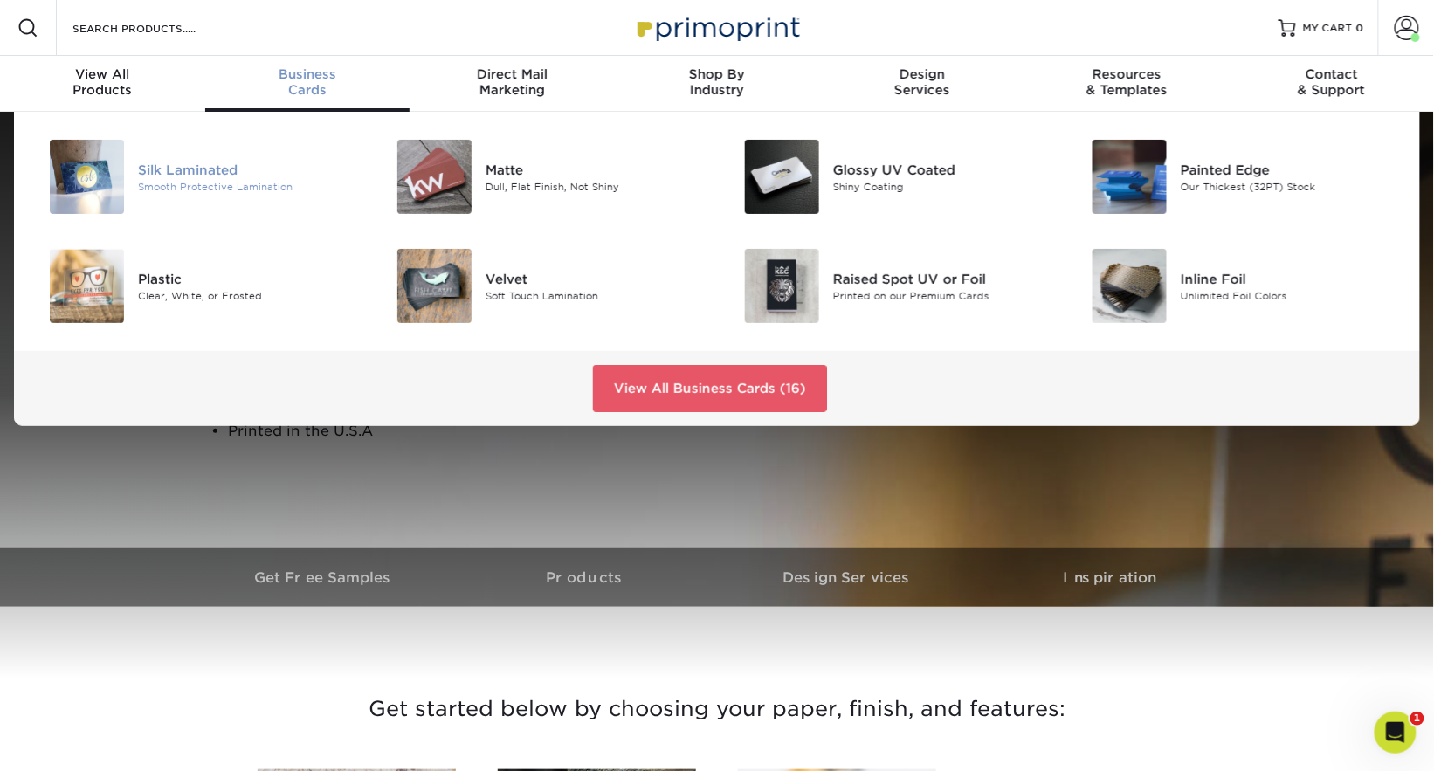
click at [208, 176] on div "Silk Laminated" at bounding box center [247, 169] width 218 height 19
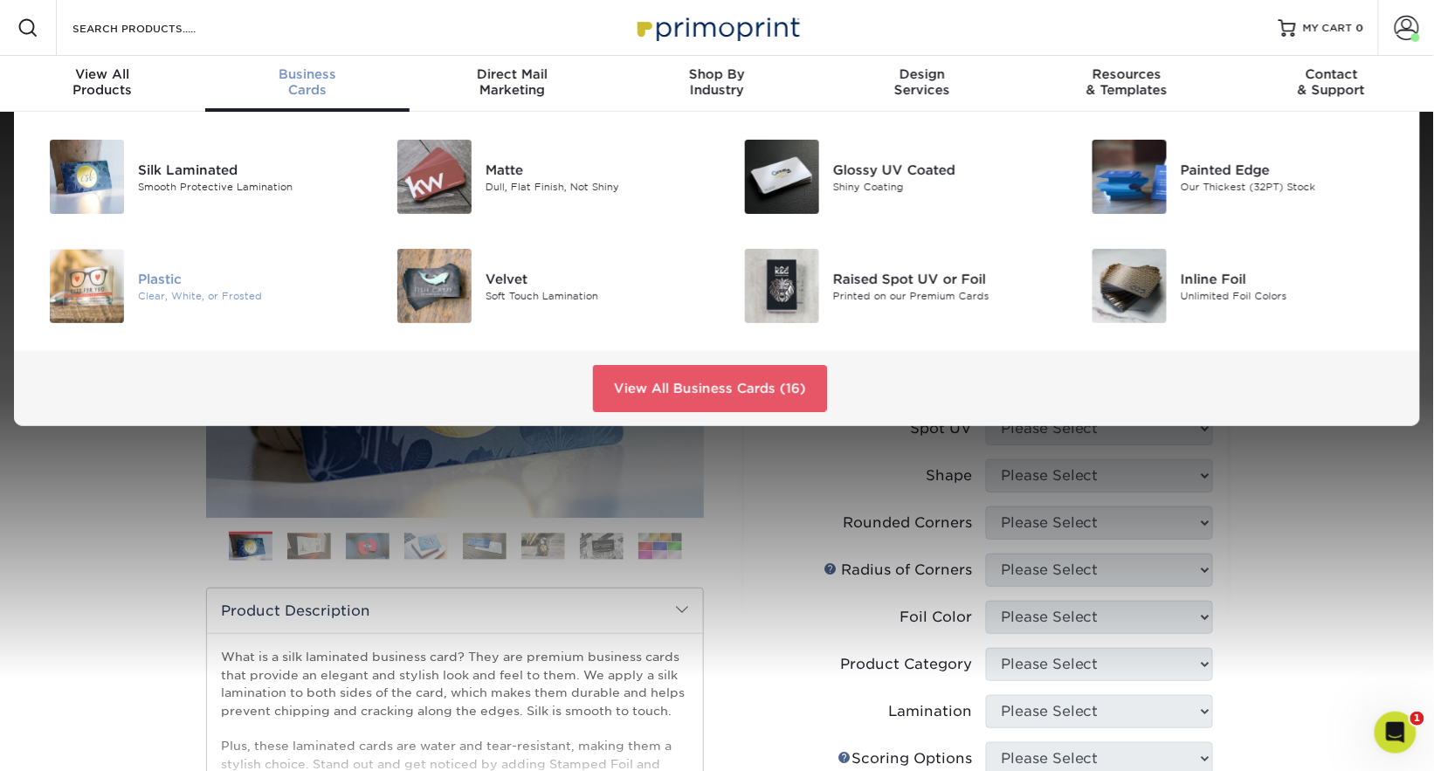
click at [175, 306] on div "Plastic Clear, White, or Frosted" at bounding box center [253, 286] width 231 height 74
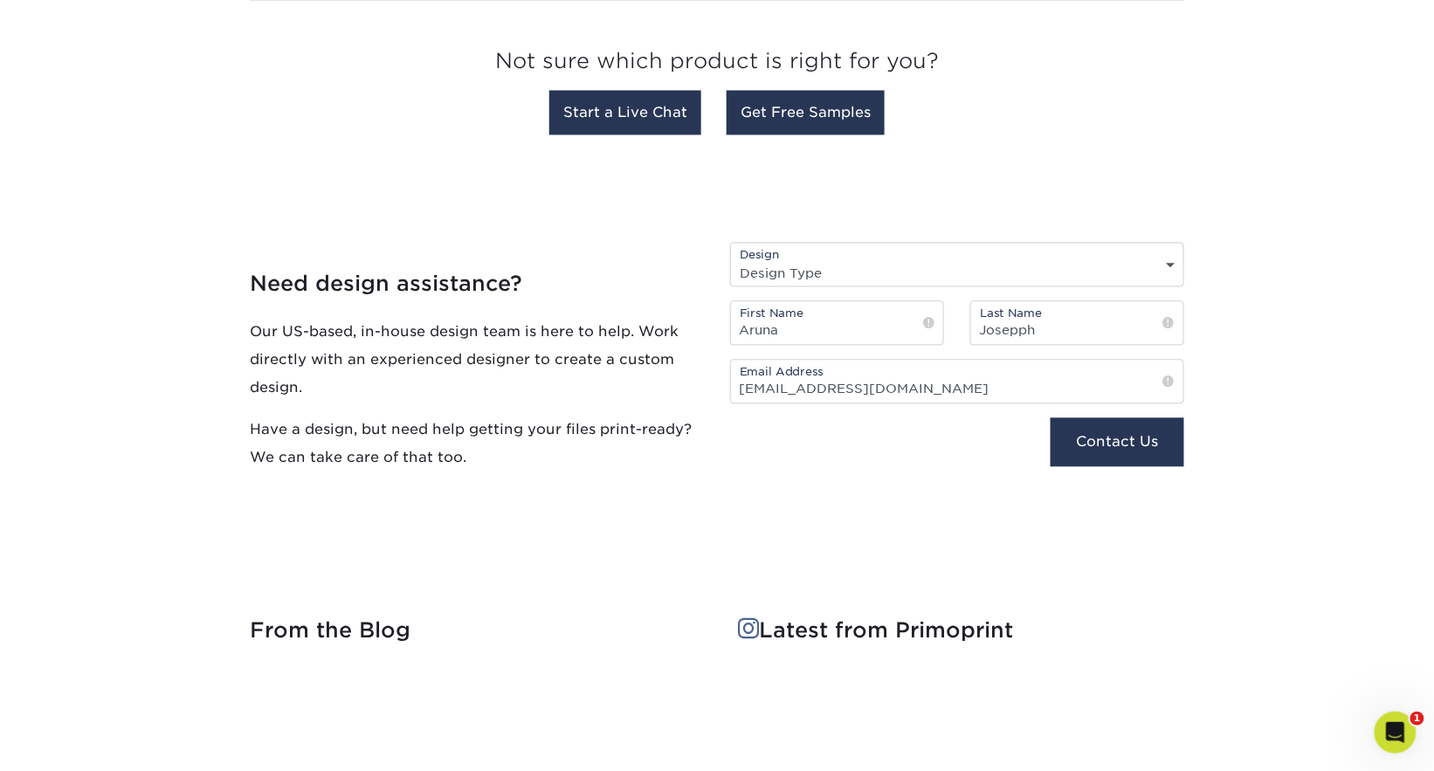
scroll to position [1047, 0]
click at [783, 267] on select "Design Type Design Edits New Design" at bounding box center [957, 273] width 452 height 25
select select "Design Edits"
click at [731, 262] on select "Design Type Design Edits New Design" at bounding box center [957, 273] width 452 height 25
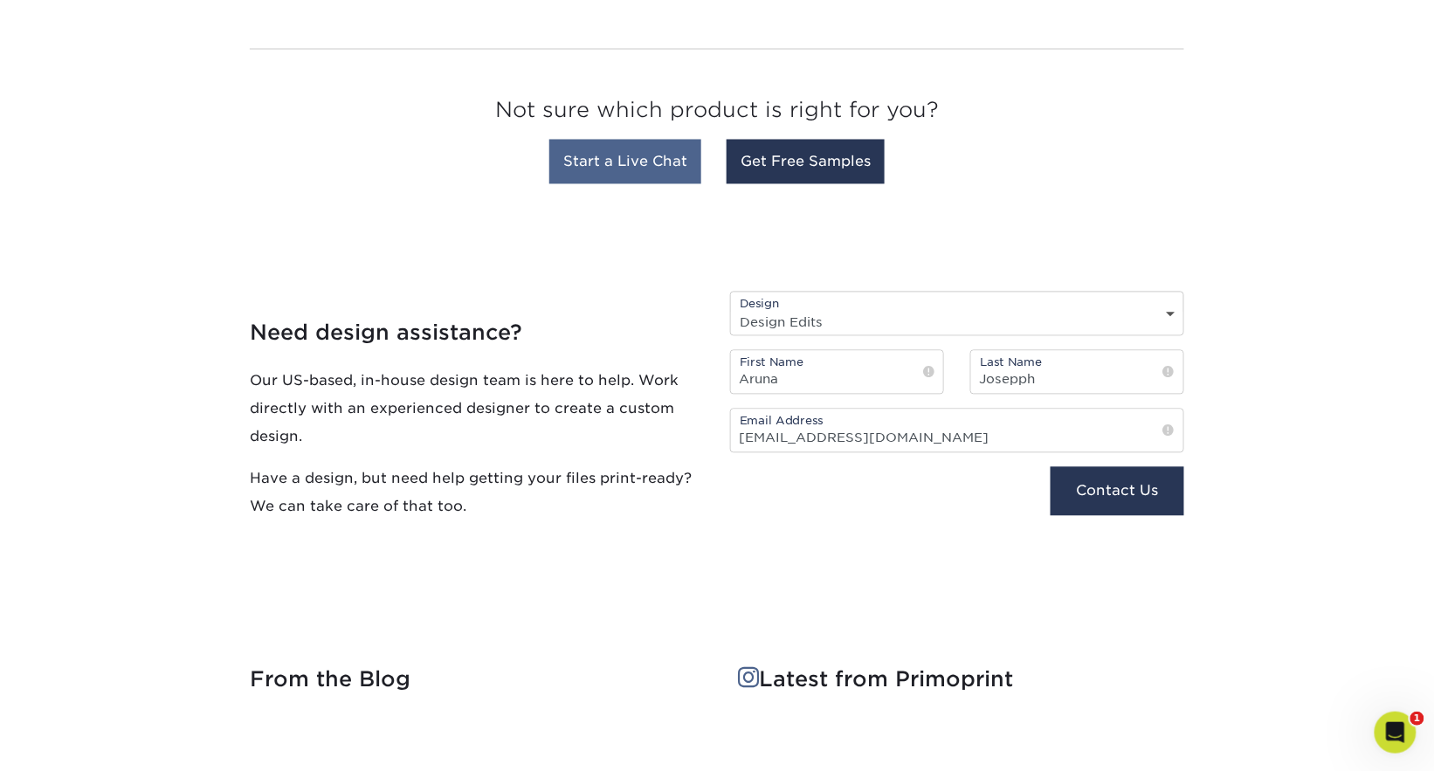
scroll to position [744, 0]
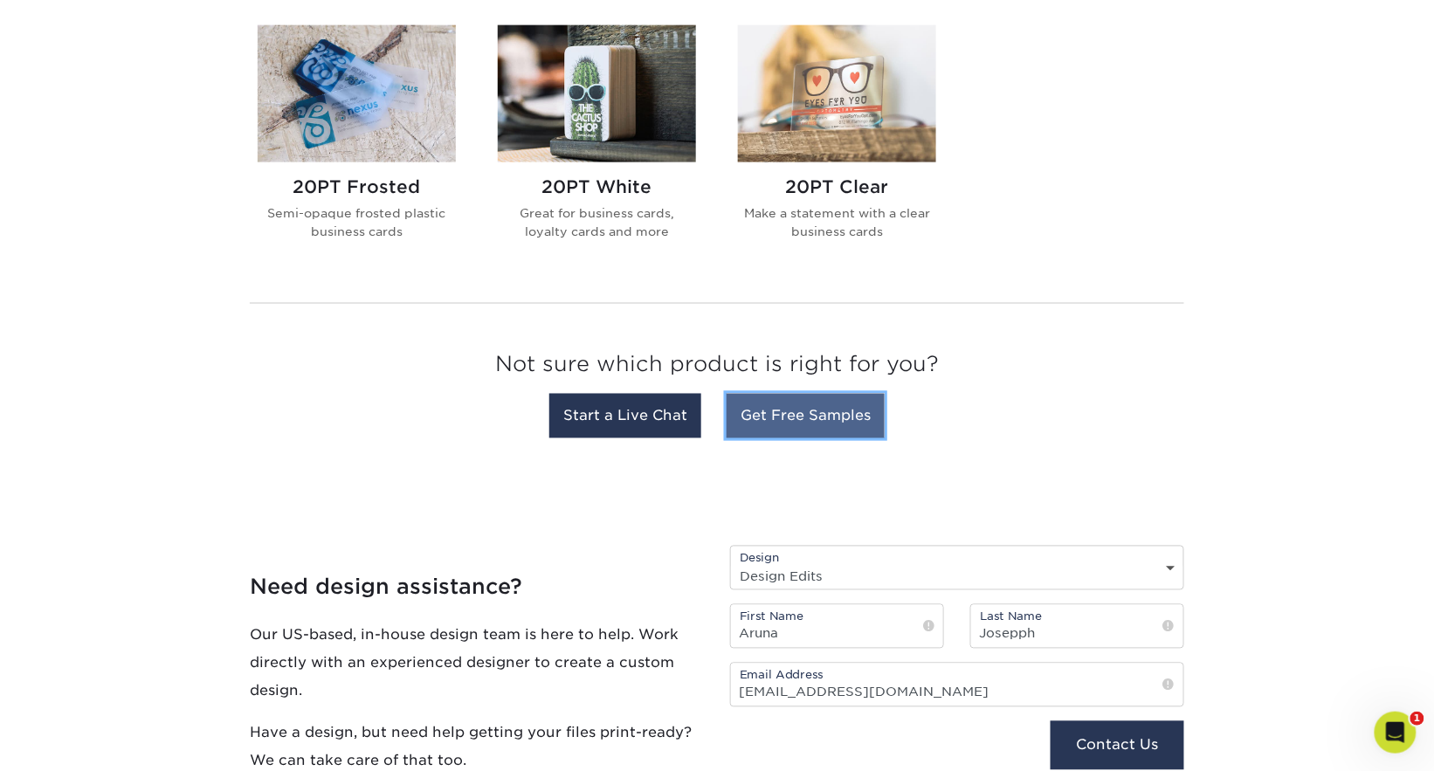
click at [759, 411] on link "Get Free Samples" at bounding box center [806, 416] width 158 height 45
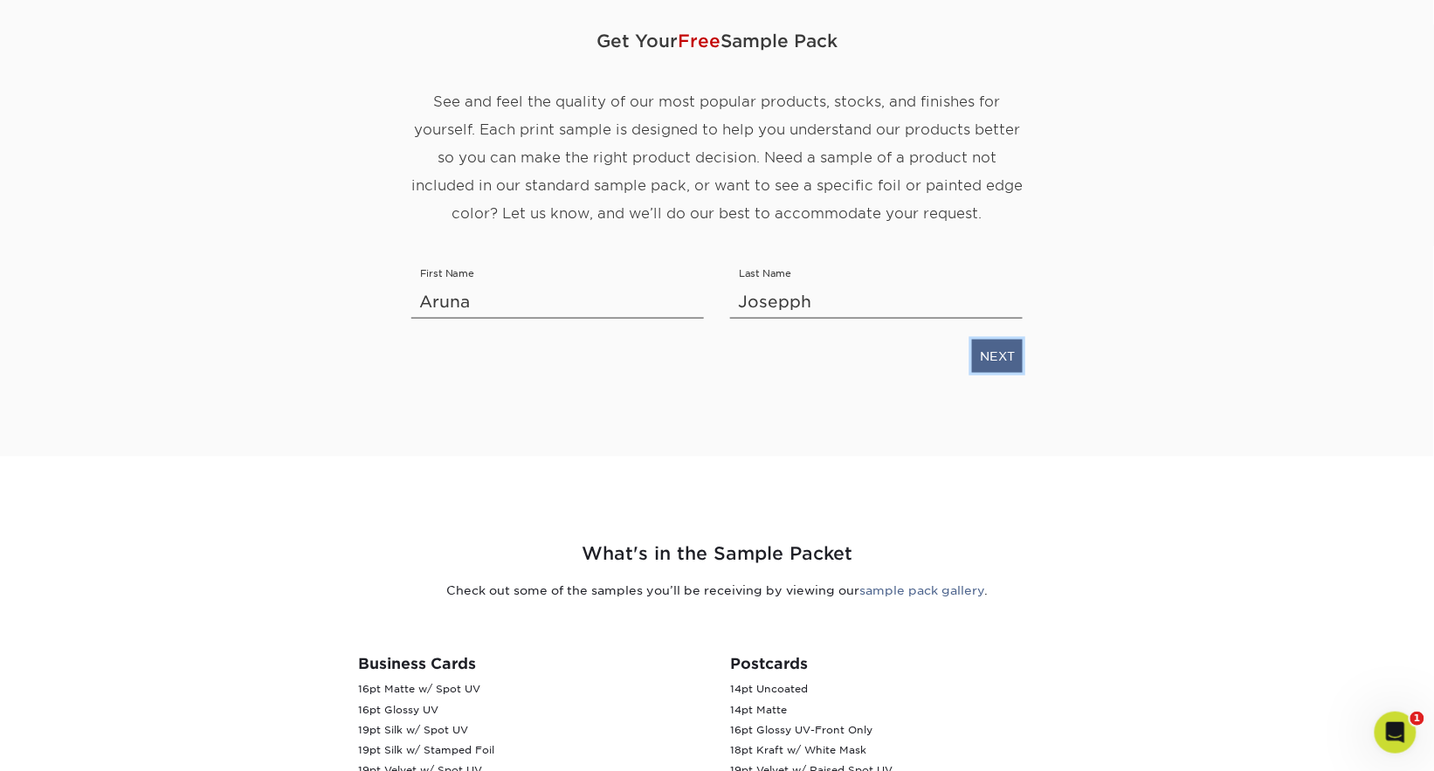
click at [987, 366] on link "NEXT" at bounding box center [997, 356] width 51 height 33
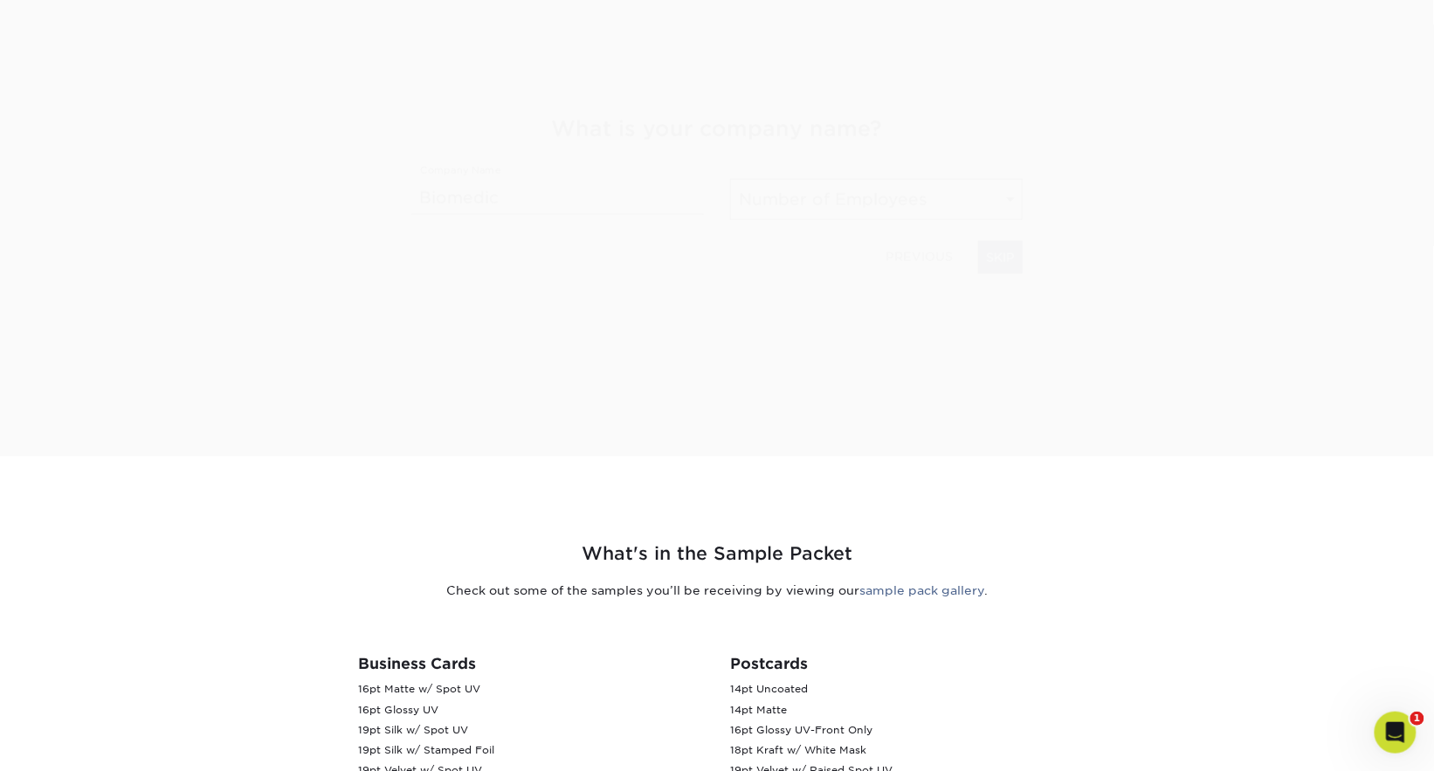
scroll to position [297, 0]
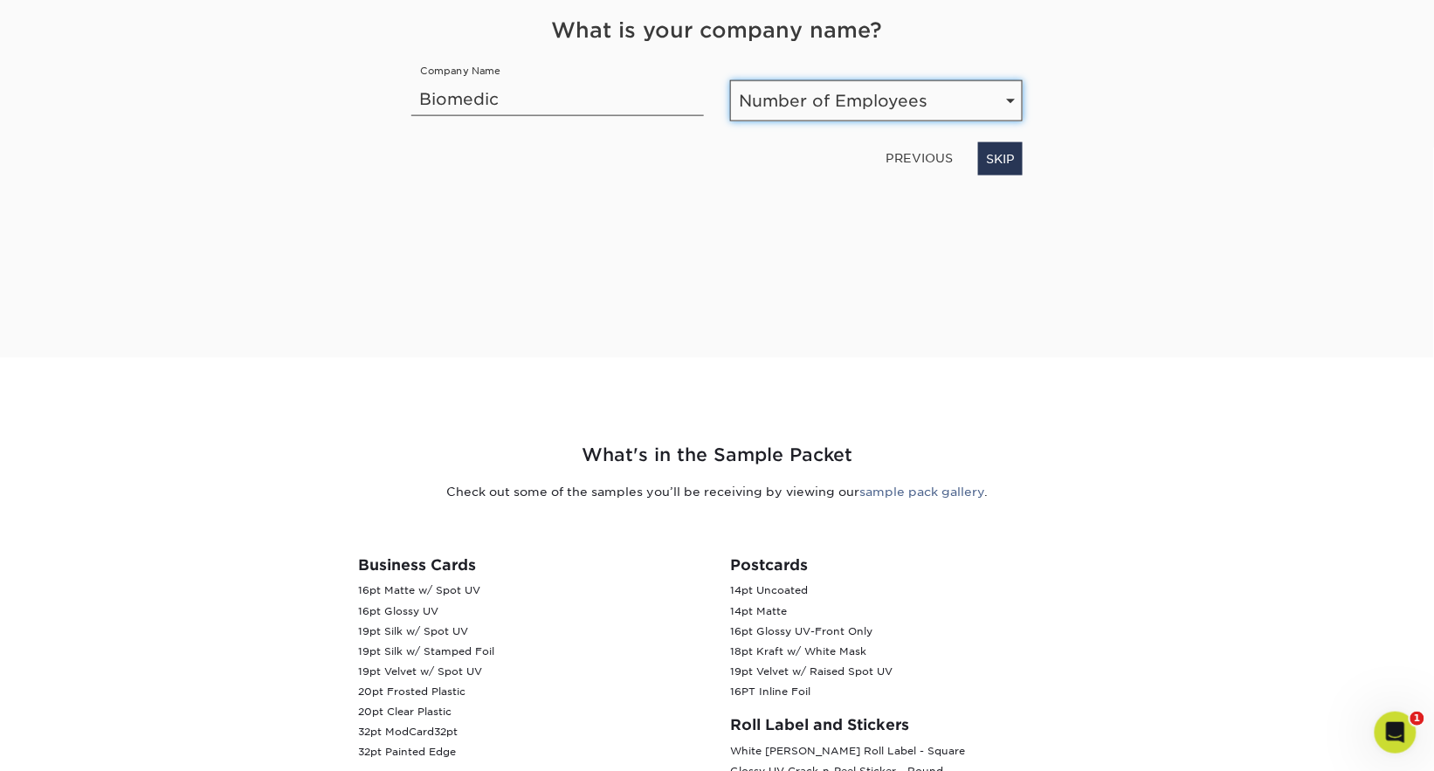
click at [783, 108] on select "Number of Employees Self-employed 1-10 employees 11-50 employees 51-200 employe…" at bounding box center [876, 100] width 293 height 41
select select "11-50"
click at [730, 80] on select "Number of Employees Self-employed 1-10 employees 11-50 employees 51-200 employe…" at bounding box center [876, 100] width 293 height 41
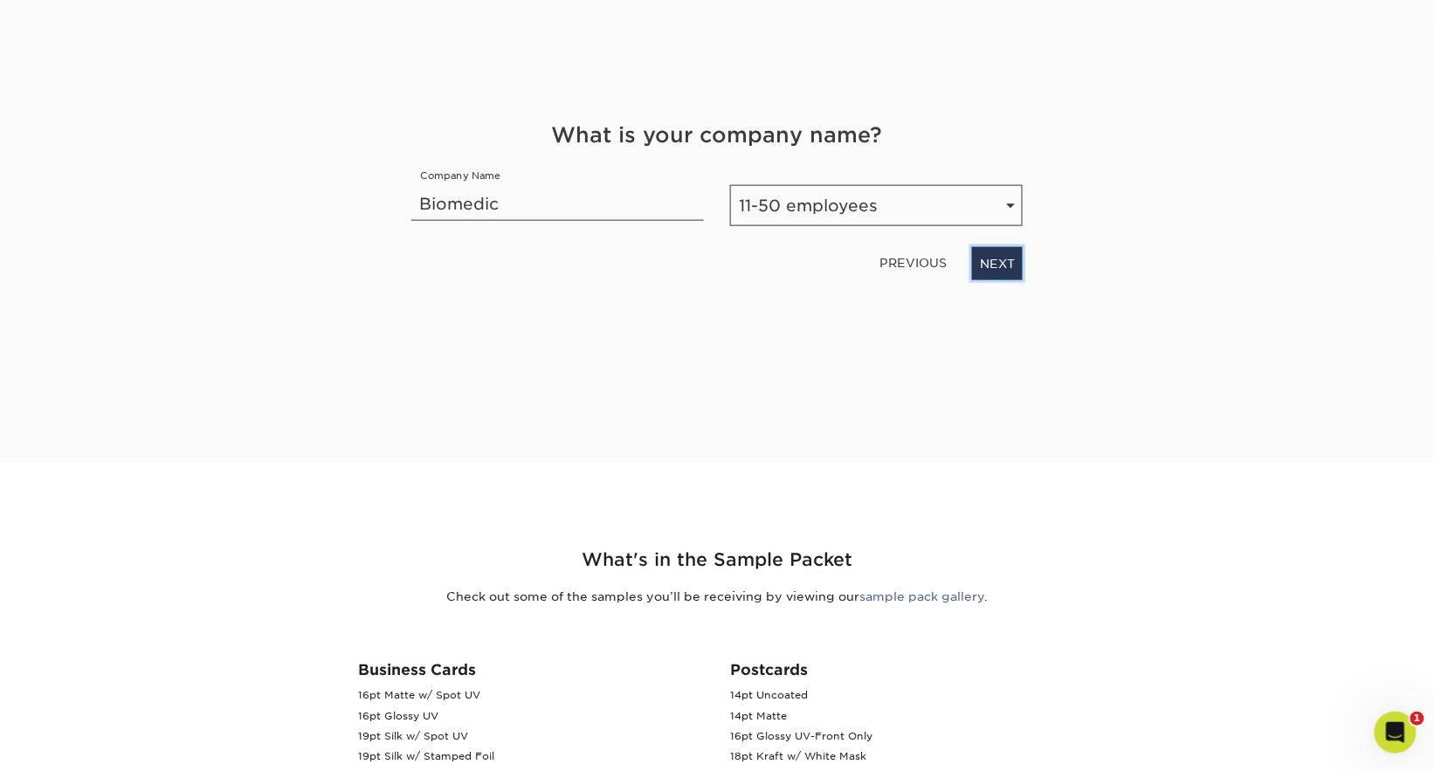
scroll to position [129, 0]
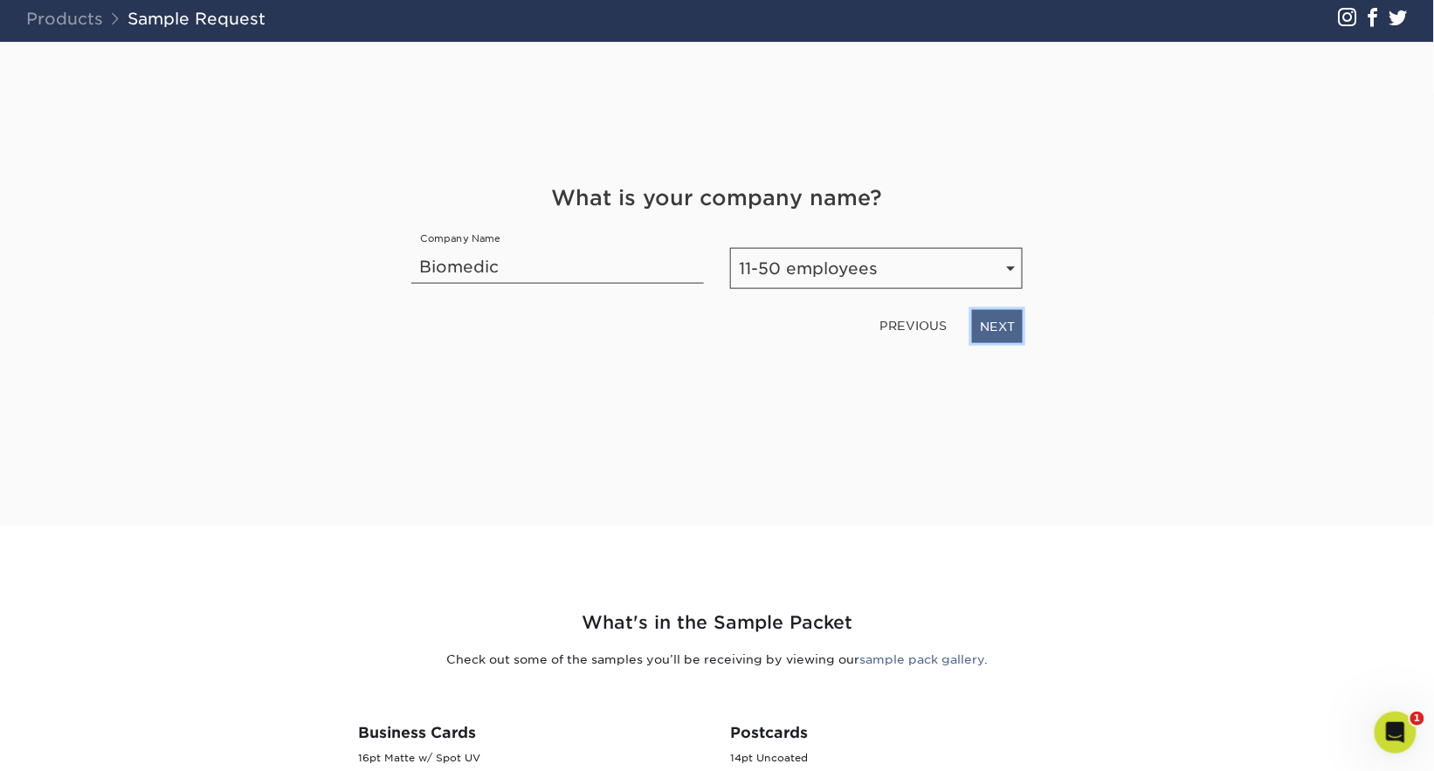
click at [1009, 334] on link "NEXT" at bounding box center [997, 326] width 51 height 33
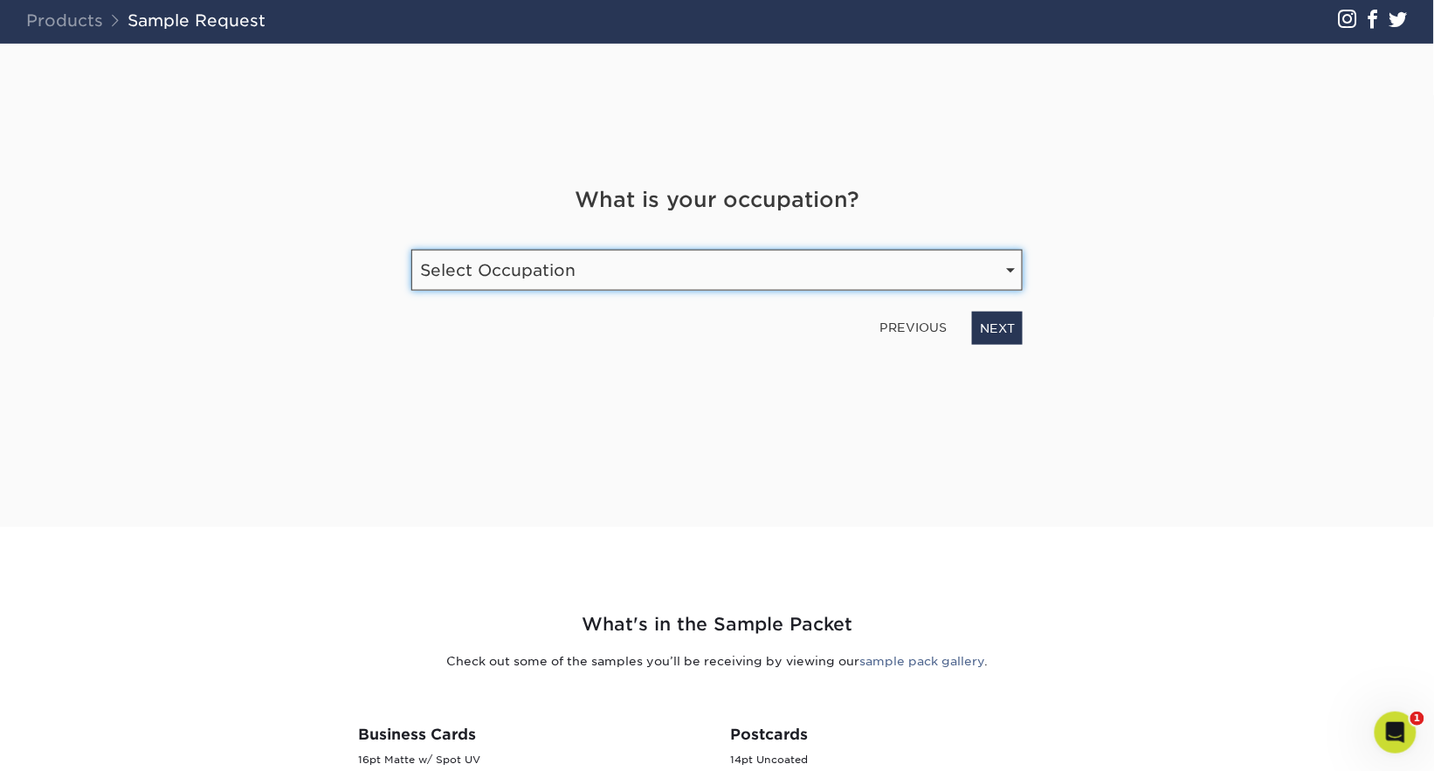
scroll to position [127, 0]
click at [690, 273] on select "Select Occupation Agency Automotive Blogger Cleaning Services Construction Educ…" at bounding box center [716, 271] width 611 height 41
select select "Health Care"
click at [411, 251] on select "Select Occupation Agency Automotive Blogger Cleaning Services Construction Educ…" at bounding box center [716, 271] width 611 height 41
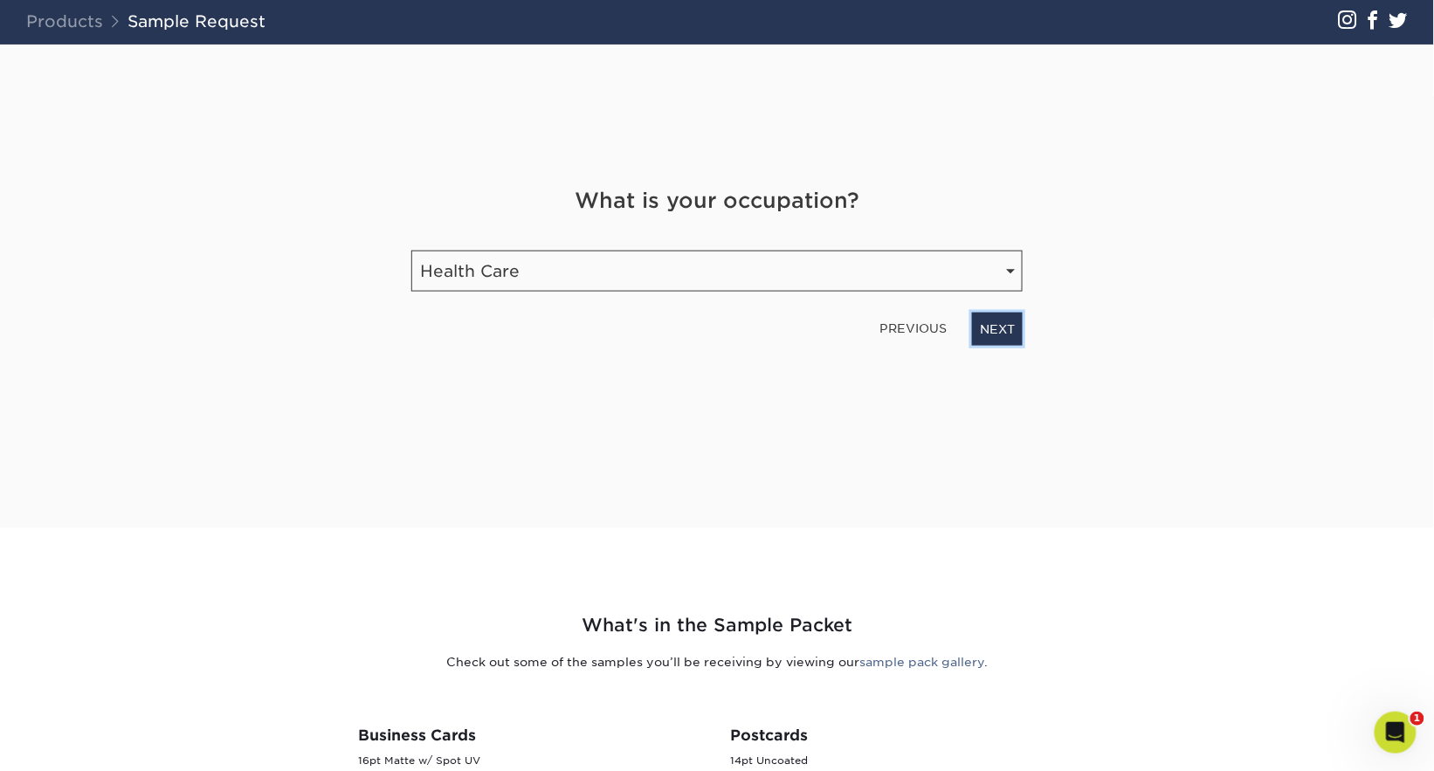
click at [978, 334] on link "NEXT" at bounding box center [997, 329] width 51 height 33
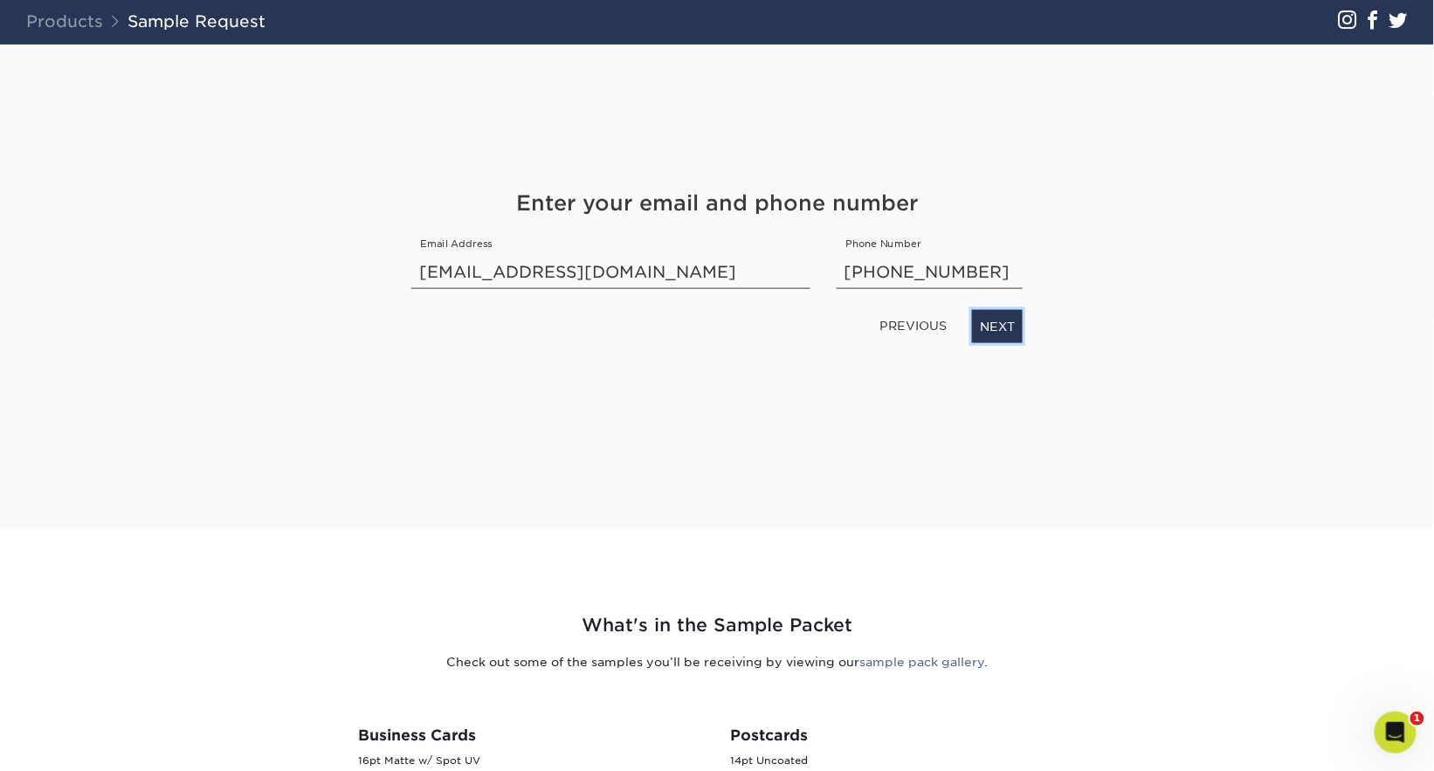
click at [1014, 328] on link "NEXT" at bounding box center [997, 326] width 51 height 33
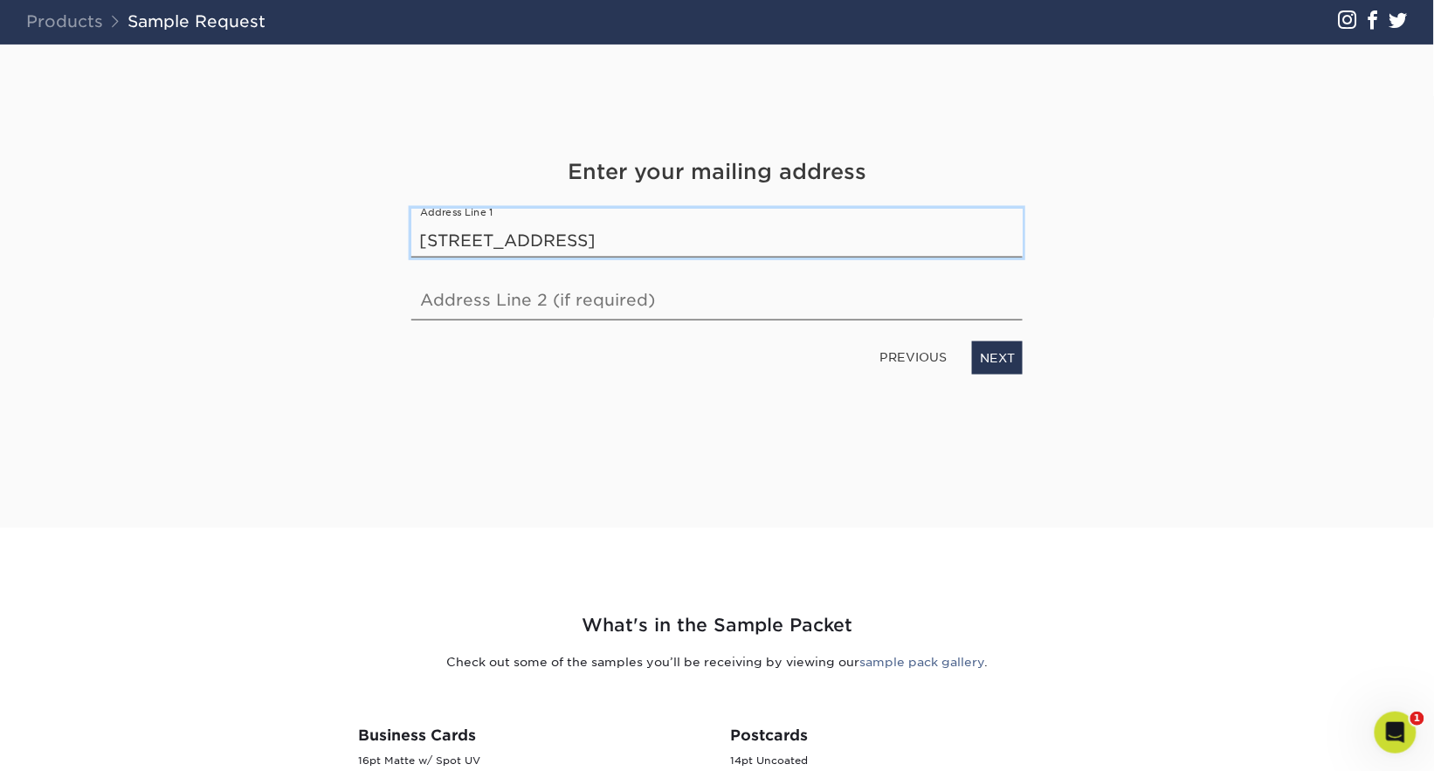
type input "1104 Highland Beach Dr #2"
click at [1005, 362] on link "NEXT" at bounding box center [997, 357] width 51 height 33
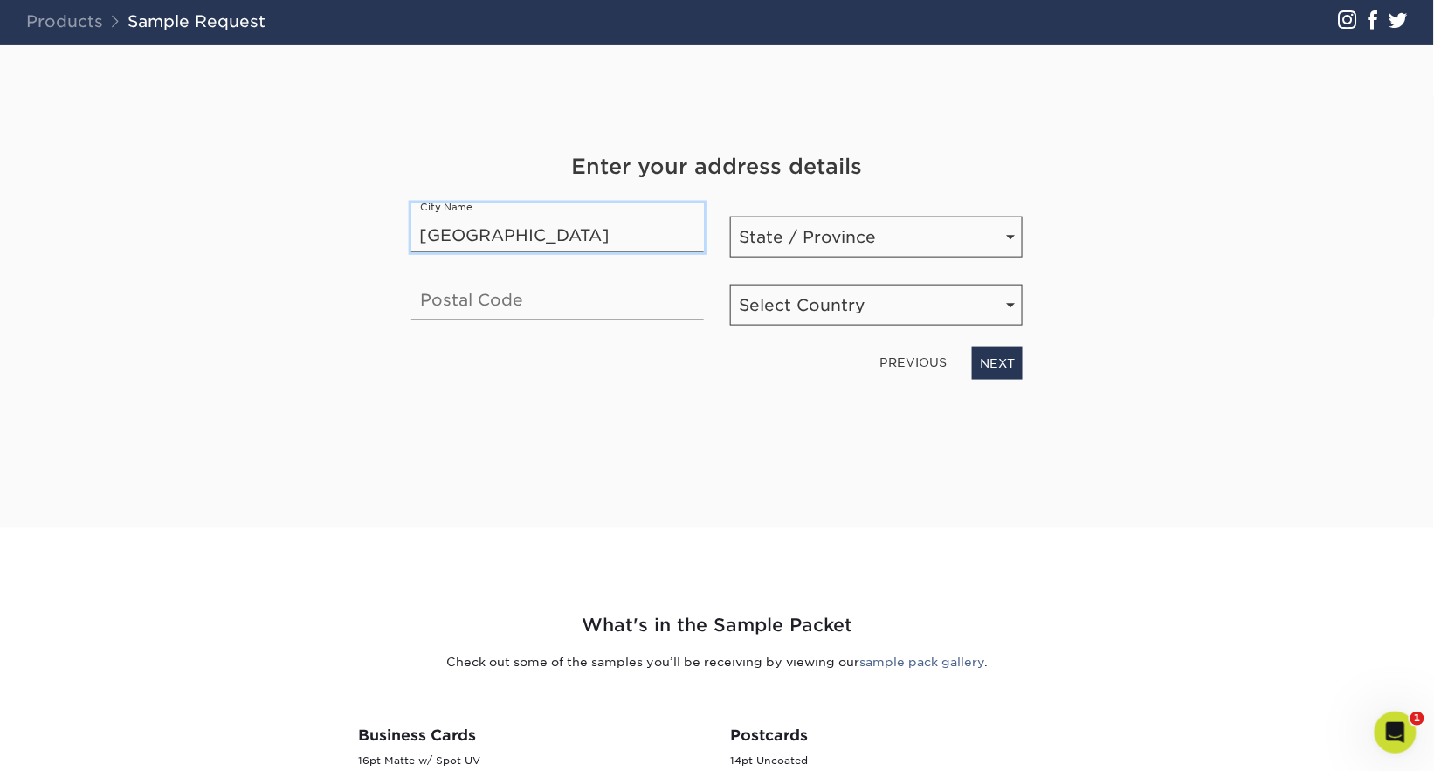
type input "Highland Beach"
select select "FL"
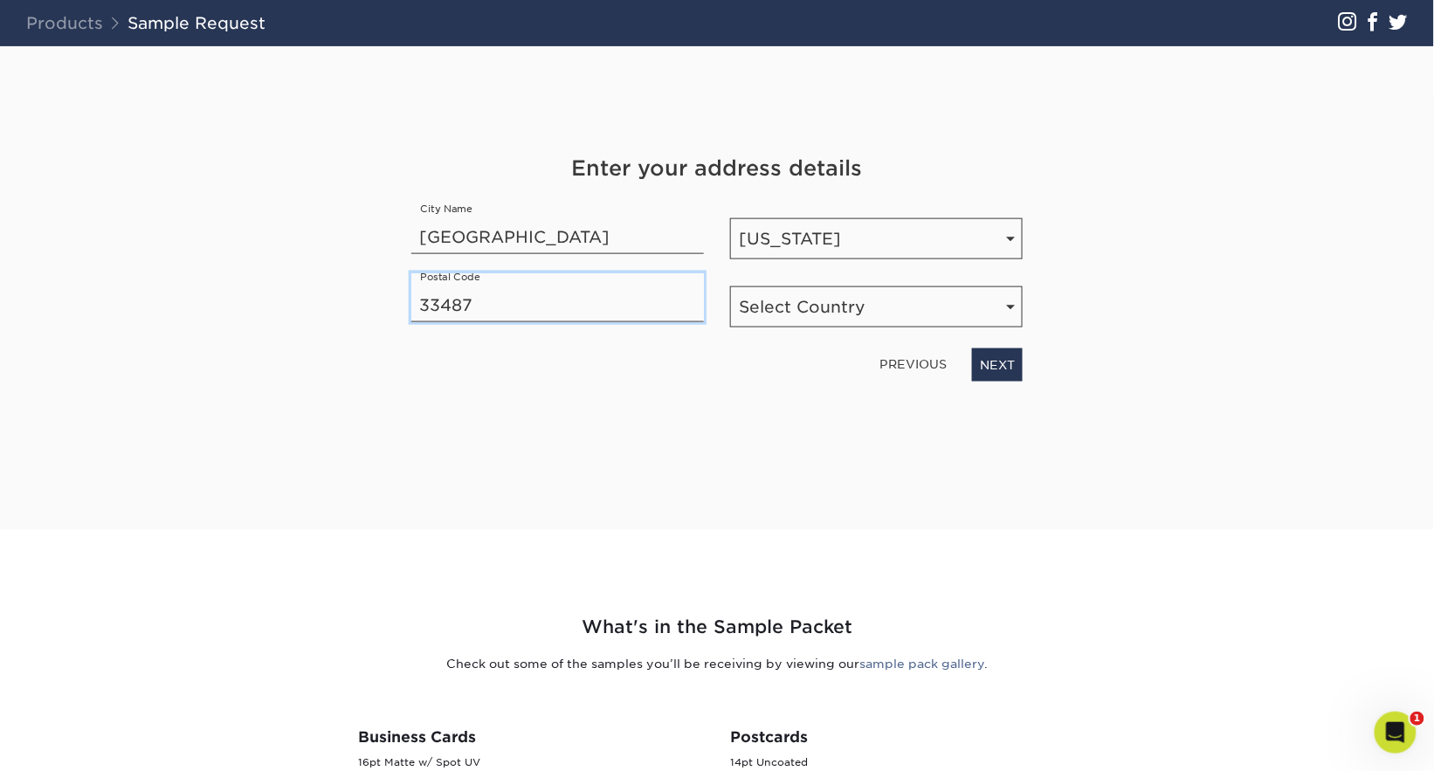
scroll to position [124, 0]
type input "33487"
click at [863, 317] on select "Select Country United States Canada" at bounding box center [876, 307] width 293 height 41
select select "US"
click at [730, 287] on select "Select Country United States Canada" at bounding box center [876, 307] width 293 height 41
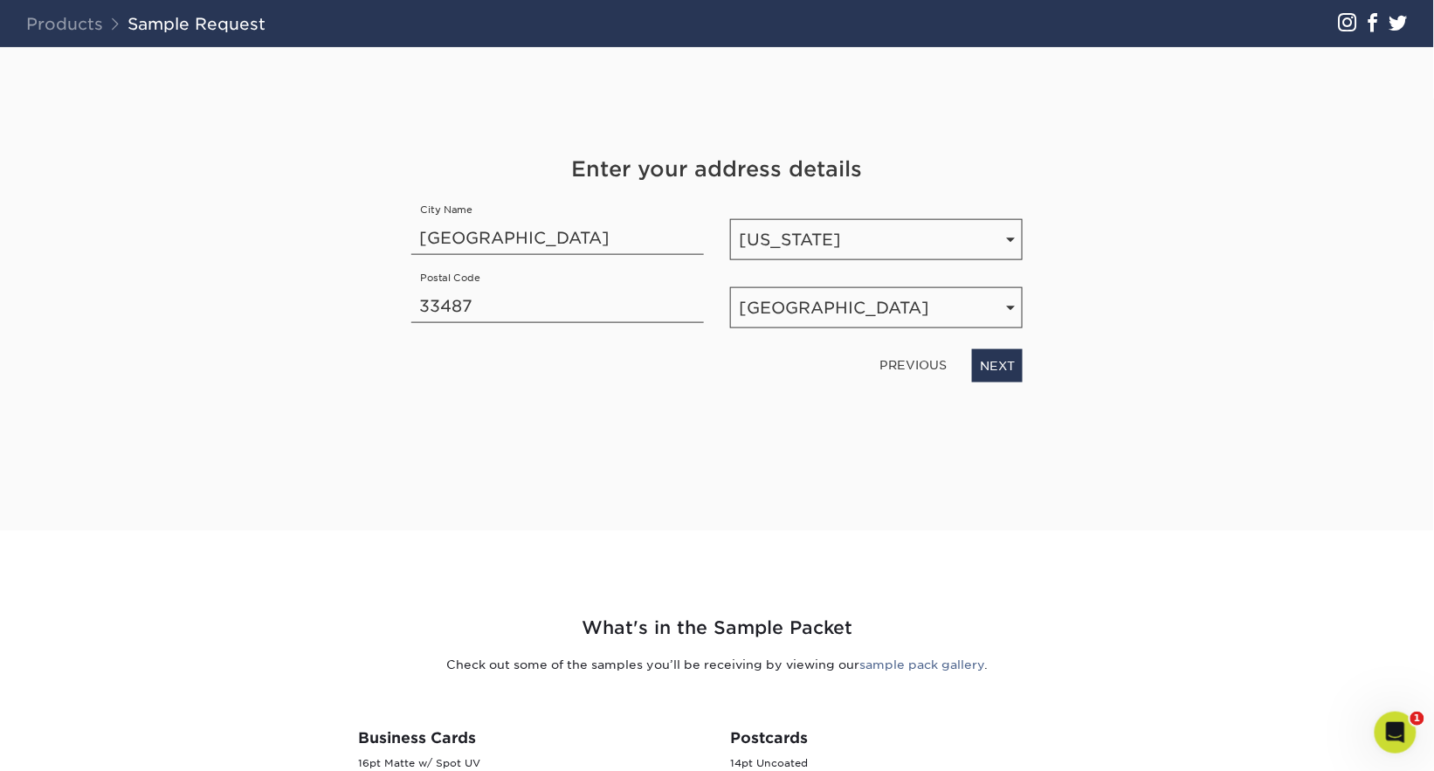
click at [1026, 368] on div "PREVIOUS NEXT" at bounding box center [717, 362] width 638 height 40
click at [1006, 367] on link "NEXT" at bounding box center [997, 365] width 51 height 33
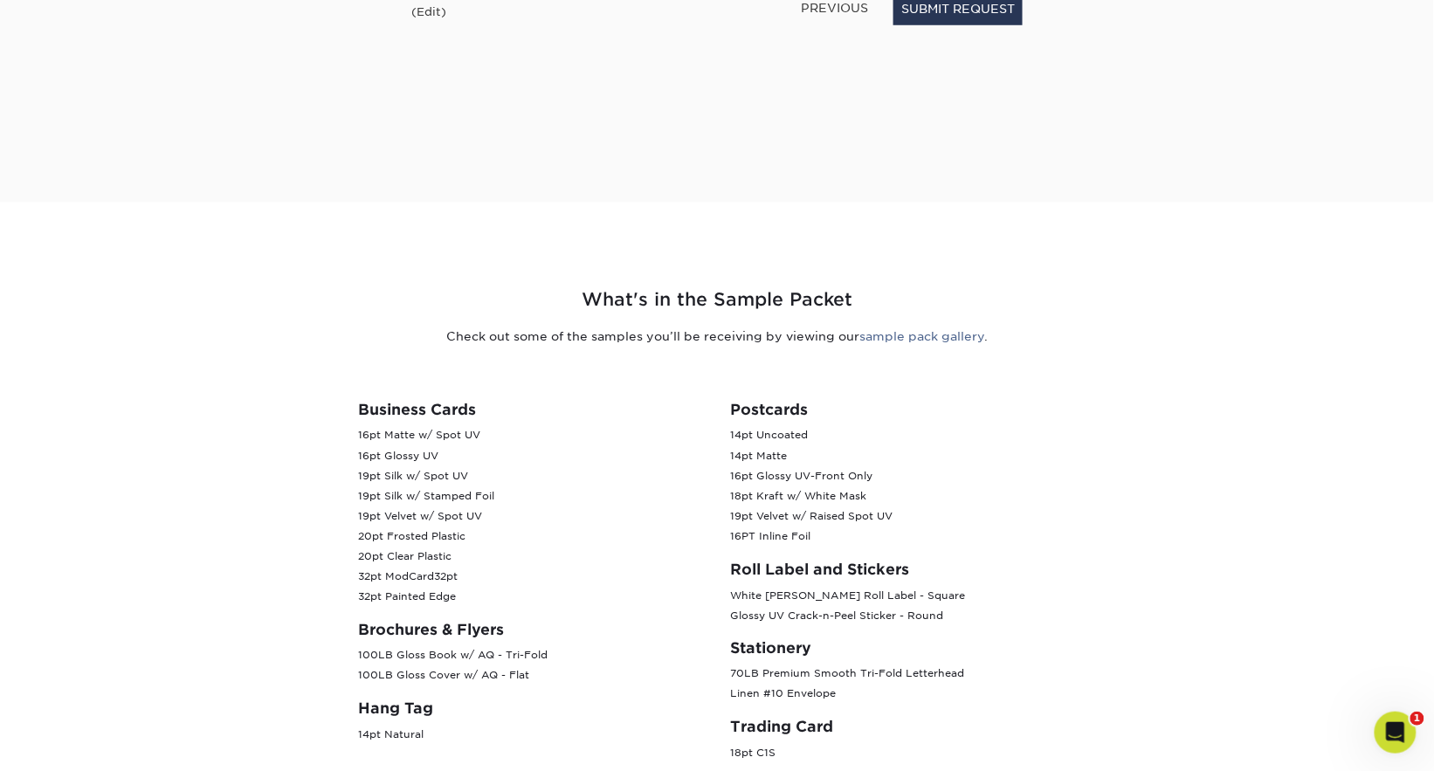
scroll to position [0, 0]
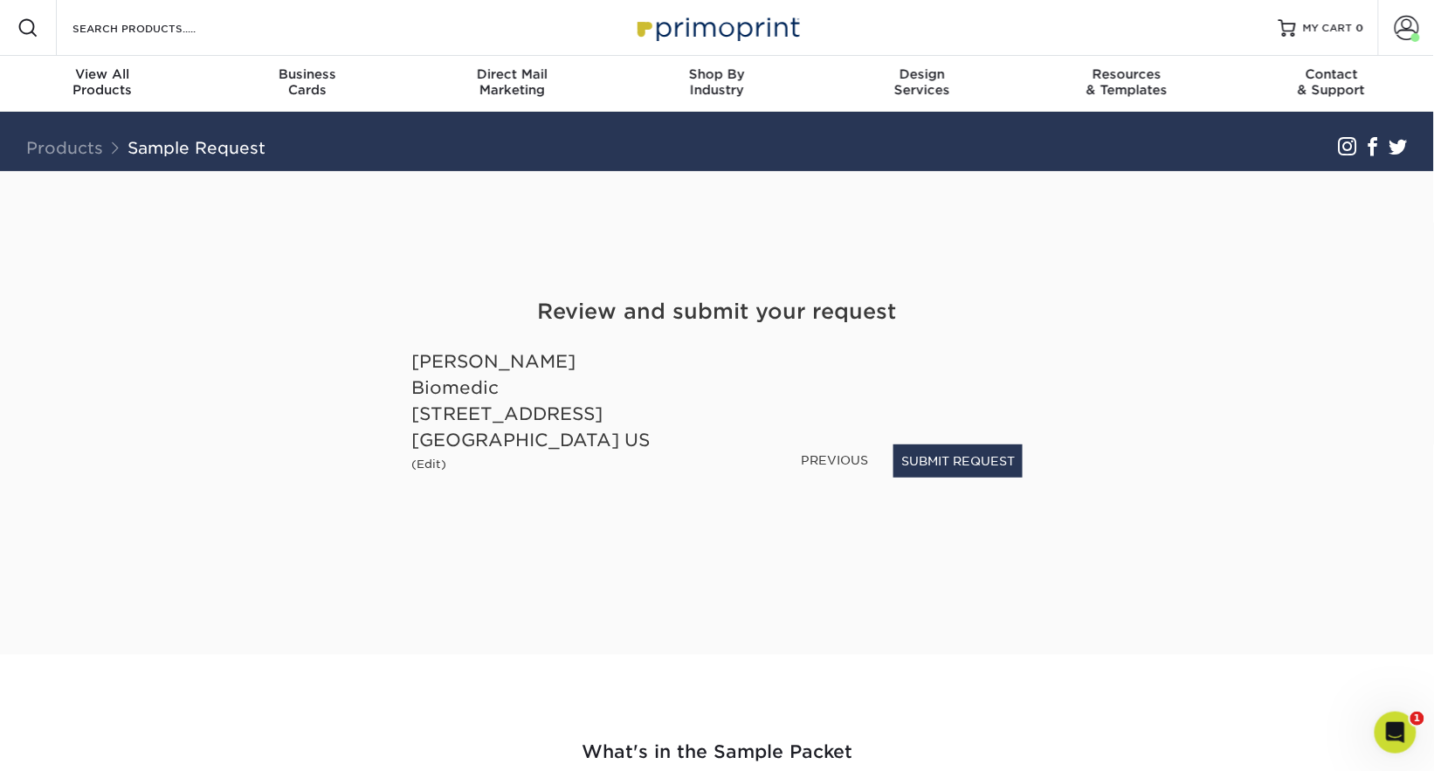
click at [709, 423] on div "Aruna Josepph Biomedic 1104 Highland Beach Dr #2 Highland Beach, FL, 33487 US (…" at bounding box center [557, 411] width 319 height 126
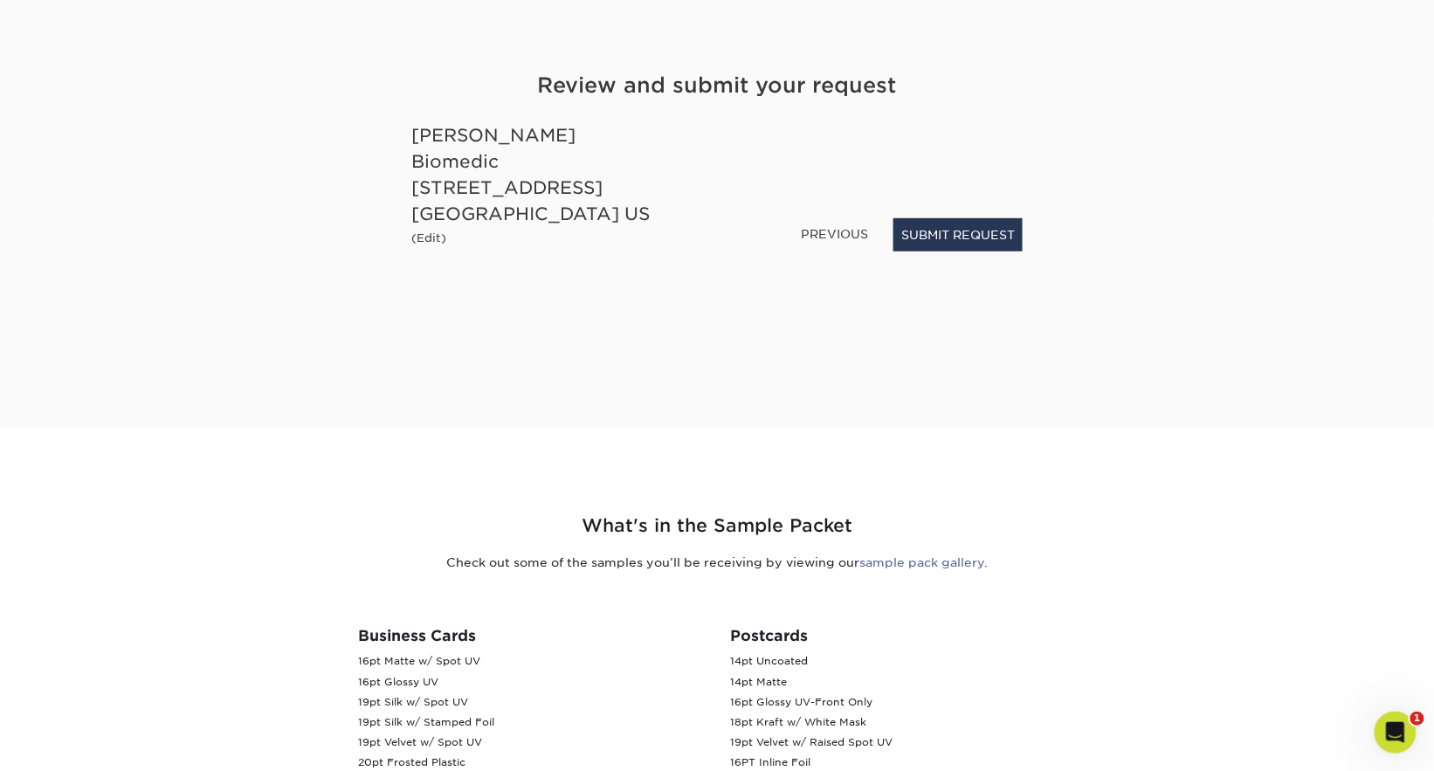
scroll to position [224, 0]
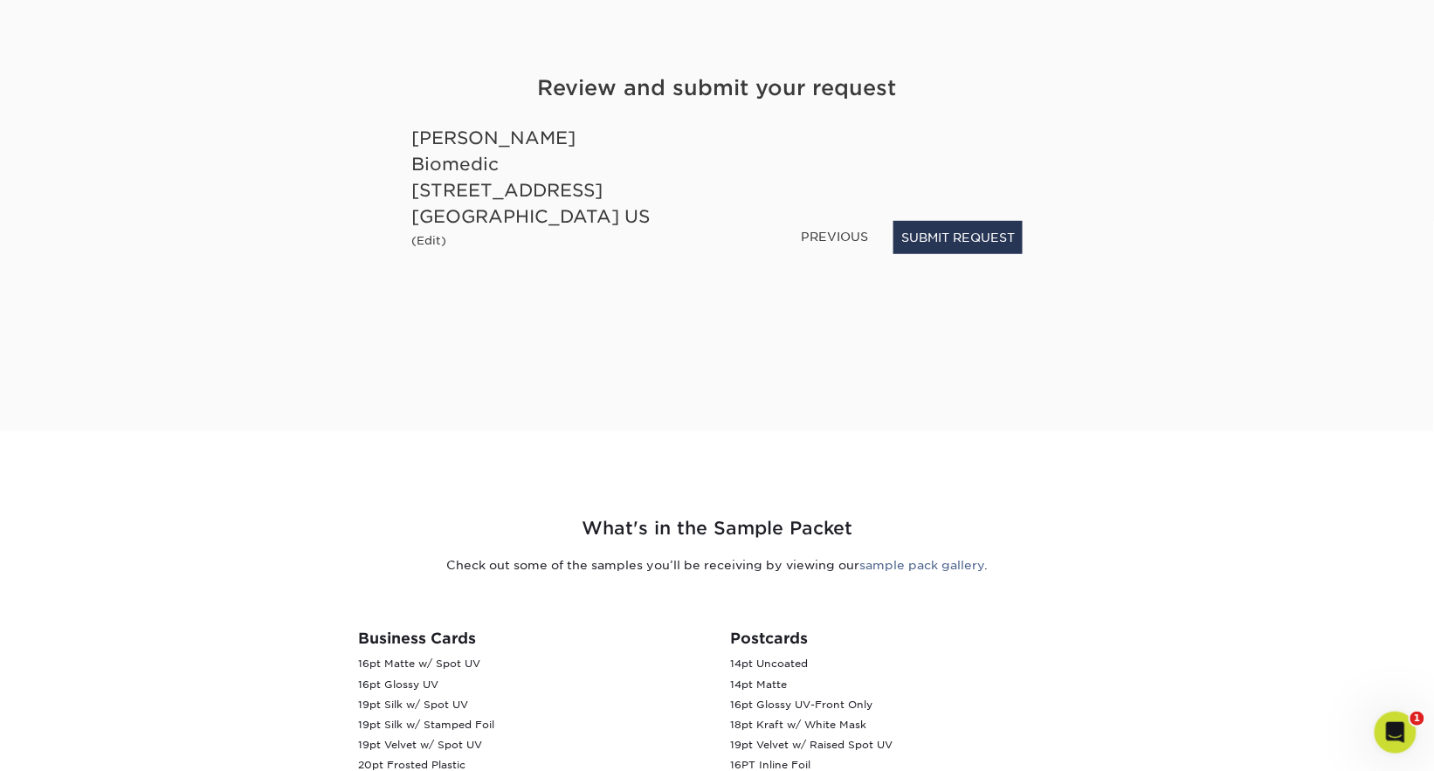
click at [805, 231] on link "PREVIOUS" at bounding box center [834, 237] width 81 height 28
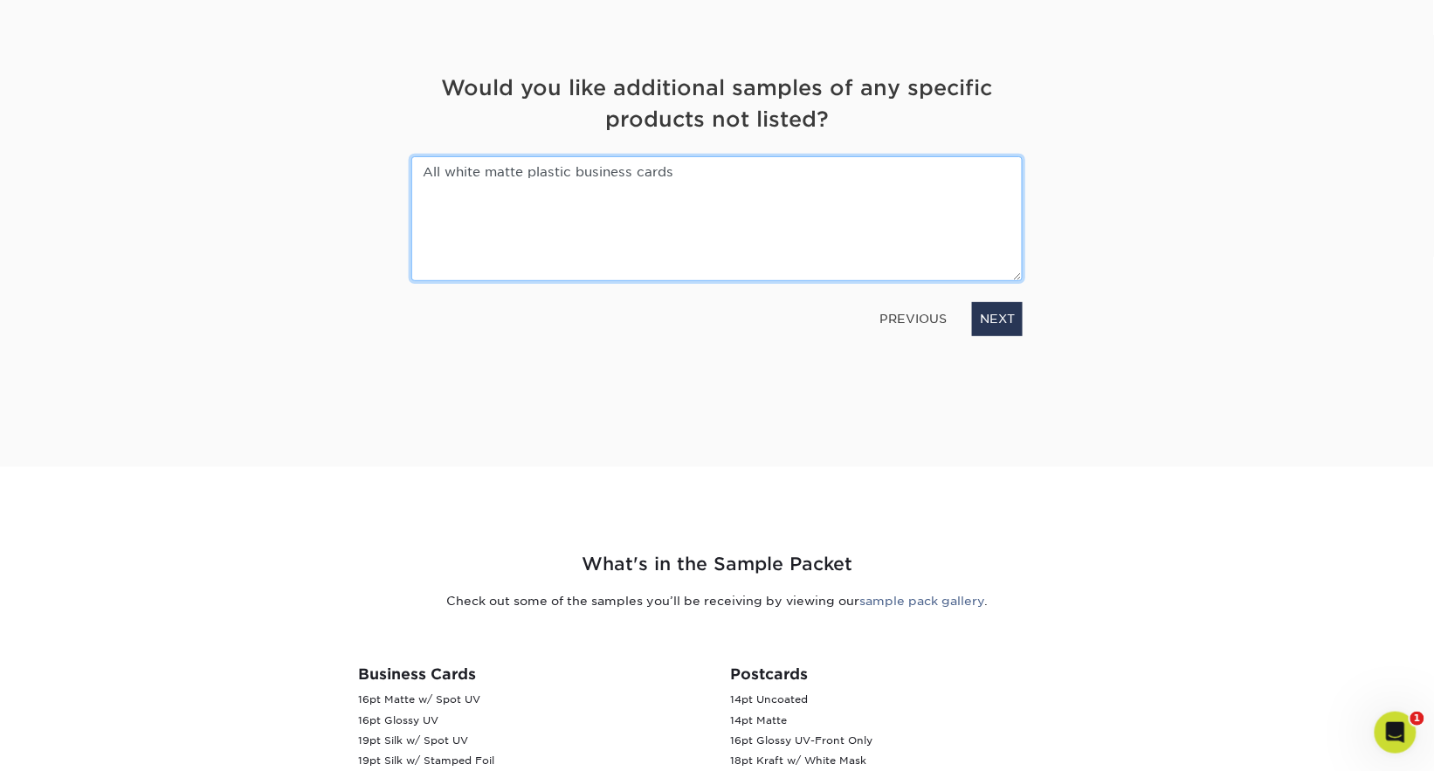
click at [747, 226] on textarea "All white matte plastic business cards" at bounding box center [716, 218] width 611 height 125
type textarea "All white matte plastic business cards and all silk laminated cards"
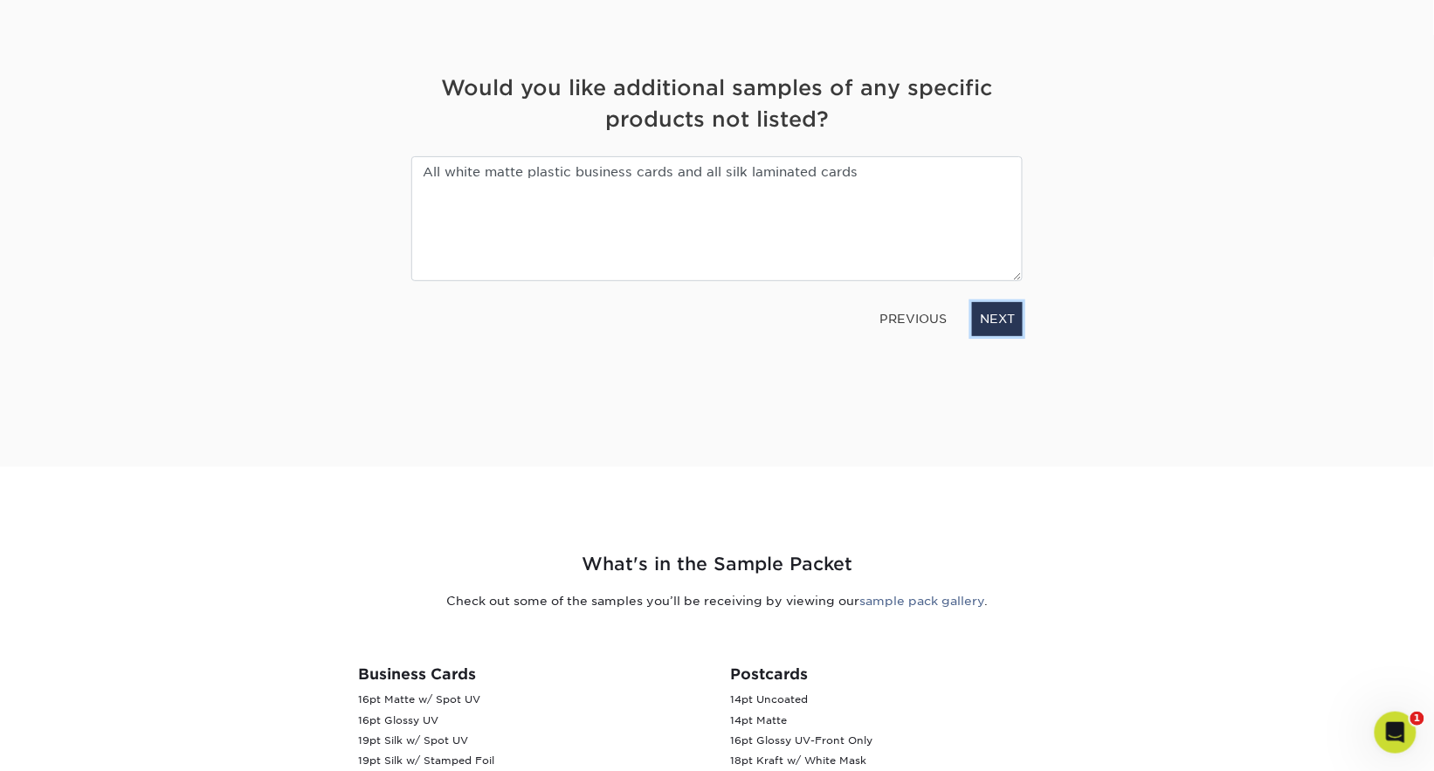
click at [989, 315] on link "NEXT" at bounding box center [997, 318] width 51 height 33
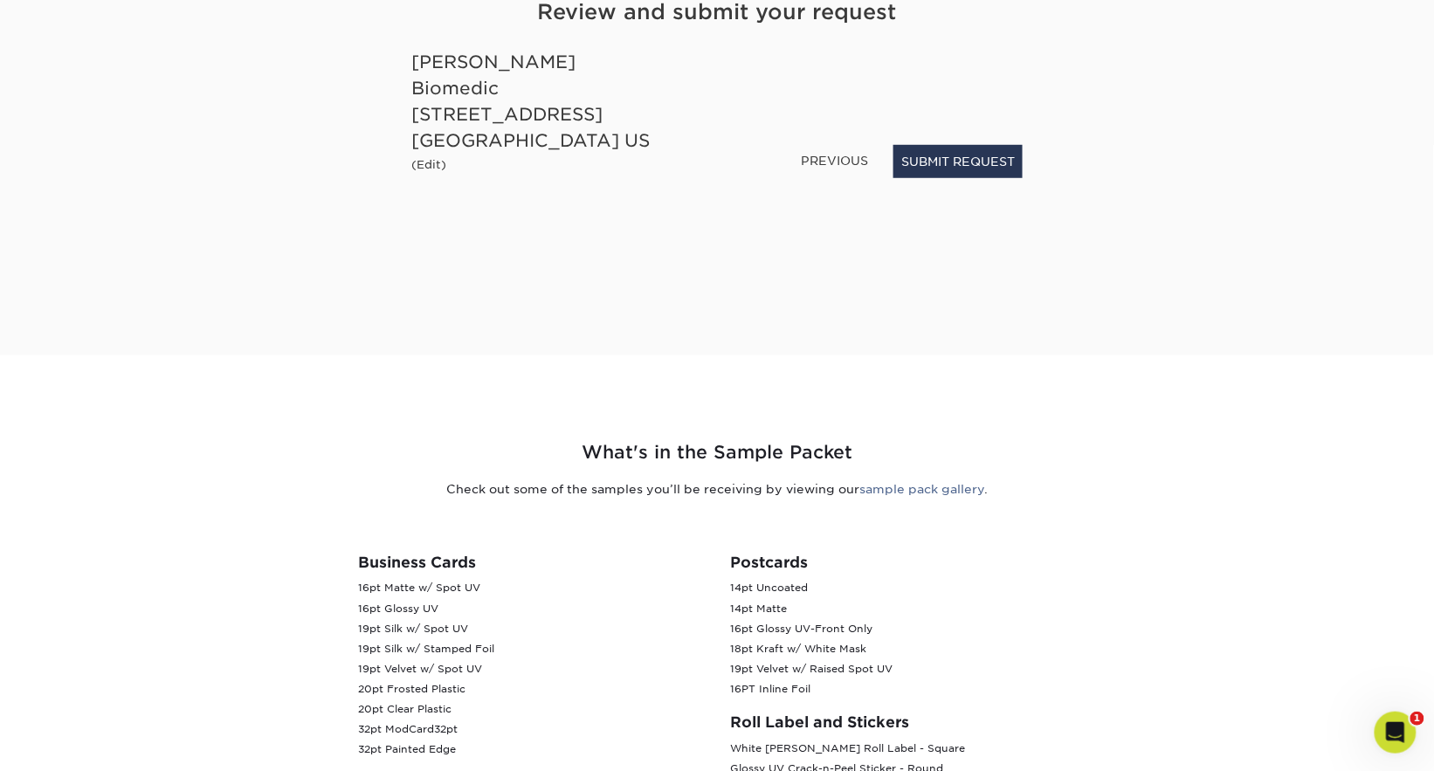
scroll to position [127, 0]
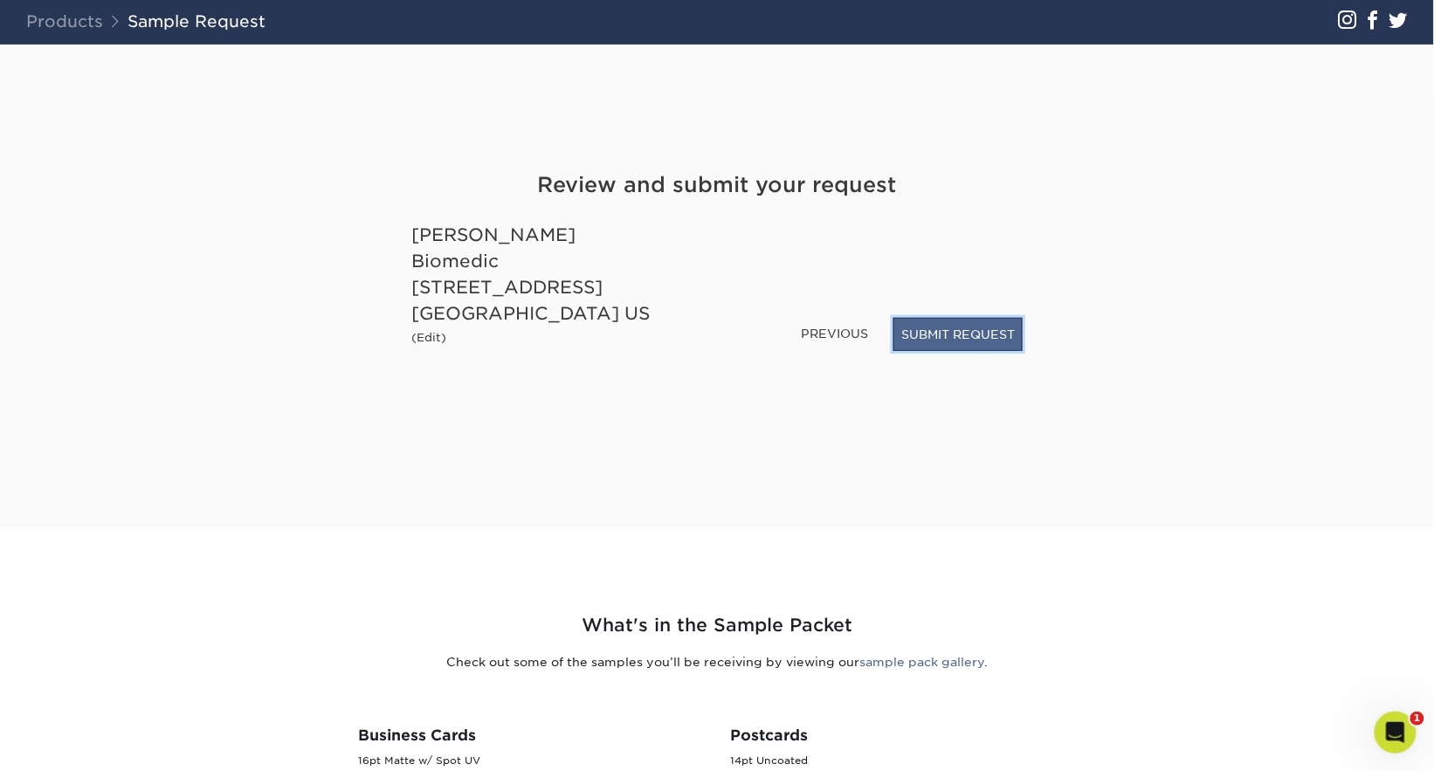
click at [956, 342] on button "SUBMIT REQUEST" at bounding box center [957, 334] width 129 height 33
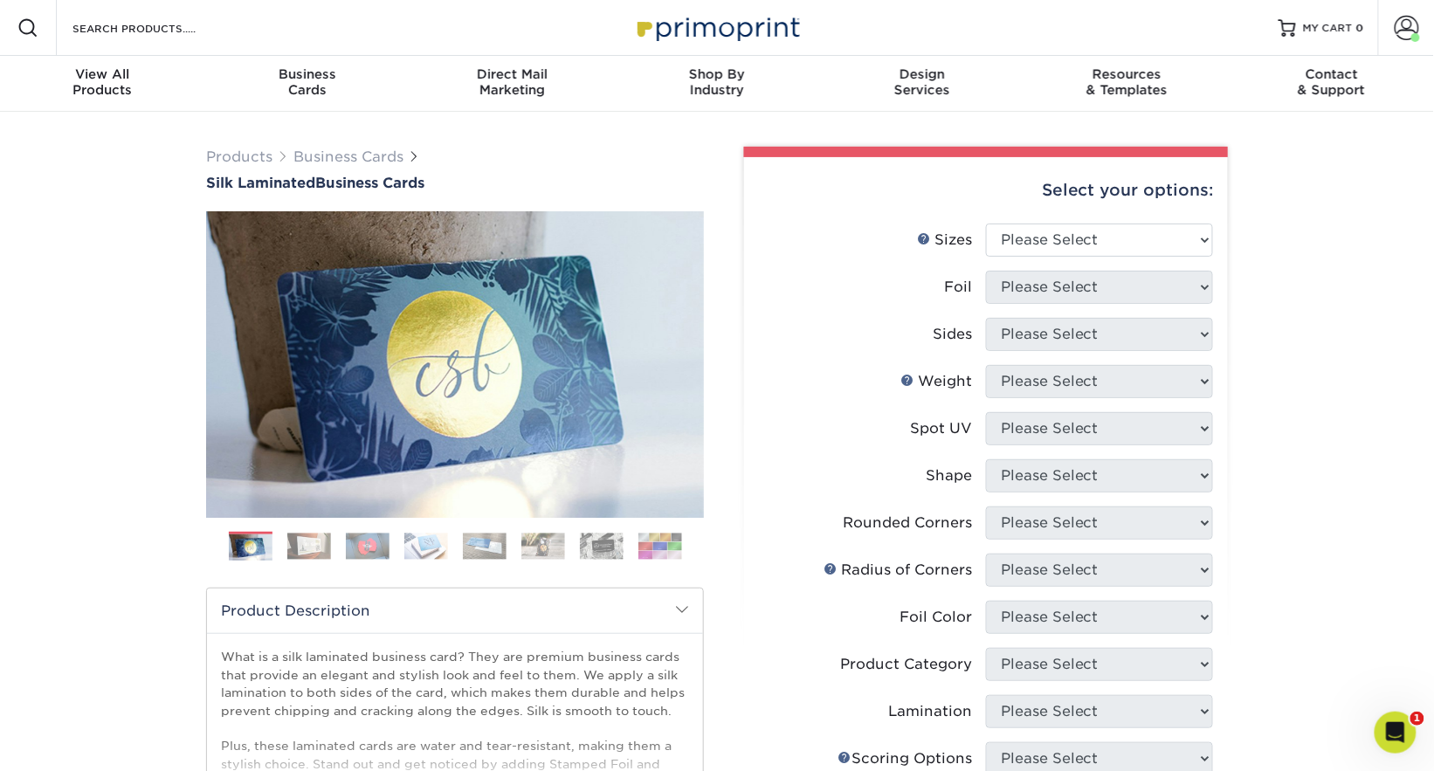
click at [675, 556] on img at bounding box center [660, 546] width 44 height 27
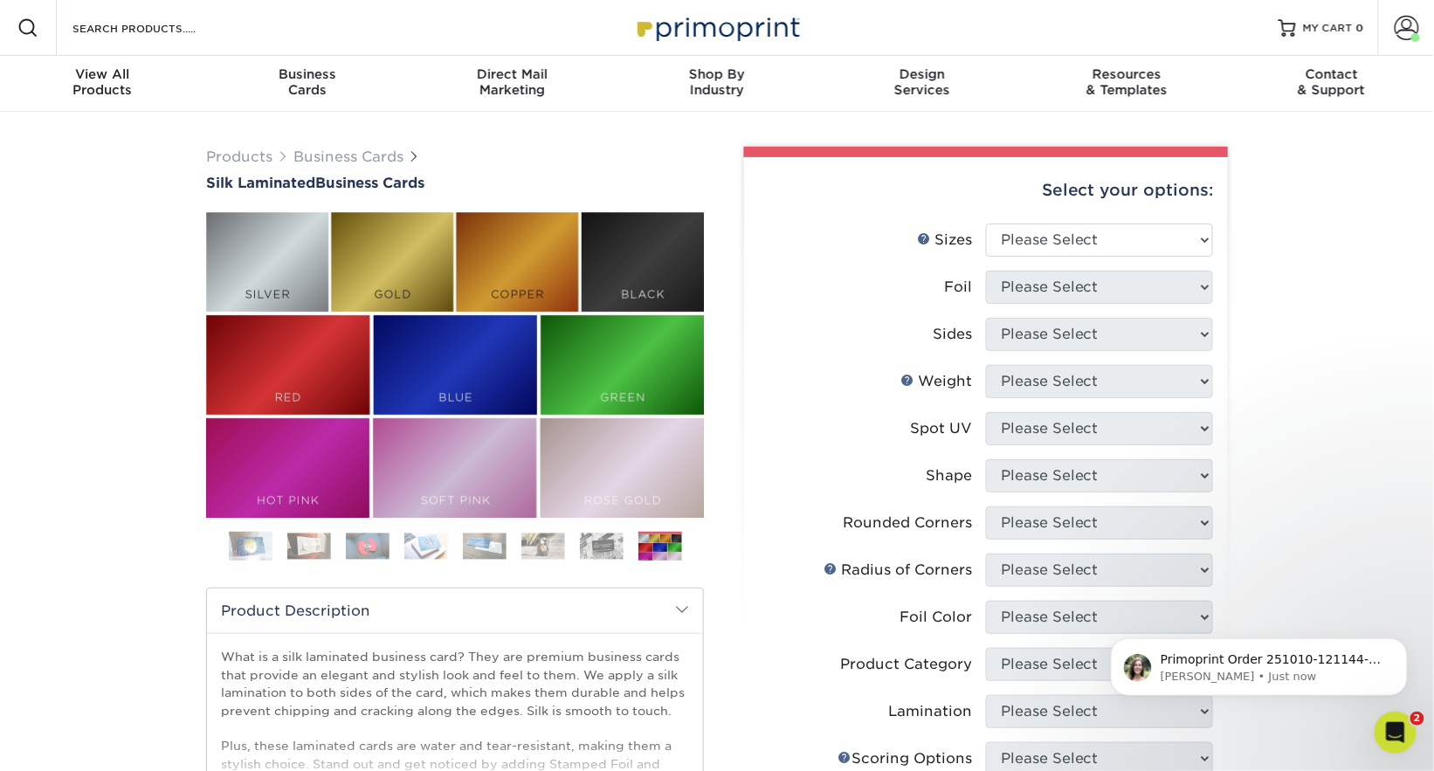
click at [585, 555] on img at bounding box center [602, 546] width 44 height 27
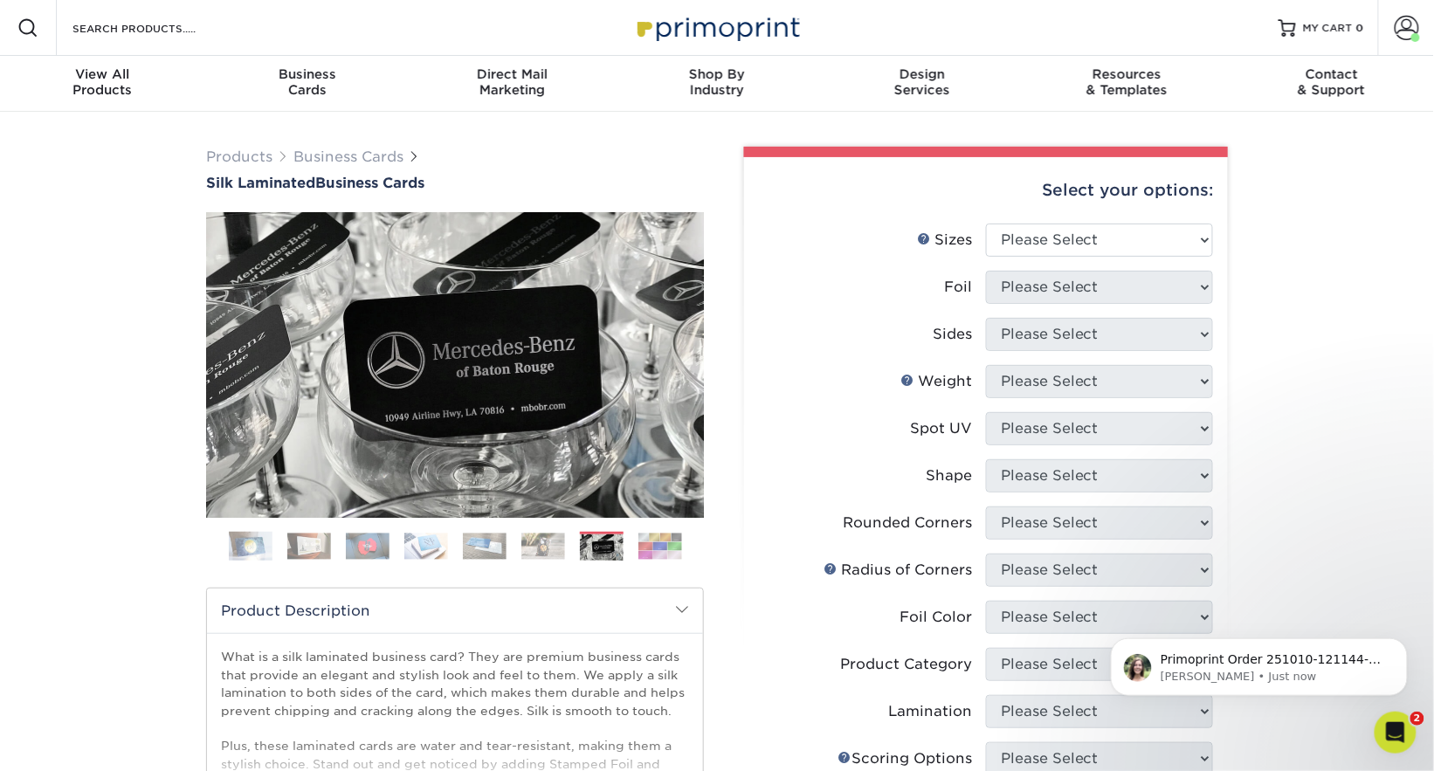
click at [435, 549] on img at bounding box center [426, 546] width 44 height 27
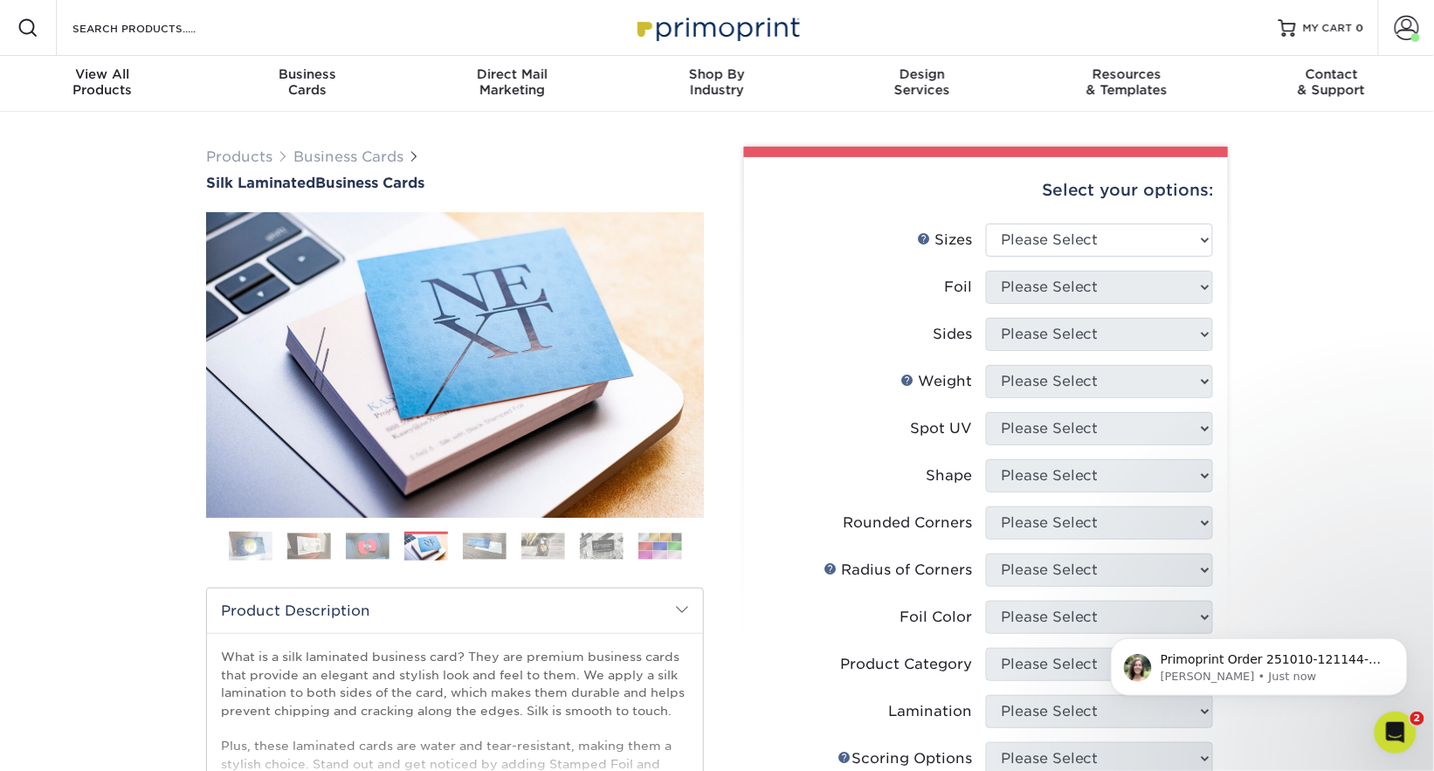
click at [401, 552] on ol at bounding box center [455, 553] width 498 height 42
click at [342, 545] on ol at bounding box center [455, 553] width 498 height 42
click at [302, 542] on img at bounding box center [309, 546] width 44 height 27
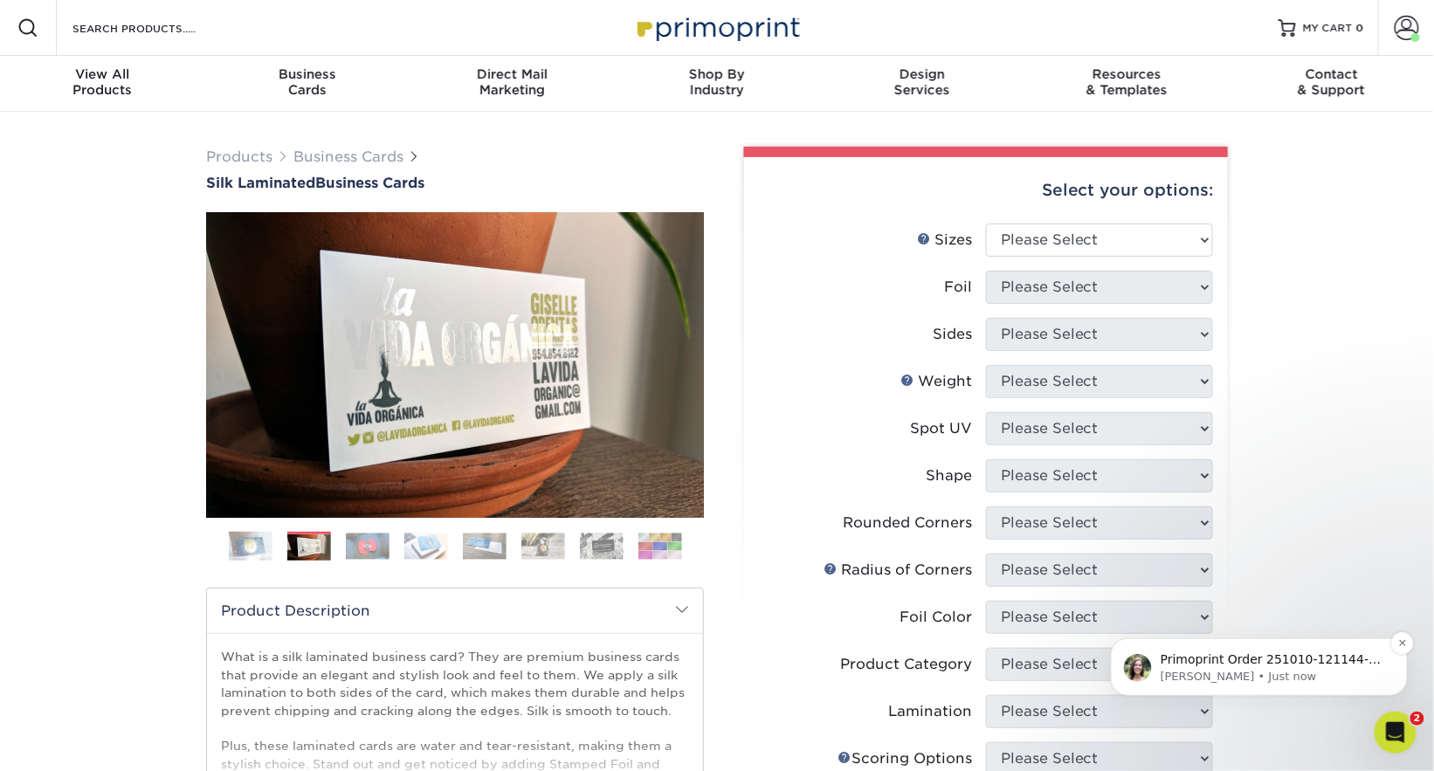
click at [1272, 671] on p "[PERSON_NAME] • Just now" at bounding box center [1272, 676] width 225 height 16
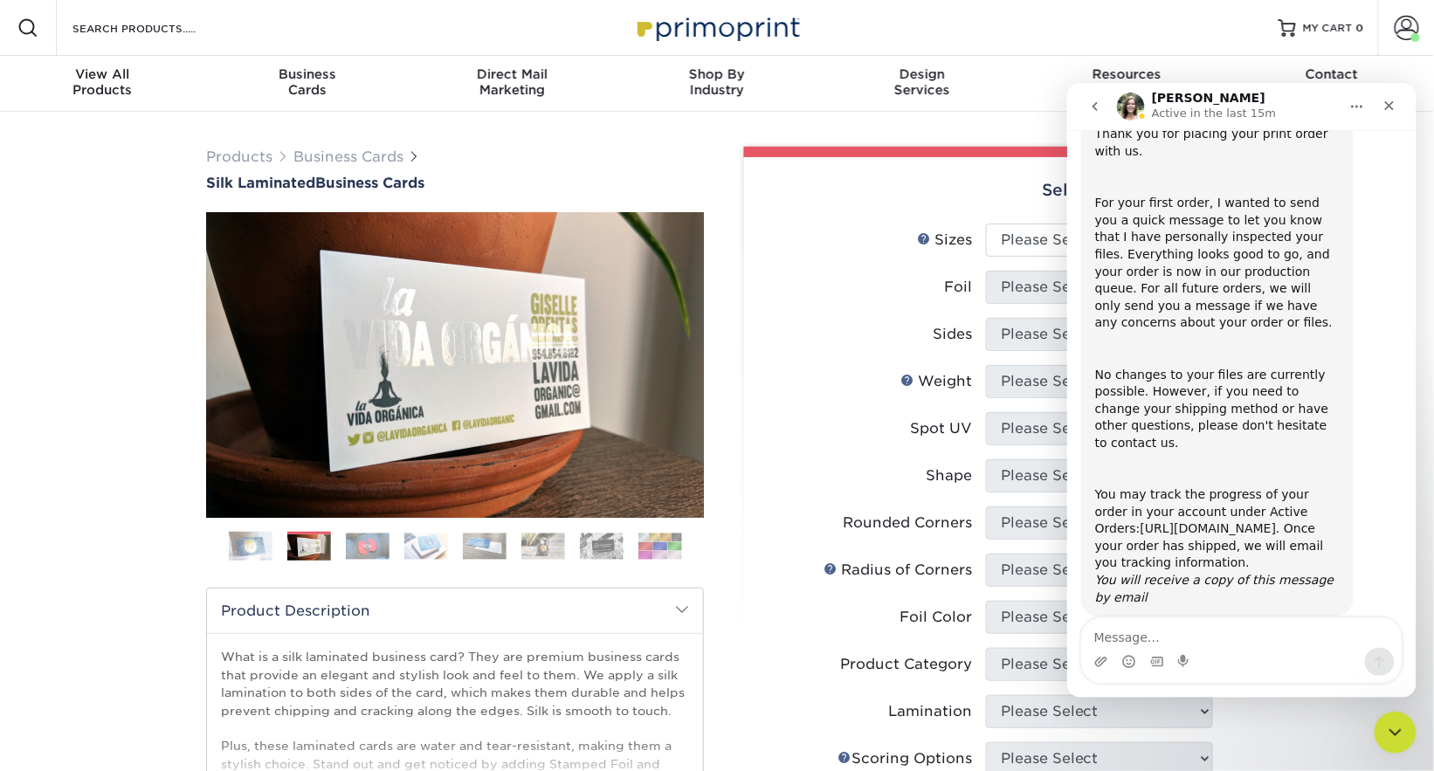
scroll to position [163, 0]
click at [1399, 113] on div "Close" at bounding box center [1388, 104] width 31 height 31
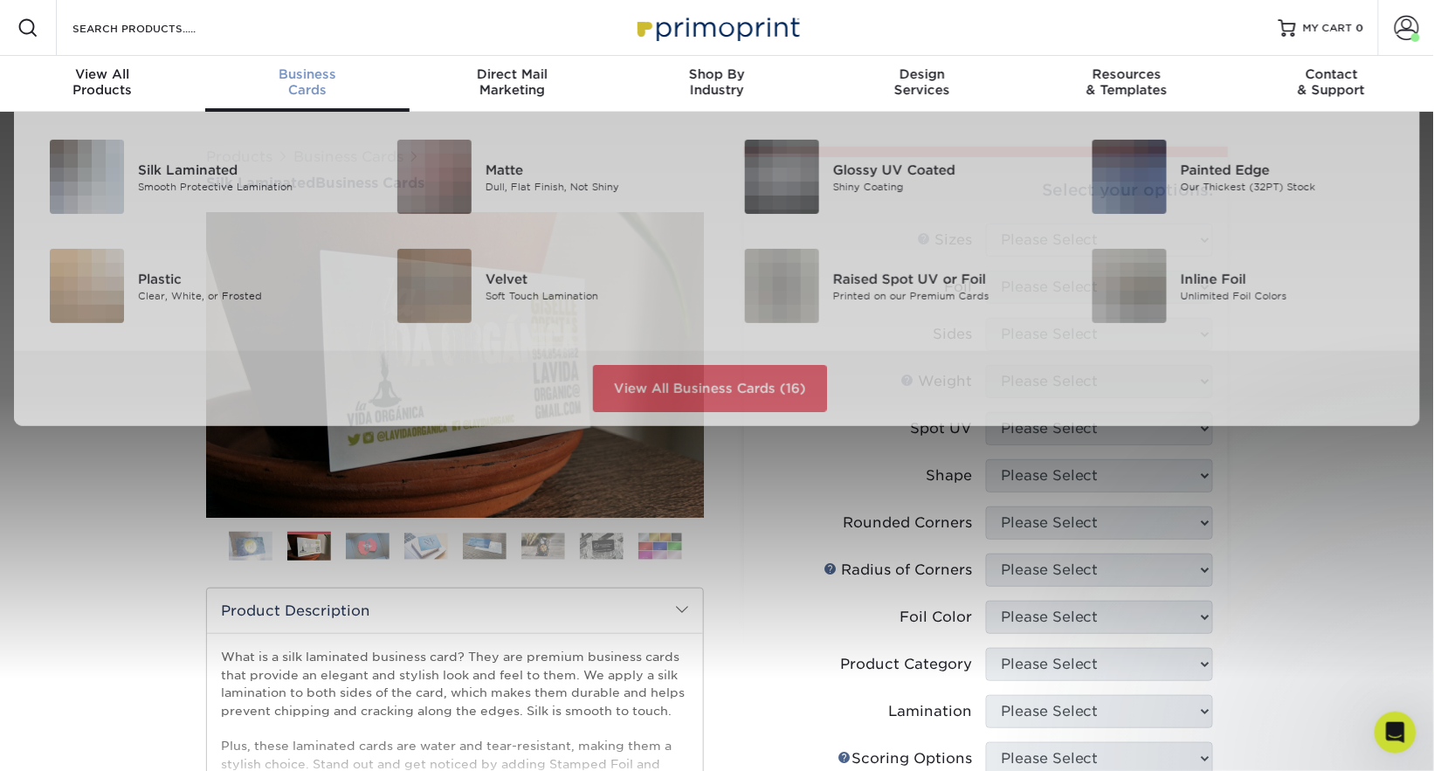
click at [318, 76] on span "Business" at bounding box center [307, 74] width 205 height 16
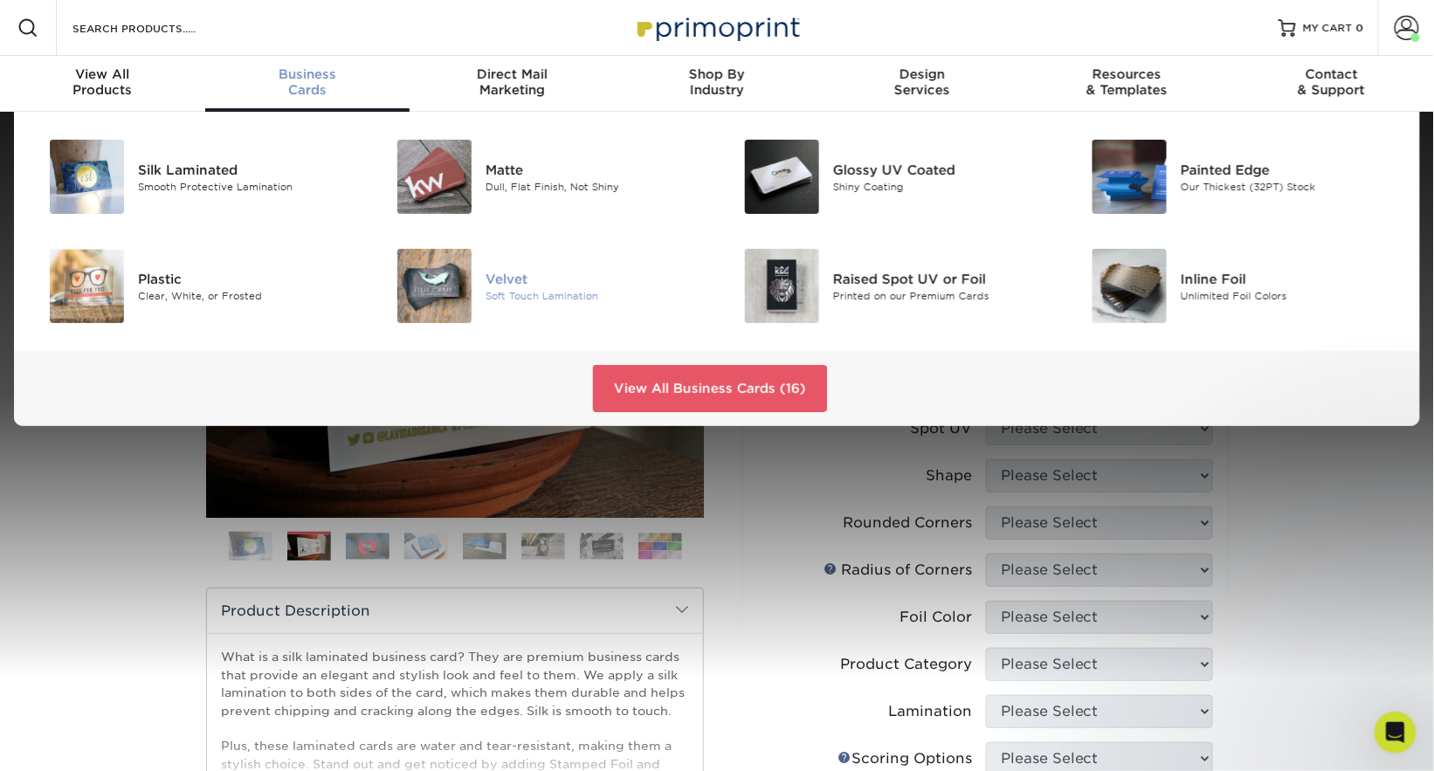
click at [424, 306] on img at bounding box center [434, 286] width 74 height 74
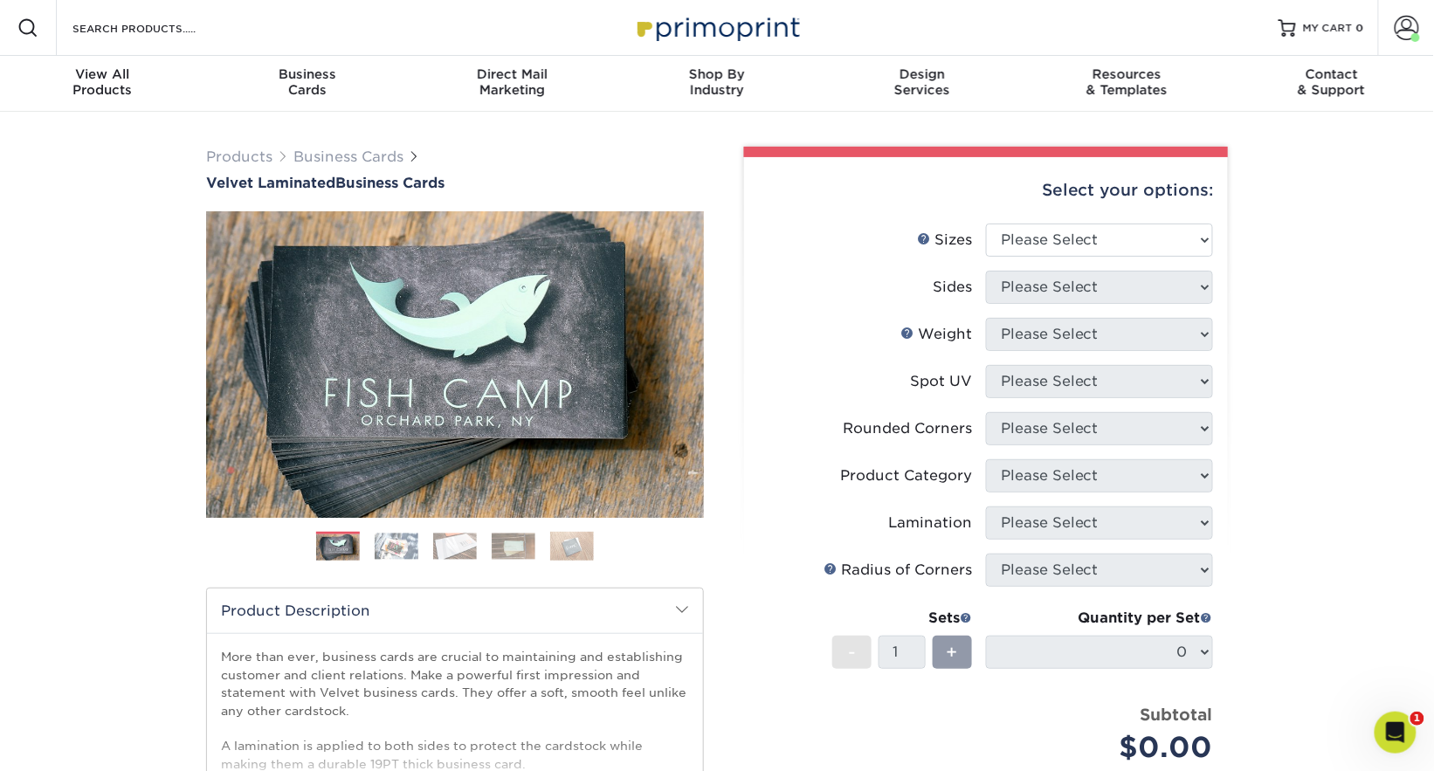
click at [459, 547] on img at bounding box center [455, 546] width 44 height 27
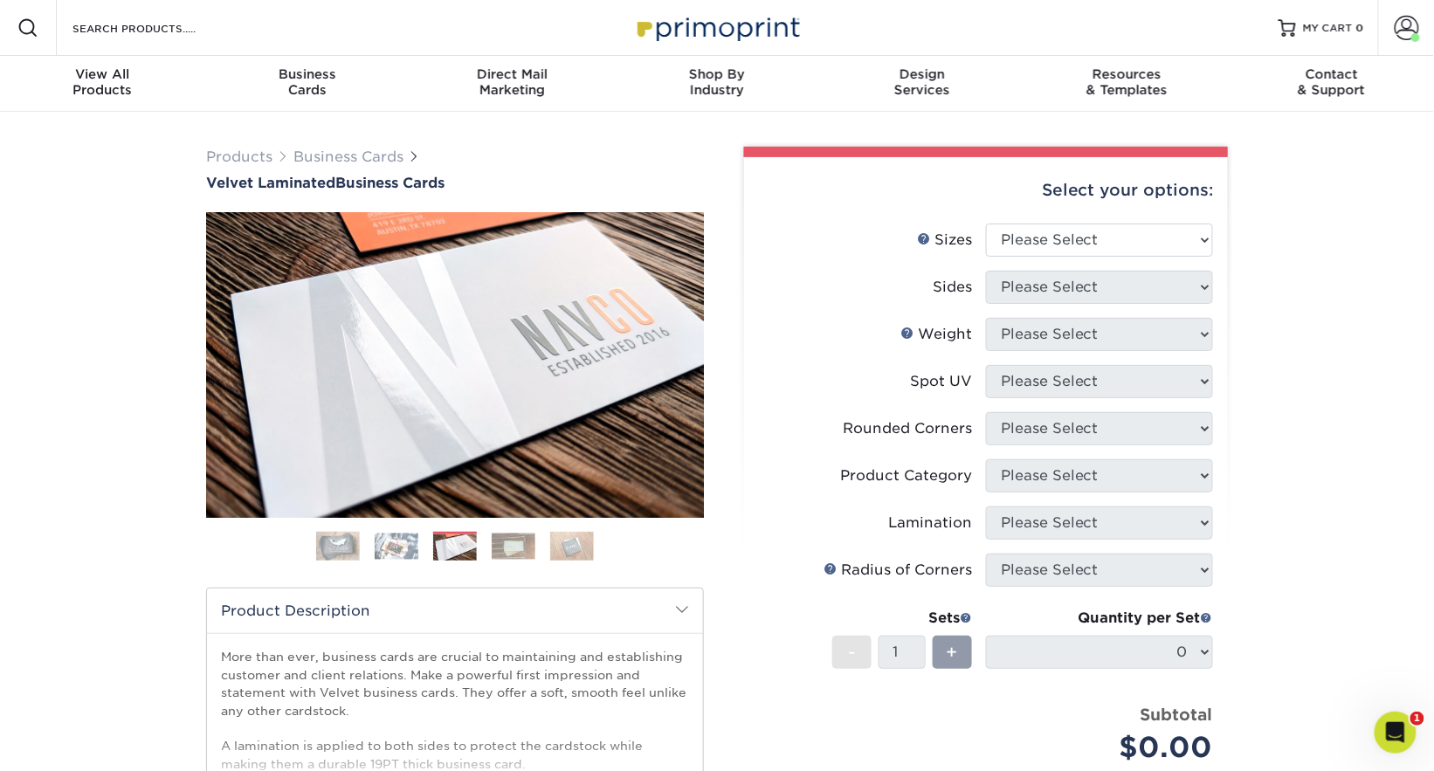
click at [492, 548] on img at bounding box center [514, 546] width 44 height 27
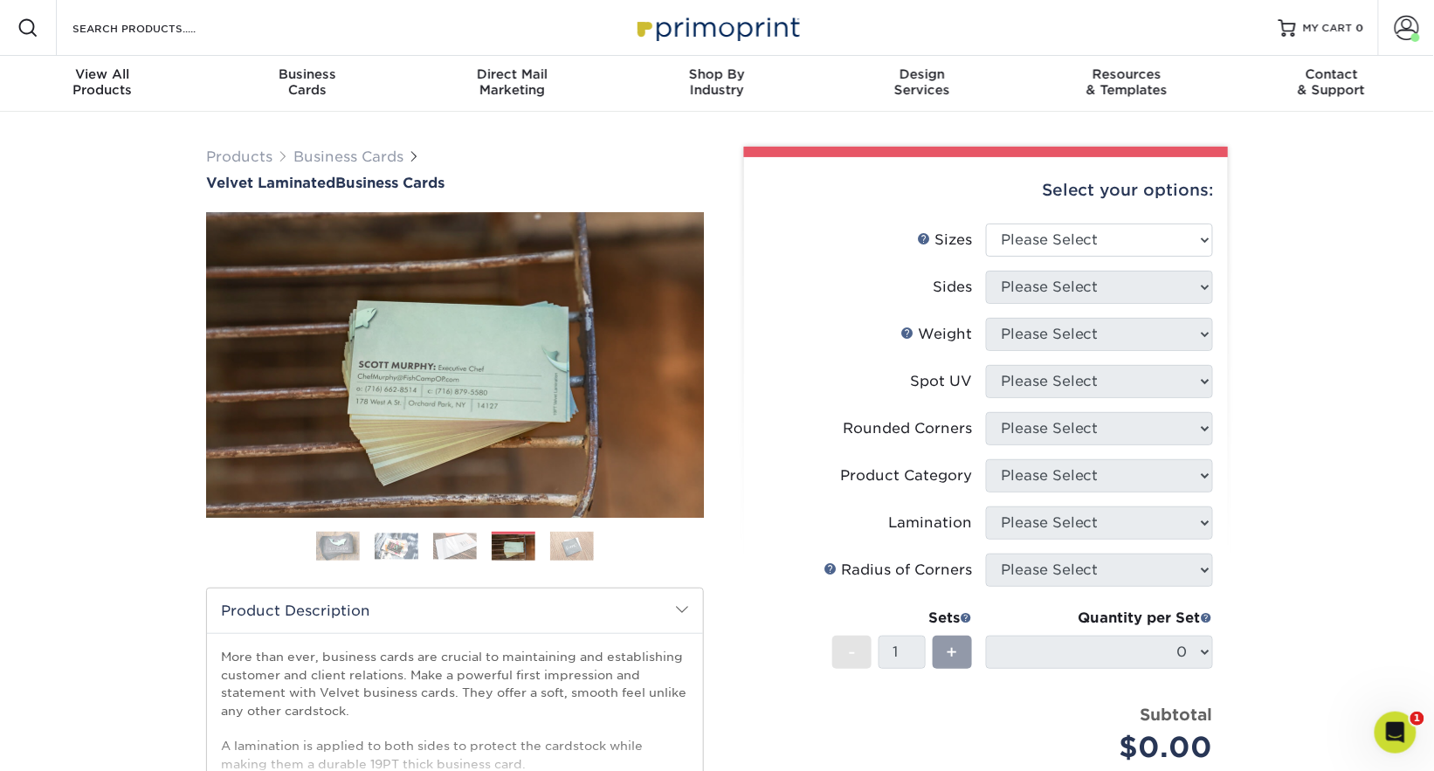
click at [576, 556] on img at bounding box center [572, 546] width 44 height 31
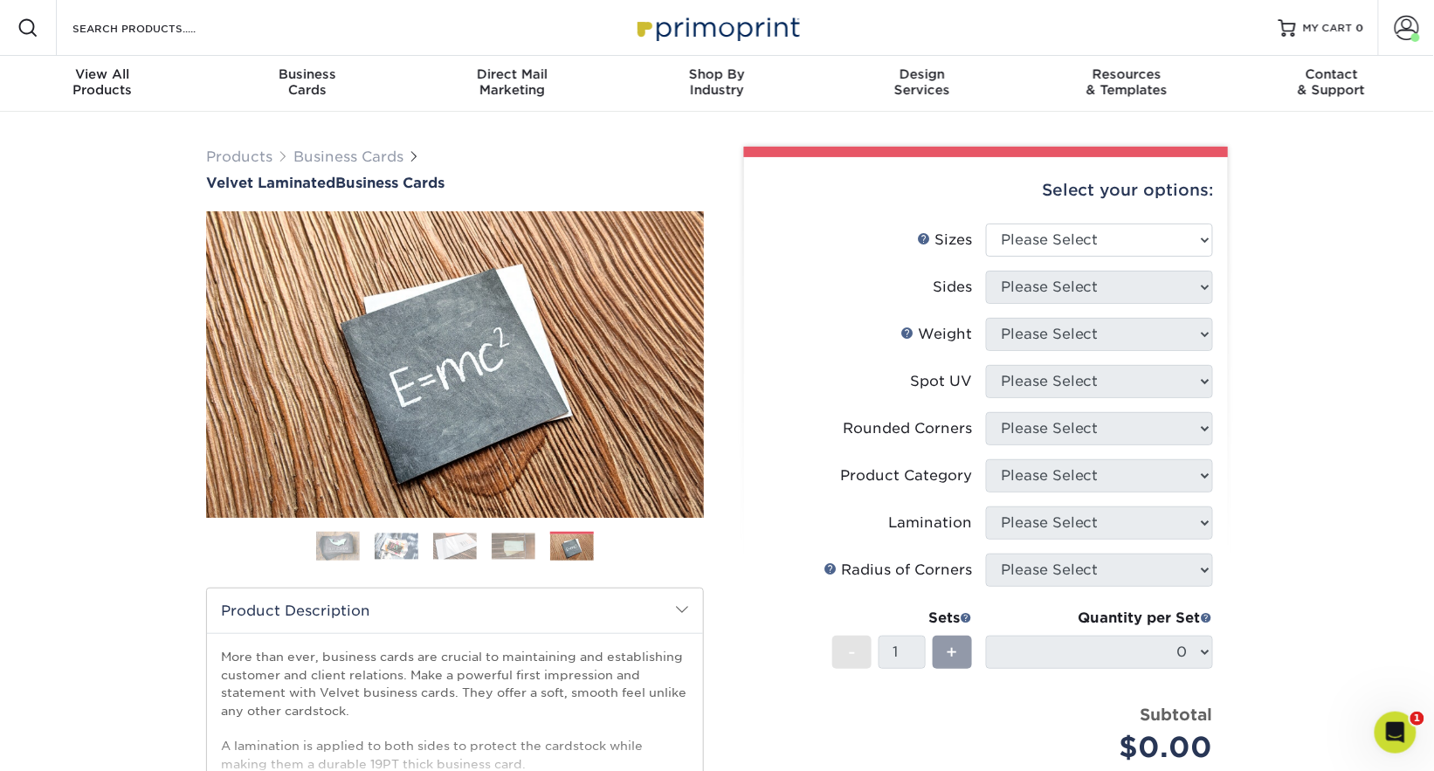
click at [326, 541] on img at bounding box center [338, 547] width 44 height 44
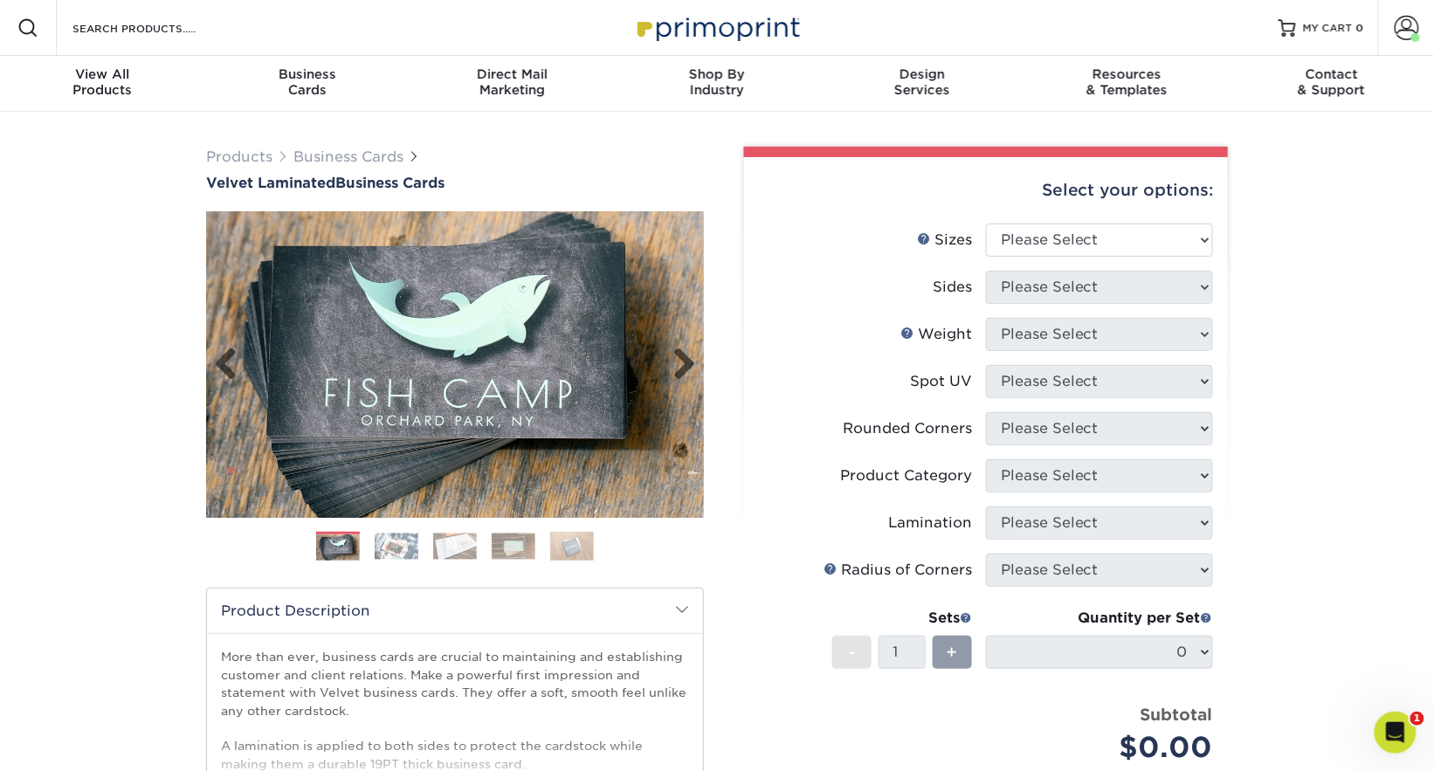
click at [500, 404] on img at bounding box center [455, 365] width 498 height 498
click at [679, 360] on link "Next" at bounding box center [677, 365] width 35 height 35
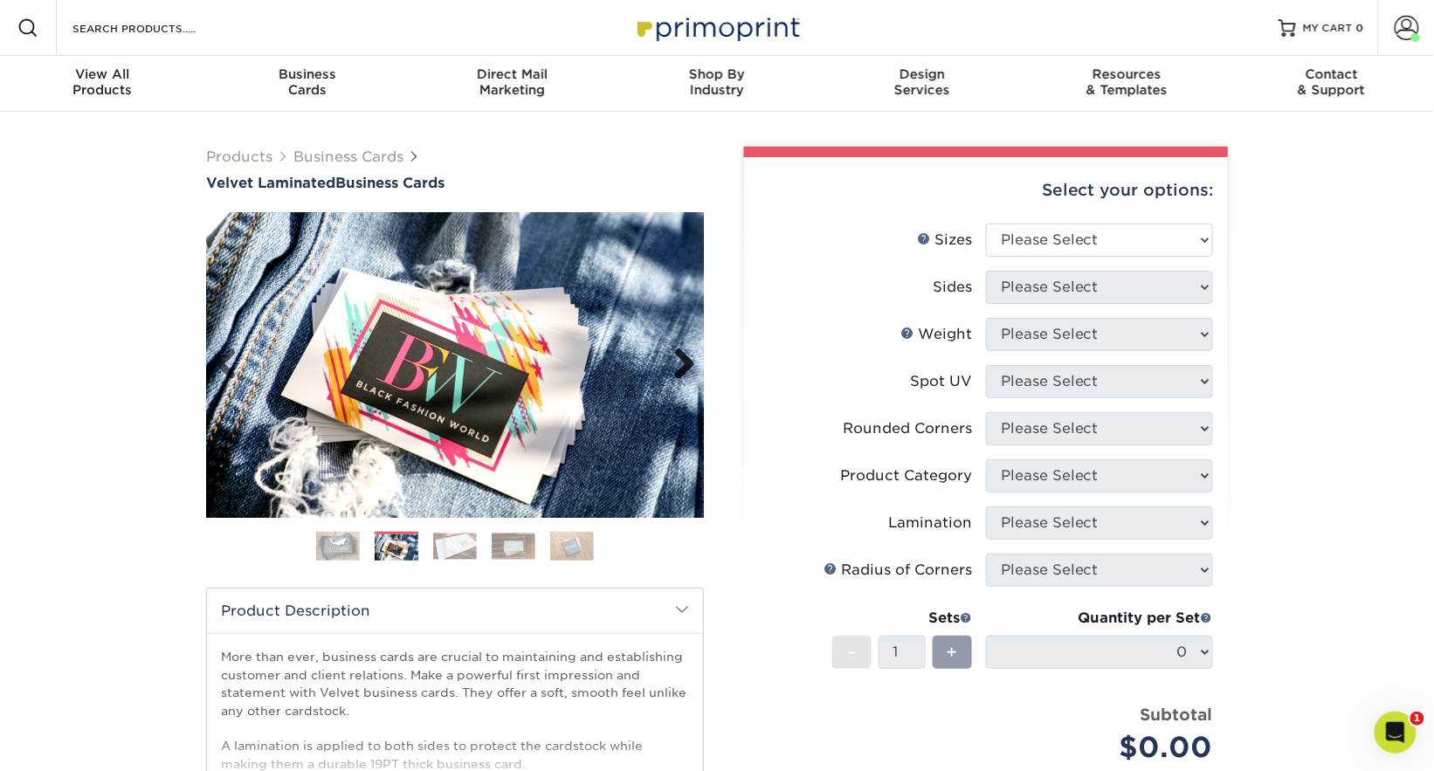
click at [679, 360] on link "Next" at bounding box center [677, 365] width 35 height 35
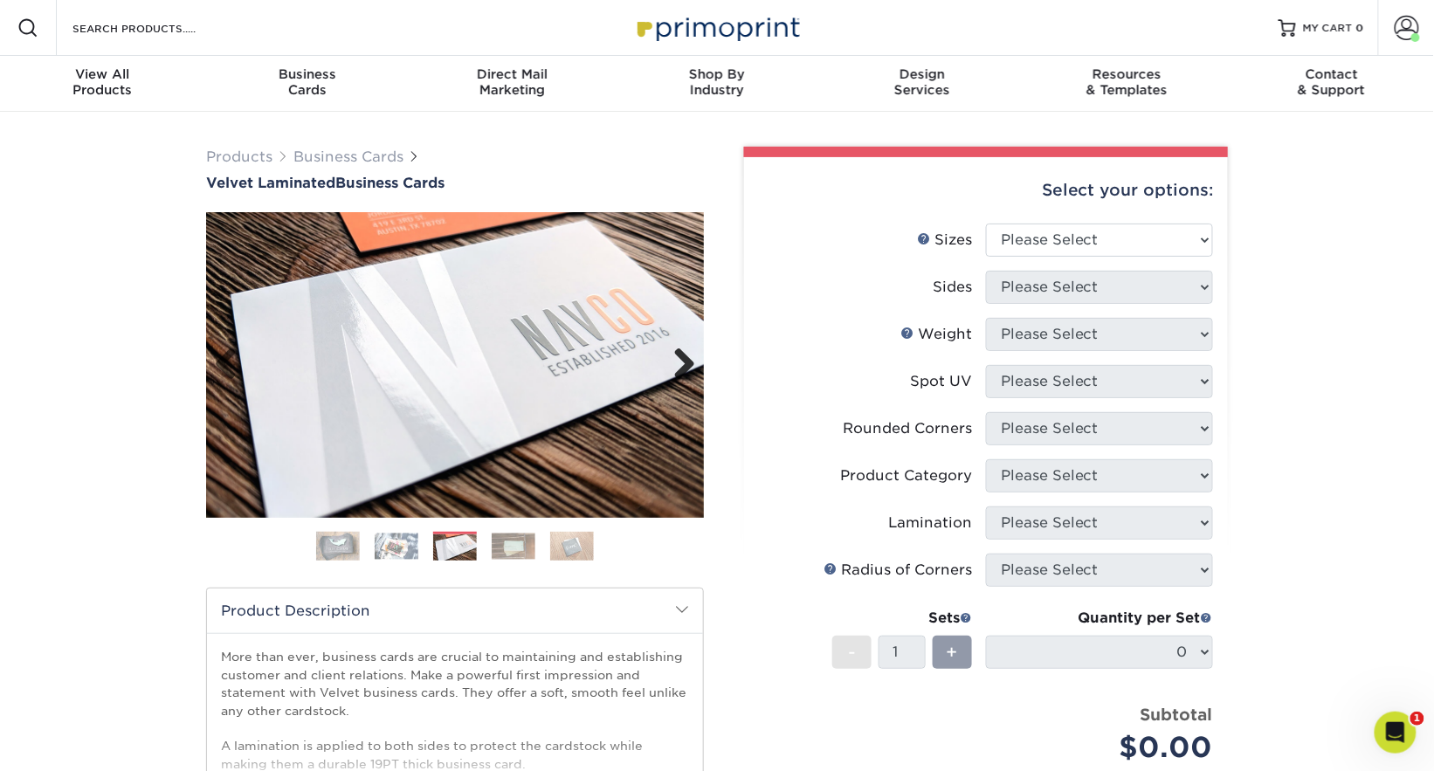
click at [679, 360] on link "Next" at bounding box center [677, 365] width 35 height 35
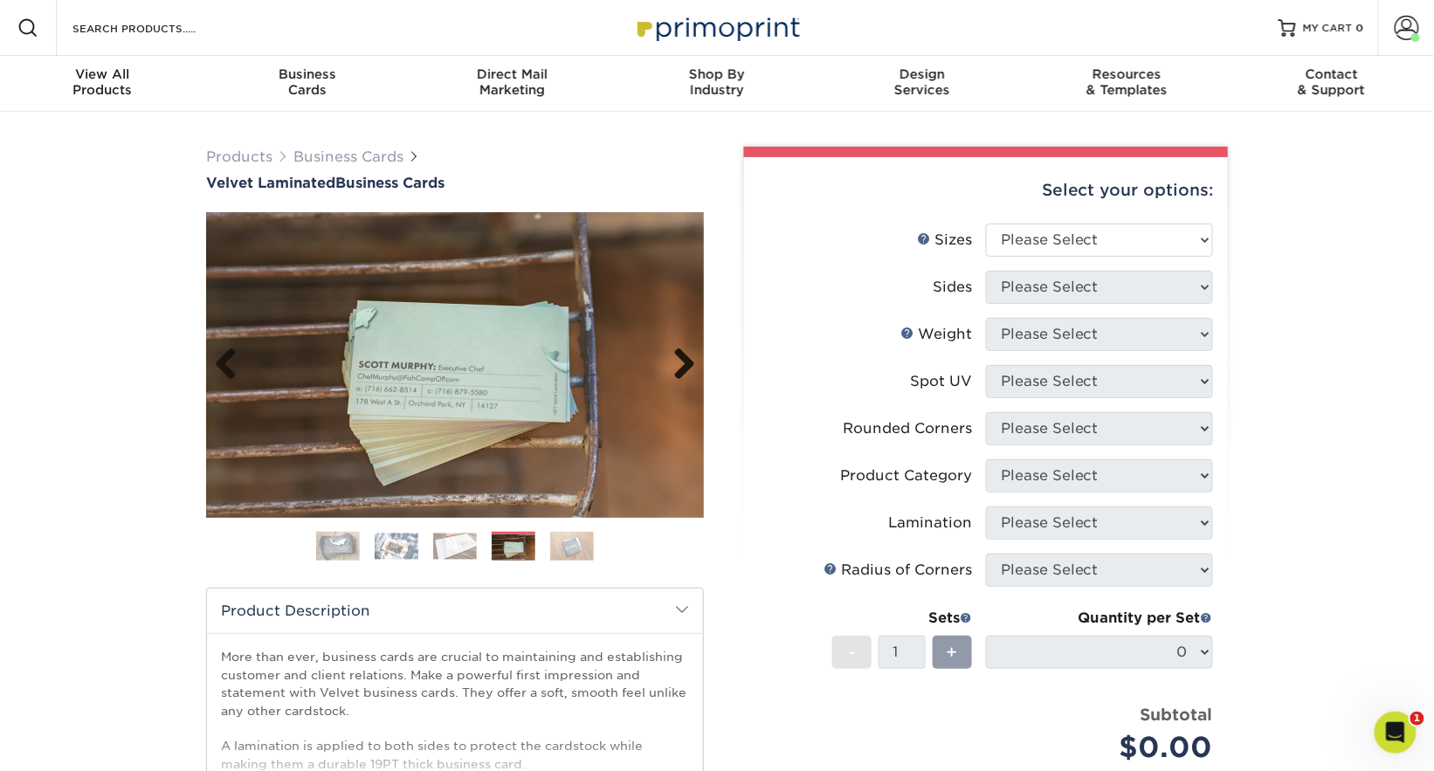
click at [679, 360] on link "Next" at bounding box center [677, 365] width 35 height 35
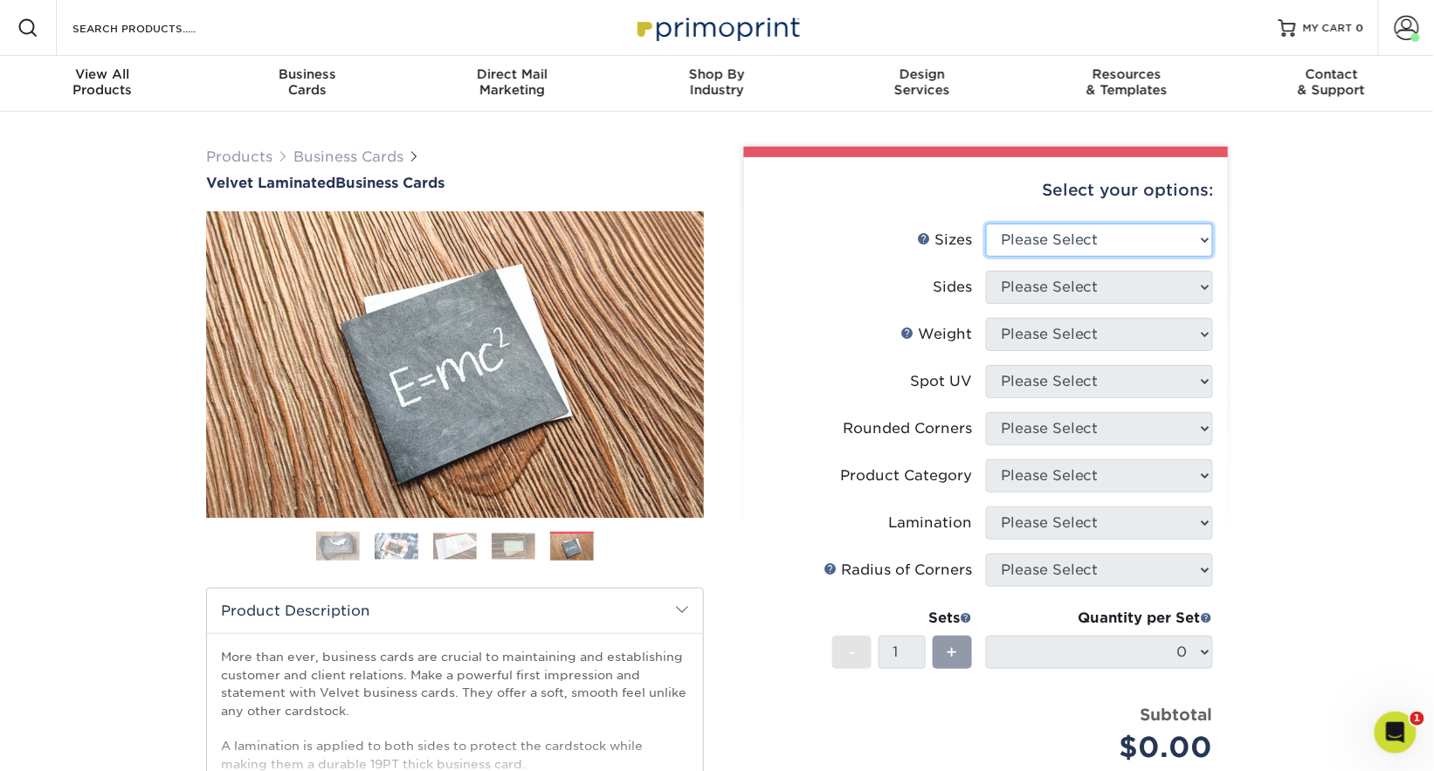
click at [1012, 246] on select "Please Select 1.5" x 3.5" - Mini 1.75" x 3.5" - Mini 2" x 2" - Square 2" x 3" -…" at bounding box center [1099, 240] width 227 height 33
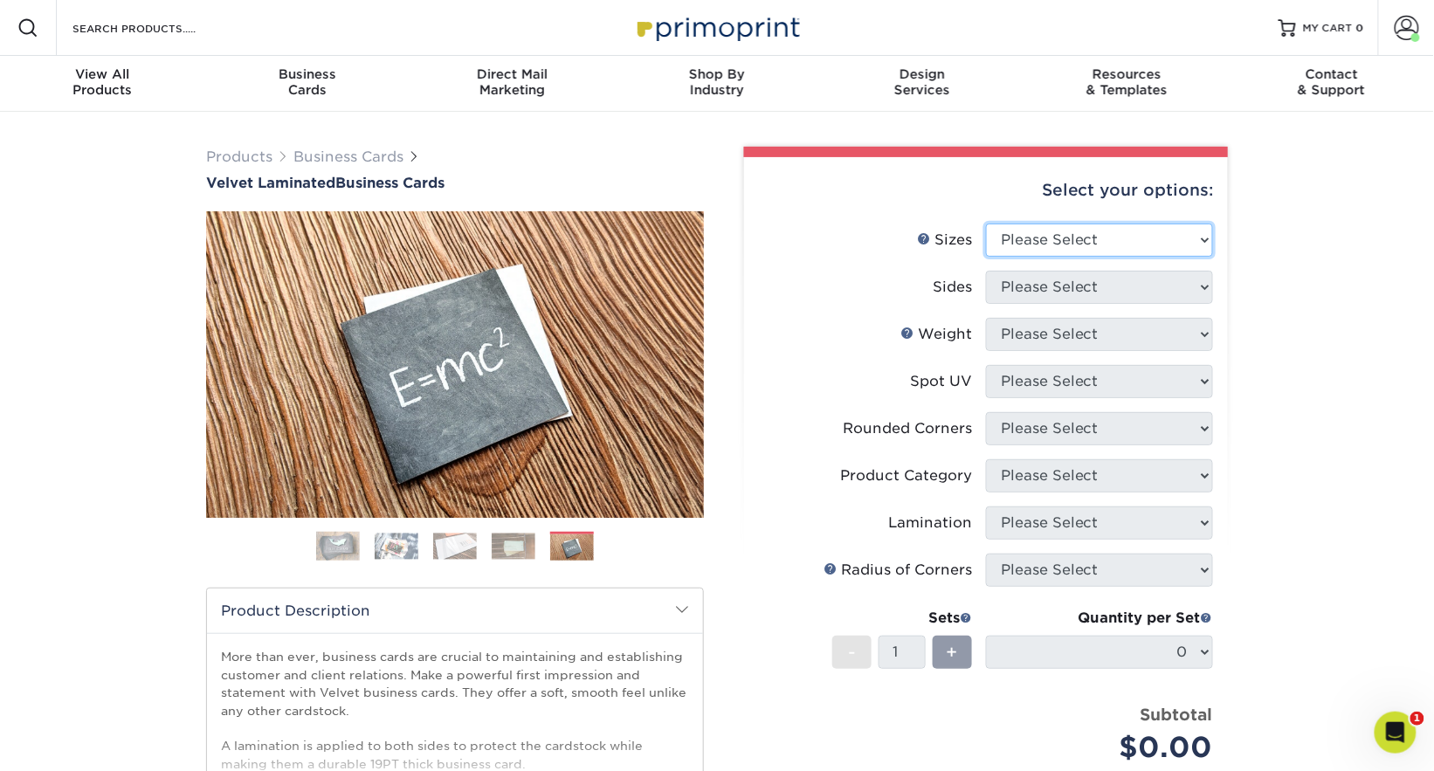
select select "2.00x3.50"
click at [986, 224] on select "Please Select 1.5" x 3.5" - Mini 1.75" x 3.5" - Mini 2" x 2" - Square 2" x 3" -…" at bounding box center [1099, 240] width 227 height 33
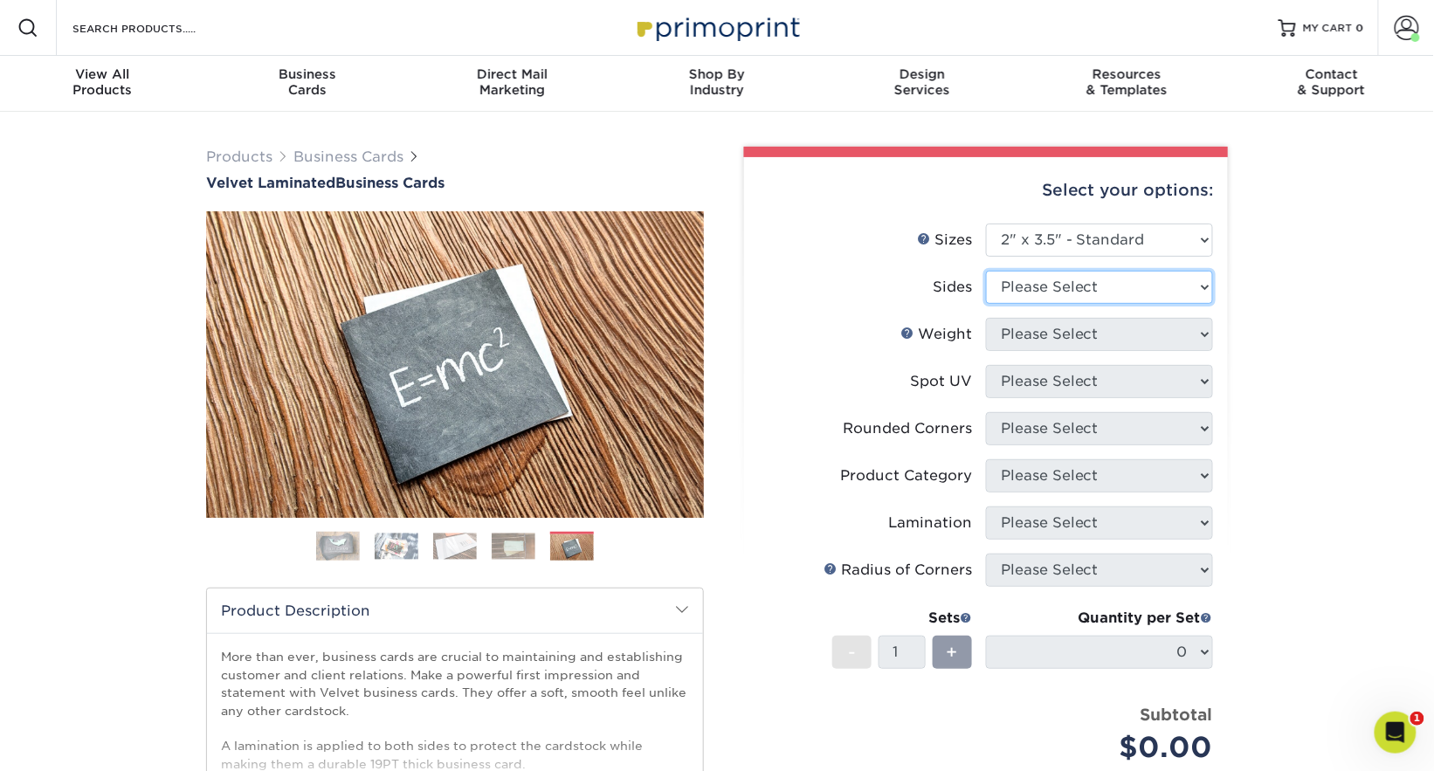
click at [1059, 288] on select "Please Select Print Both Sides Print Front Only" at bounding box center [1099, 287] width 227 height 33
select select "13abbda7-1d64-4f25-8bb2-c179b224825d"
click at [986, 271] on select "Please Select Print Both Sides Print Front Only" at bounding box center [1099, 287] width 227 height 33
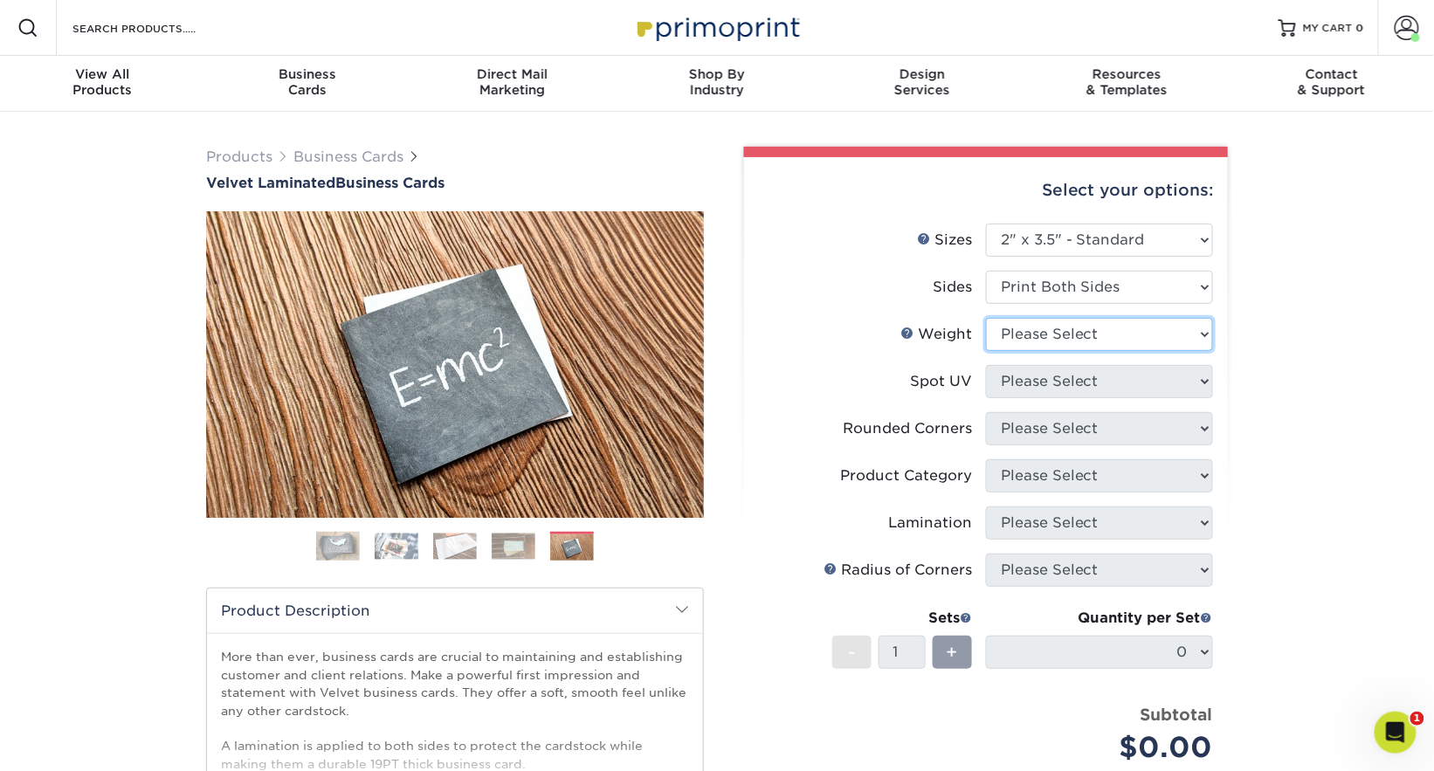
click at [1074, 325] on select "Please Select 16PT" at bounding box center [1099, 334] width 227 height 33
select select "16PT"
click at [986, 318] on select "Please Select 16PT" at bounding box center [1099, 334] width 227 height 33
click at [1075, 380] on select "Please Select No Spot UV Front and Back (Both Sides) Front Only Back Only" at bounding box center [1099, 381] width 227 height 33
select select "3"
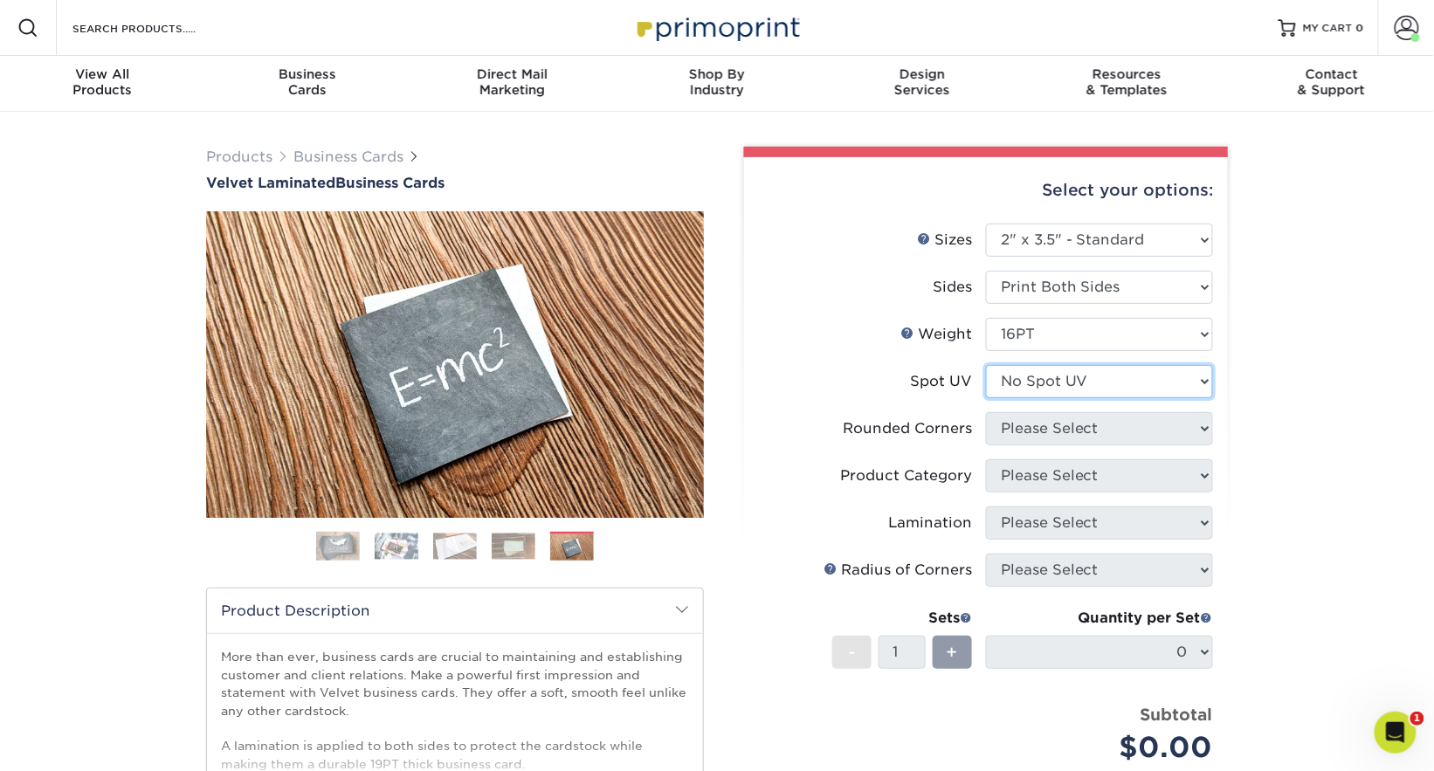
click at [986, 365] on select "Please Select No Spot UV Front and Back (Both Sides) Front Only Back Only" at bounding box center [1099, 381] width 227 height 33
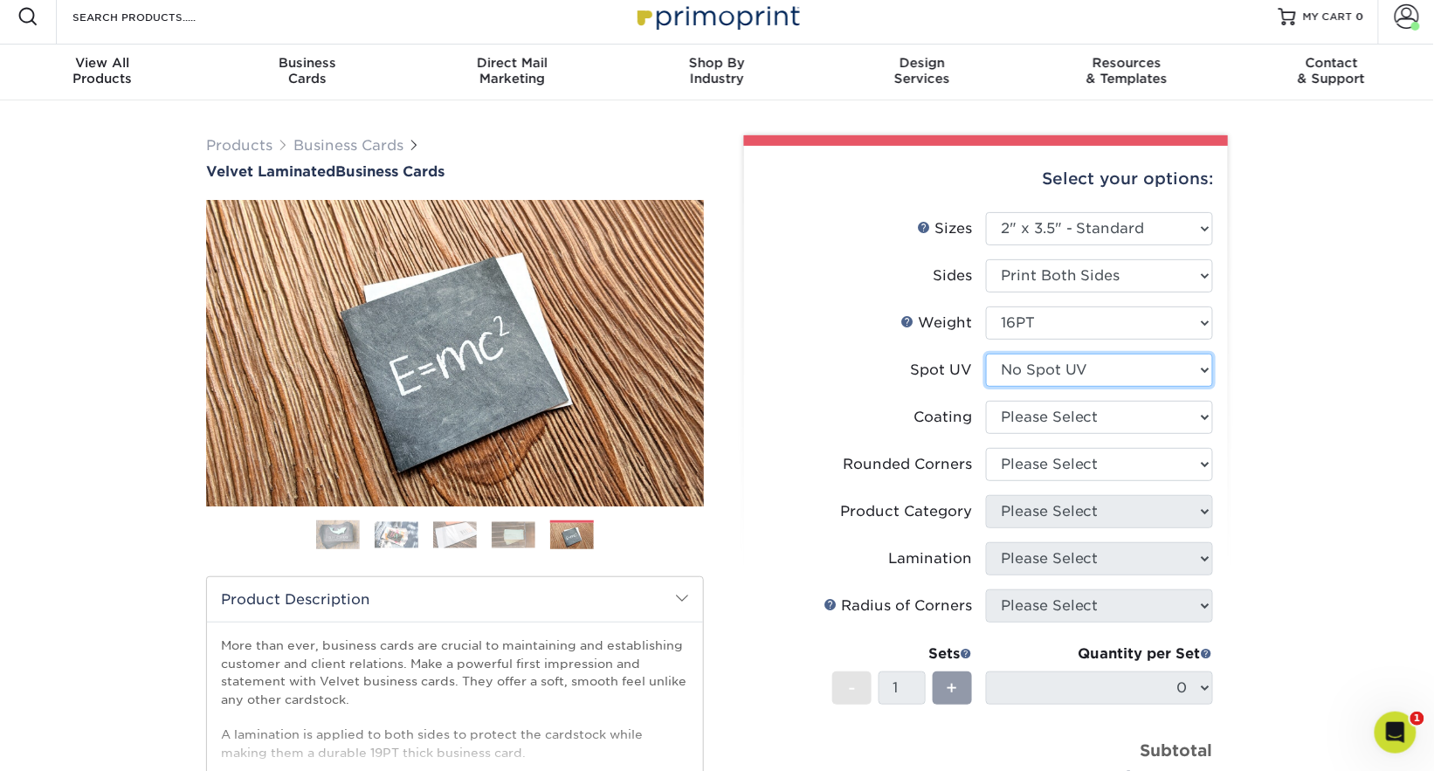
scroll to position [67, 0]
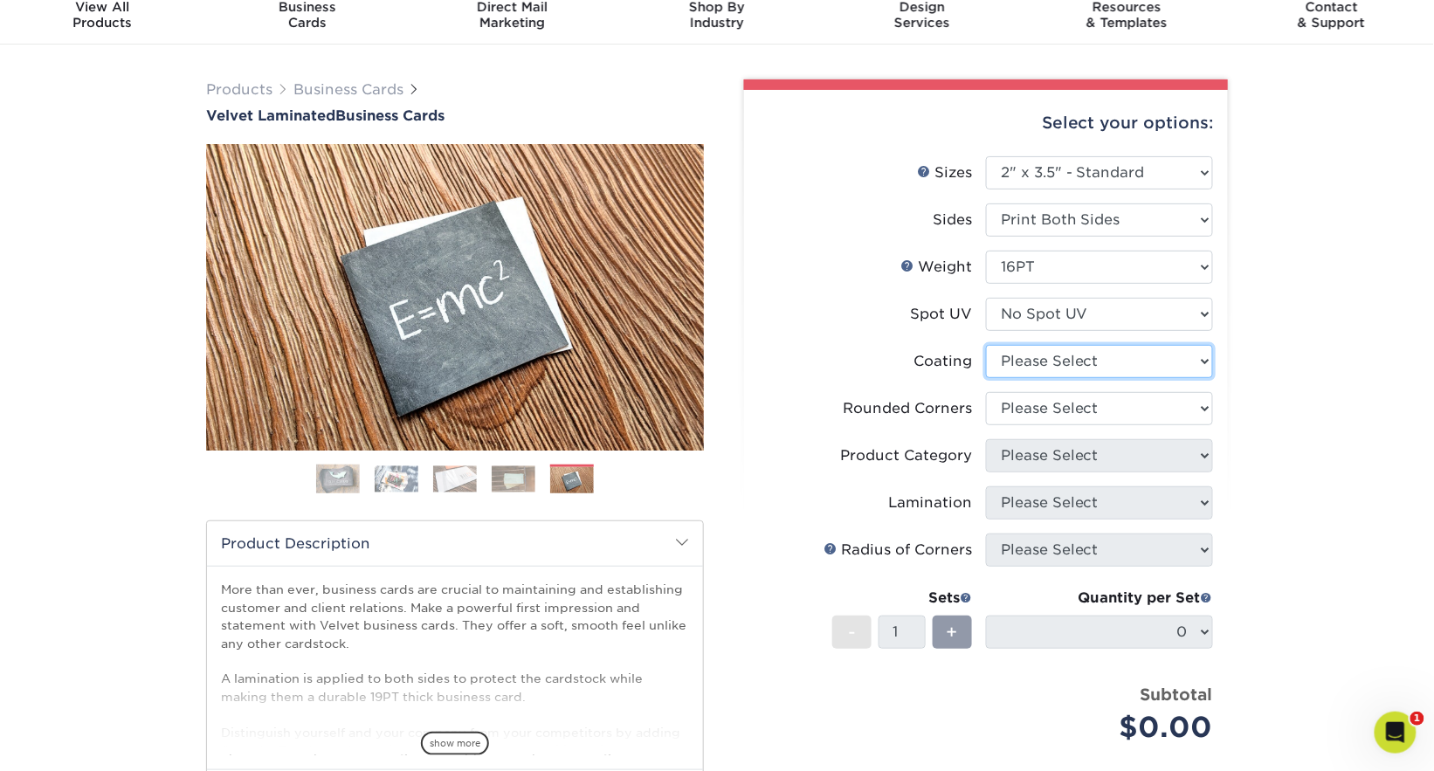
click at [1067, 361] on select at bounding box center [1099, 361] width 227 height 33
select select "3e7618de-abca-4bda-9f97-8b9129e913d8"
click at [986, 345] on select at bounding box center [1099, 361] width 227 height 33
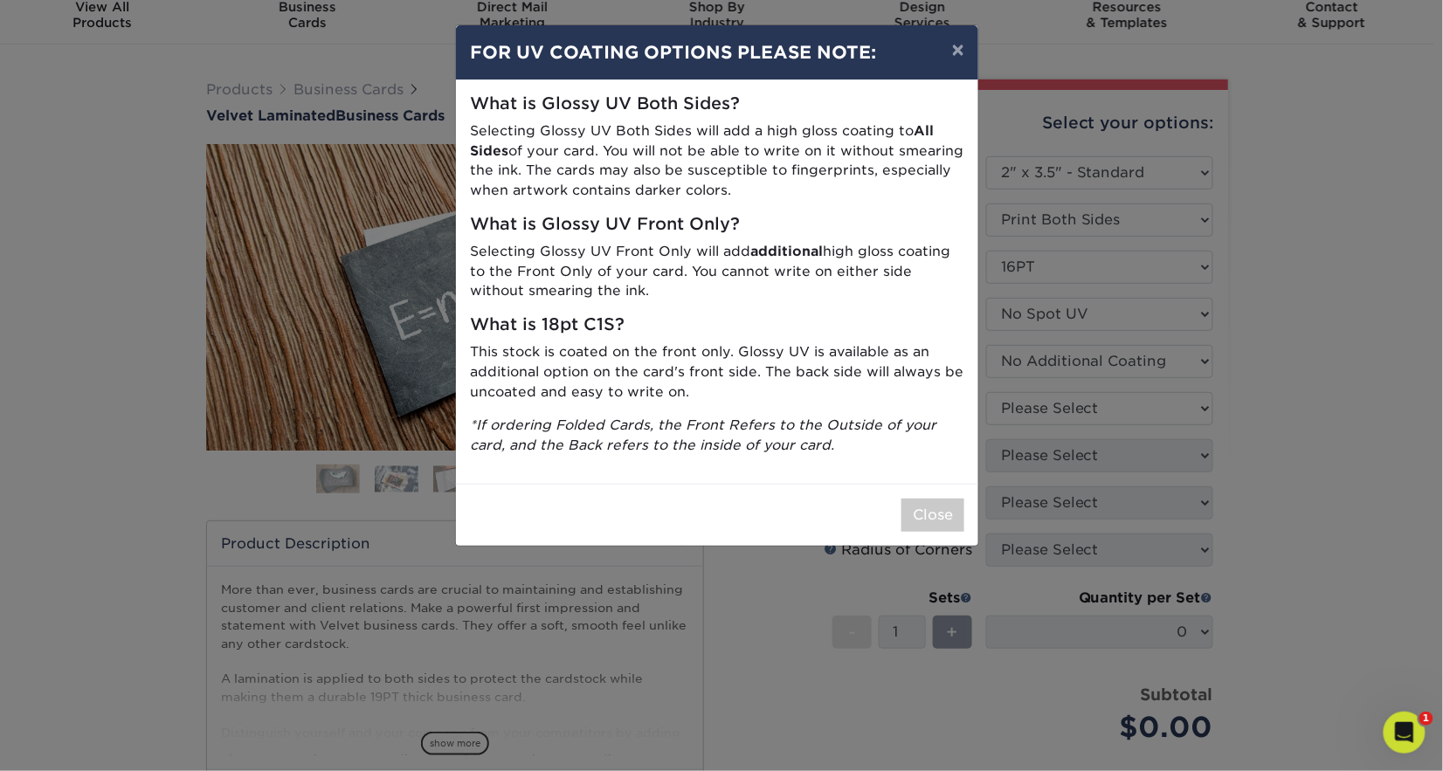
click at [1098, 411] on div "× FOR UV COATING OPTIONS PLEASE NOTE: What is Glossy UV Both Sides? Selecting G…" at bounding box center [721, 385] width 1443 height 771
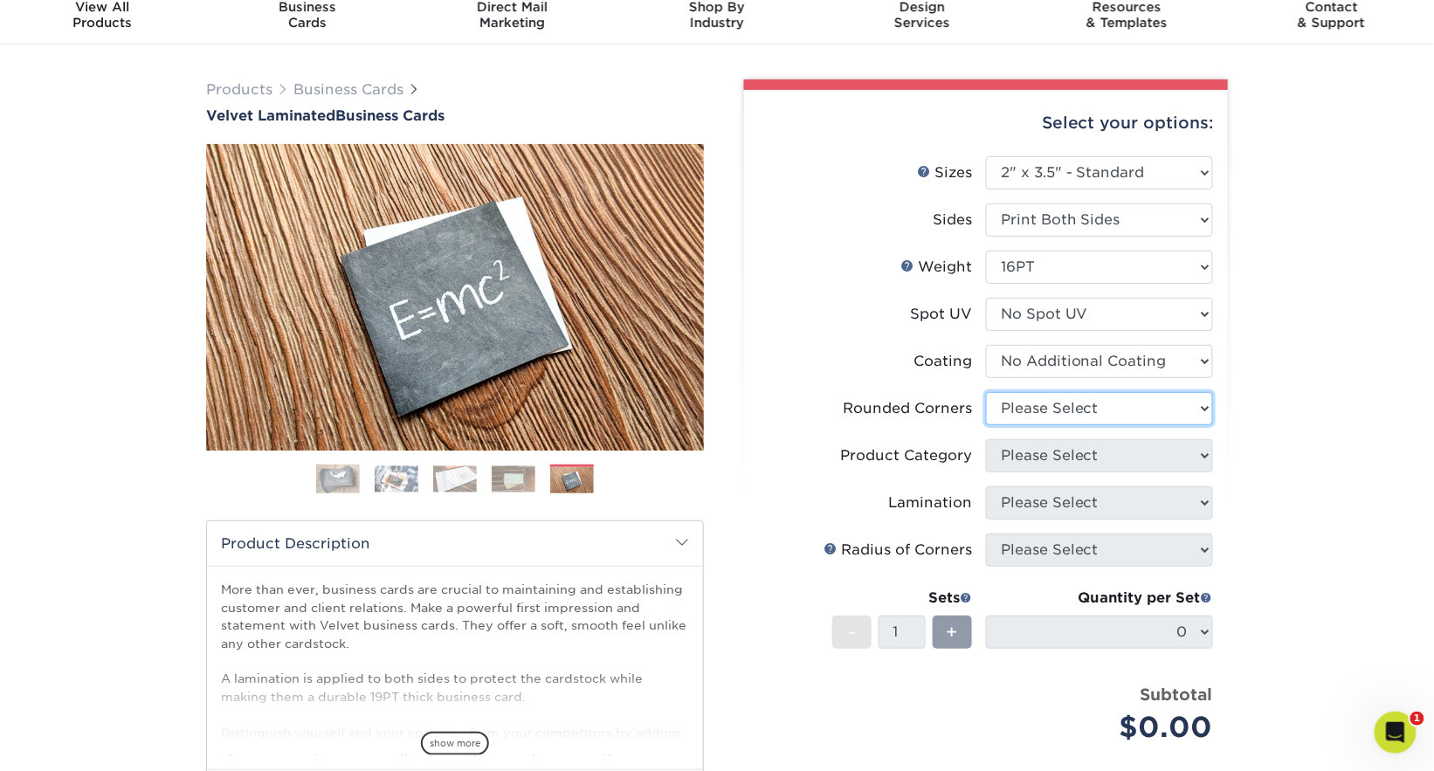
click at [1086, 408] on select "Please Select Yes - Round 2 Corners Yes - Round 4 Corners No" at bounding box center [1099, 408] width 227 height 33
select select "7672df9e-0e0a-464d-8e1f-920c575e4da3"
click at [986, 392] on select "Please Select Yes - Round 2 Corners Yes - Round 4 Corners No" at bounding box center [1099, 408] width 227 height 33
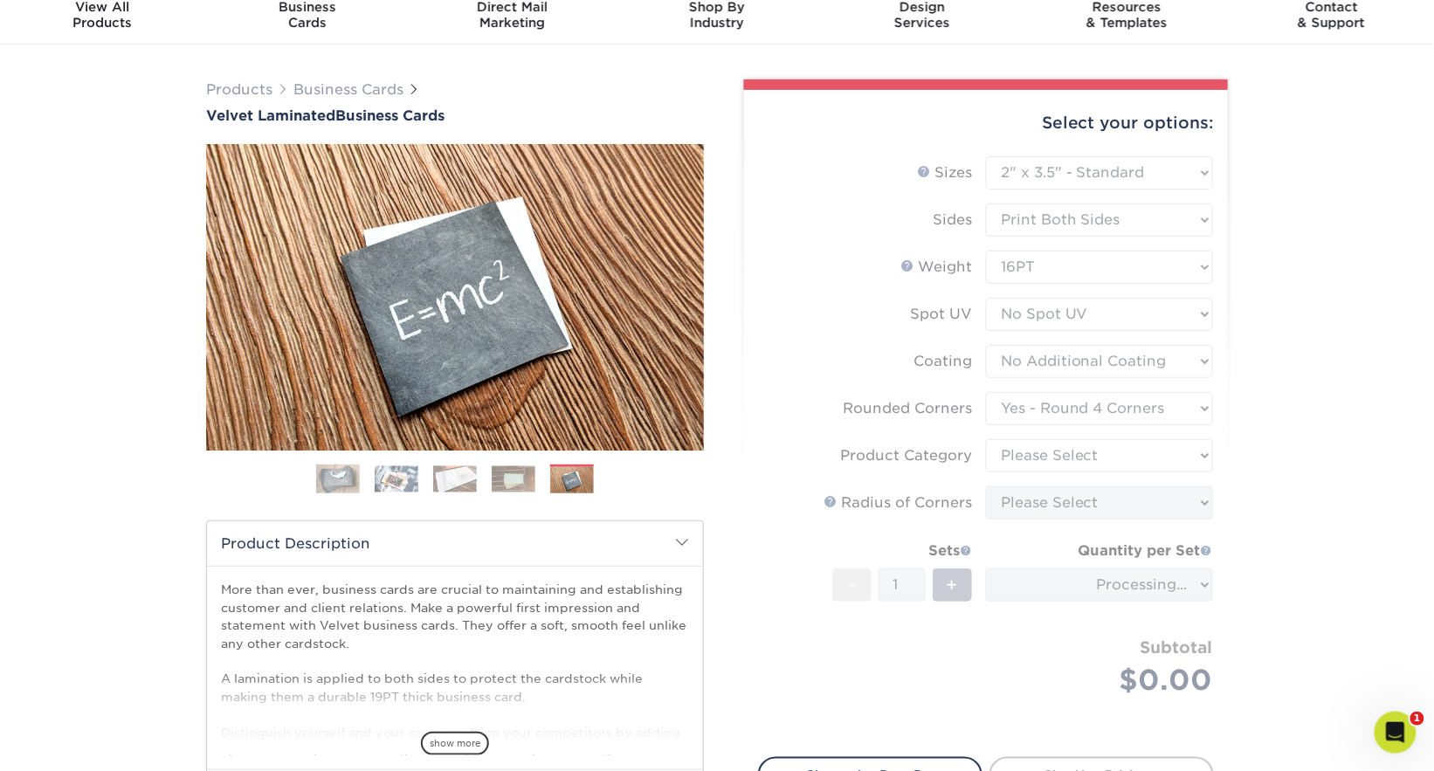
click at [837, 387] on form "Sizes Help Sizes Please Select 1.5" x 3.5" - Mini 1.75" x 3.5" - Mini 2" x 2" -…" at bounding box center [986, 446] width 456 height 581
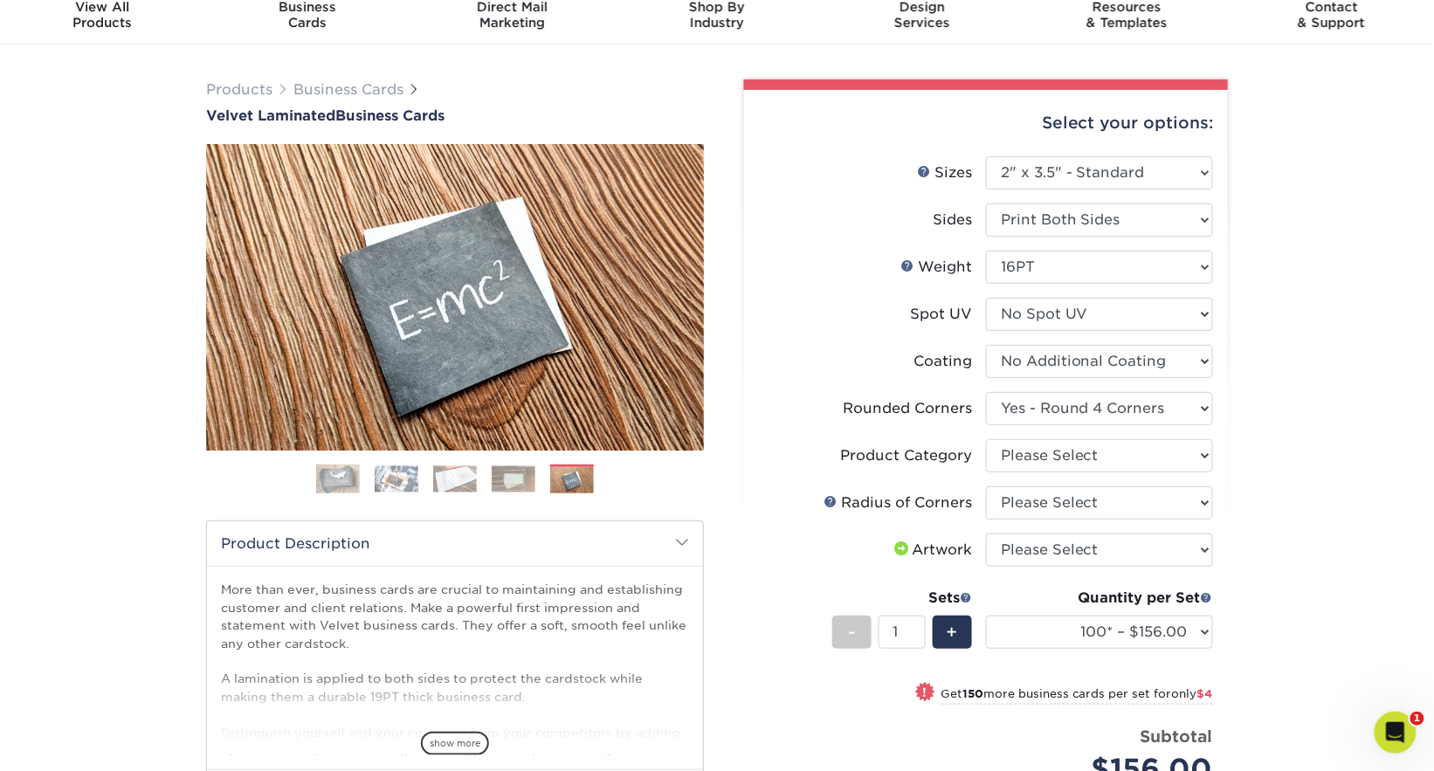
click at [1286, 332] on div "Products Business Cards Velvet Laminated Business Cards Previous Next" at bounding box center [717, 565] width 1434 height 1040
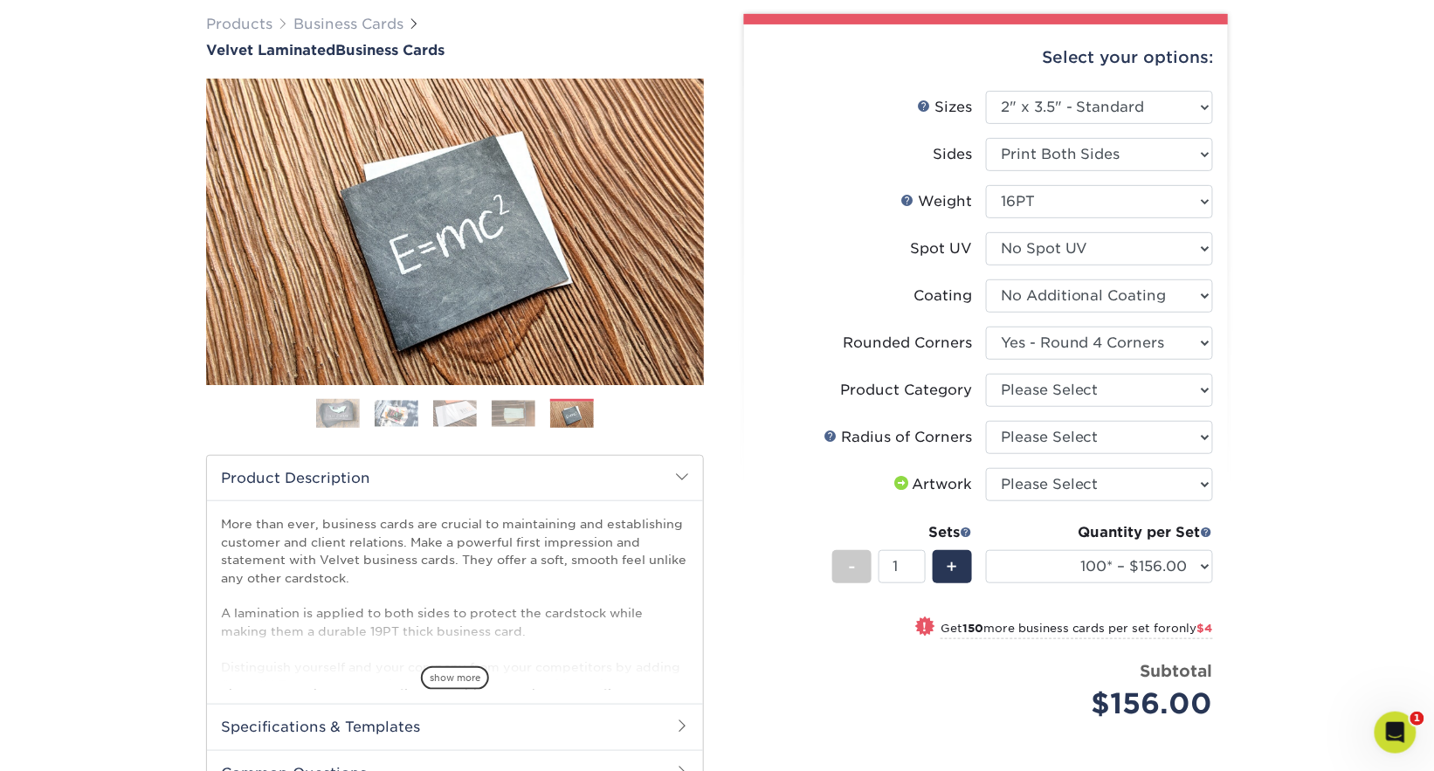
scroll to position [133, 0]
click at [1141, 400] on select "Please Select Business Cards" at bounding box center [1099, 390] width 227 height 33
select select "3b5148f1-0588-4f88-a218-97bcfdce65c1"
click at [986, 374] on select "Please Select Business Cards" at bounding box center [1099, 390] width 227 height 33
click at [1147, 437] on select "Please Select Rounded 1/8" Rounded 1/4"" at bounding box center [1099, 437] width 227 height 33
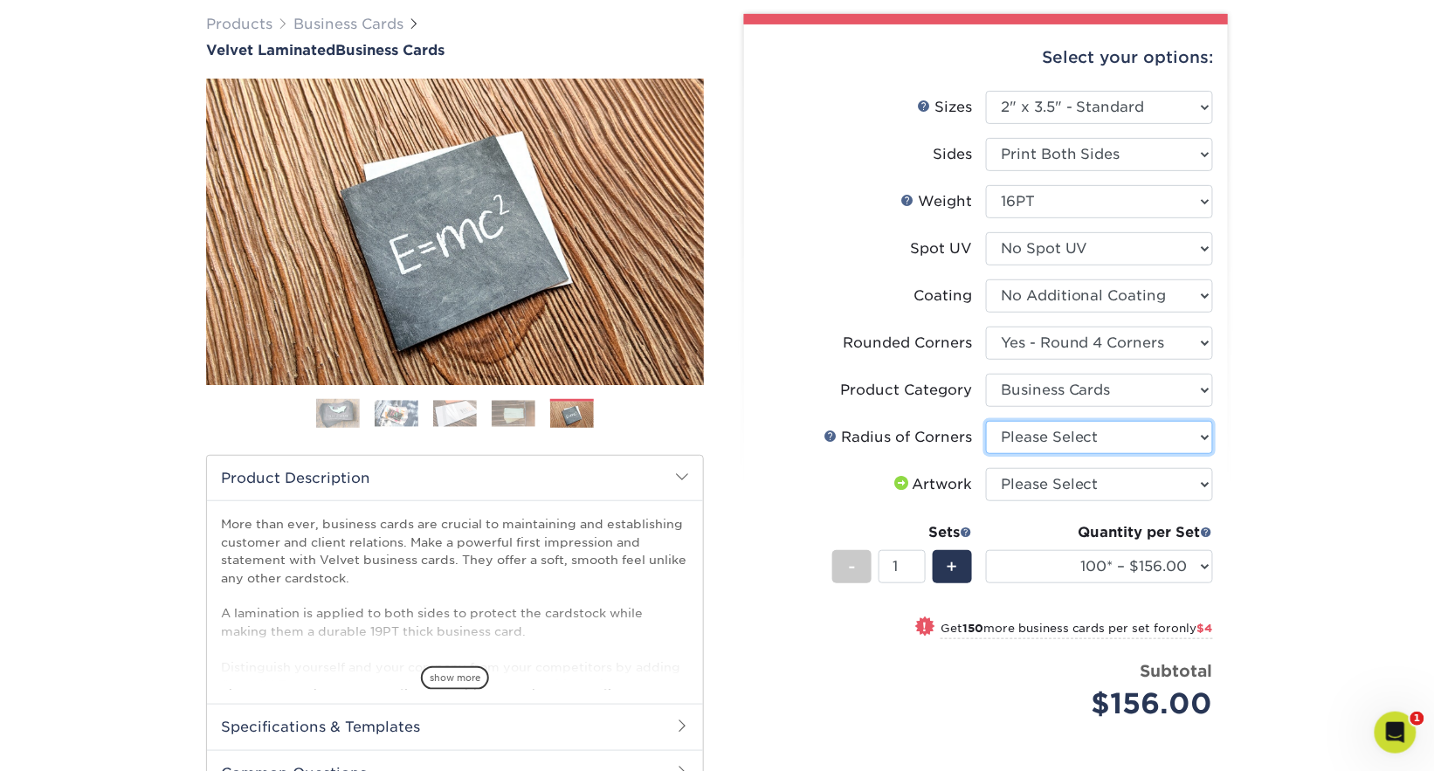
select select "479fbfe7-6a0c-4895-8c9a-81739b7486c9"
click at [986, 421] on select "Please Select Rounded 1/8" Rounded 1/4"" at bounding box center [1099, 437] width 227 height 33
click at [1168, 468] on select "Please Select I will upload files I need a design - $100" at bounding box center [1099, 484] width 227 height 33
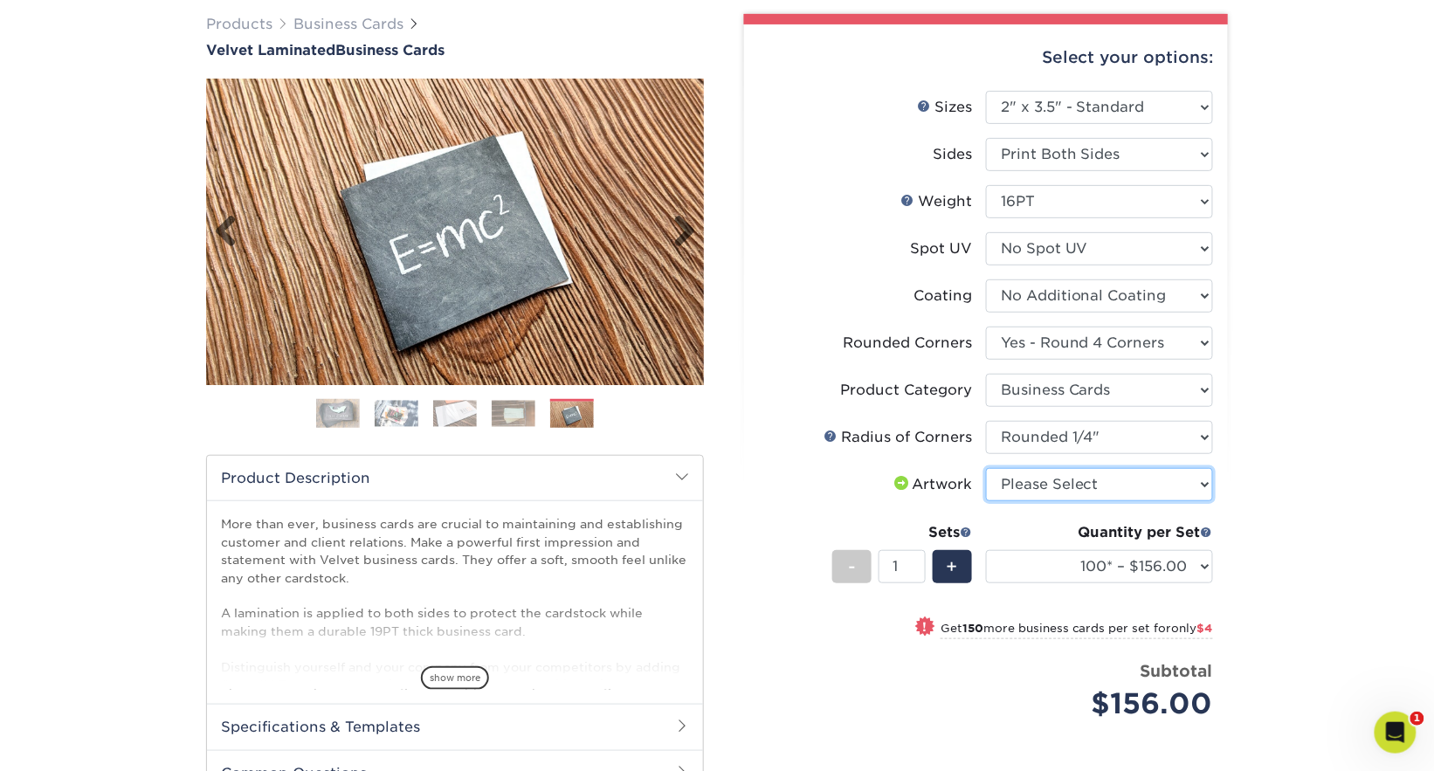
click at [407, 267] on img at bounding box center [455, 232] width 498 height 344
click at [685, 239] on link "Next" at bounding box center [677, 232] width 35 height 35
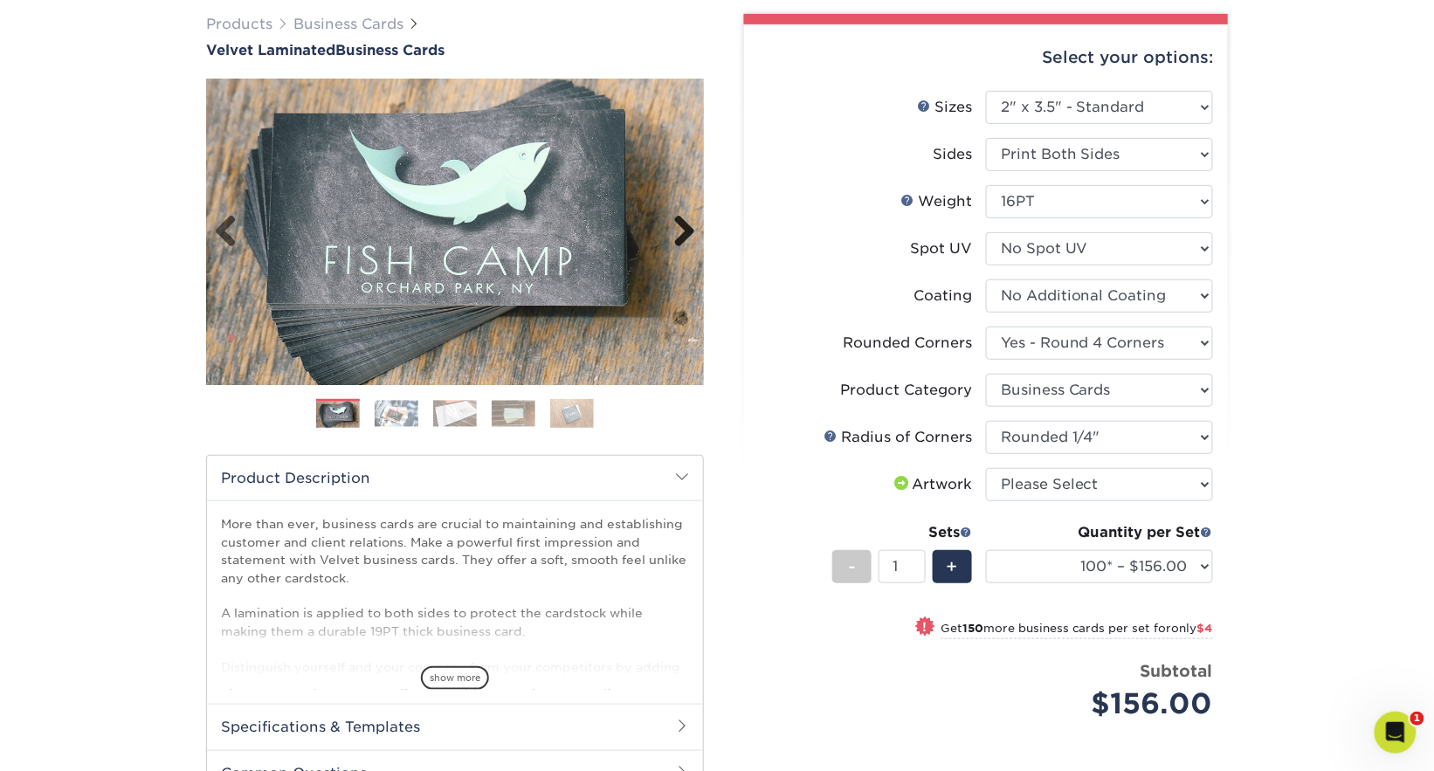
click at [684, 240] on link "Next" at bounding box center [677, 232] width 35 height 35
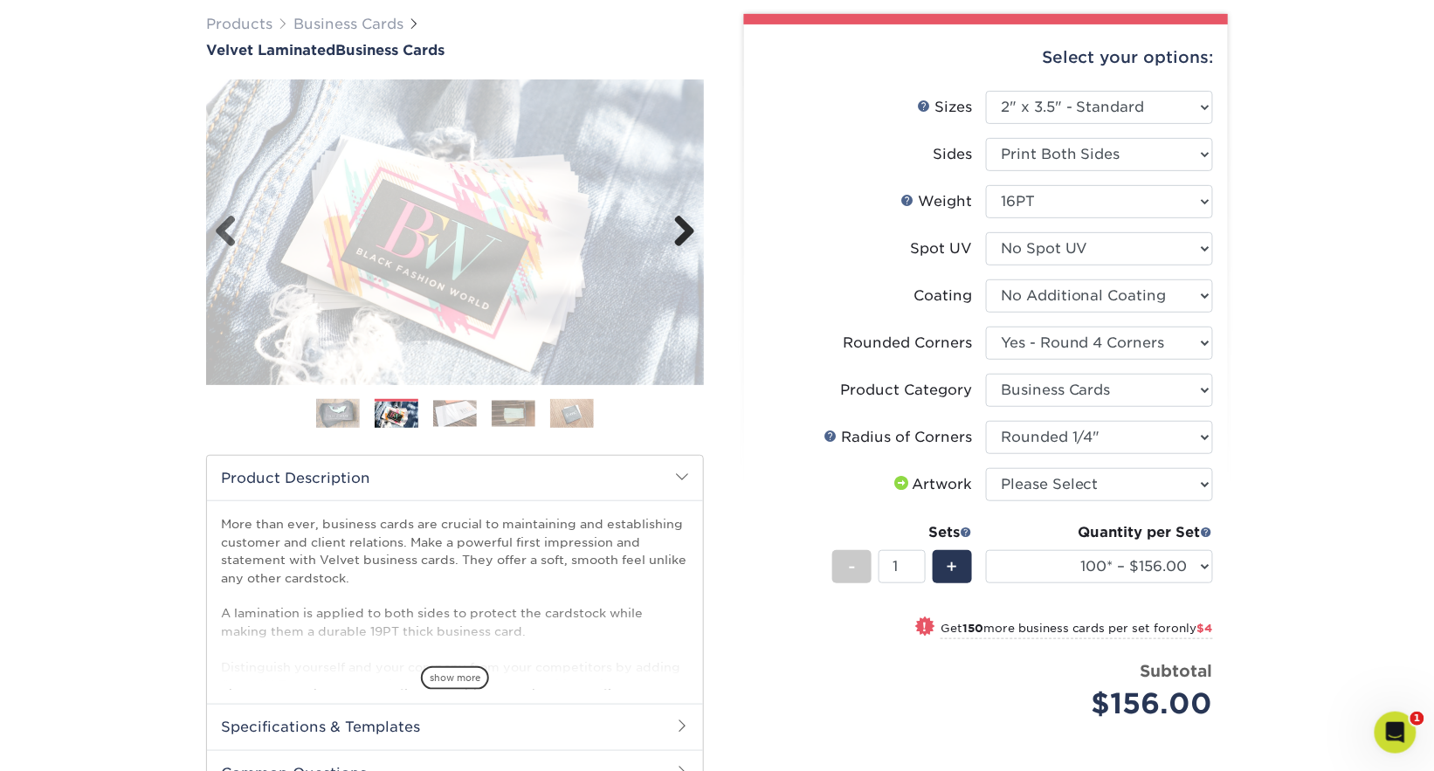
click at [684, 240] on link "Next" at bounding box center [677, 232] width 35 height 35
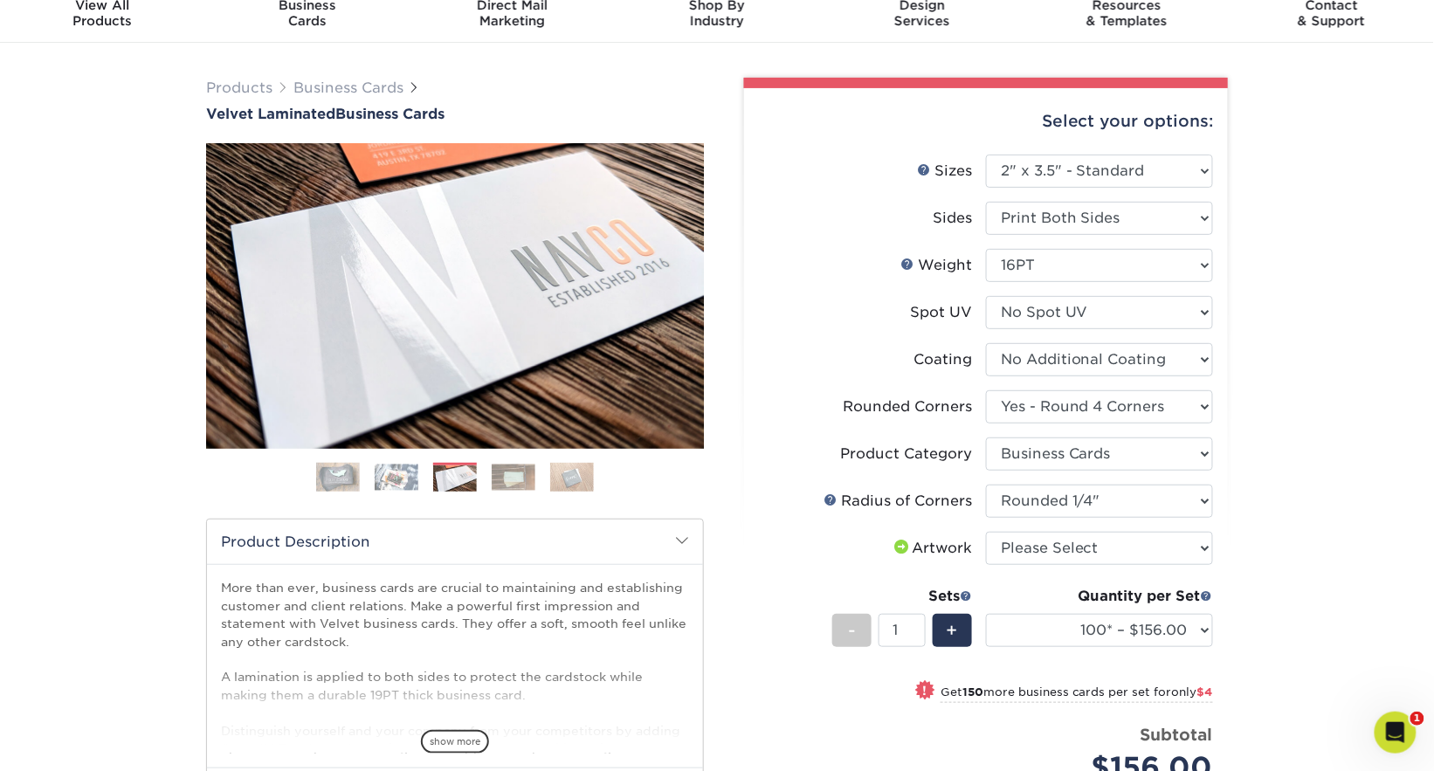
scroll to position [0, 0]
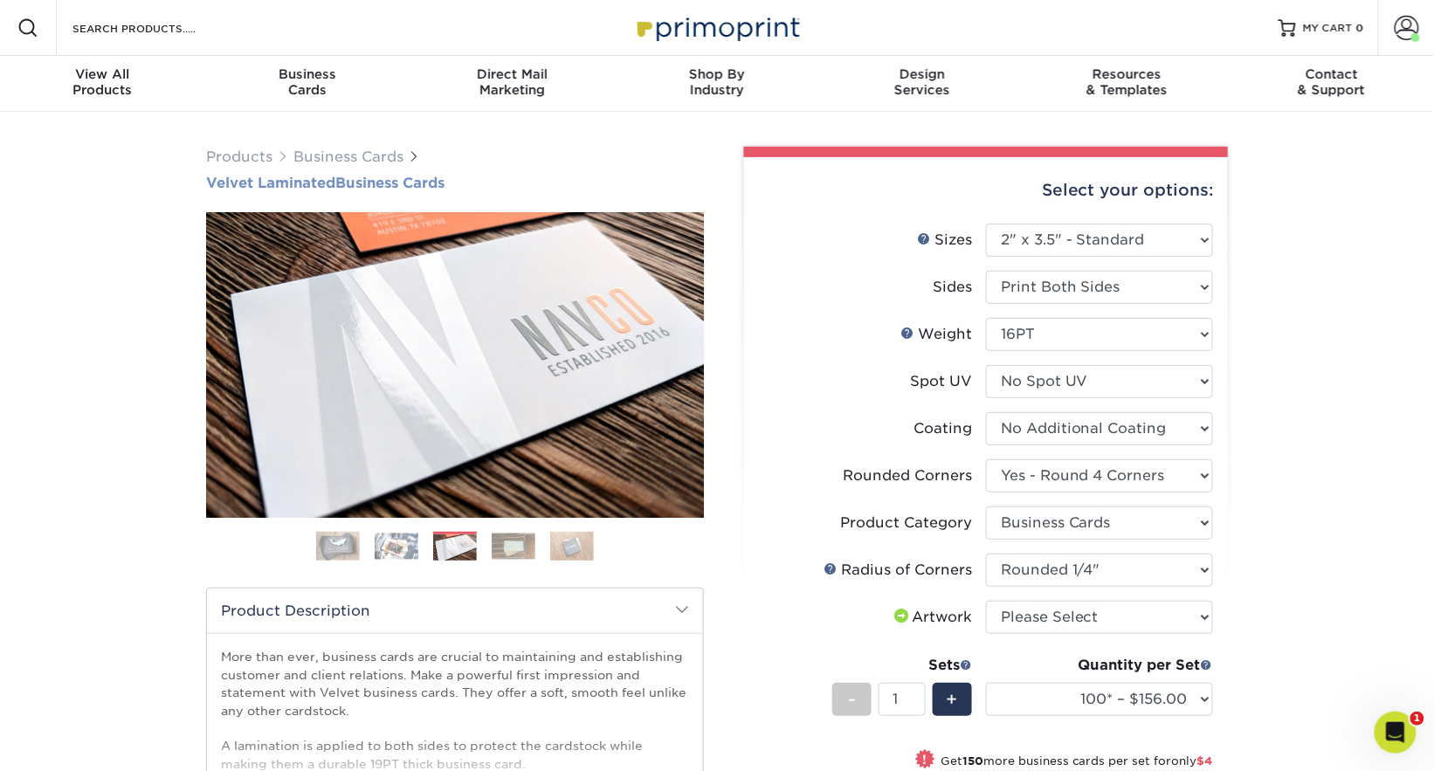
drag, startPoint x: 197, startPoint y: 183, endPoint x: 477, endPoint y: 184, distance: 280.3
click at [477, 184] on div "Products Business Cards Velvet Laminated Business Cards Previous" at bounding box center [455, 614] width 524 height 935
copy h1 "Velvet Laminated Business Cards"
click at [1377, 729] on div "Open Intercom Messenger" at bounding box center [1392, 730] width 58 height 58
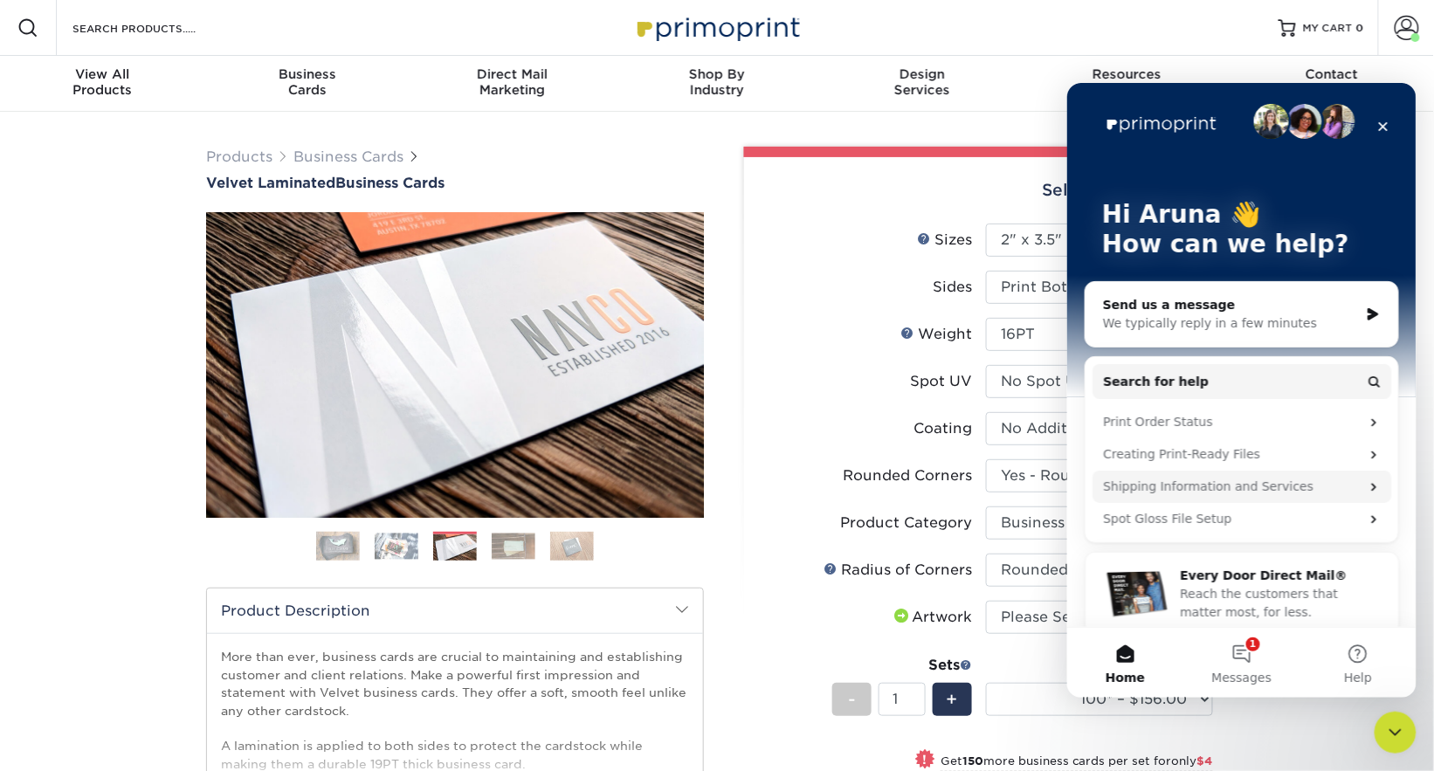
scroll to position [24, 0]
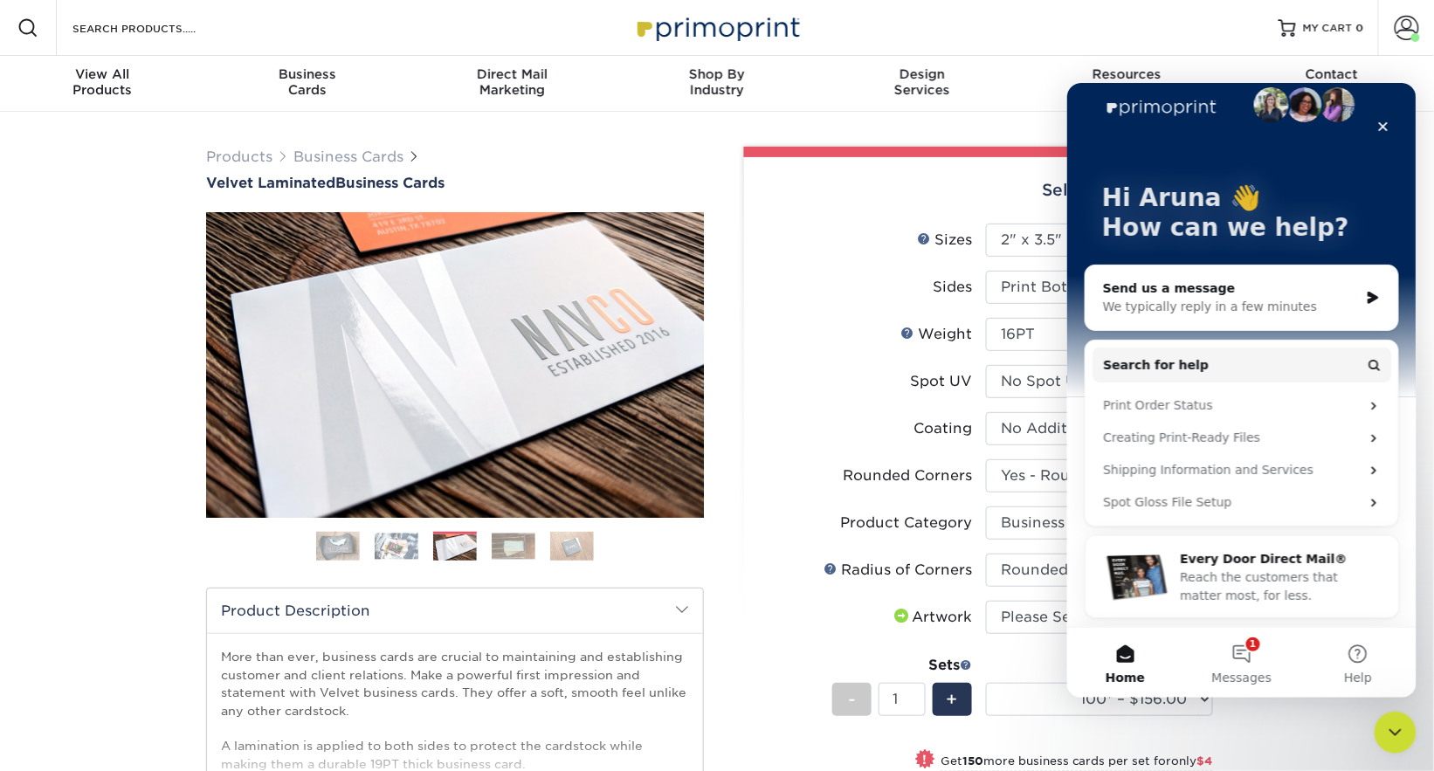
click at [812, 310] on li "Sides Please Select Print Both Sides Print Front Only" at bounding box center [986, 294] width 454 height 47
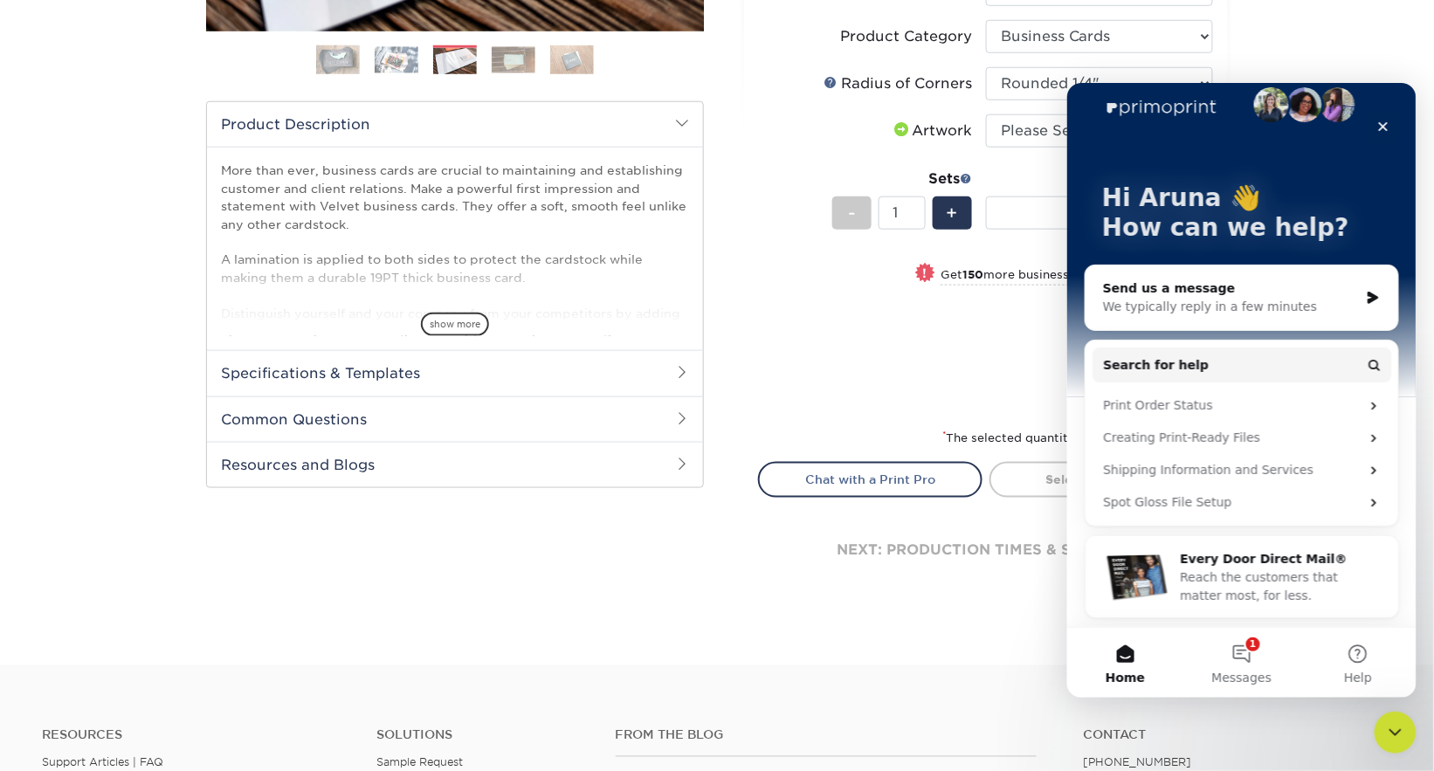
scroll to position [504, 0]
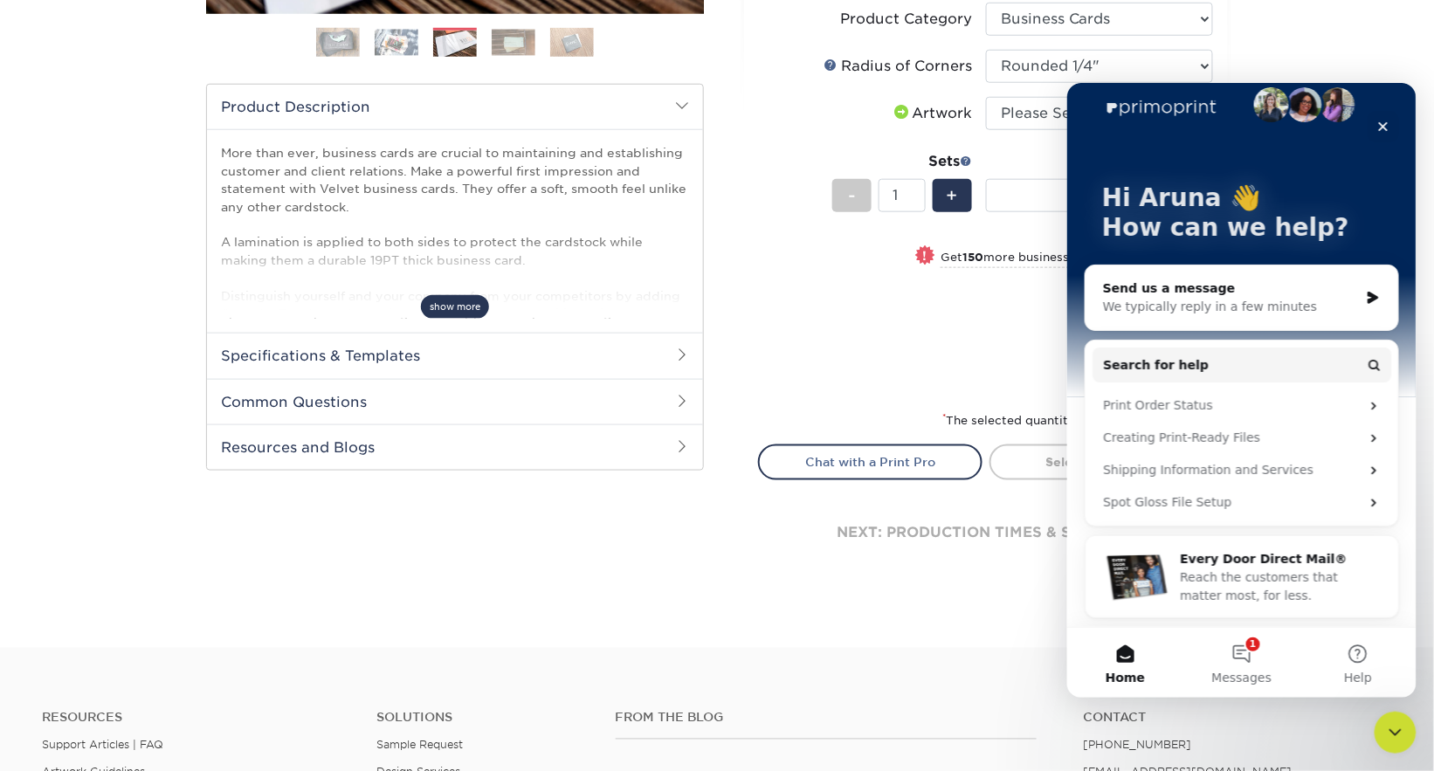
click at [433, 307] on span "show more" at bounding box center [455, 307] width 68 height 24
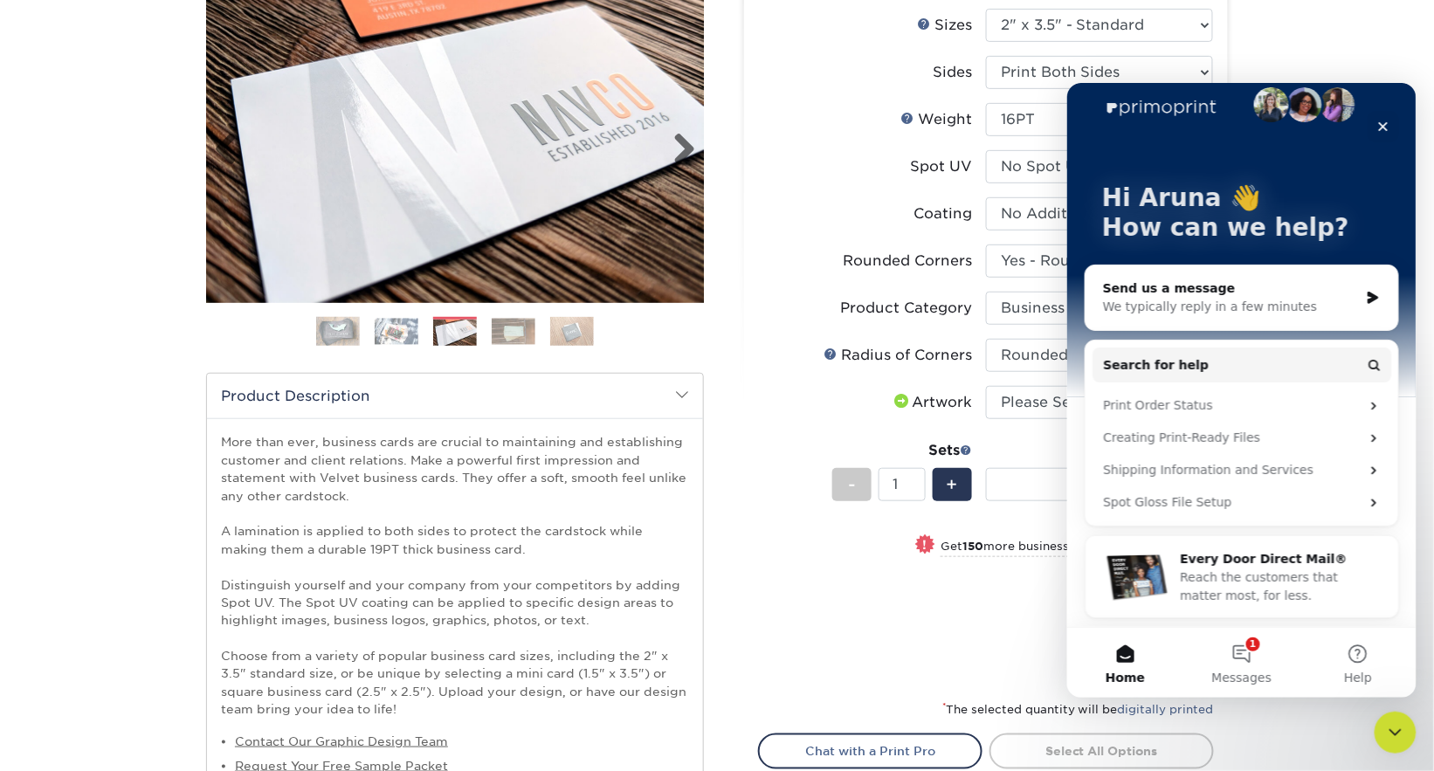
scroll to position [0, 0]
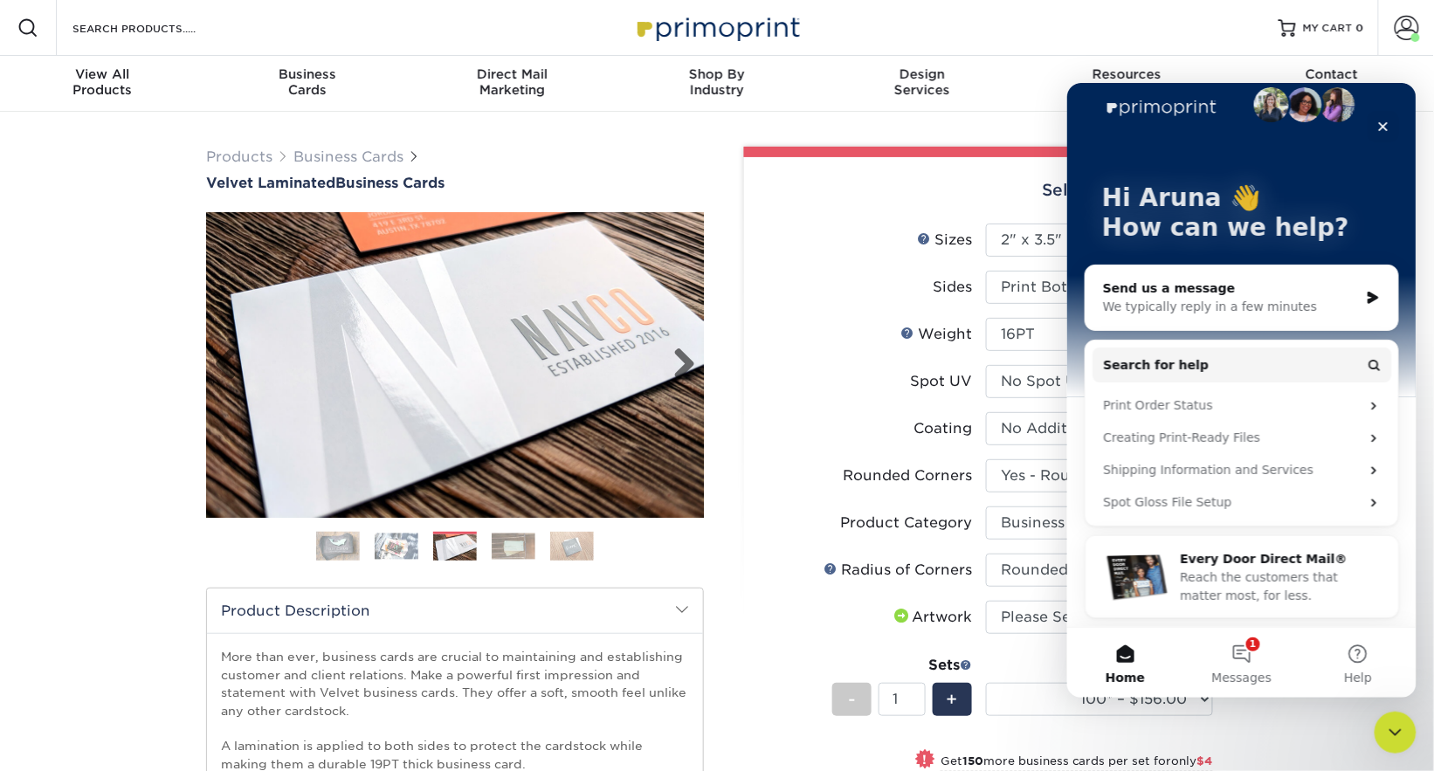
click at [511, 347] on img at bounding box center [455, 365] width 498 height 306
click at [691, 363] on link "Next" at bounding box center [677, 365] width 35 height 35
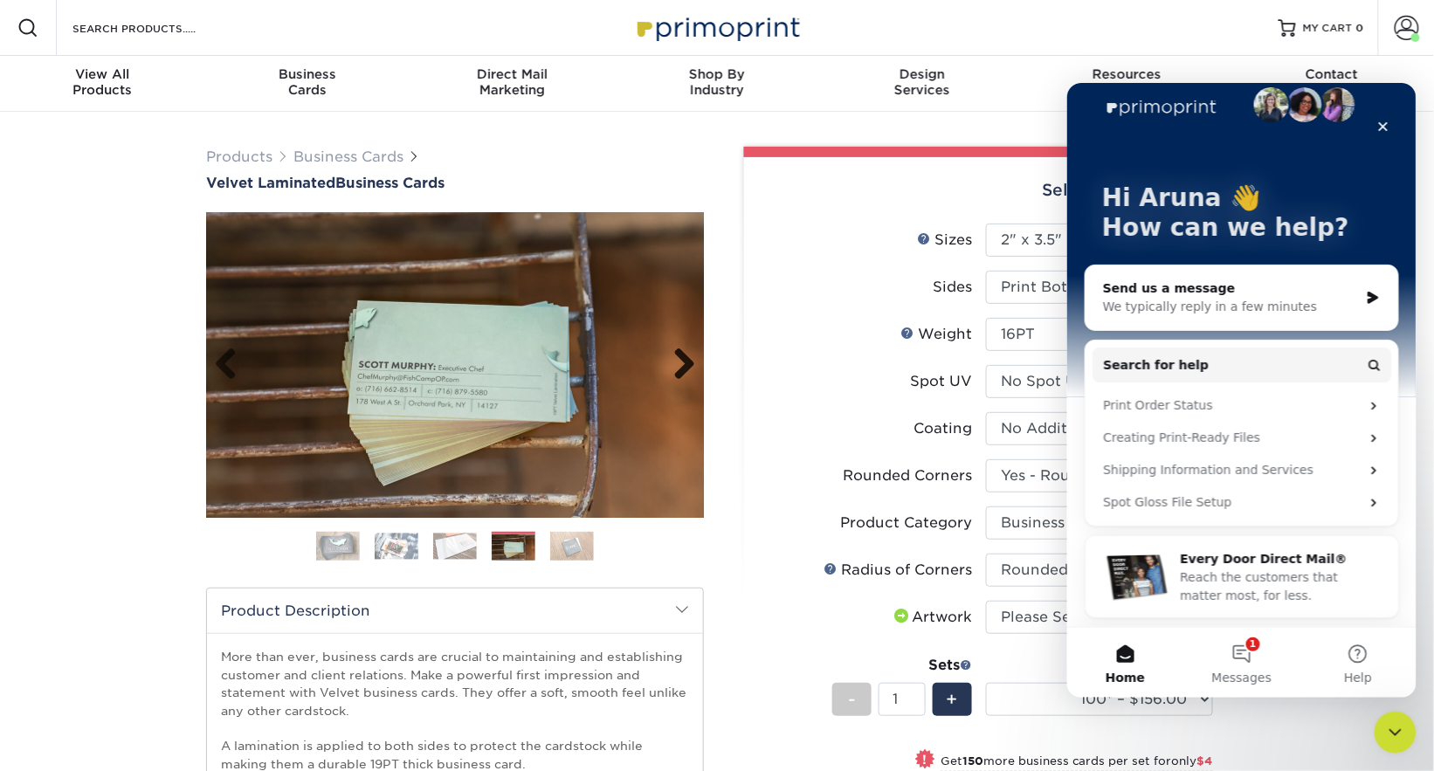
click at [692, 364] on link "Next" at bounding box center [677, 365] width 35 height 35
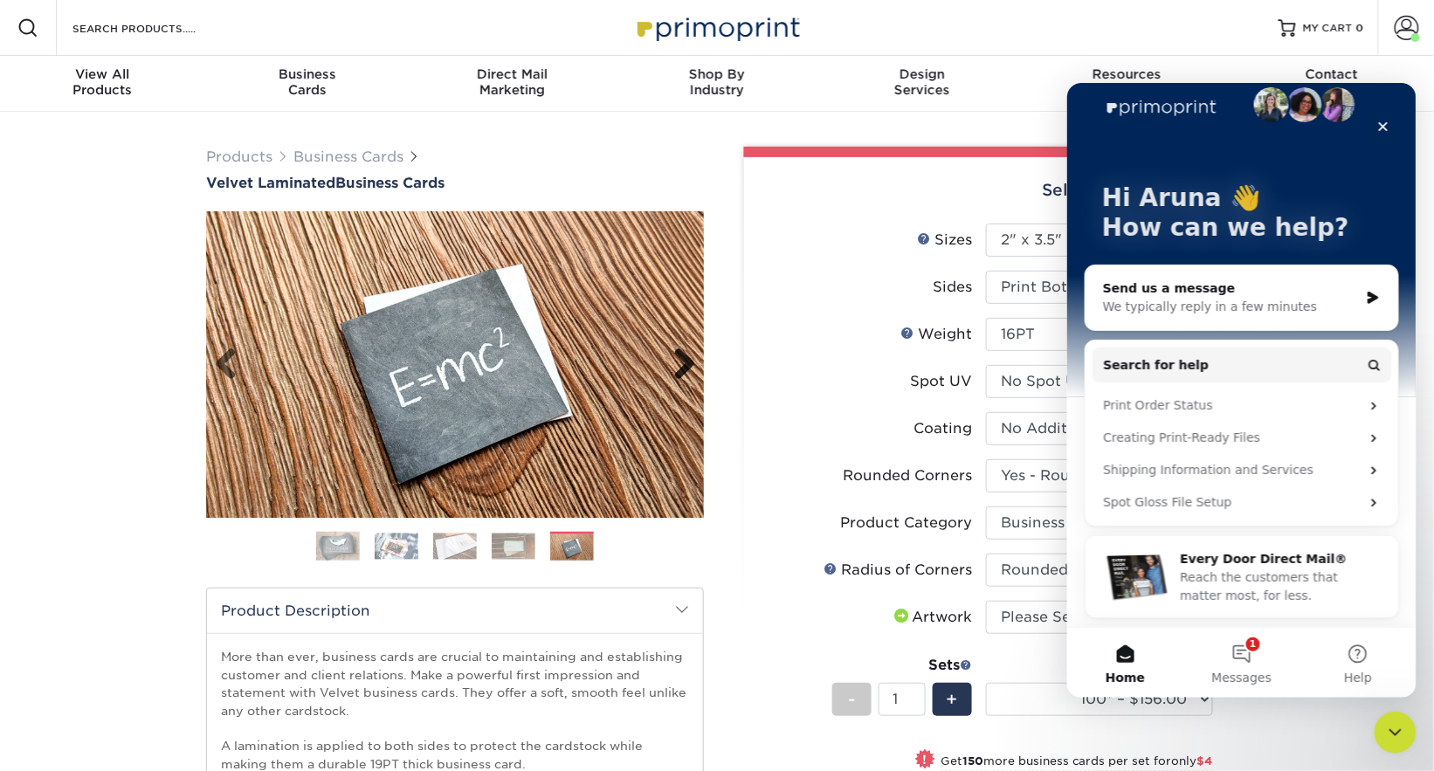
click at [693, 365] on link "Next" at bounding box center [677, 365] width 35 height 35
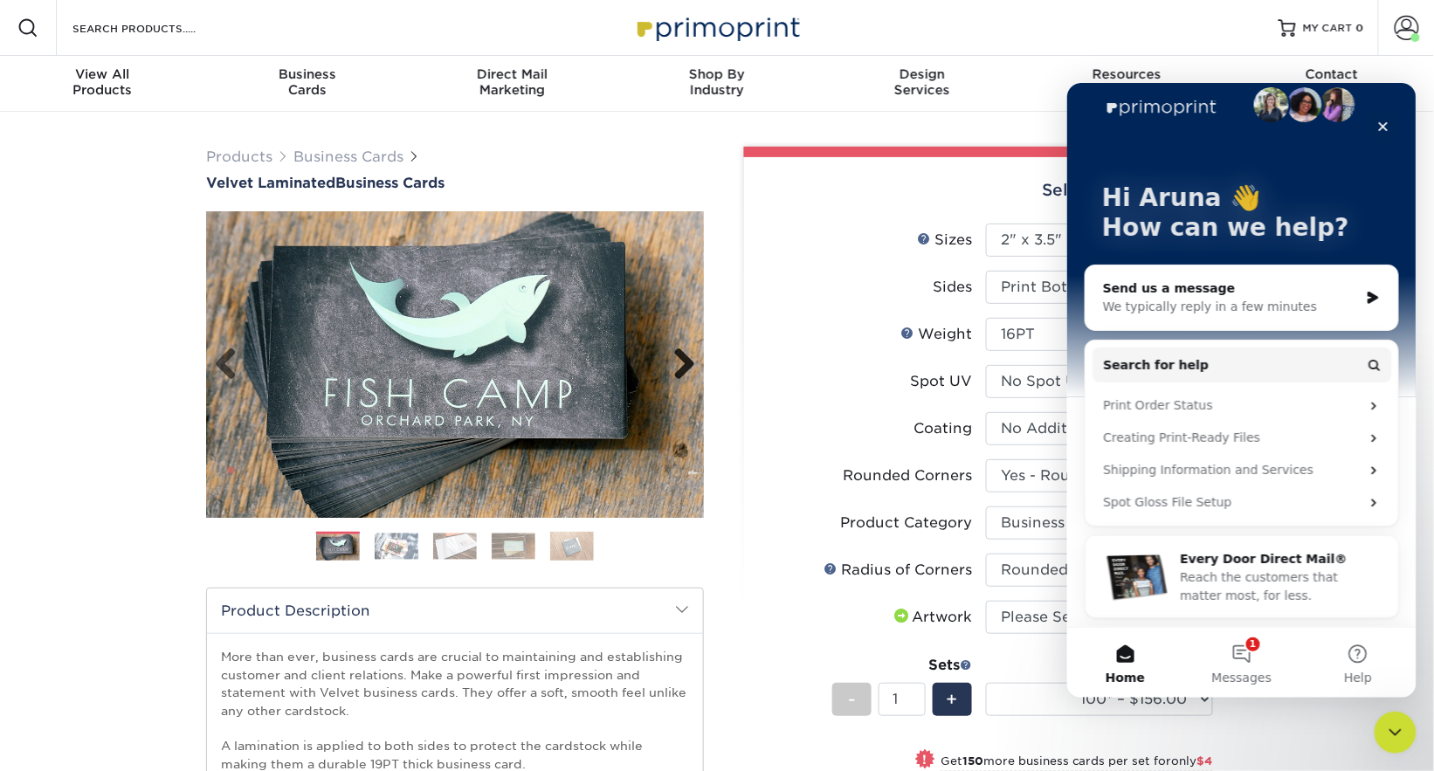
click at [693, 365] on link "Next" at bounding box center [677, 365] width 35 height 35
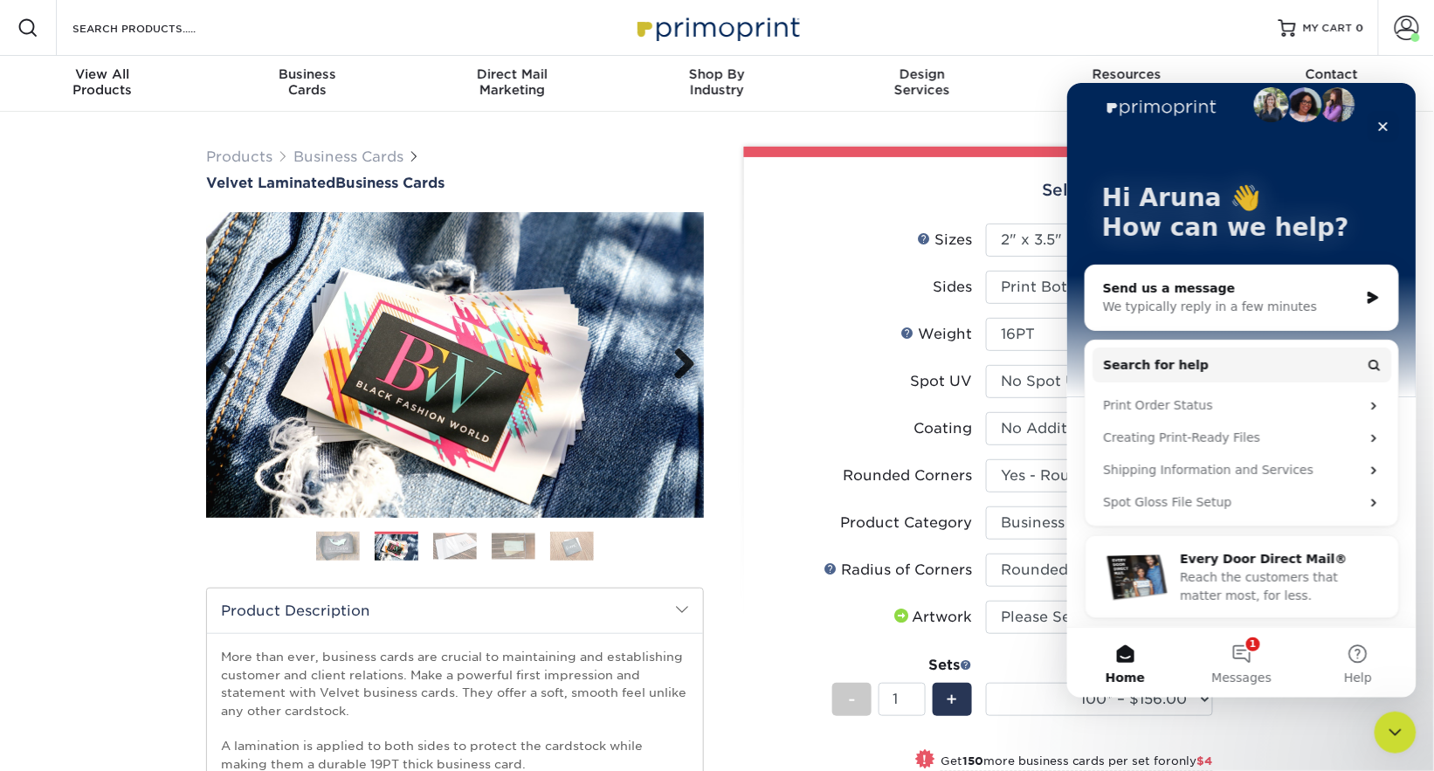
click at [693, 365] on link "Next" at bounding box center [677, 365] width 35 height 35
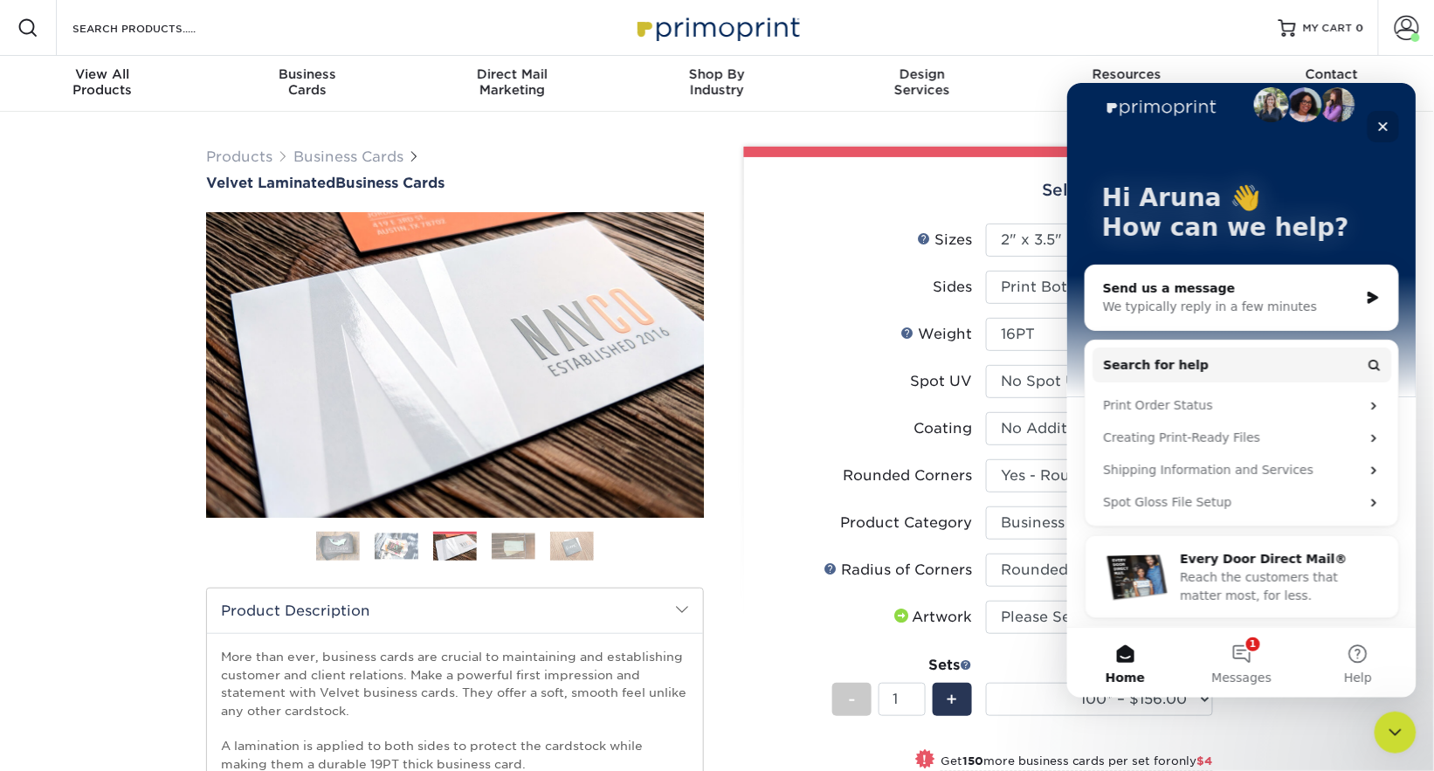
click at [1378, 130] on icon "Close" at bounding box center [1383, 126] width 14 height 14
